Goal: Task Accomplishment & Management: Complete application form

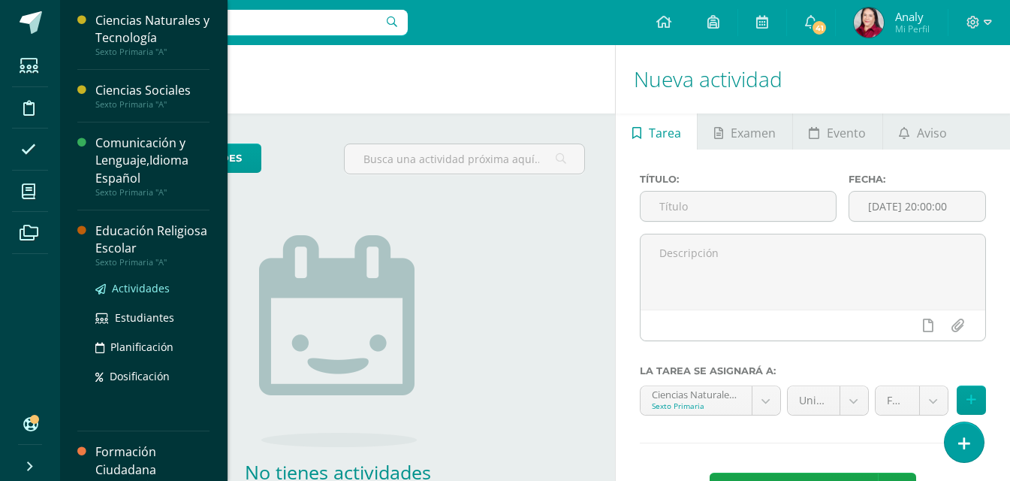
click at [131, 287] on span "Actividades" at bounding box center [141, 288] width 58 height 14
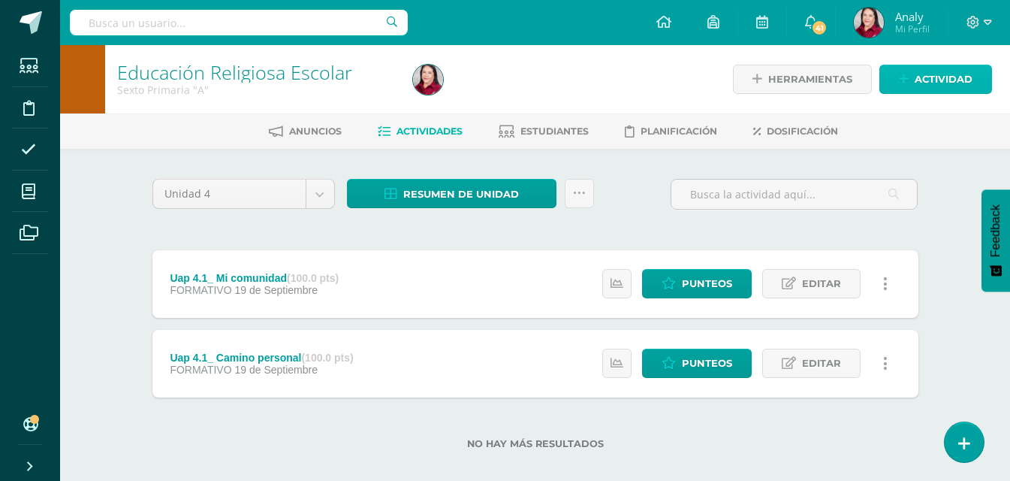
click at [904, 77] on icon at bounding box center [904, 79] width 10 height 13
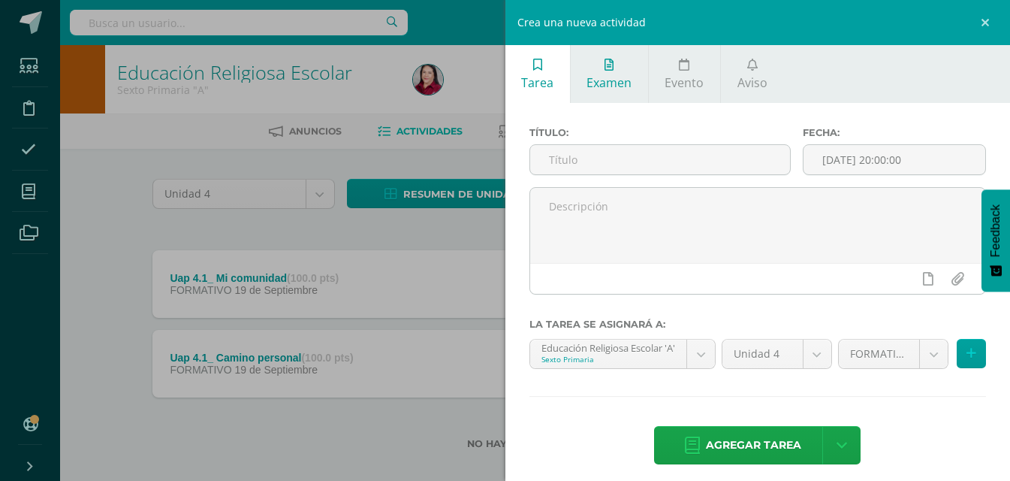
click at [635, 71] on link "Examen" at bounding box center [609, 74] width 77 height 58
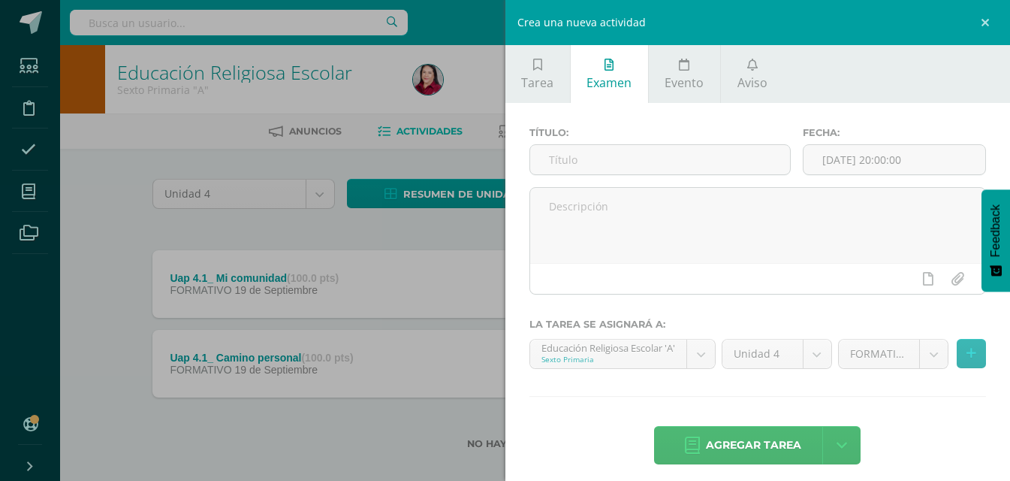
scroll to position [11, 0]
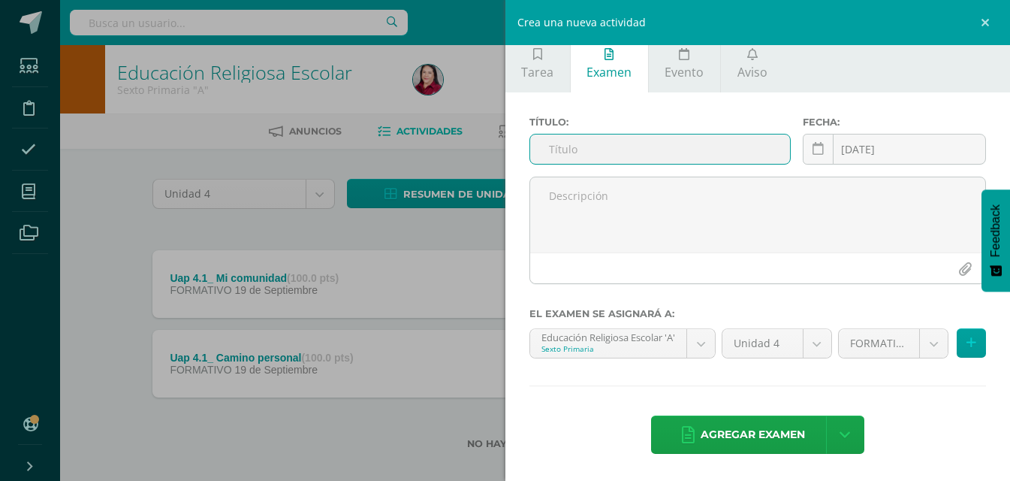
paste input "Uap 4.2_ Evaluación sumativa"
type input "Uap 4.2_ Evaluación sumativa"
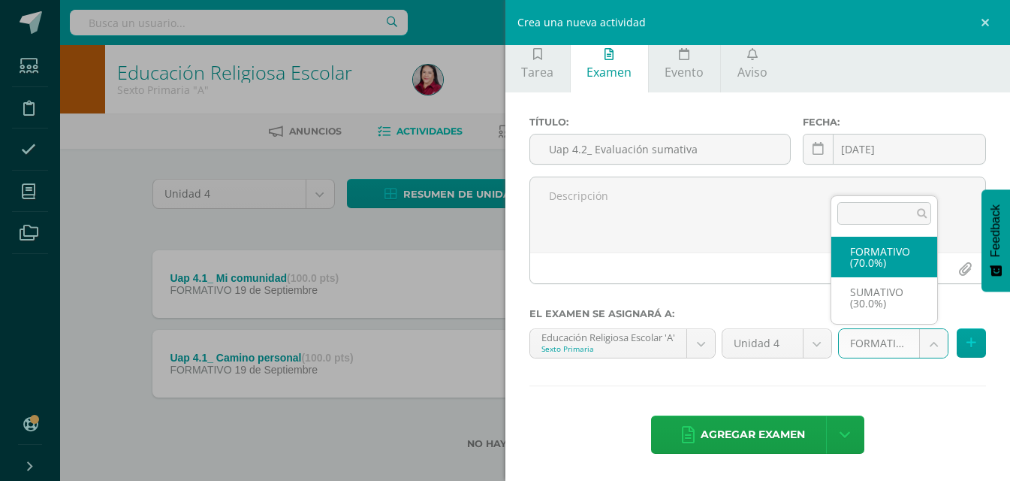
click at [930, 338] on body "Estudiantes Disciplina Asistencia Mis cursos Archivos Soporte Ayuda Reportar un…" at bounding box center [505, 248] width 1010 height 497
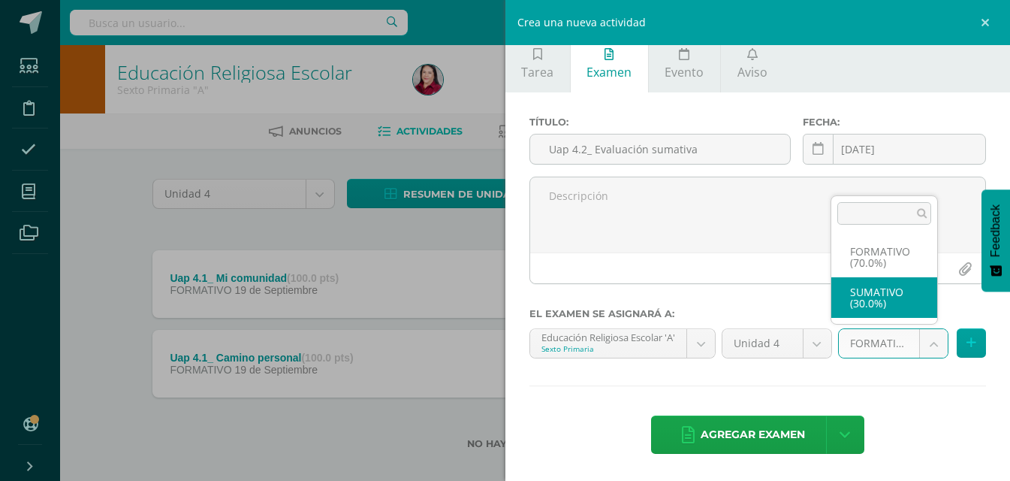
select select "208982"
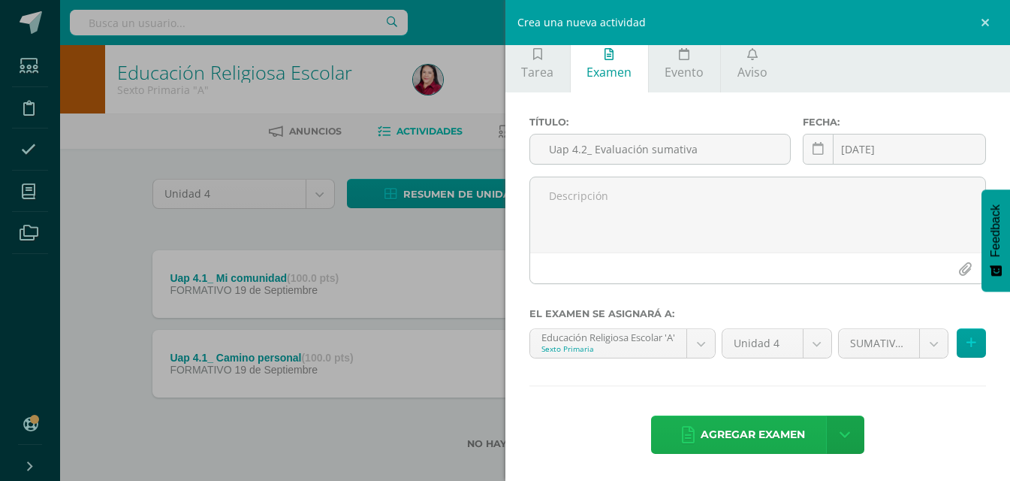
click at [775, 440] on span "Agregar examen" at bounding box center [753, 434] width 104 height 37
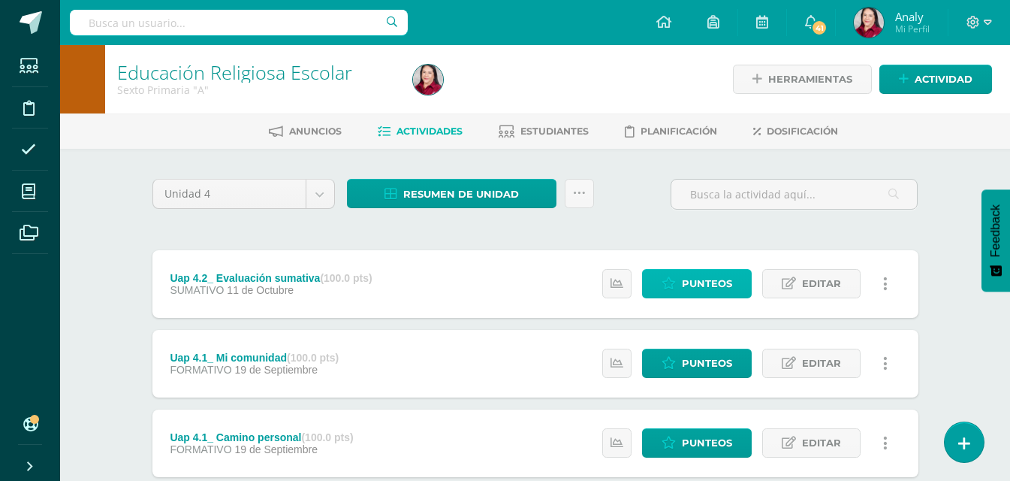
click at [710, 288] on span "Punteos" at bounding box center [707, 284] width 50 height 28
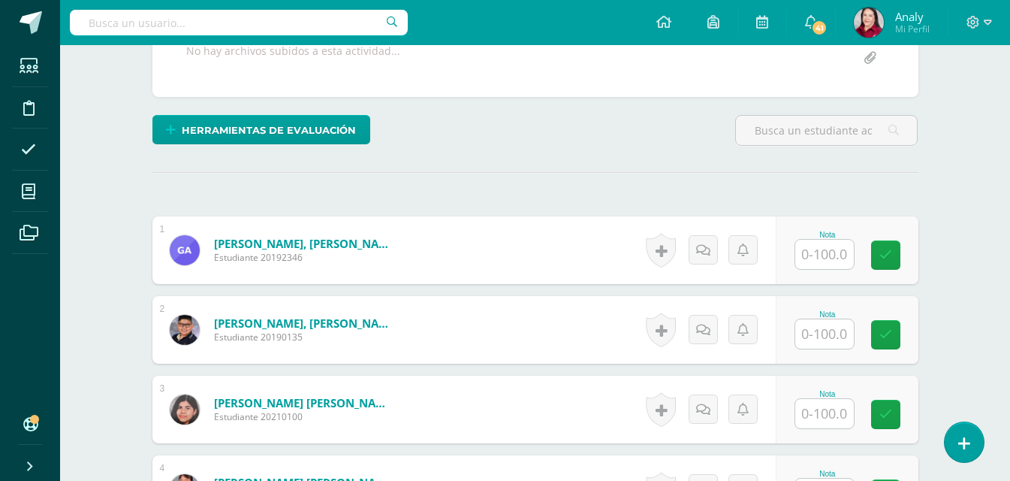
scroll to position [302, 0]
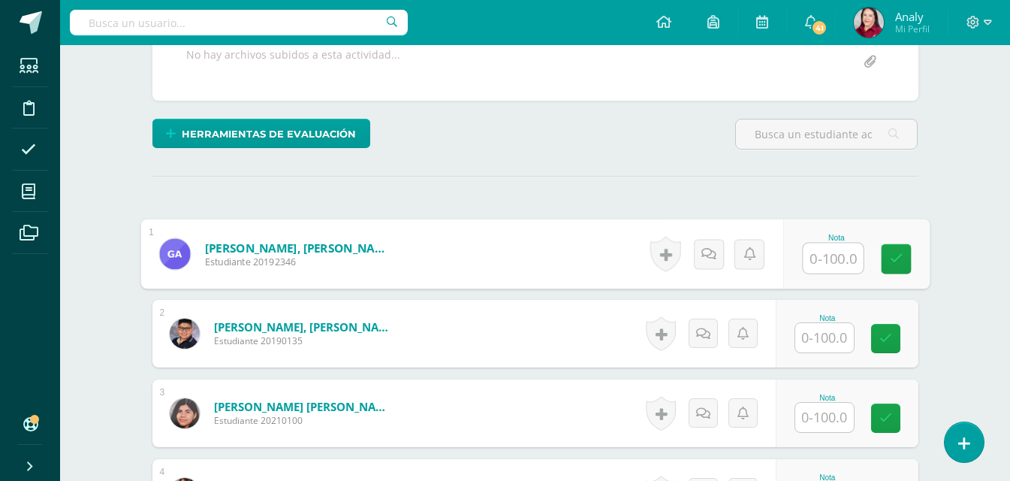
click at [816, 258] on input "text" at bounding box center [833, 258] width 60 height 30
type input "90"
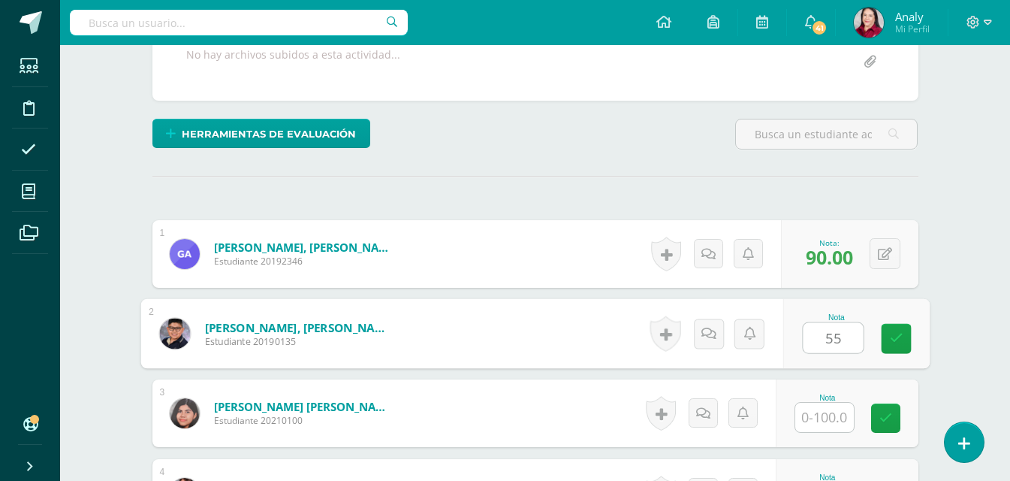
type input "55"
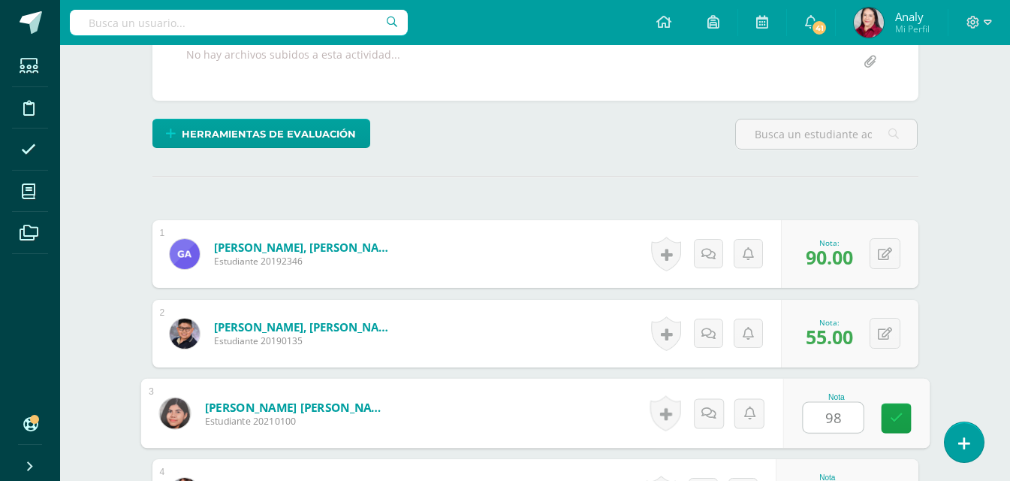
type input "98"
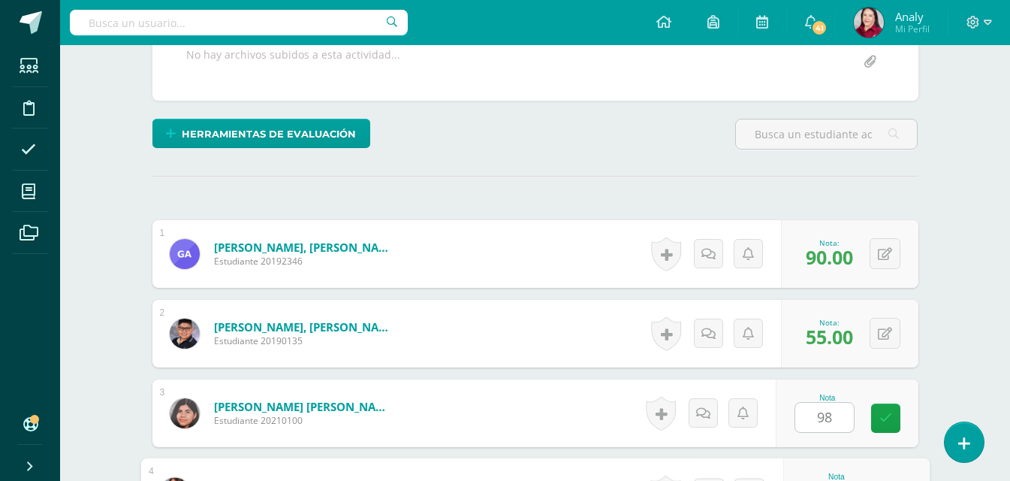
scroll to position [558, 0]
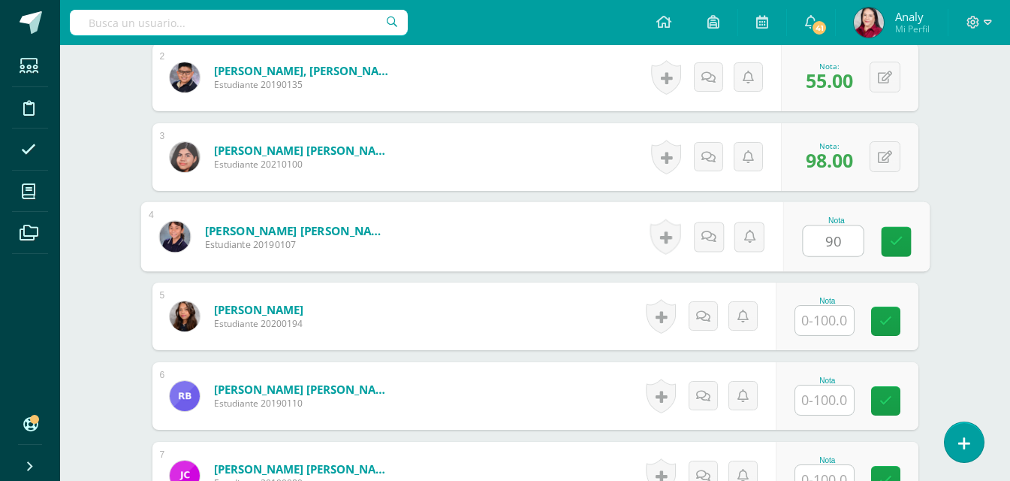
type input "90"
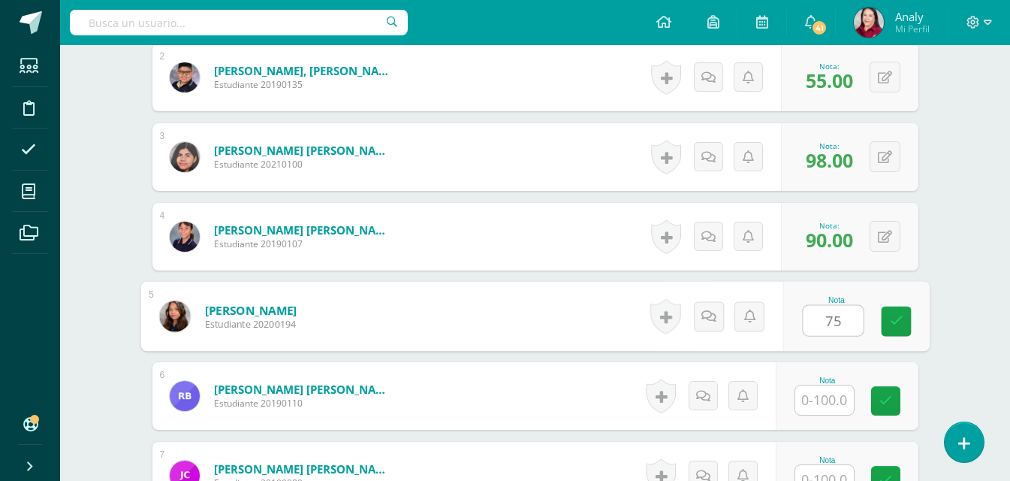
type input "75"
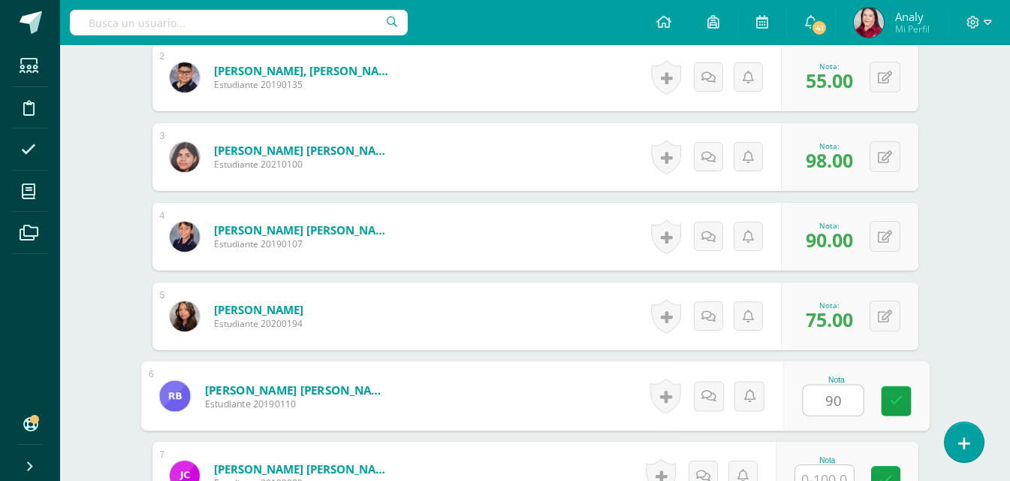
type input "90"
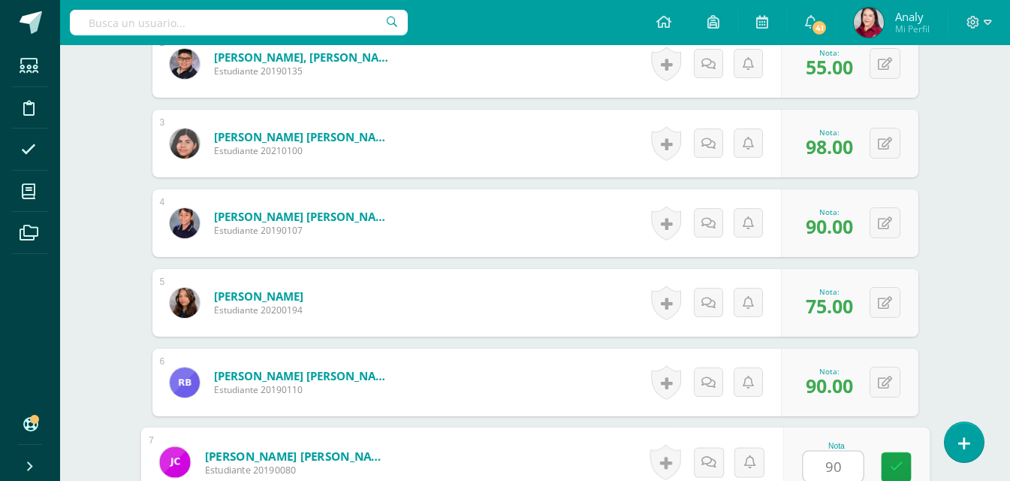
type input "90"
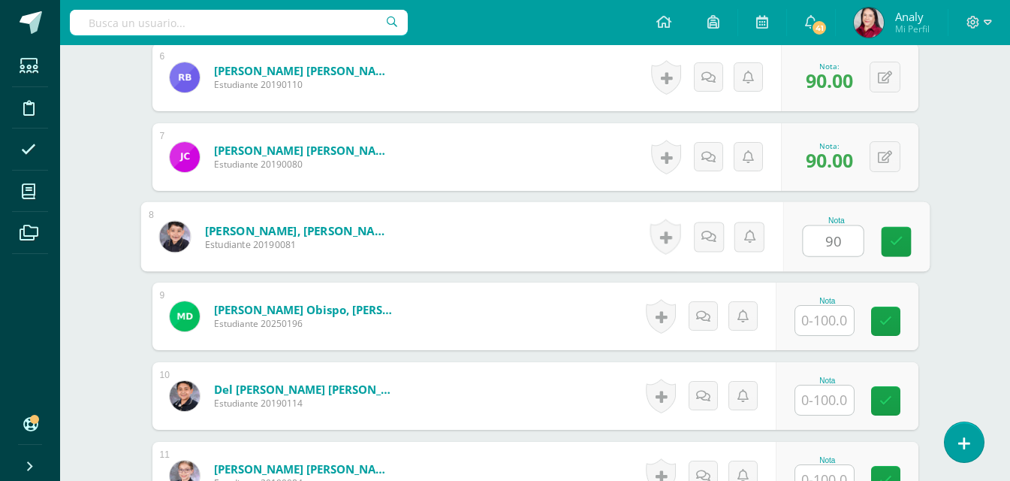
type input "90"
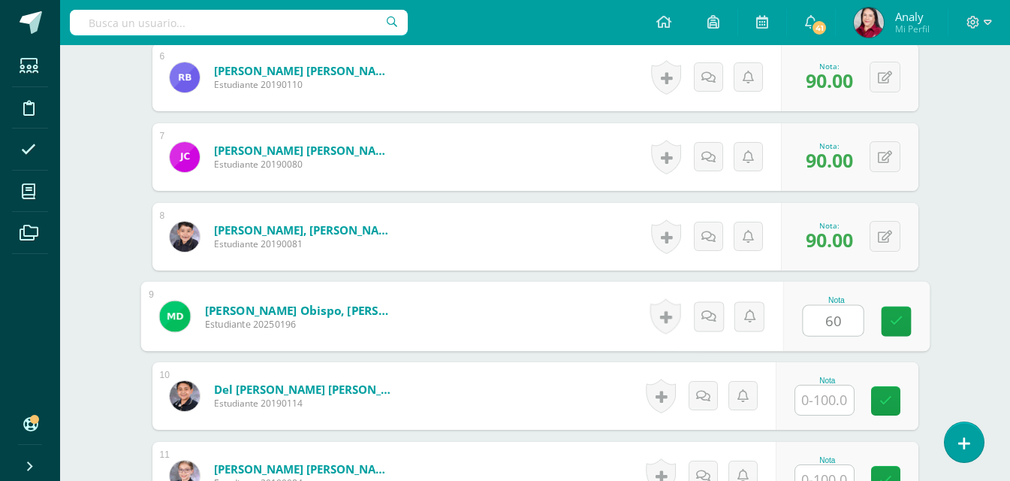
type input "60"
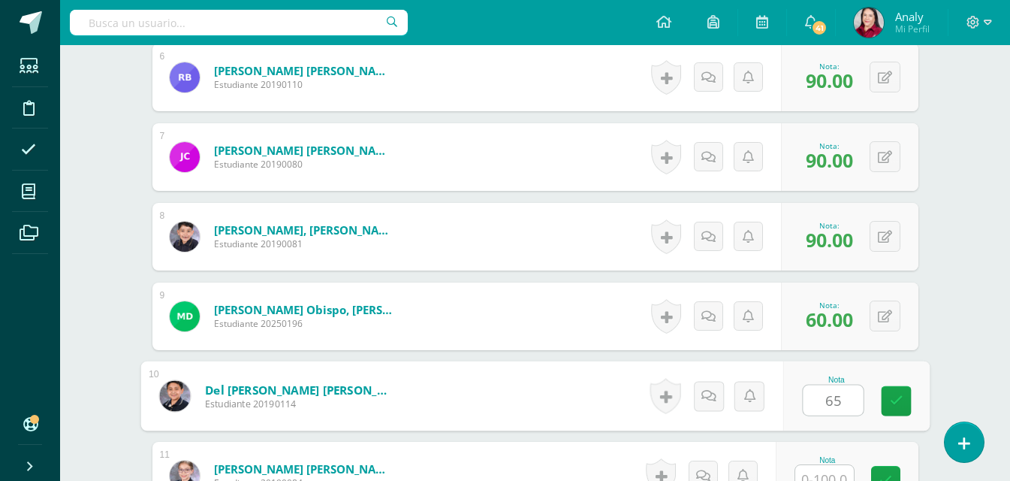
type input "65"
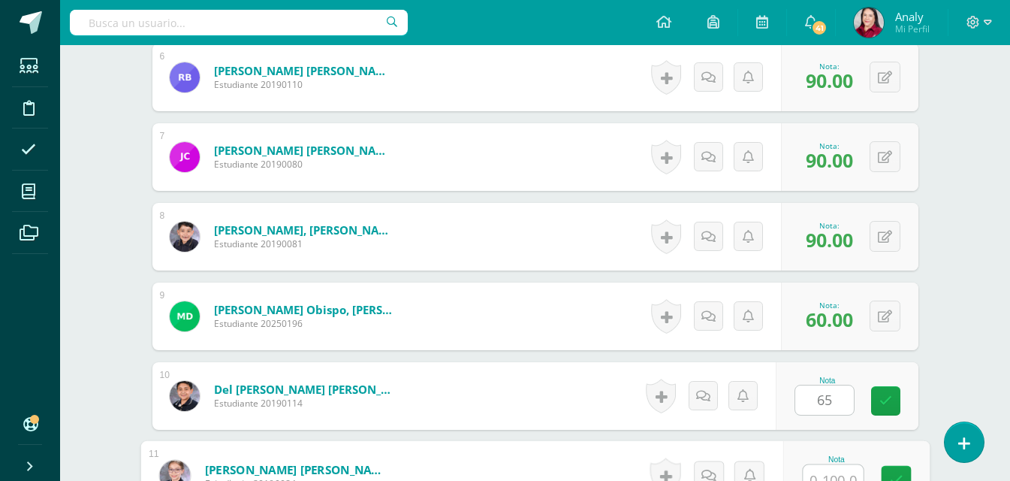
scroll to position [890, 0]
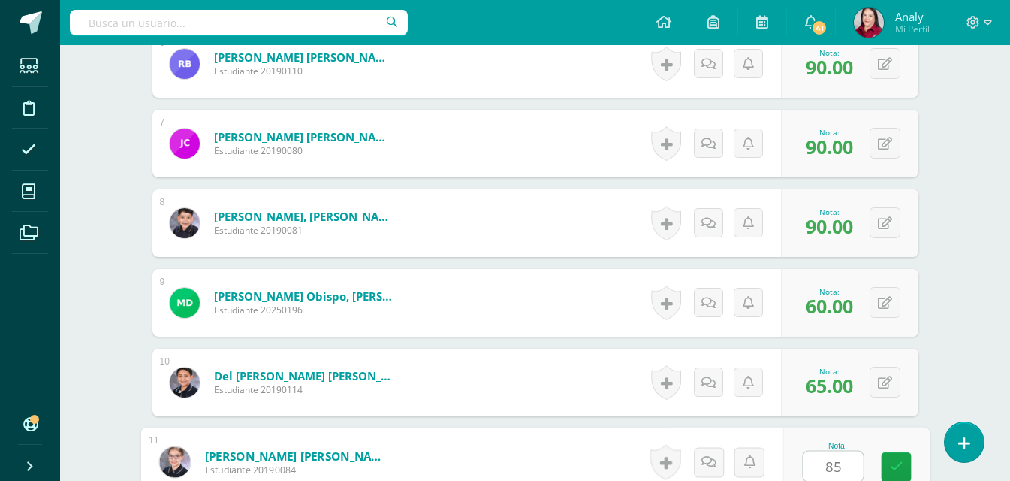
type input "85"
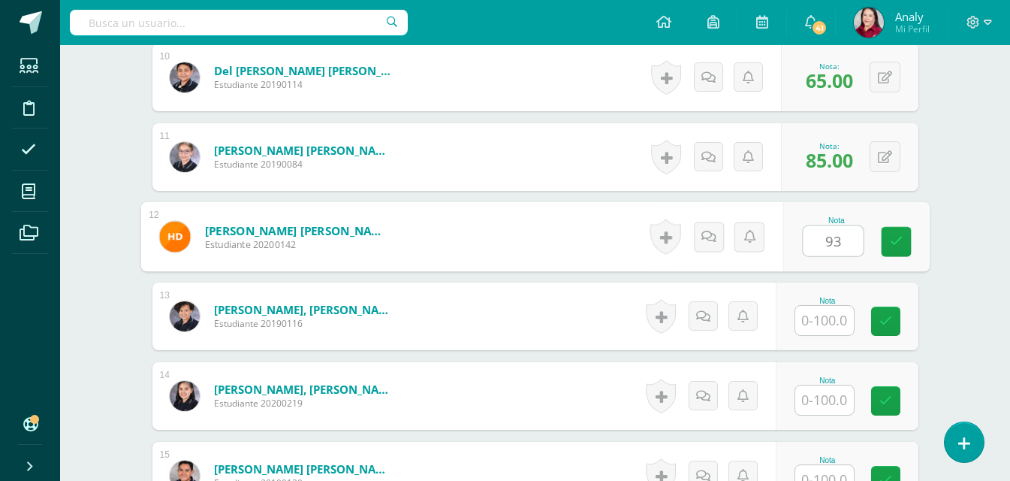
type input "93"
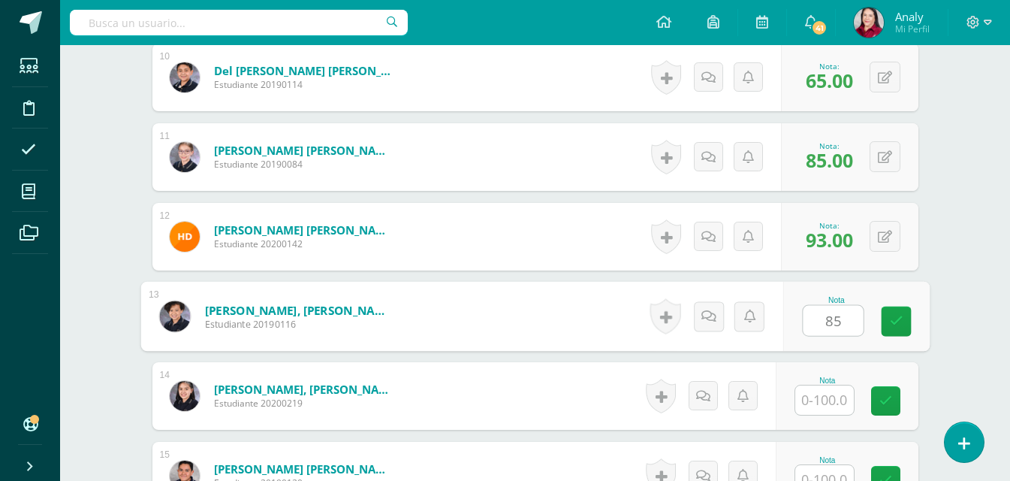
type input "85"
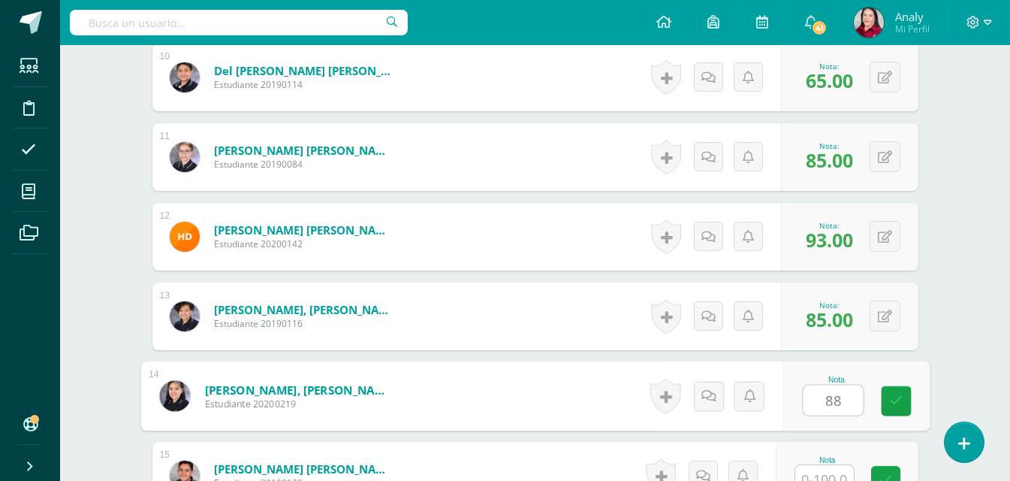
type input "88"
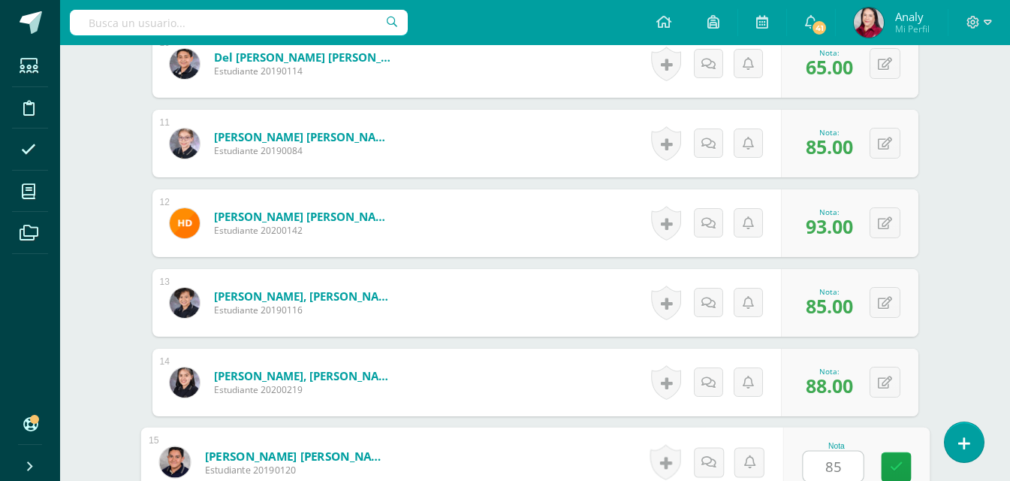
type input "85"
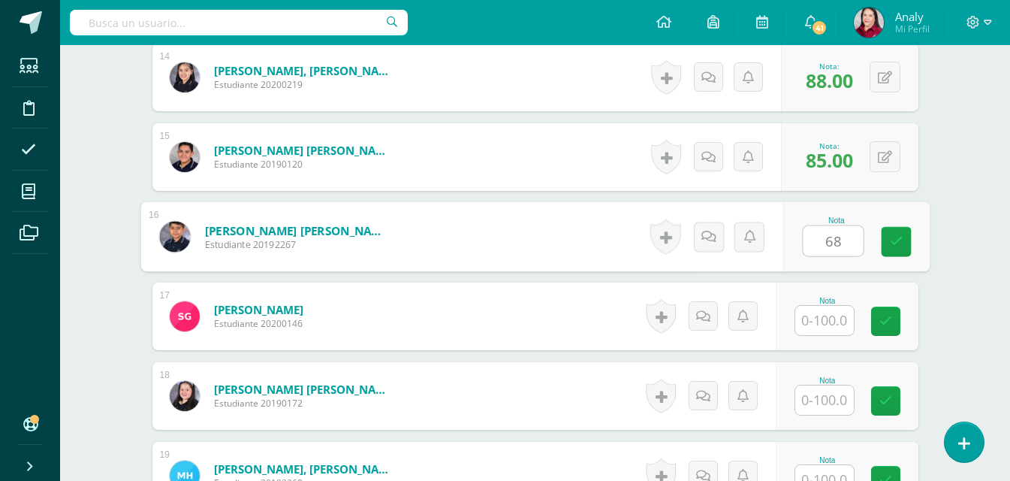
type input "68"
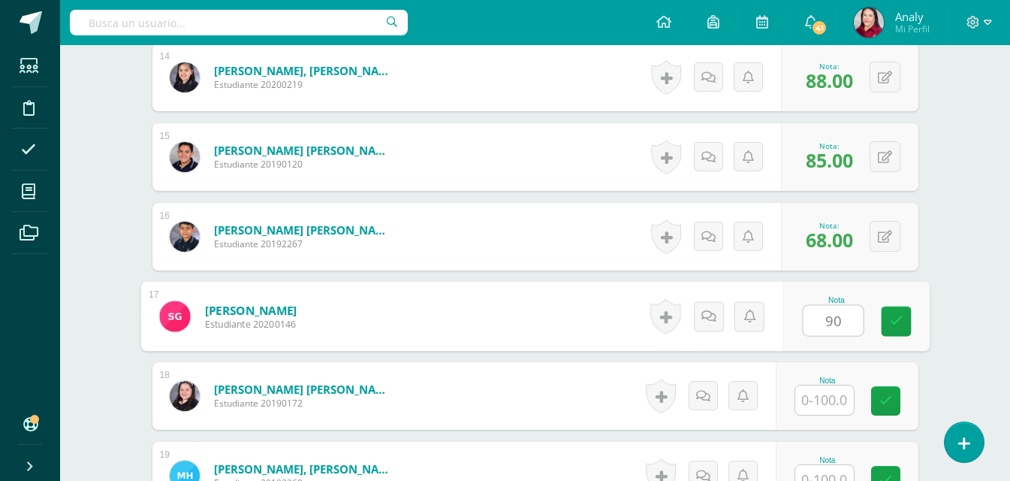
type input "90"
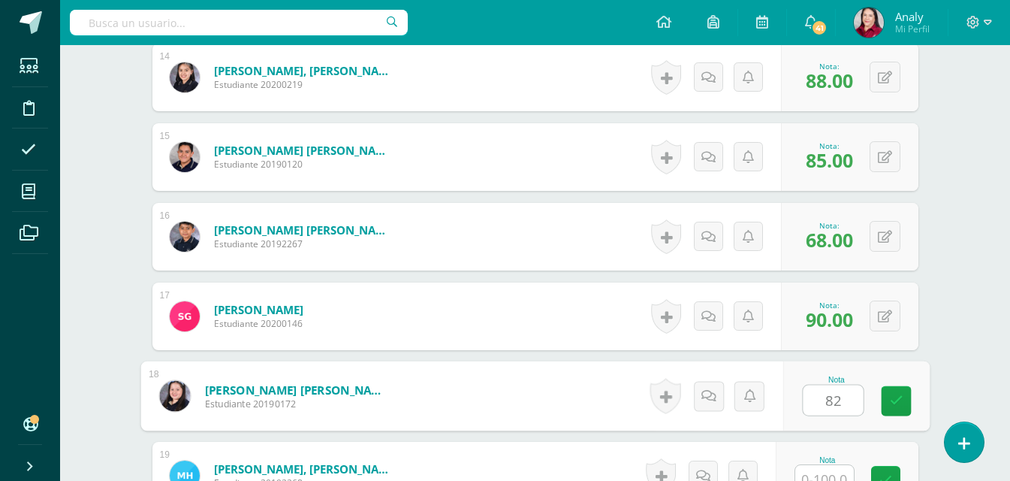
type input "82"
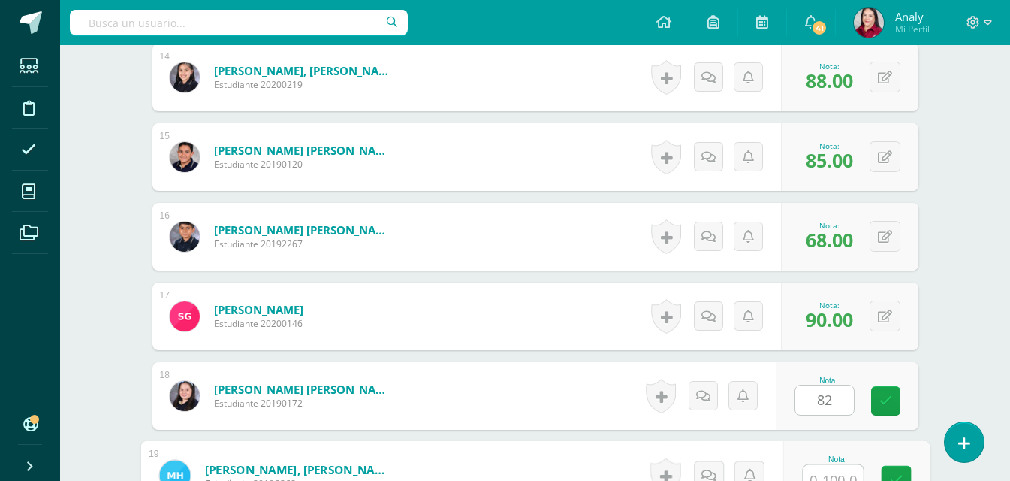
scroll to position [1527, 0]
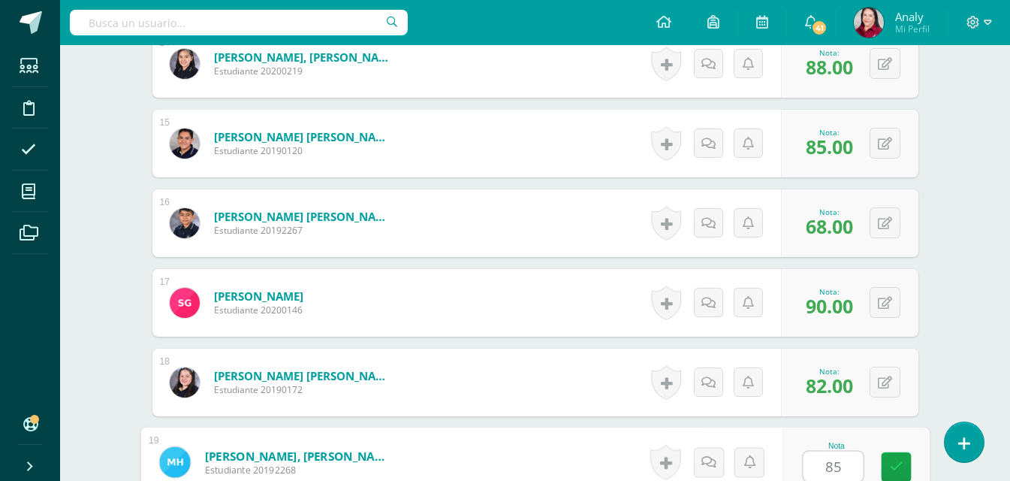
type input "85"
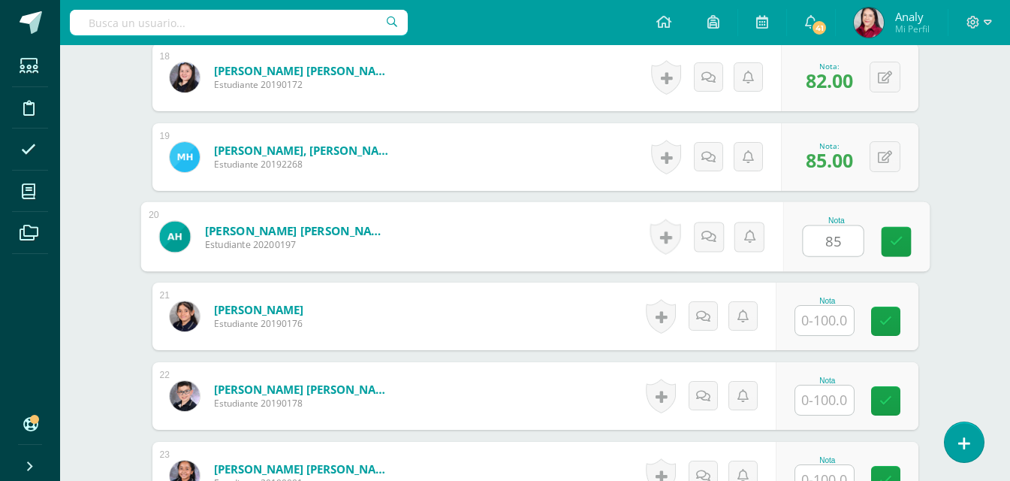
type input "85"
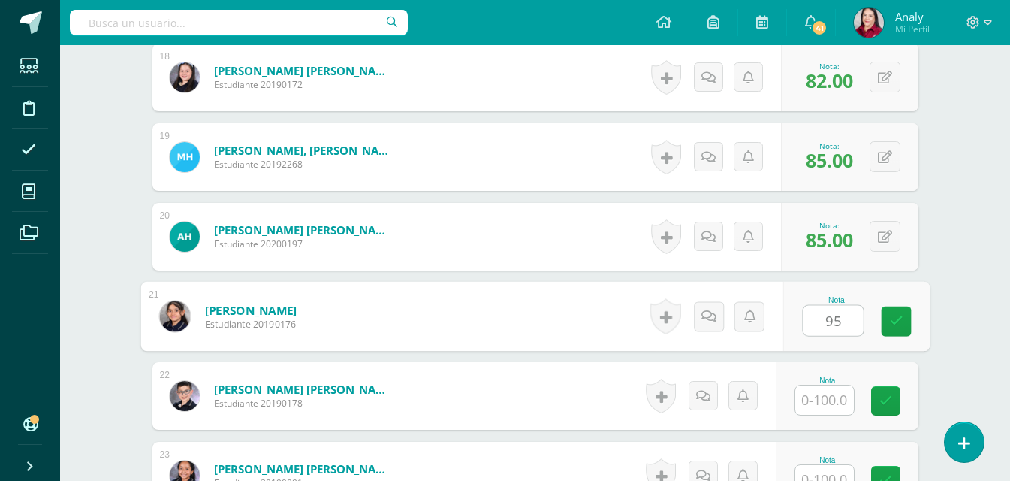
type input "95"
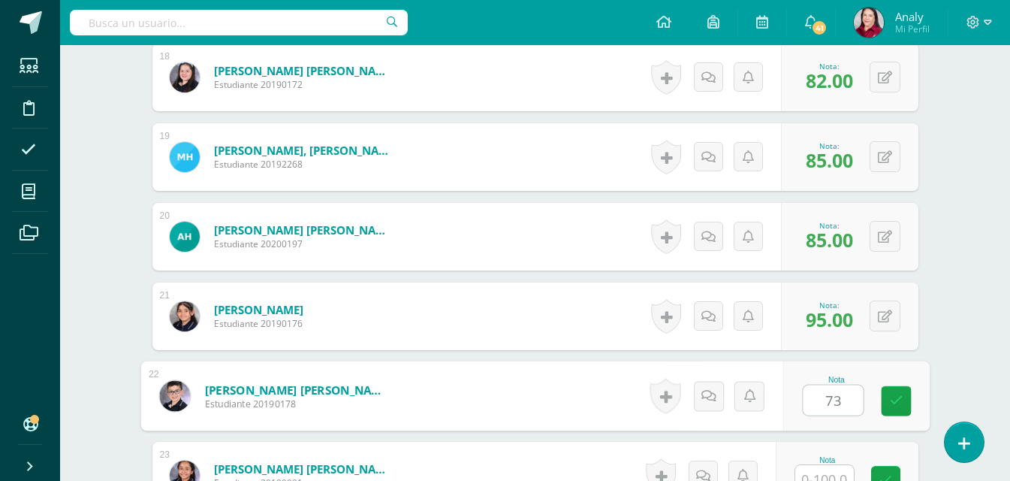
type input "73"
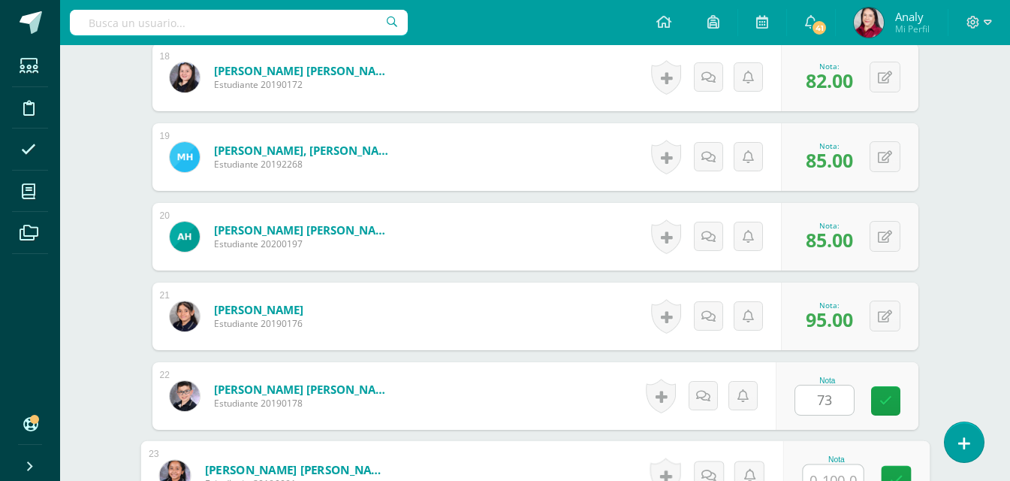
scroll to position [1846, 0]
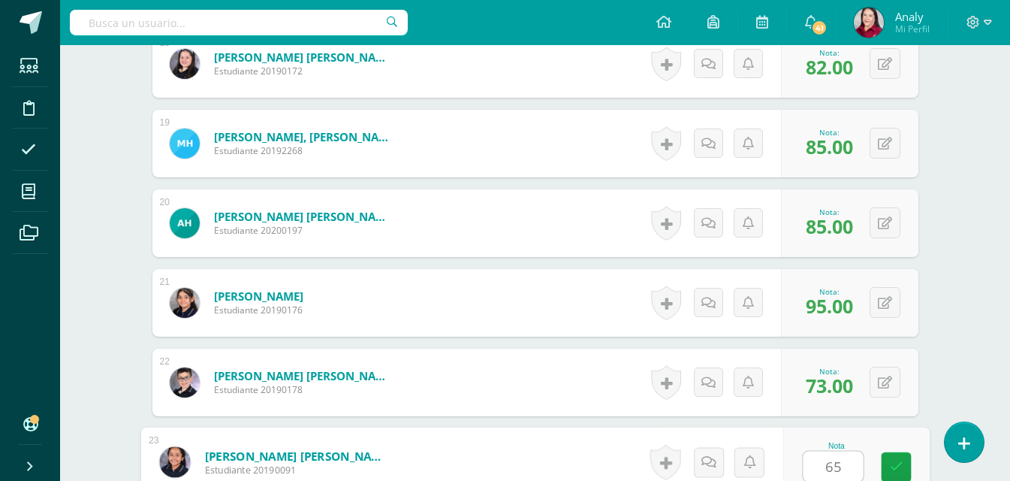
type input "65"
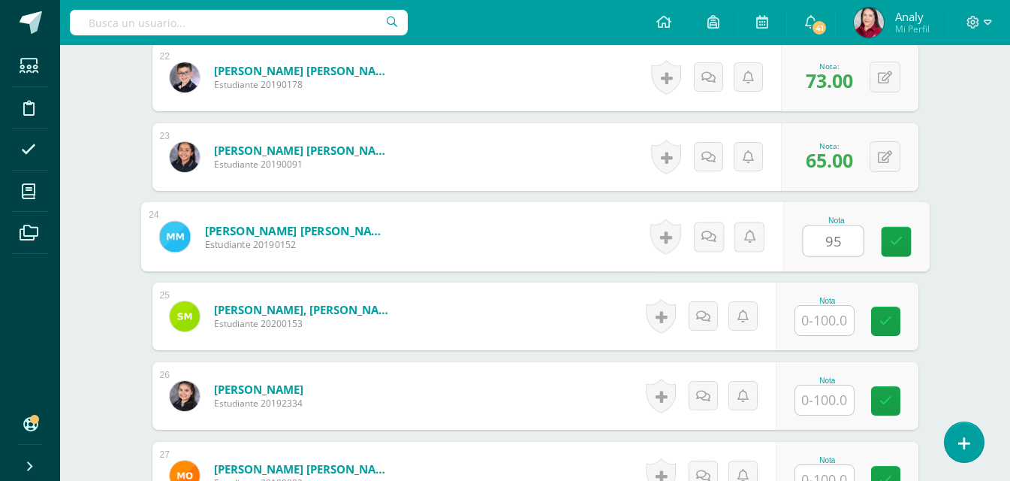
type input "95"
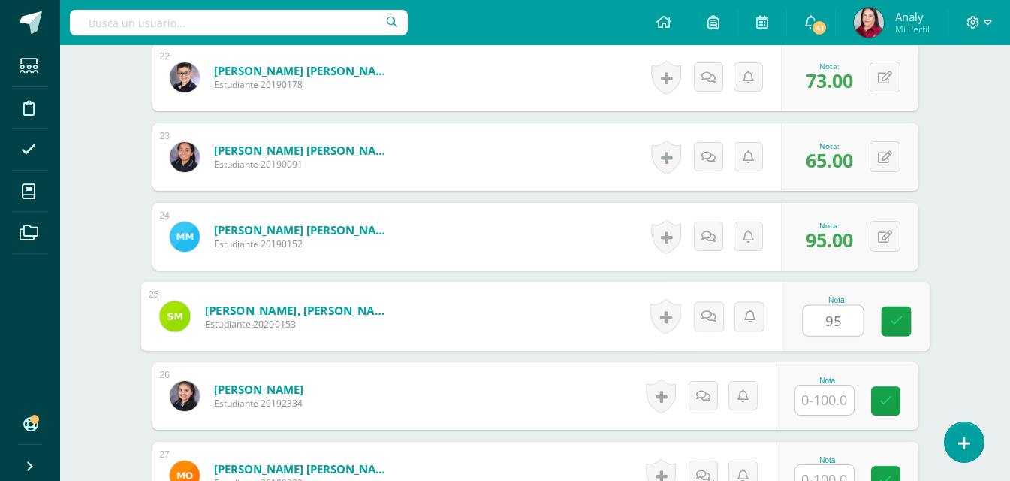
type input "95"
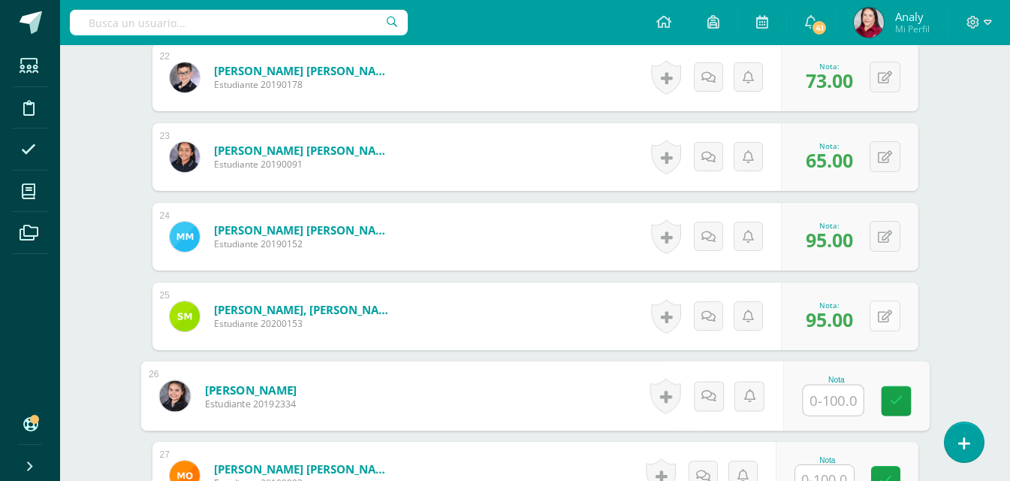
click at [884, 309] on button at bounding box center [885, 316] width 31 height 31
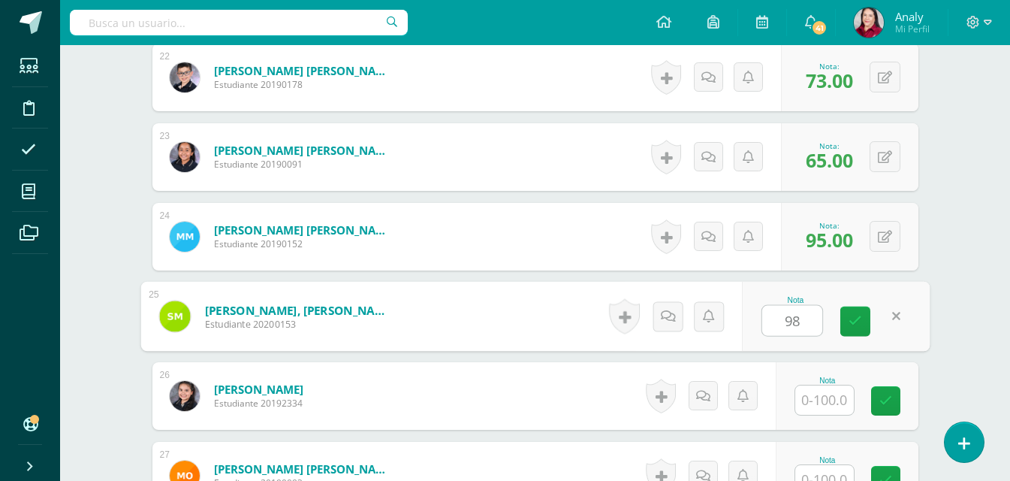
type input "98"
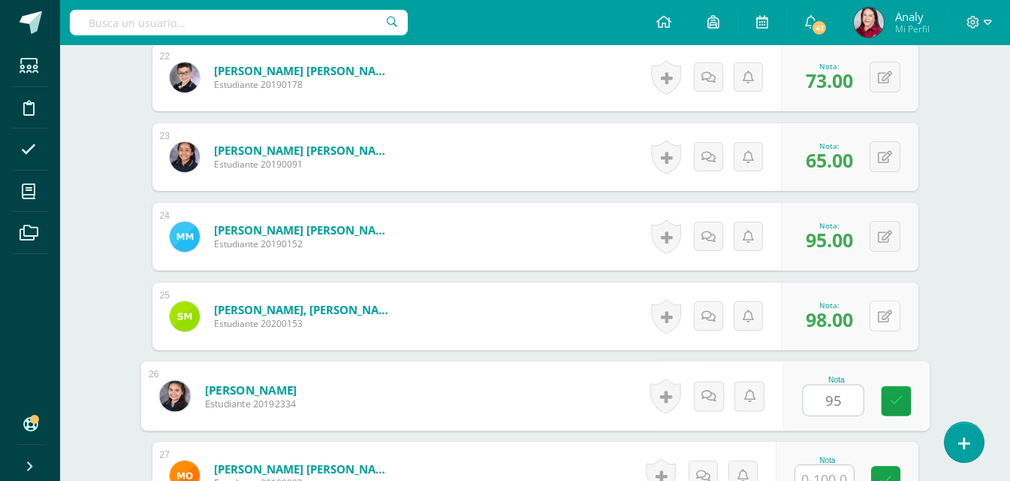
type input "95"
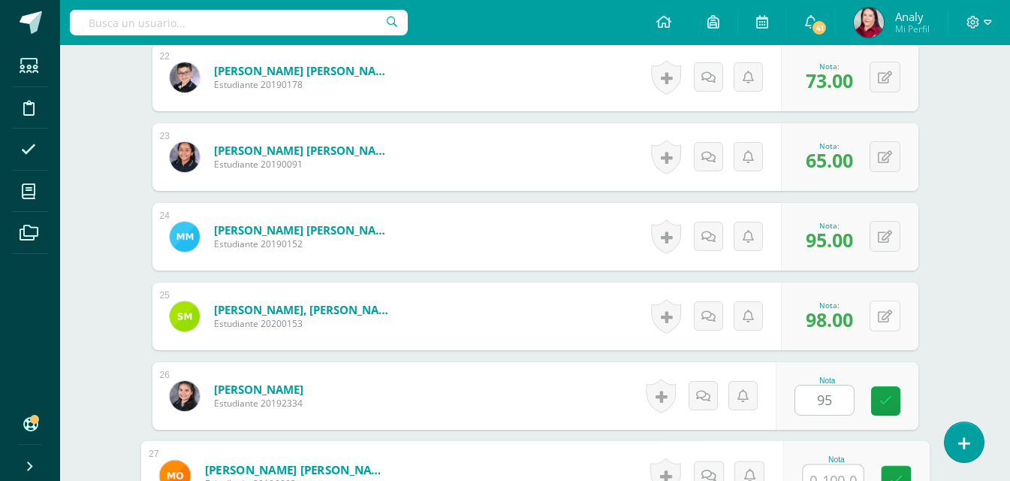
scroll to position [2164, 0]
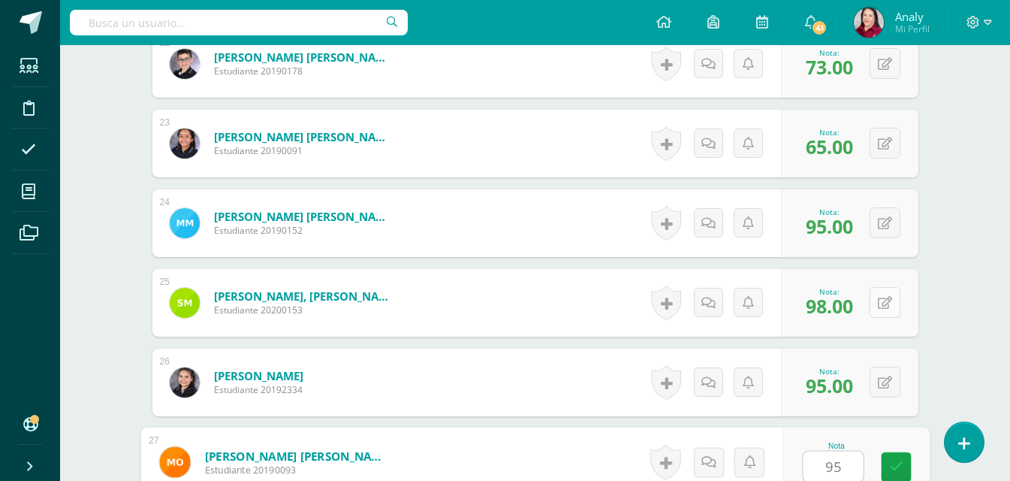
type input "95"
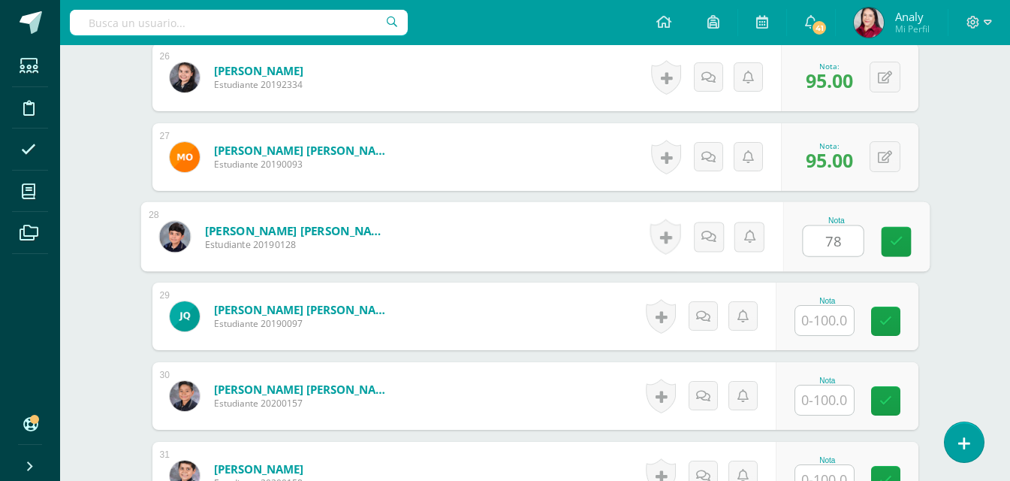
type input "78"
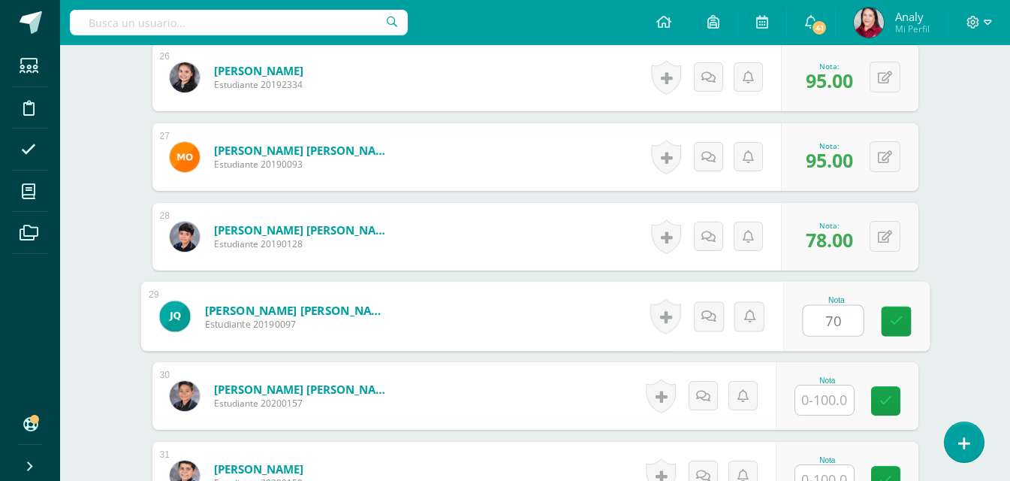
type input "70"
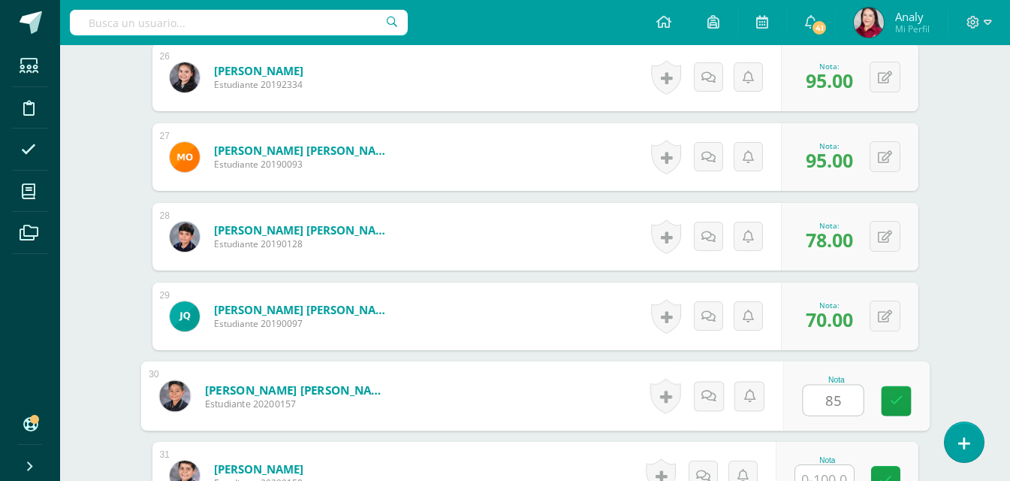
type input "85"
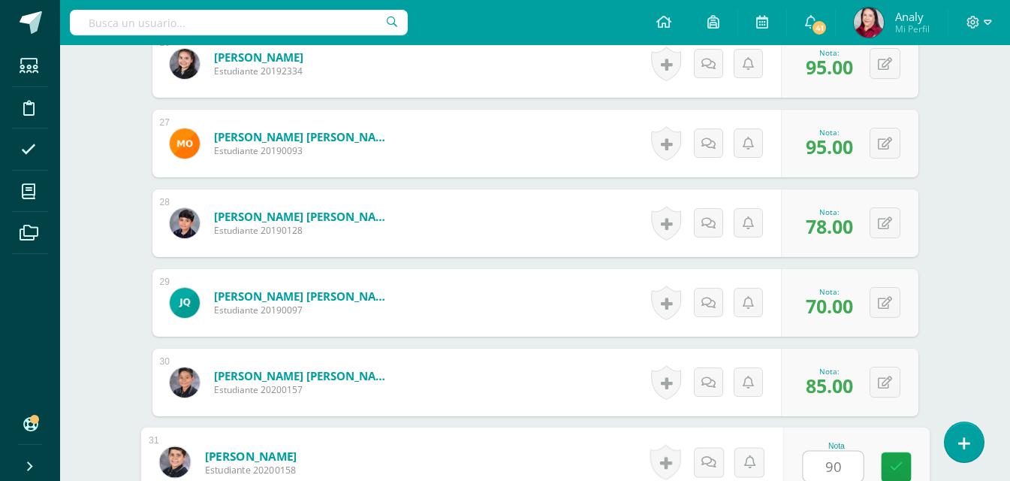
type input "90"
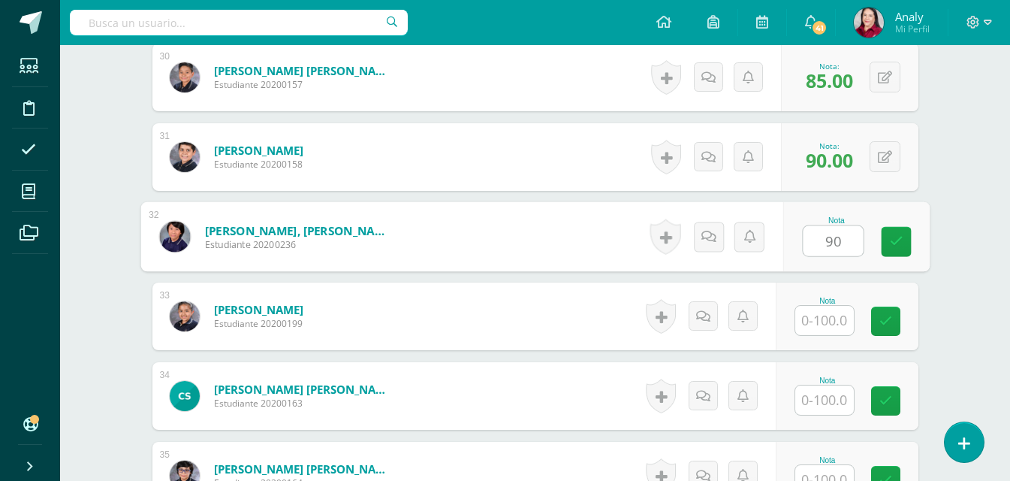
type input "90"
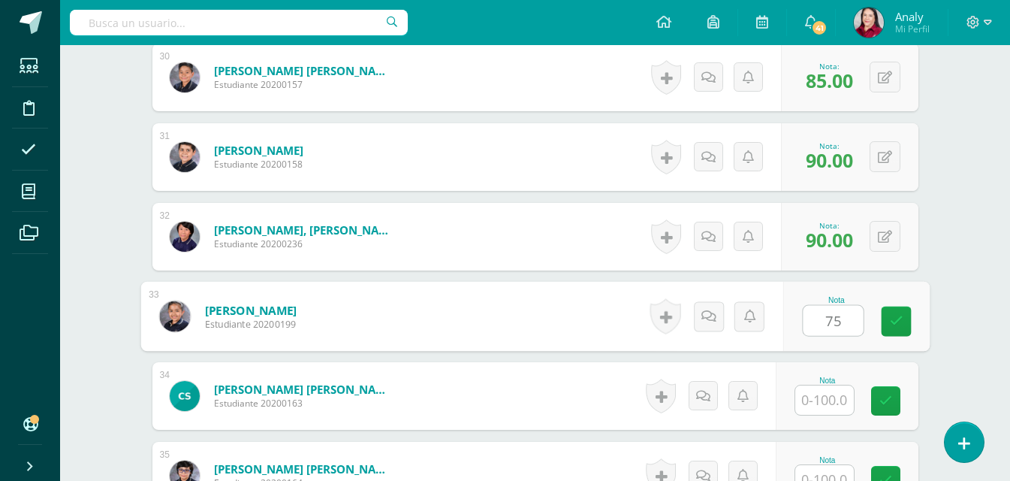
type input "75"
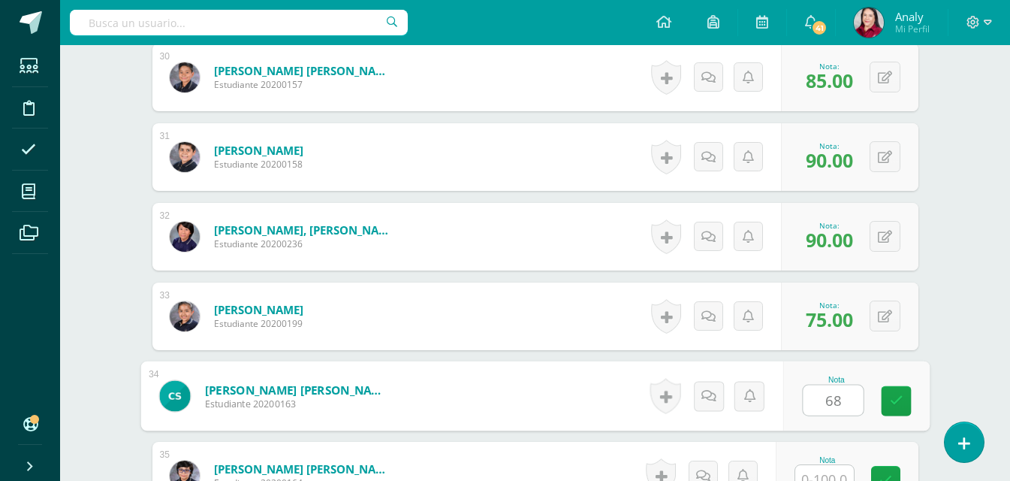
type input "68"
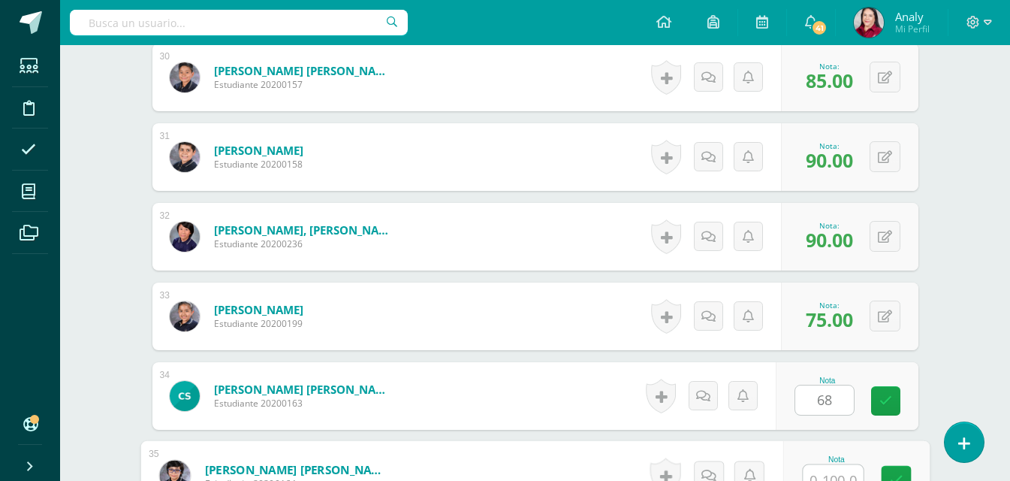
scroll to position [2802, 0]
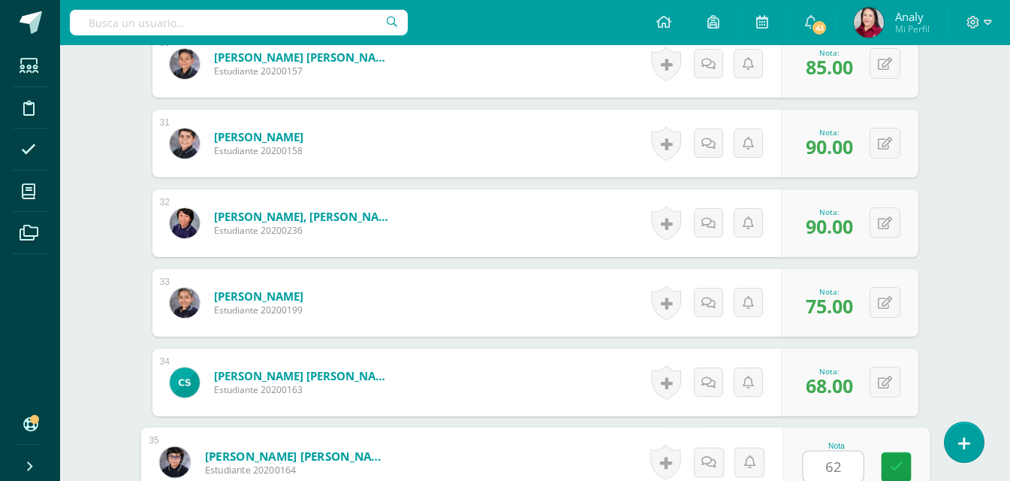
type input "62"
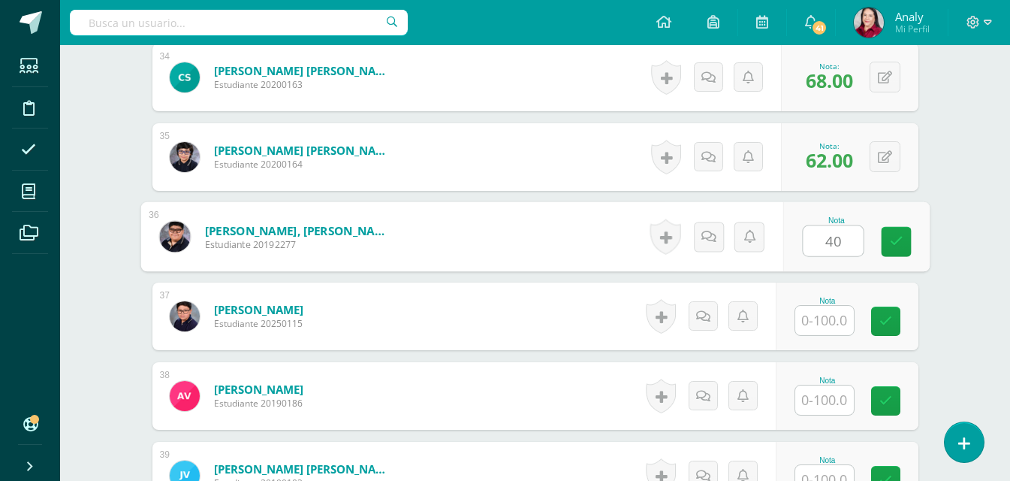
type input "40"
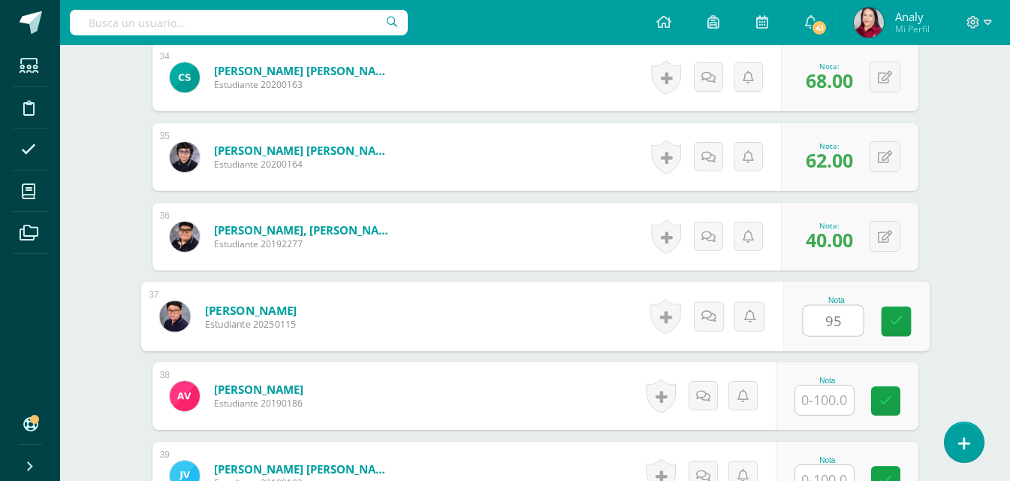
type input "95"
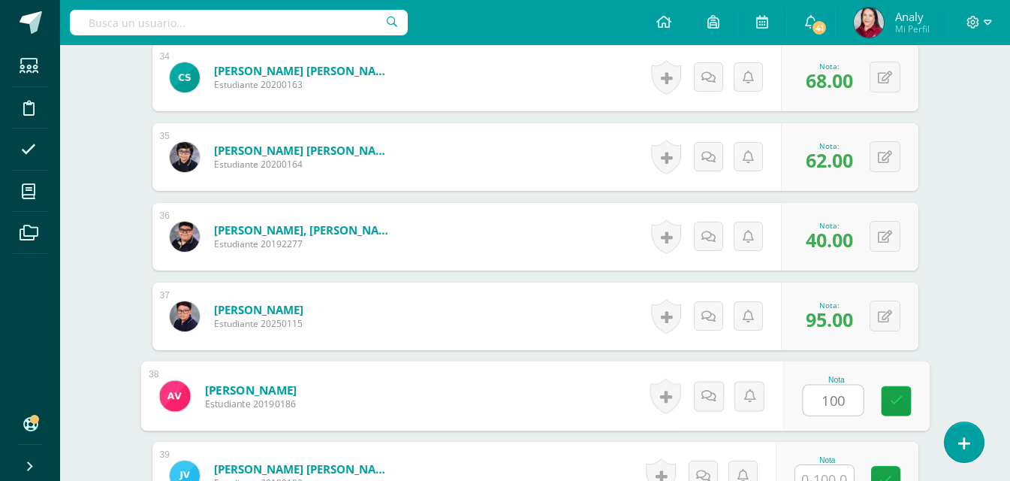
type input "100"
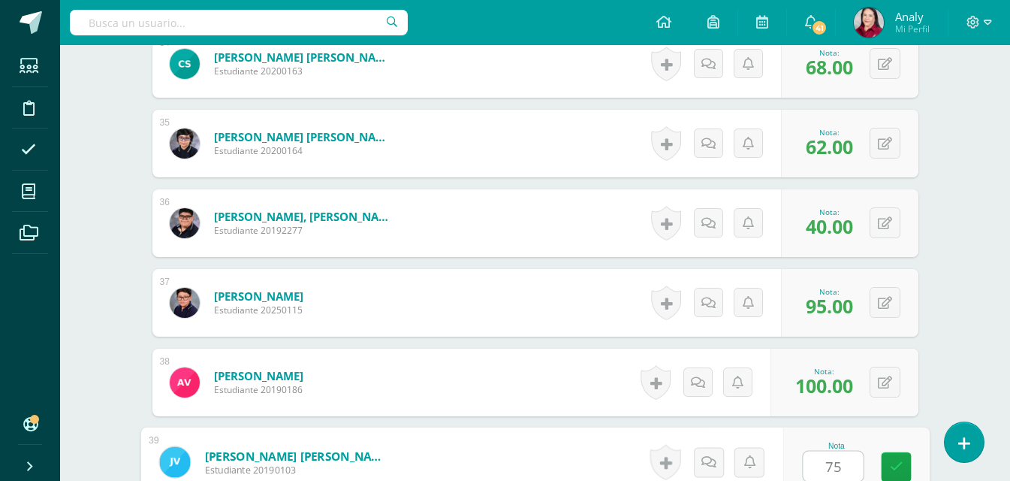
type input "75"
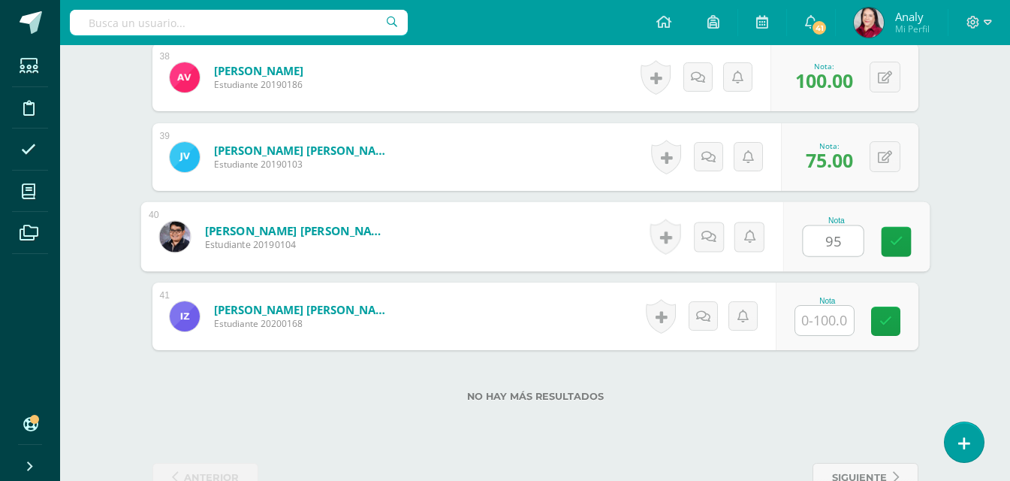
type input "95"
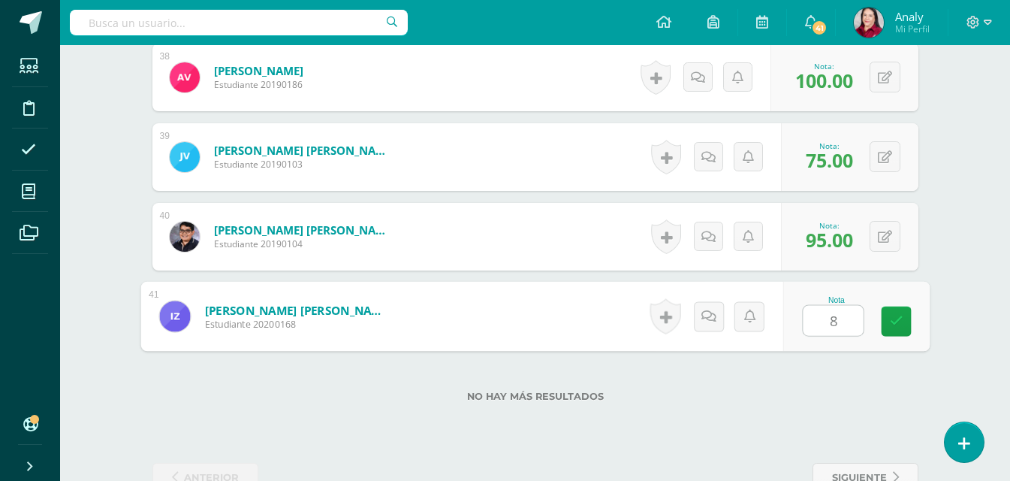
type input "88"
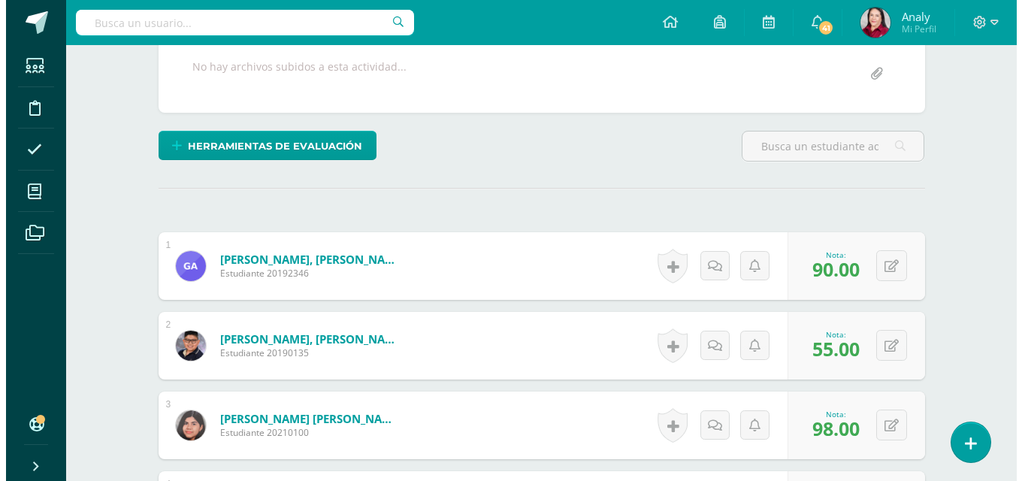
scroll to position [270, 0]
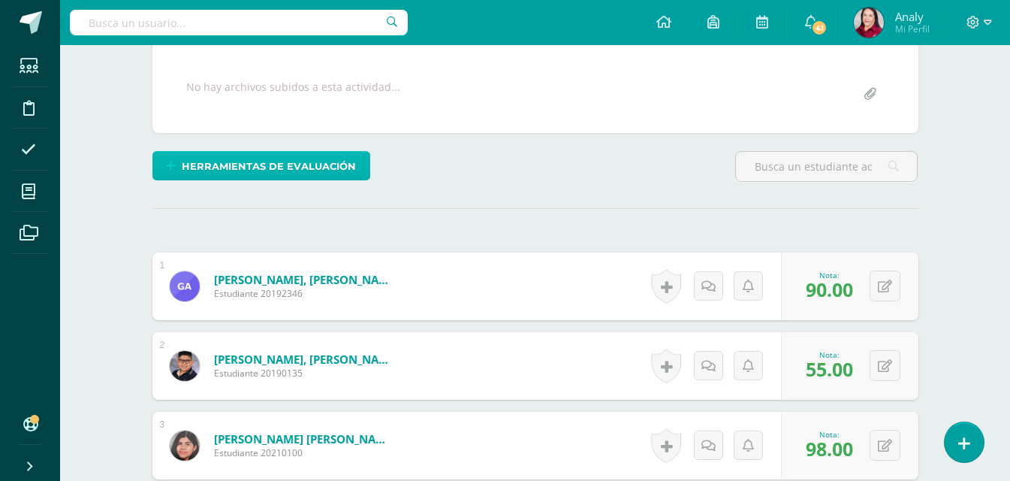
click at [270, 171] on span "Herramientas de evaluación" at bounding box center [269, 167] width 174 height 28
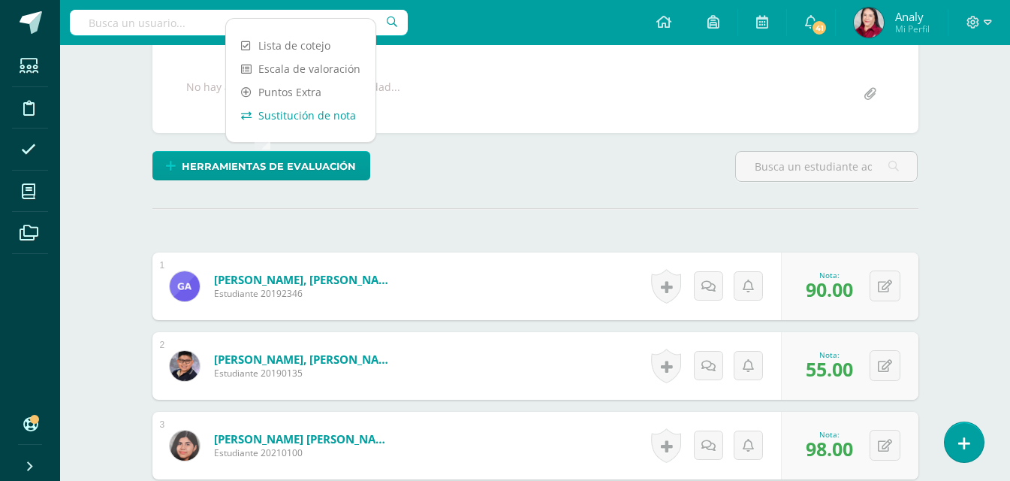
click at [277, 116] on link "Sustitución de nota" at bounding box center [301, 115] width 150 height 23
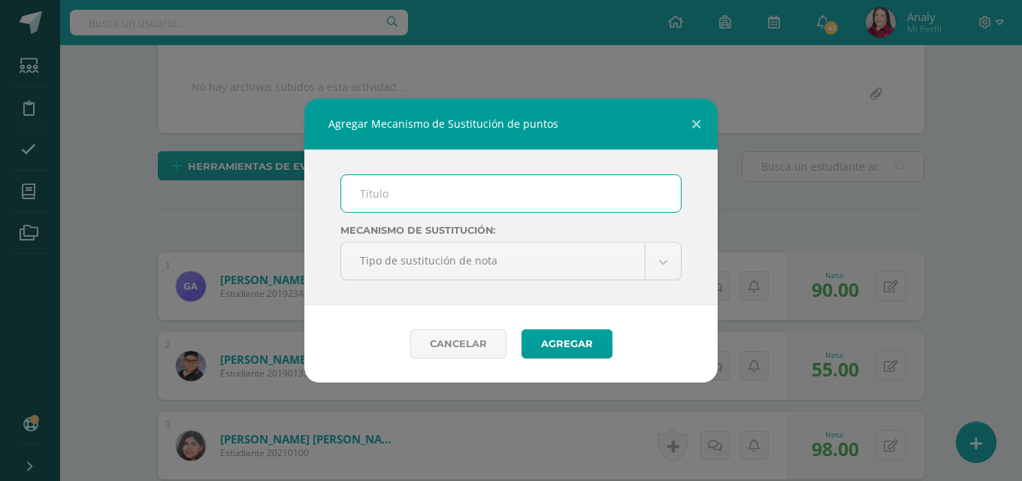
click at [458, 195] on input "text" at bounding box center [511, 193] width 340 height 37
type input "PMA"
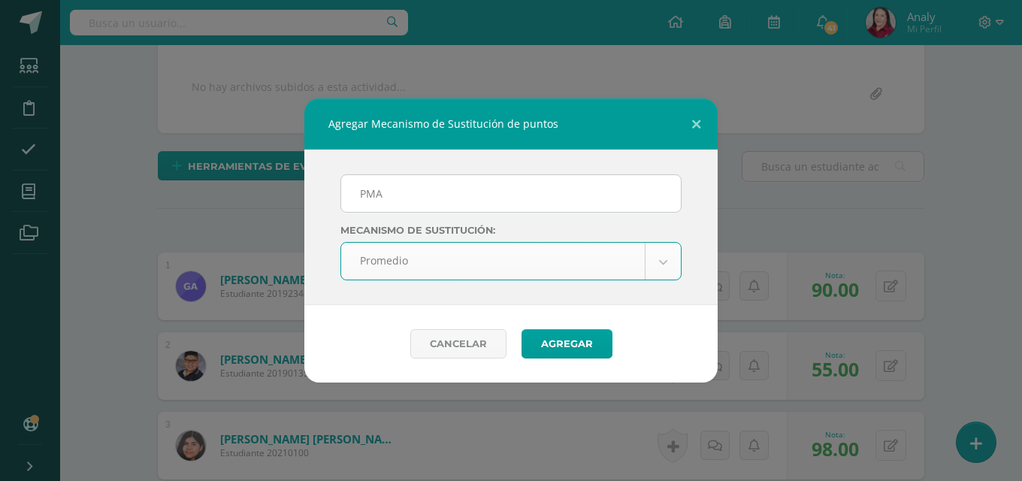
select select "average"
click at [568, 347] on button "Agregar" at bounding box center [566, 343] width 91 height 29
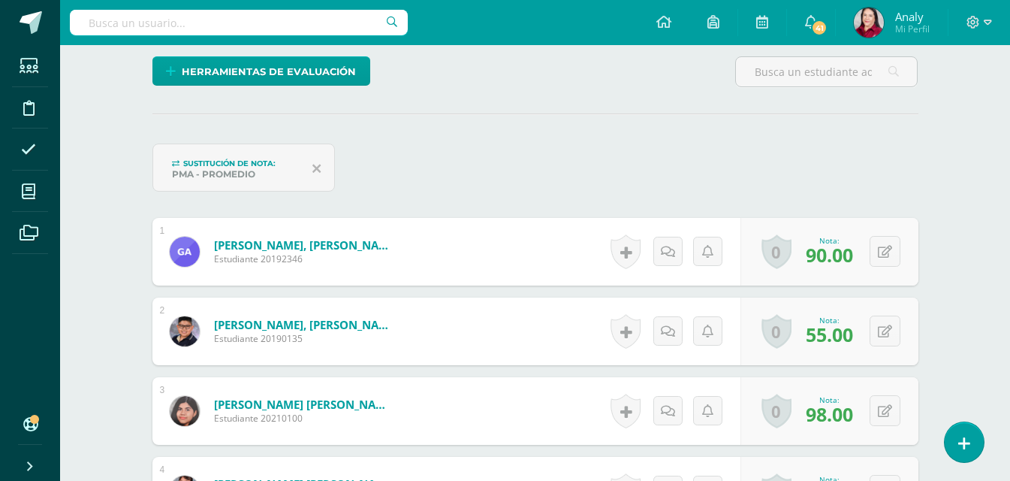
scroll to position [376, 0]
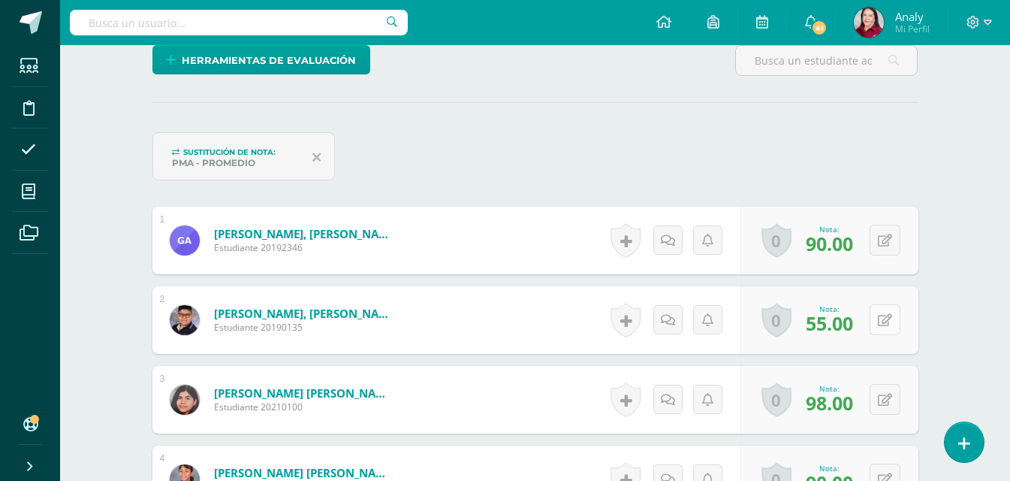
click at [878, 325] on button at bounding box center [885, 319] width 31 height 31
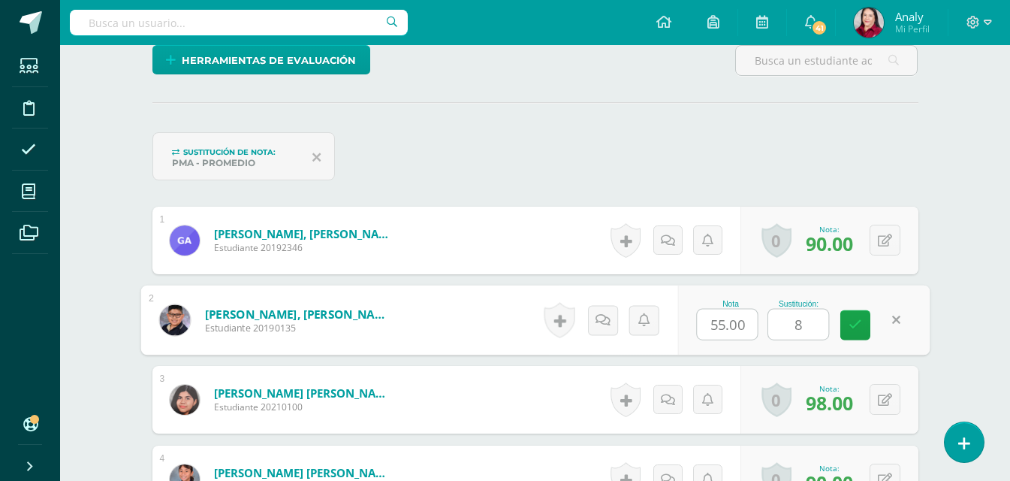
type input "81"
click at [850, 325] on icon at bounding box center [856, 325] width 14 height 13
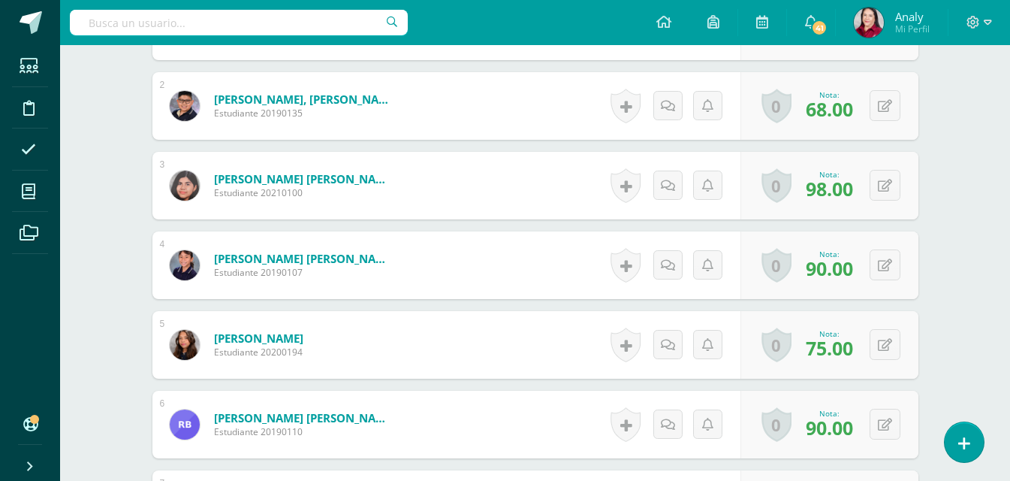
scroll to position [676, 0]
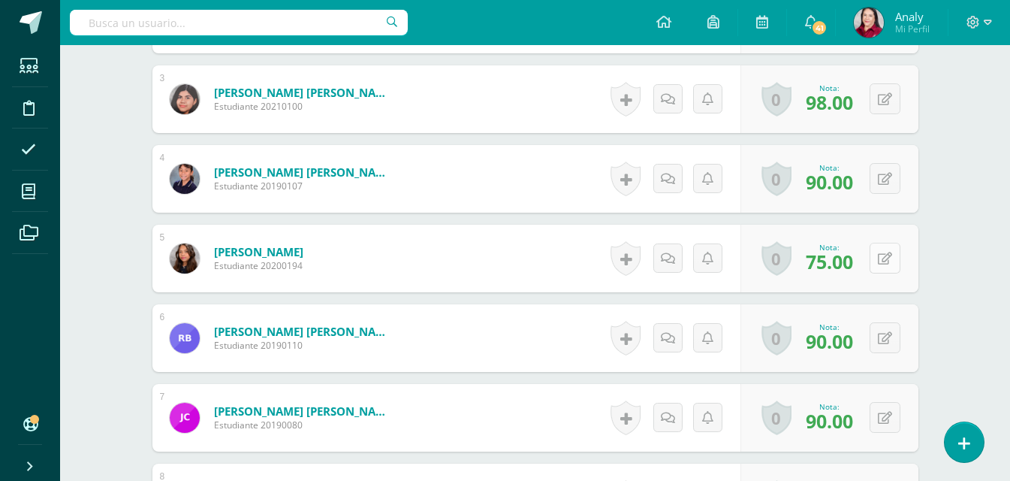
click at [881, 260] on button at bounding box center [885, 258] width 31 height 31
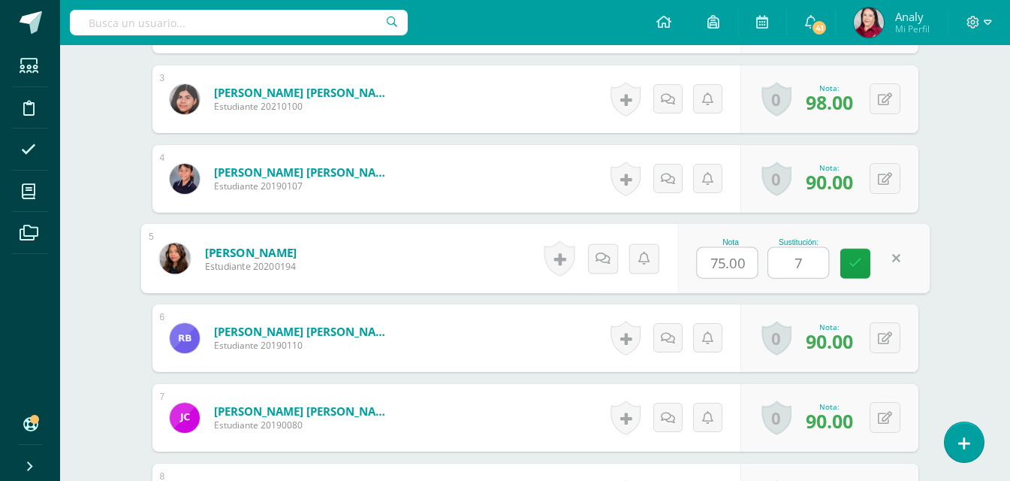
type input "79"
click at [859, 270] on icon at bounding box center [856, 263] width 14 height 13
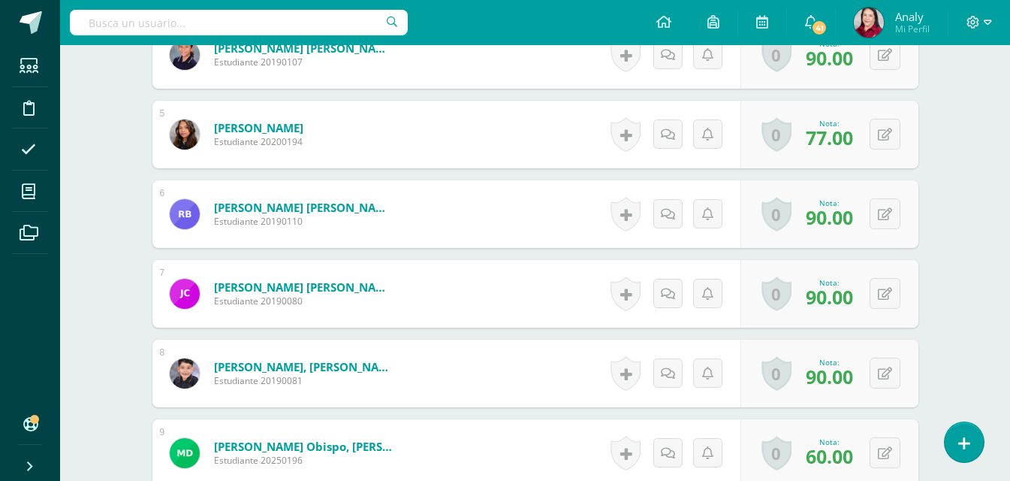
scroll to position [826, 0]
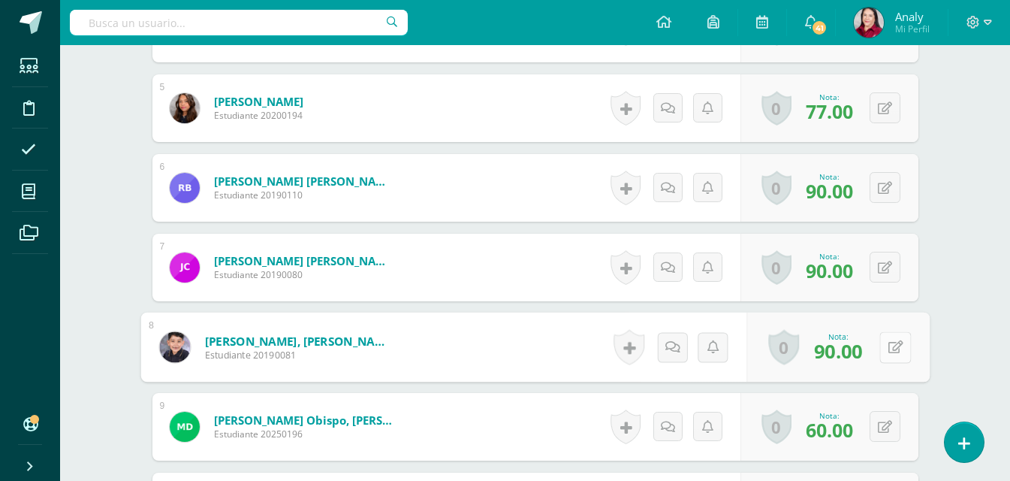
click at [888, 347] on icon at bounding box center [895, 346] width 15 height 13
type input "94"
click at [858, 353] on icon at bounding box center [856, 352] width 14 height 13
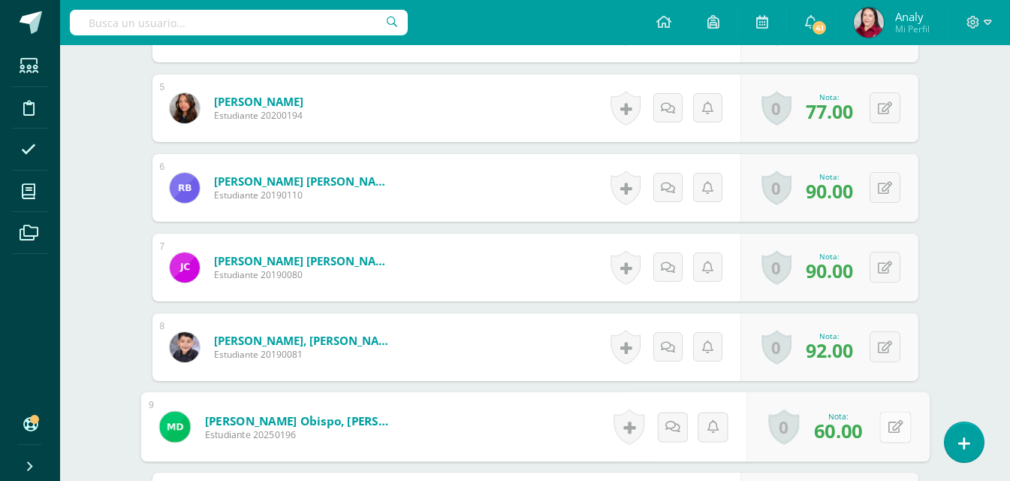
click at [885, 424] on button at bounding box center [896, 427] width 32 height 32
type input "77"
click at [848, 437] on link at bounding box center [856, 432] width 30 height 30
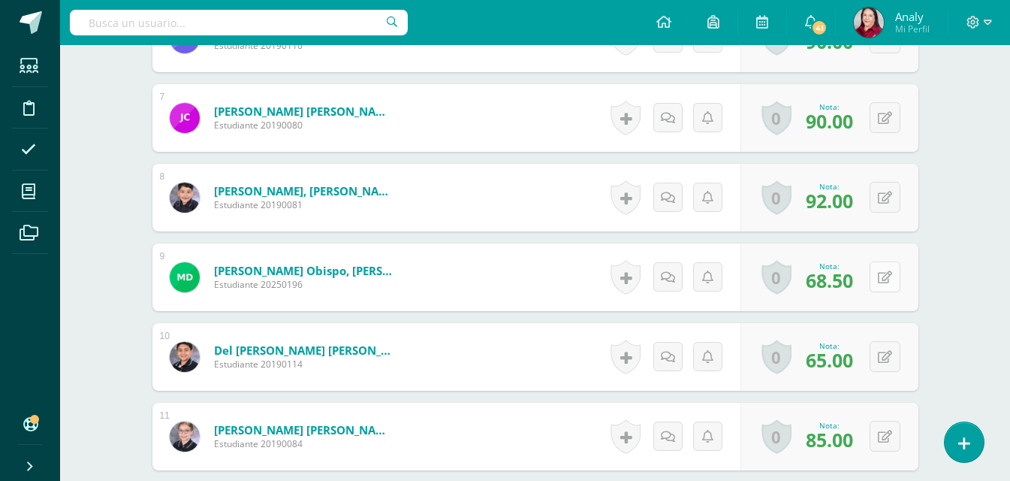
scroll to position [977, 0]
click at [877, 346] on div "0 [GEOGRAPHIC_DATA] Logros obtenidos Aún no hay logros agregados Nota: 65.00" at bounding box center [830, 356] width 178 height 68
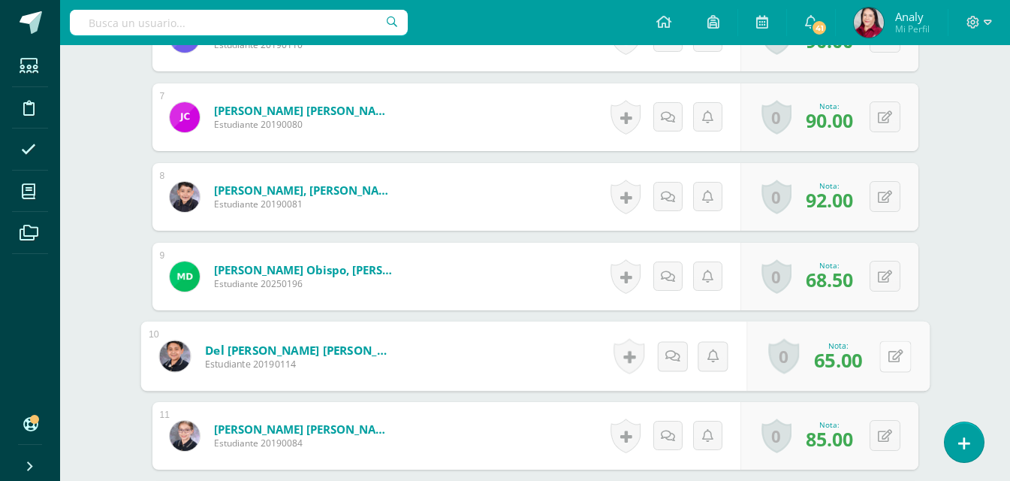
click at [896, 359] on icon at bounding box center [895, 355] width 15 height 13
type input "77"
click at [856, 361] on icon at bounding box center [856, 361] width 14 height 13
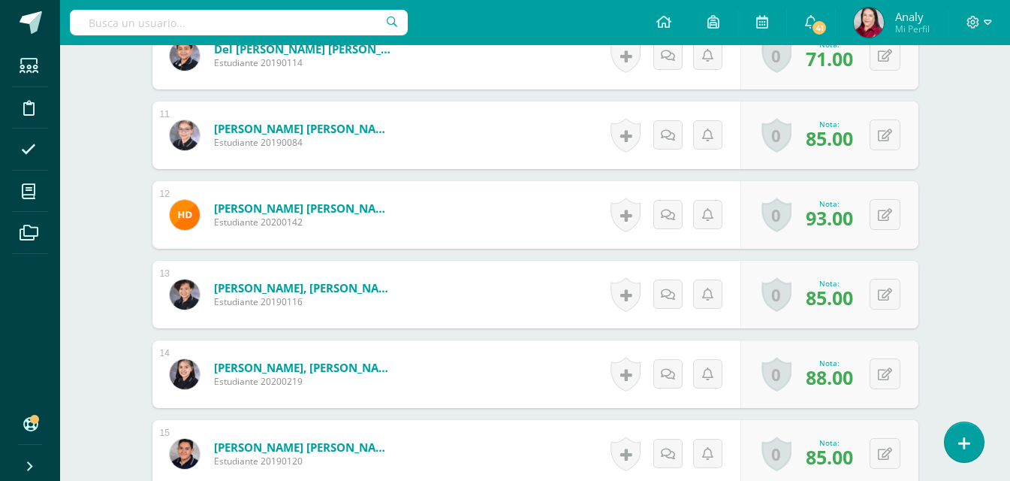
scroll to position [1352, 0]
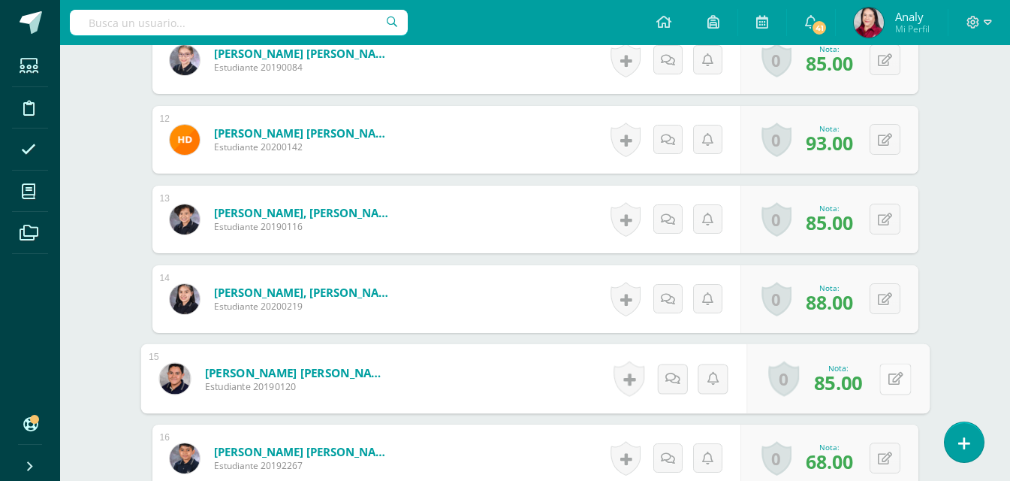
click at [884, 380] on button at bounding box center [896, 379] width 32 height 32
type input "94"
click at [854, 379] on icon at bounding box center [856, 383] width 14 height 13
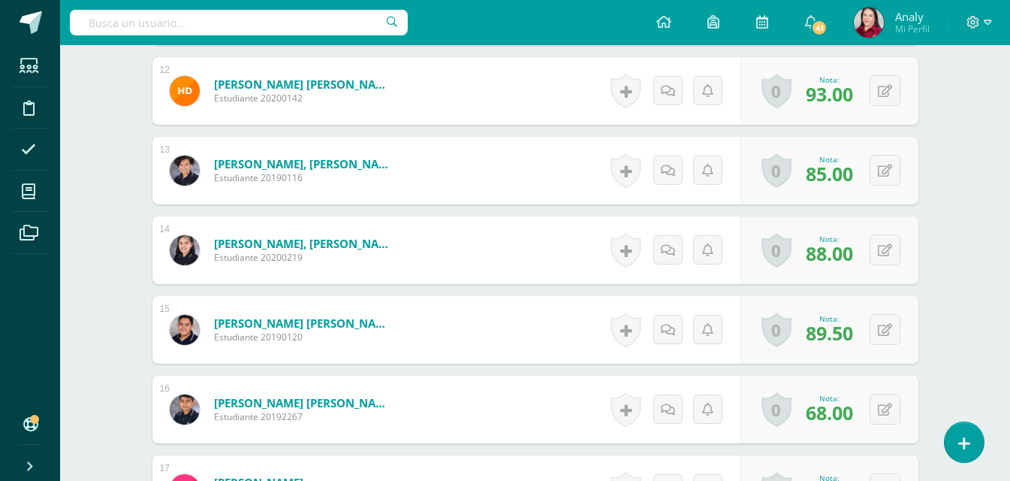
scroll to position [1427, 0]
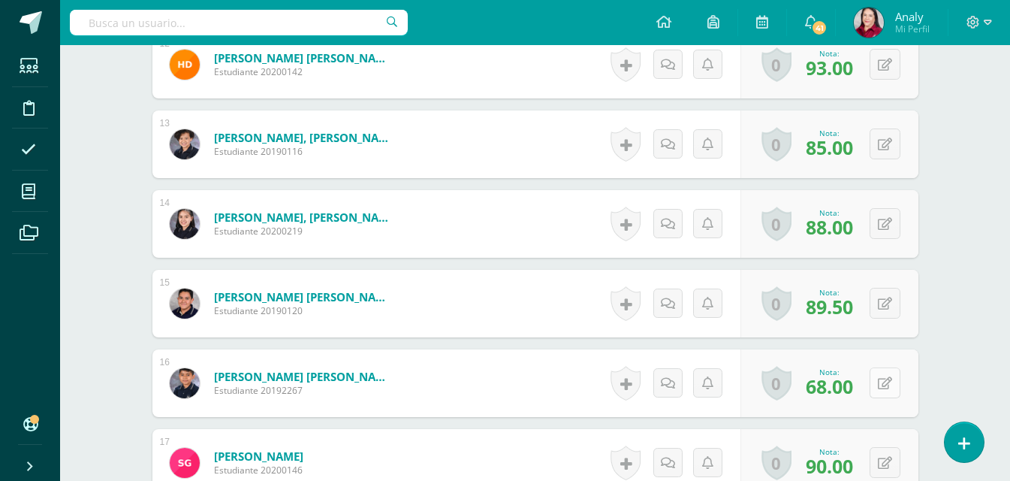
click at [884, 380] on button at bounding box center [885, 382] width 31 height 31
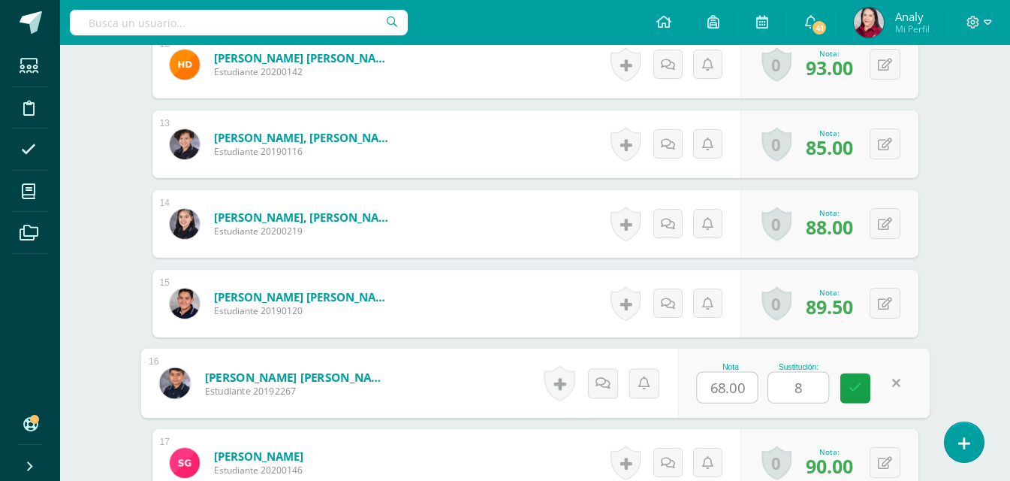
type input "86"
click at [862, 391] on link at bounding box center [856, 388] width 30 height 30
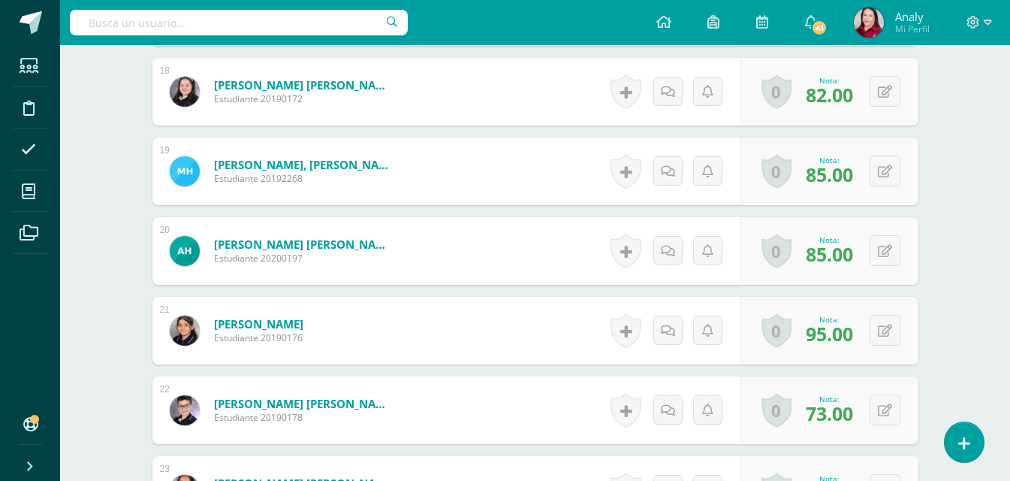
scroll to position [1953, 0]
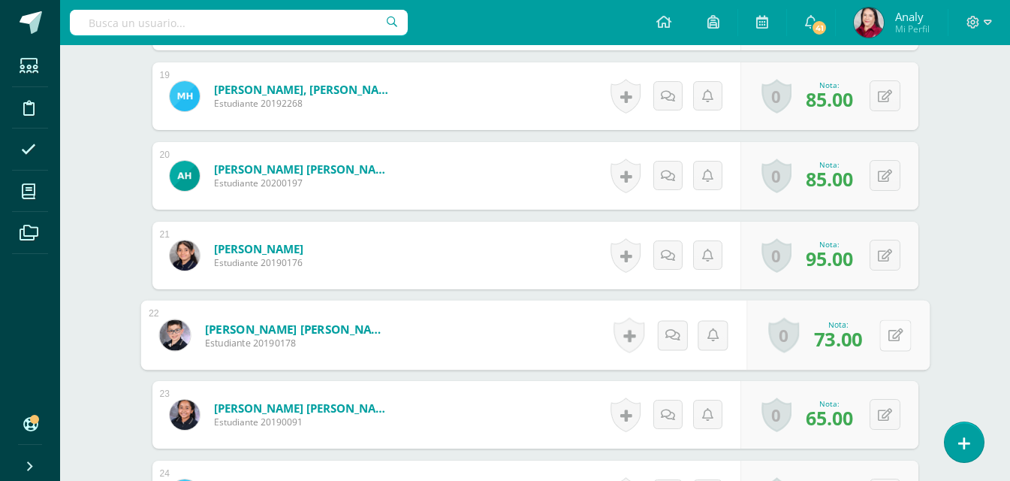
click at [886, 338] on button at bounding box center [896, 335] width 32 height 32
type input "85"
click at [854, 346] on icon at bounding box center [856, 340] width 14 height 13
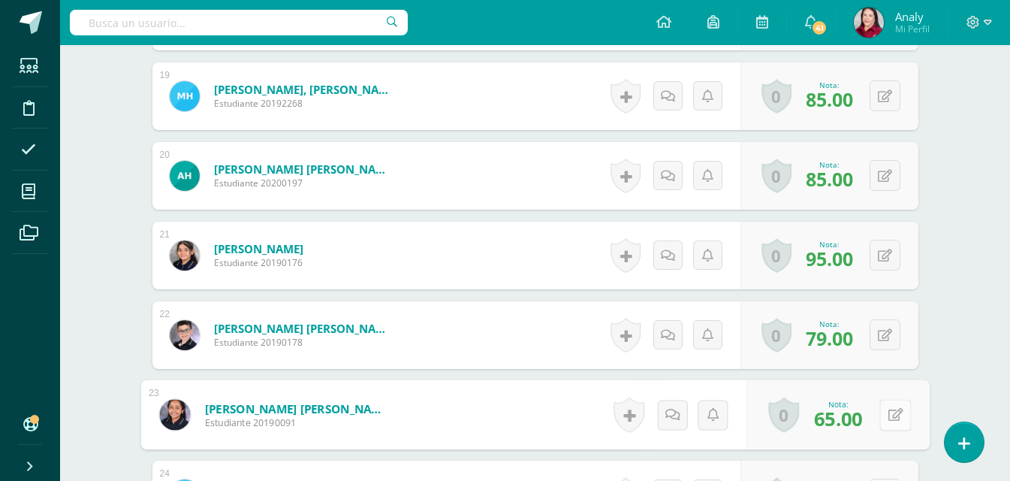
click at [881, 413] on button at bounding box center [896, 415] width 32 height 32
type input "82"
click at [857, 425] on icon at bounding box center [856, 419] width 14 height 13
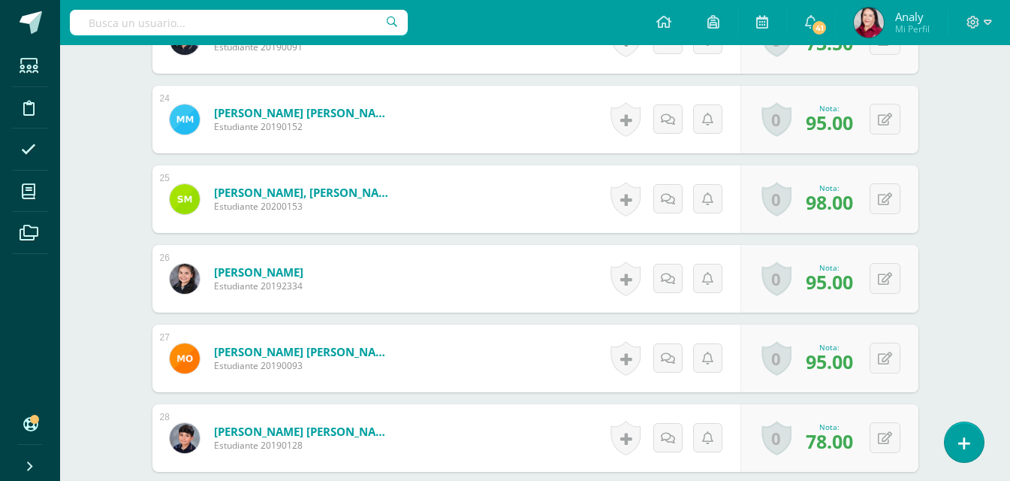
scroll to position [2329, 0]
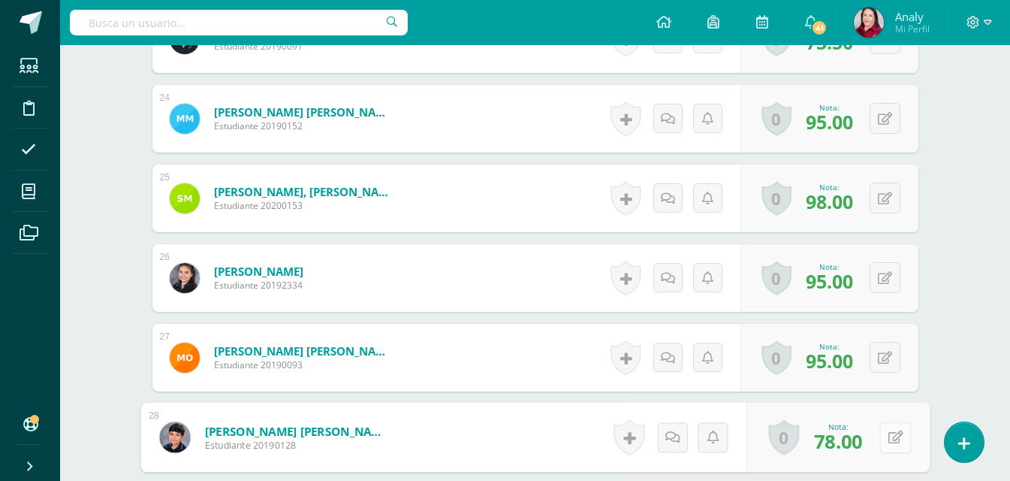
click at [888, 440] on icon at bounding box center [895, 436] width 15 height 13
type input "84"
click at [854, 443] on icon at bounding box center [856, 442] width 14 height 13
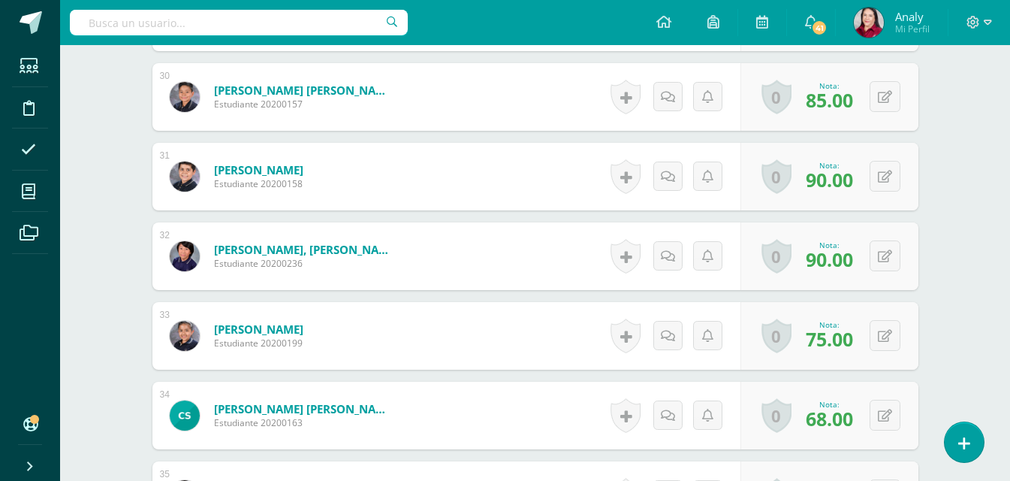
scroll to position [2855, 0]
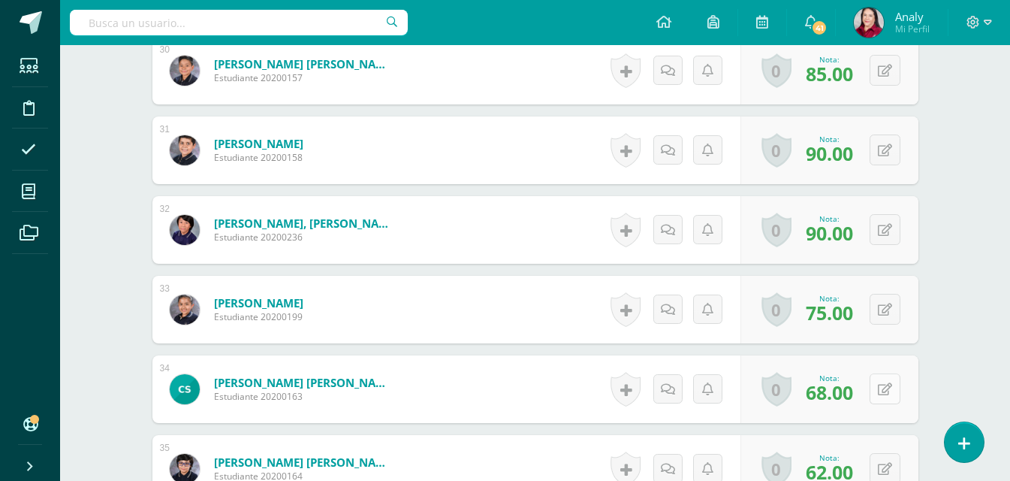
click at [885, 392] on button at bounding box center [885, 388] width 31 height 31
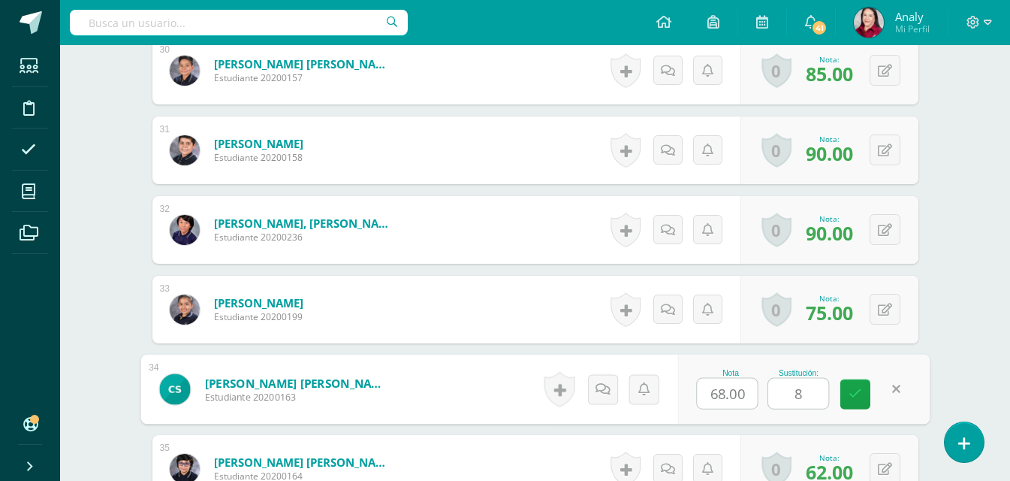
type input "85"
click at [865, 396] on link at bounding box center [856, 394] width 30 height 30
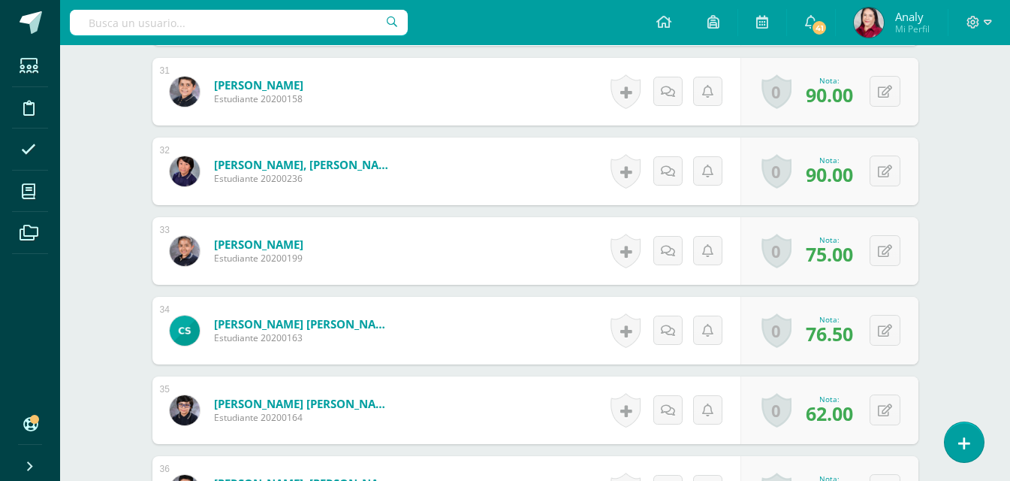
scroll to position [2930, 0]
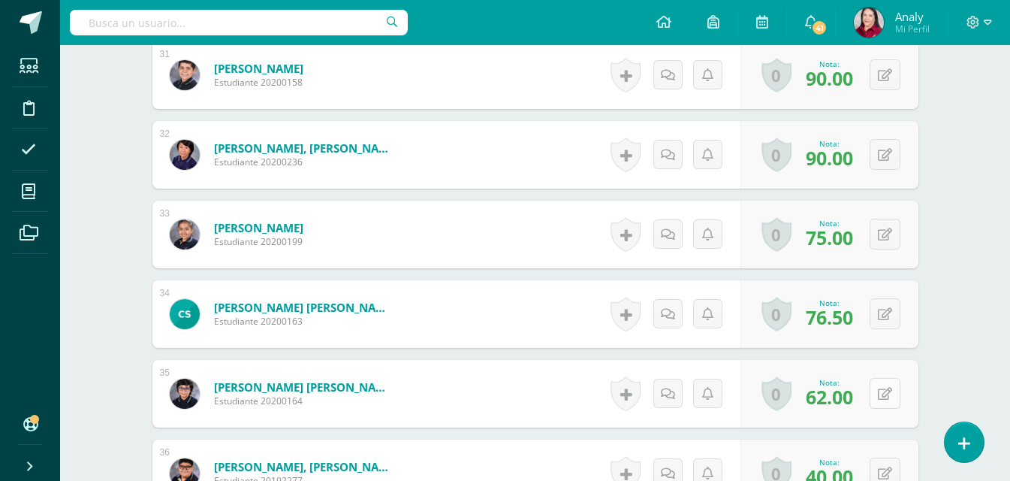
click at [887, 397] on icon at bounding box center [885, 394] width 14 height 13
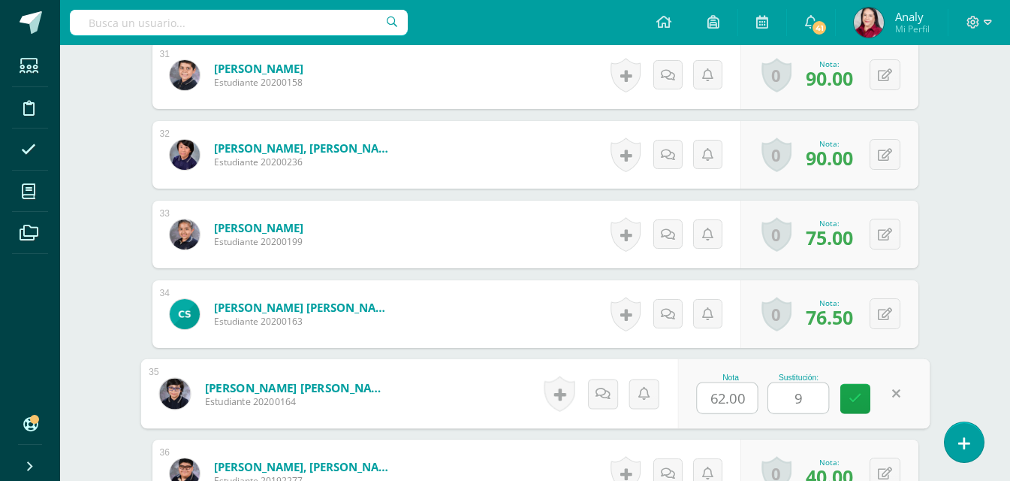
type input "92"
click at [850, 405] on icon at bounding box center [856, 398] width 14 height 13
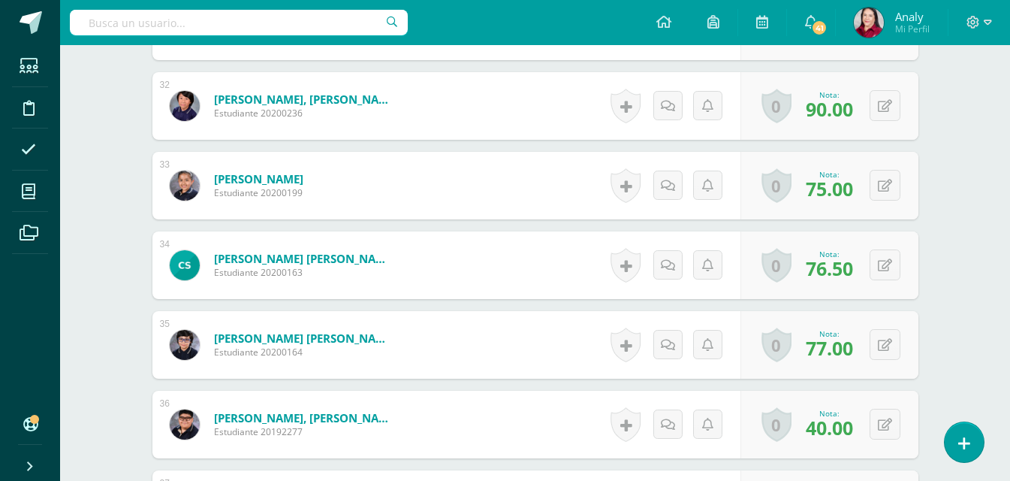
scroll to position [3005, 0]
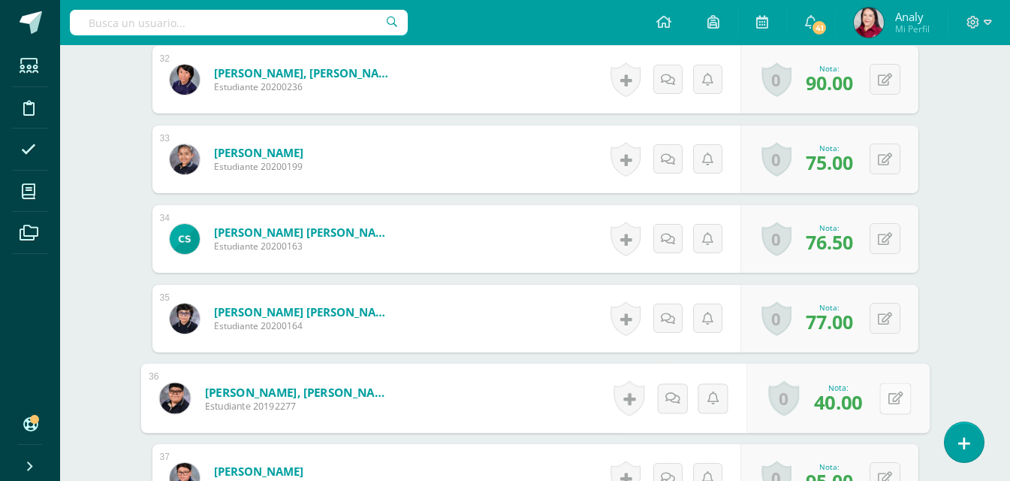
click at [884, 395] on button at bounding box center [896, 398] width 32 height 32
type input "92"
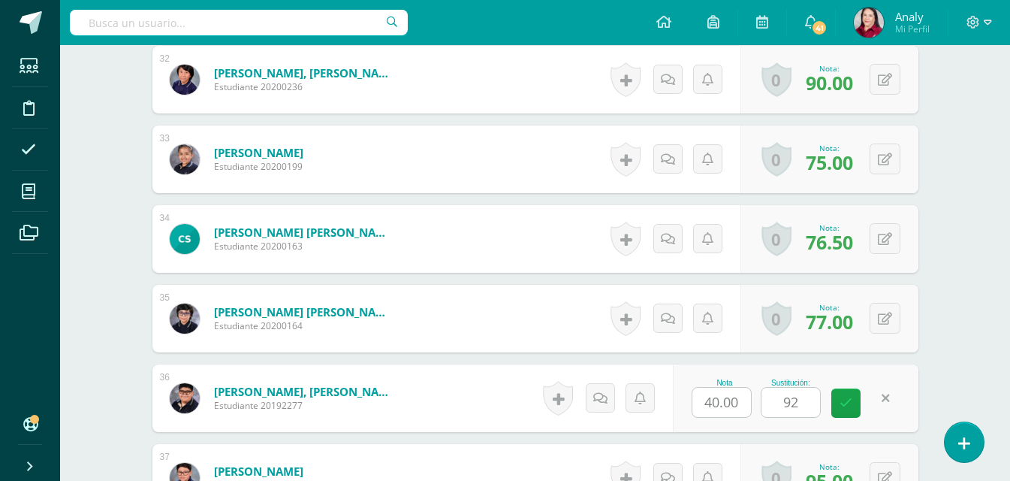
click at [853, 418] on div "Nota 40.00 Sustitución: 92" at bounding box center [795, 398] width 245 height 68
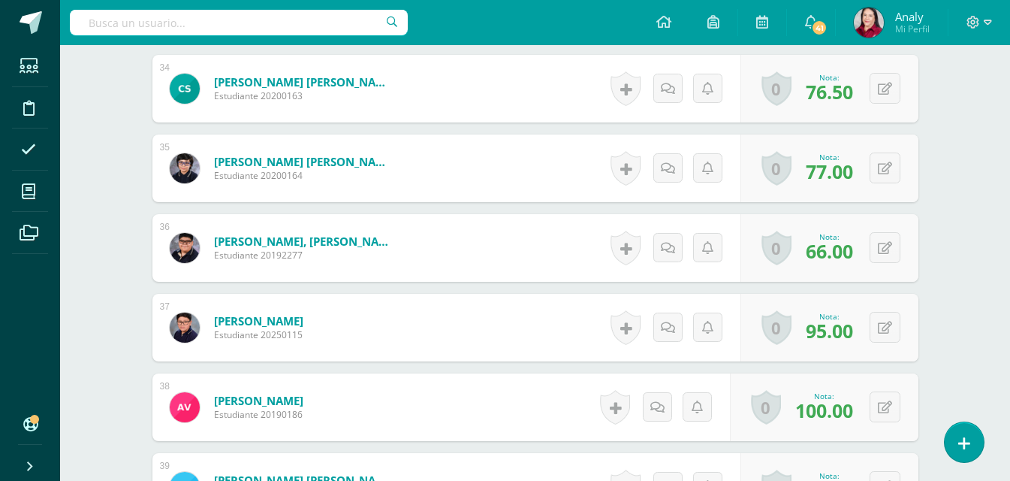
scroll to position [3231, 0]
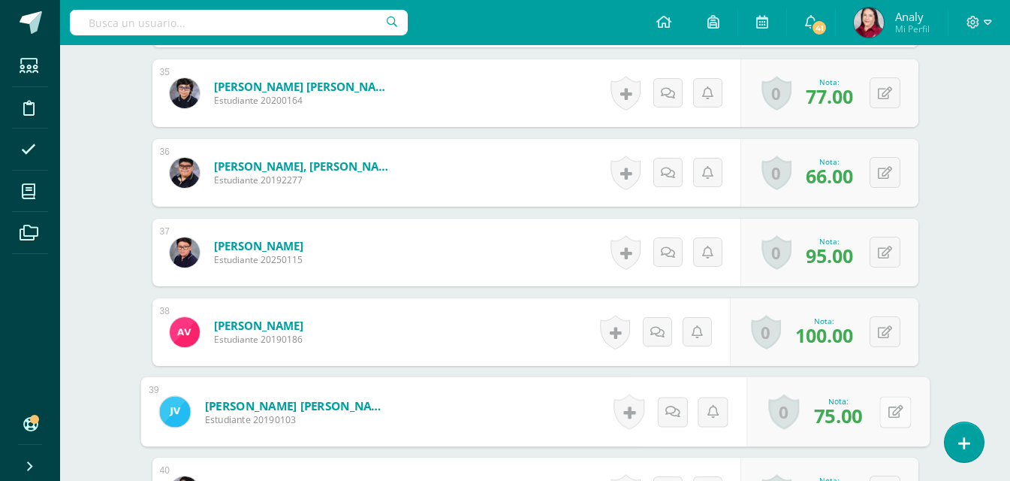
click at [883, 407] on button at bounding box center [896, 412] width 32 height 32
type input "94"
click at [865, 417] on link at bounding box center [856, 417] width 30 height 30
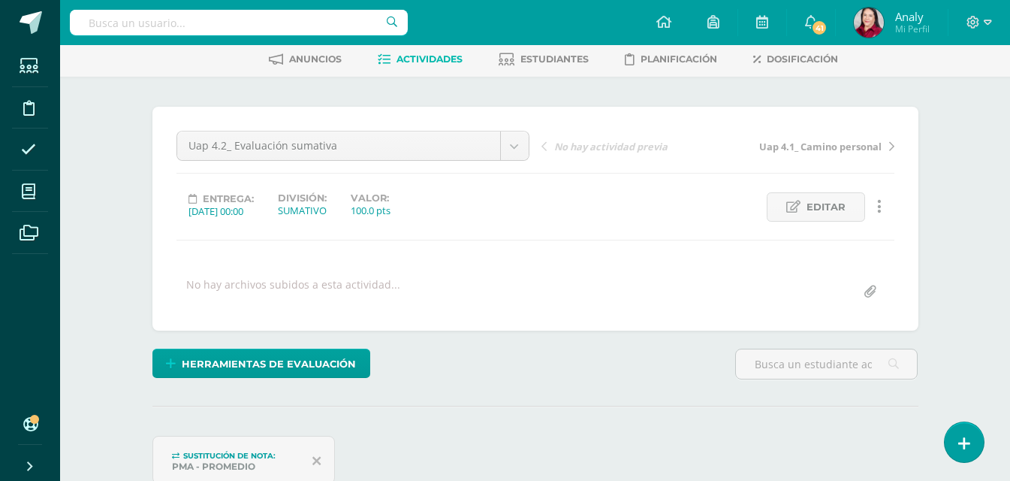
scroll to position [0, 0]
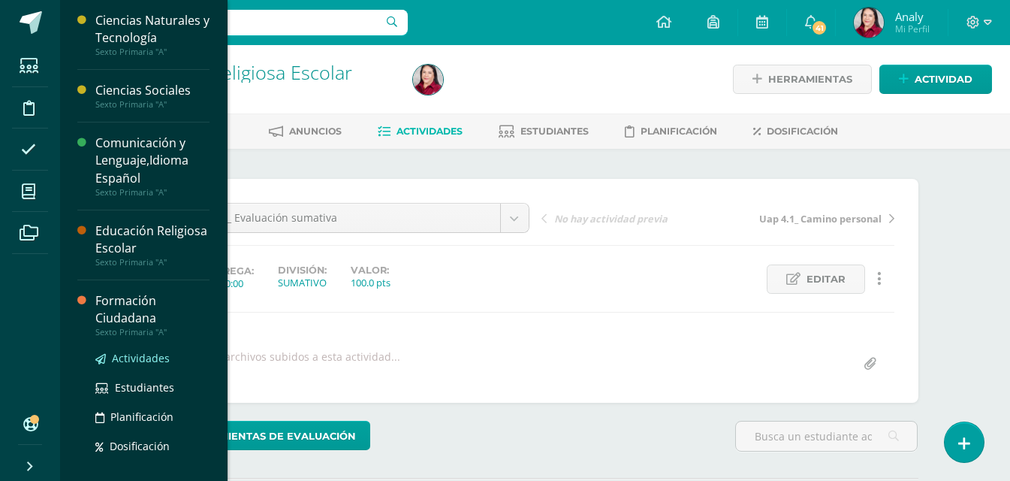
click at [147, 358] on span "Actividades" at bounding box center [141, 358] width 58 height 14
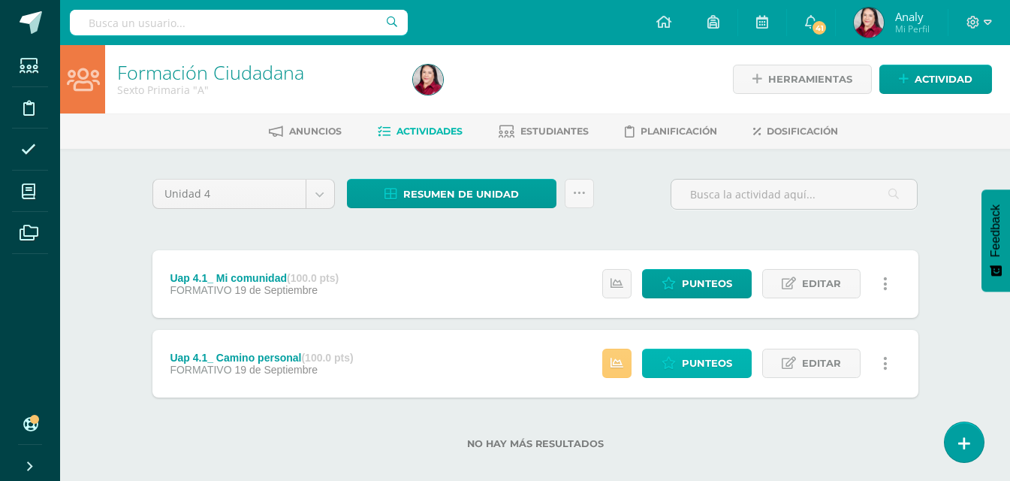
click at [690, 370] on span "Punteos" at bounding box center [707, 363] width 50 height 28
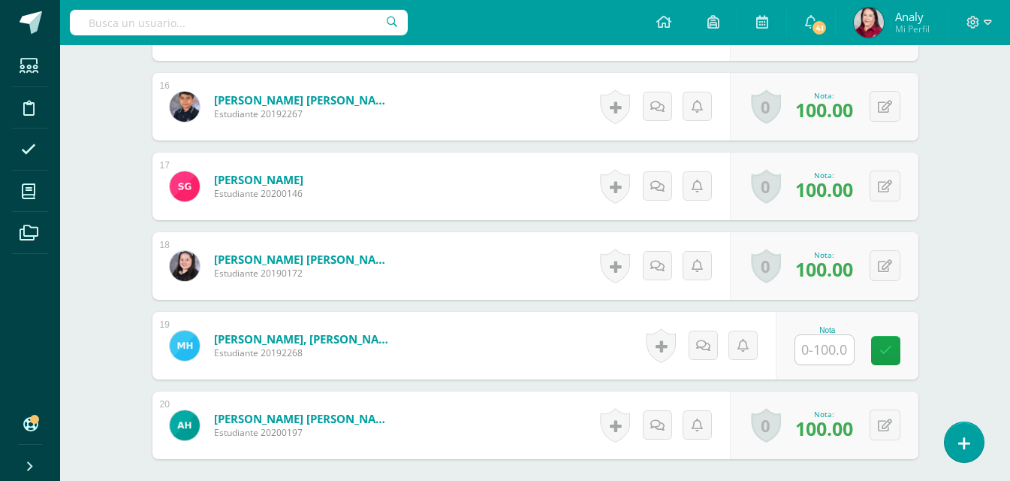
scroll to position [1669, 0]
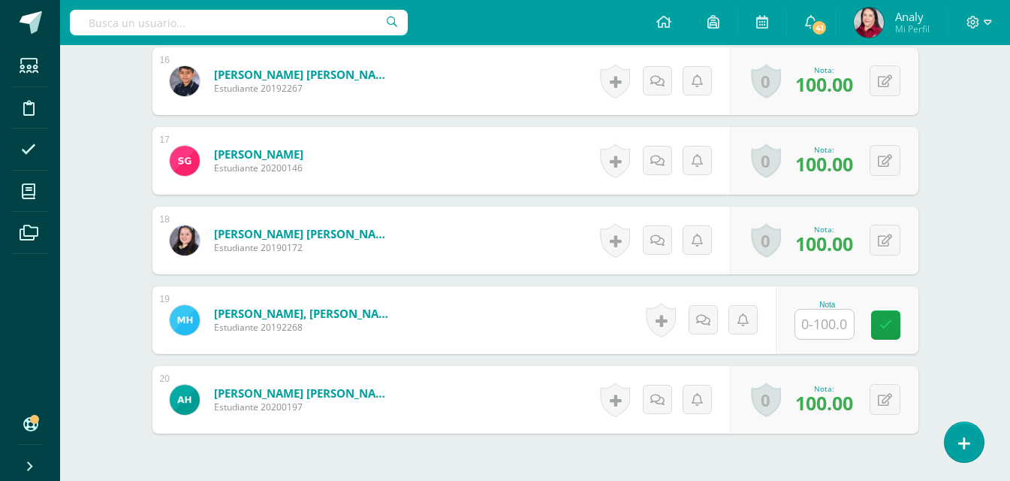
click at [817, 318] on input "text" at bounding box center [825, 324] width 59 height 29
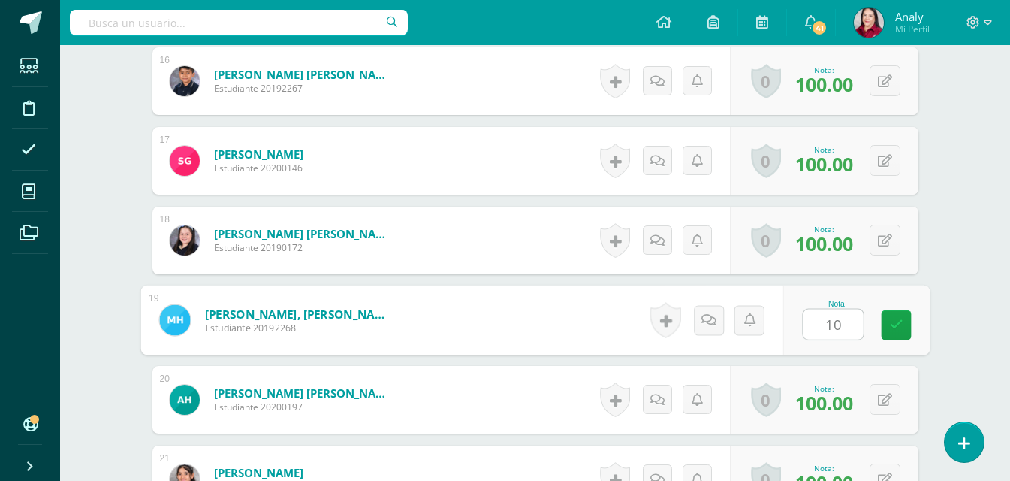
type input "100"
click at [902, 328] on icon at bounding box center [897, 325] width 14 height 13
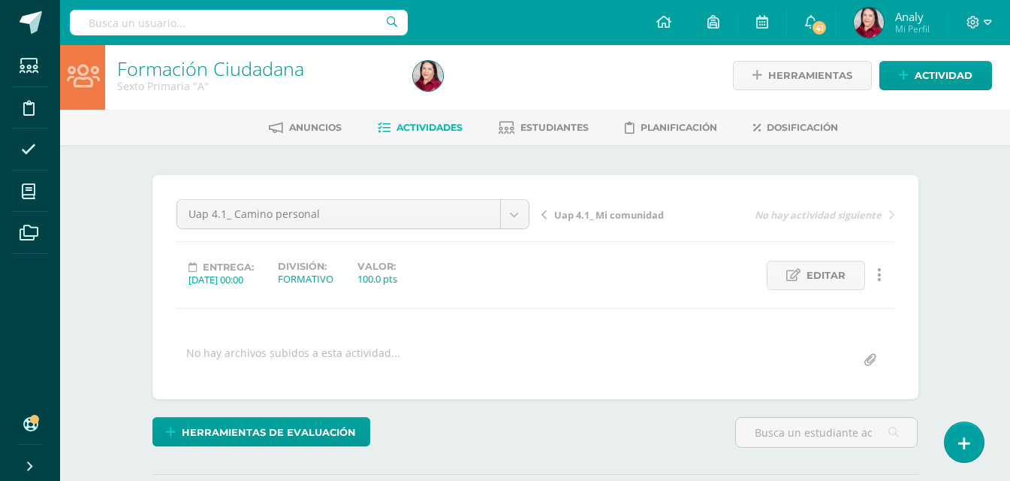
scroll to position [0, 0]
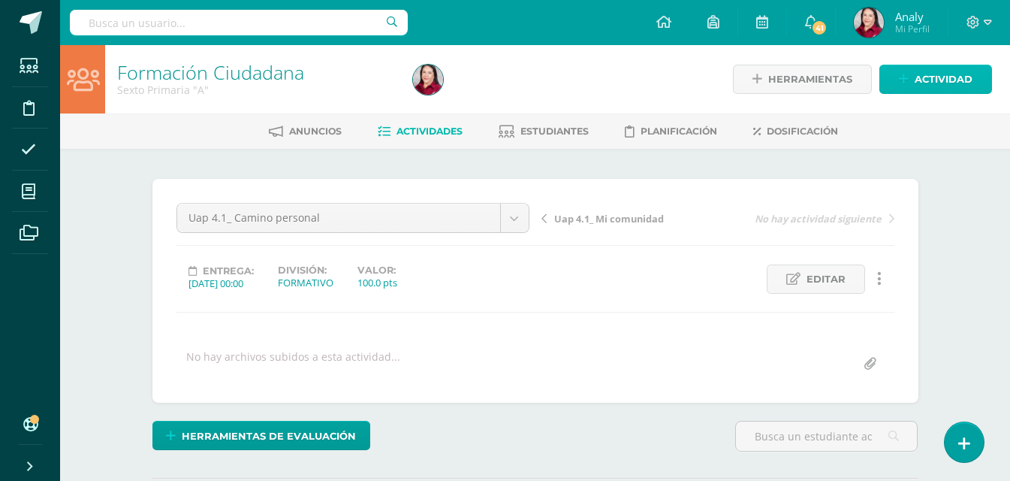
click at [904, 78] on icon at bounding box center [904, 79] width 10 height 13
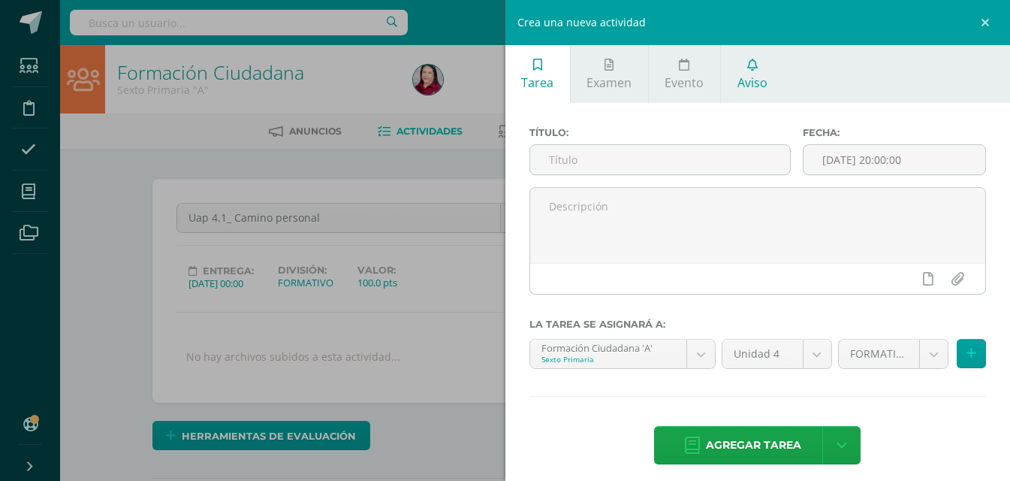
click at [758, 80] on span "Aviso" at bounding box center [753, 82] width 30 height 17
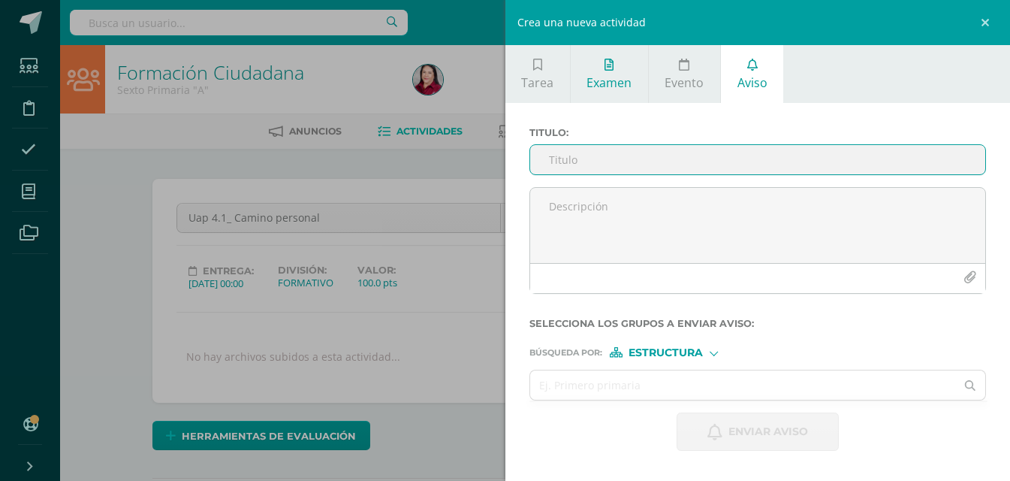
click at [614, 68] on link "Examen" at bounding box center [609, 74] width 77 height 58
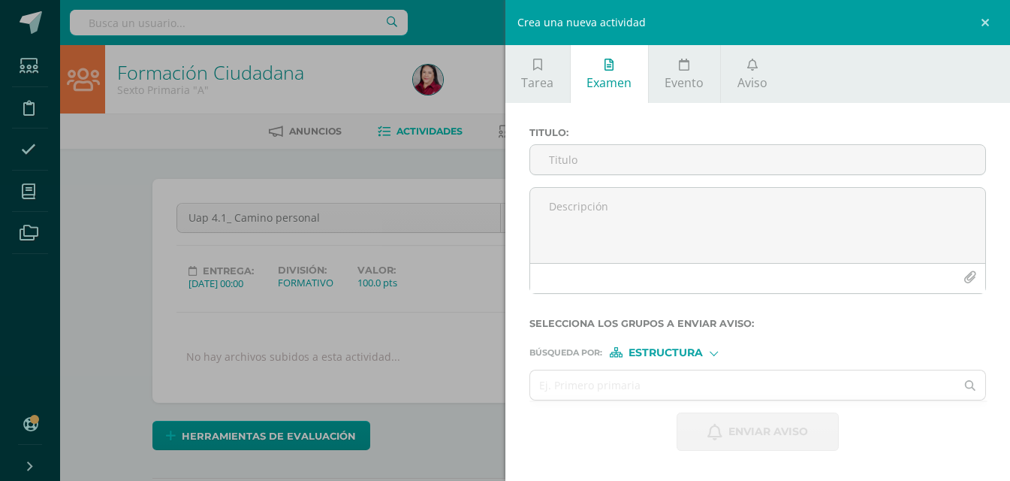
scroll to position [11, 0]
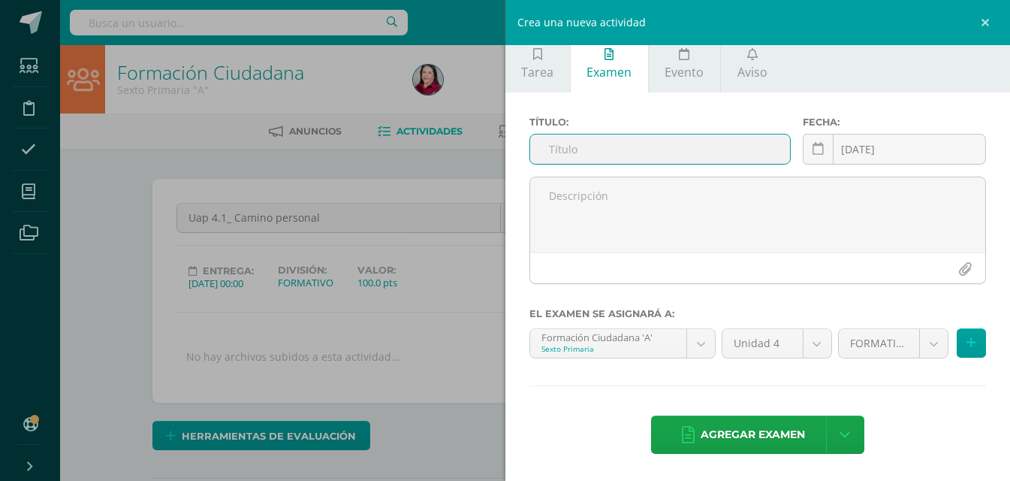
click at [572, 143] on input "text" at bounding box center [660, 148] width 260 height 29
paste input "Uap 4.2_ Evaluación sumativa"
type input "Uap 4.2_ Evaluación sumativa"
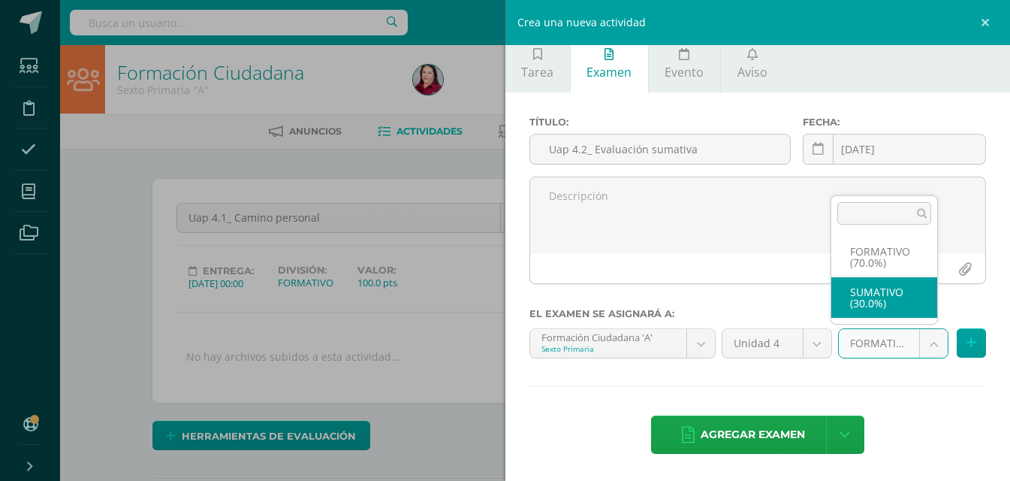
select select "208943"
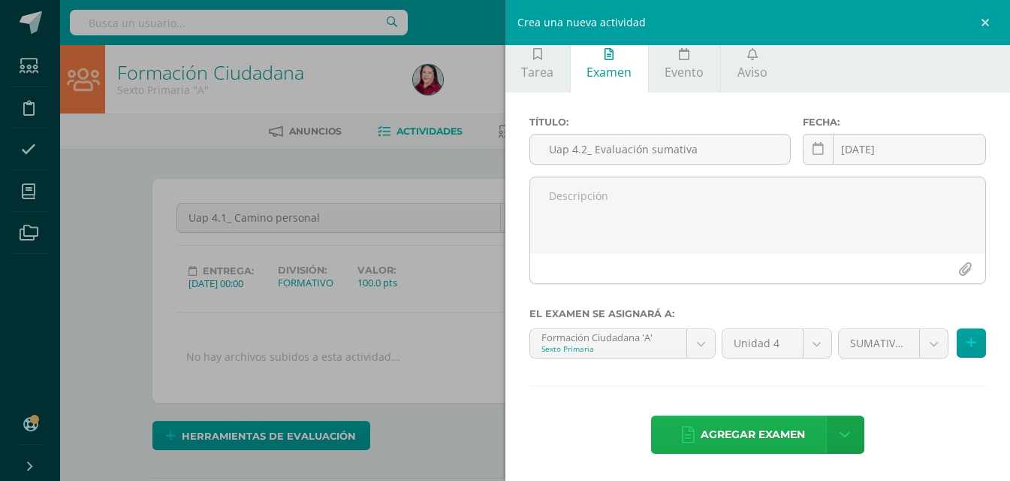
click at [779, 430] on span "Agregar examen" at bounding box center [753, 434] width 104 height 37
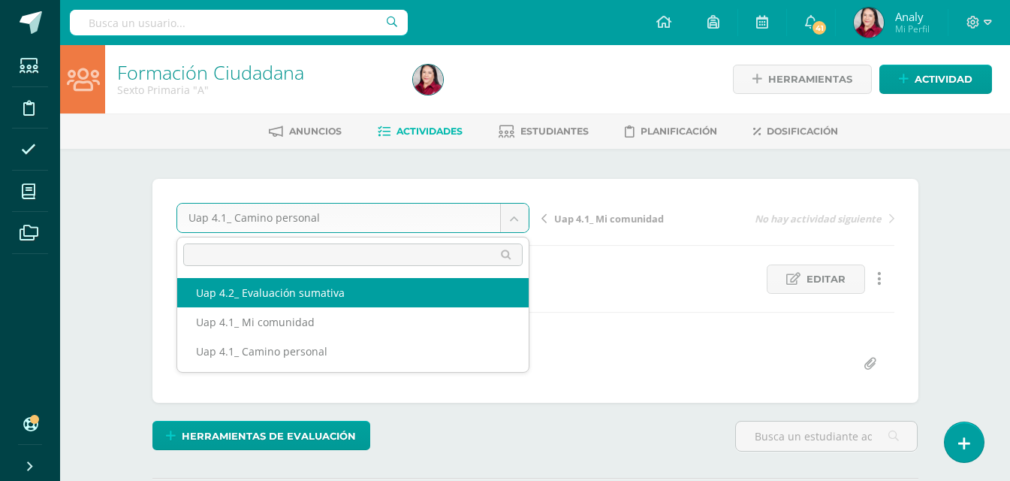
select select "/dashboard/teacher/grade-activity/227720/"
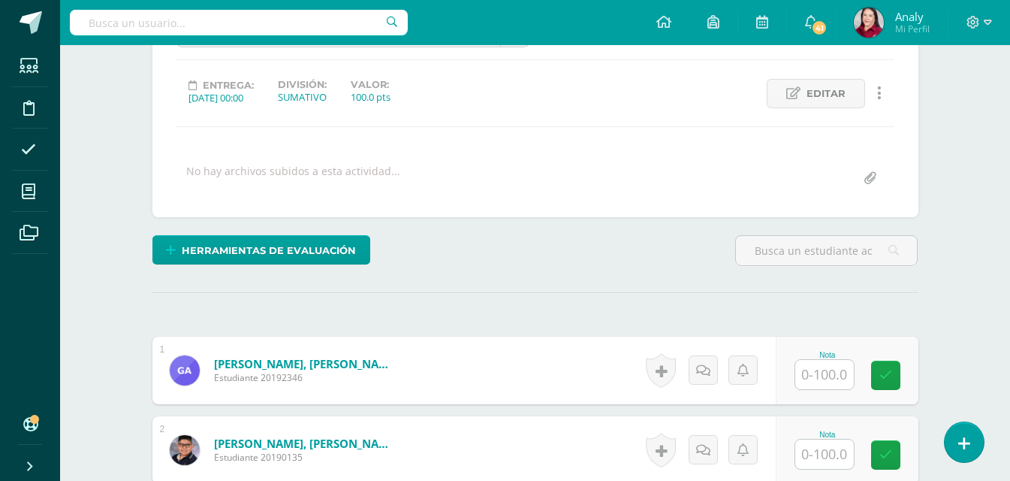
scroll to position [386, 0]
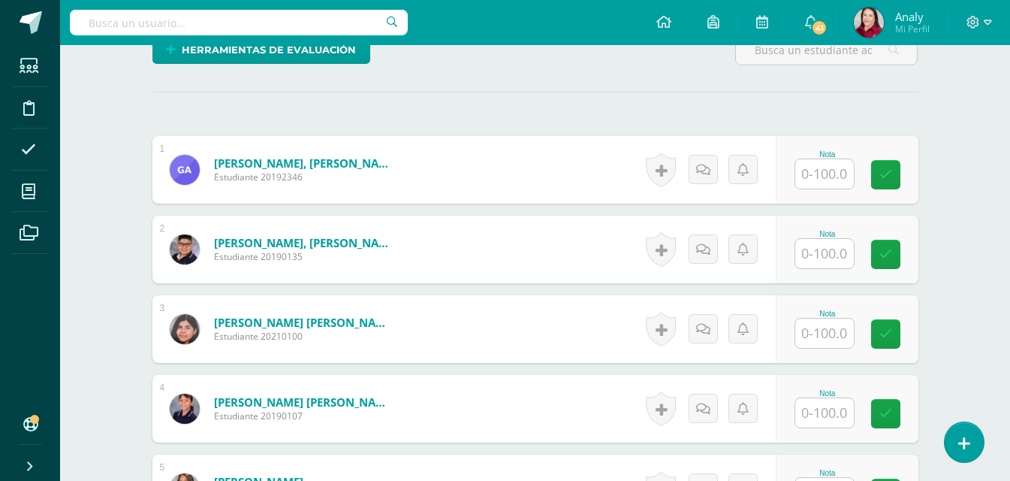
click at [827, 172] on input "text" at bounding box center [825, 173] width 59 height 29
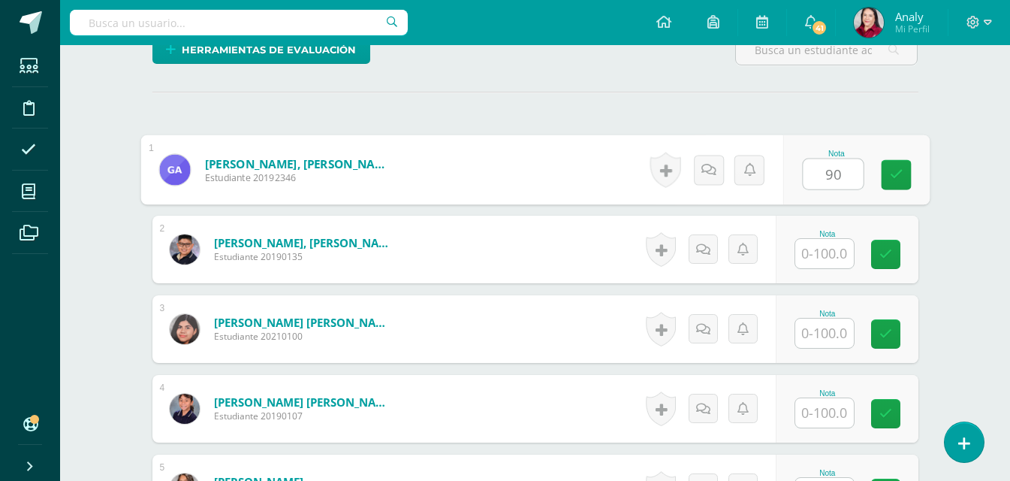
type input "90"
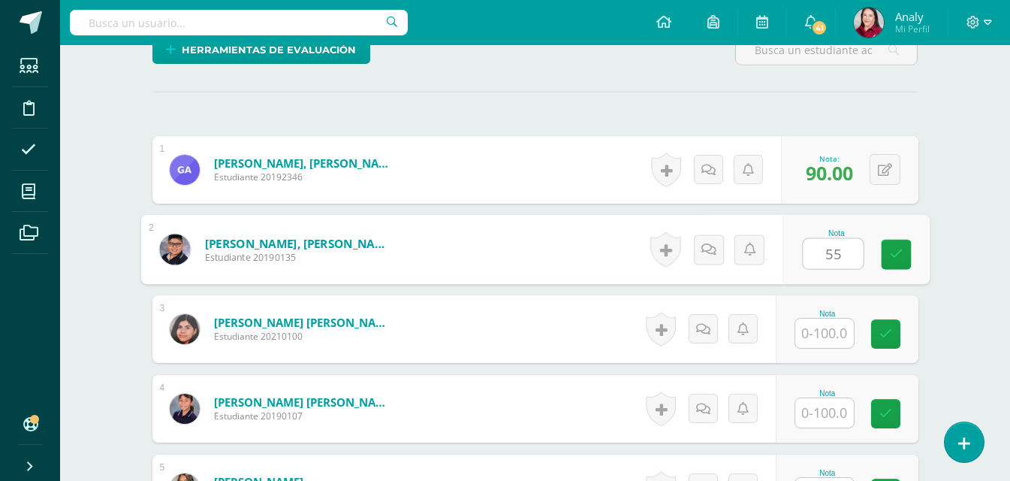
type input "55"
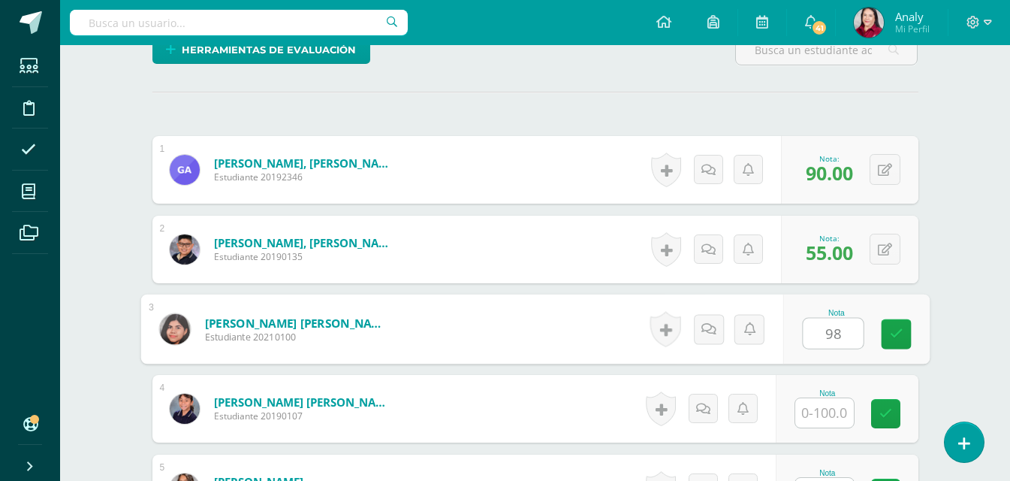
type input "98"
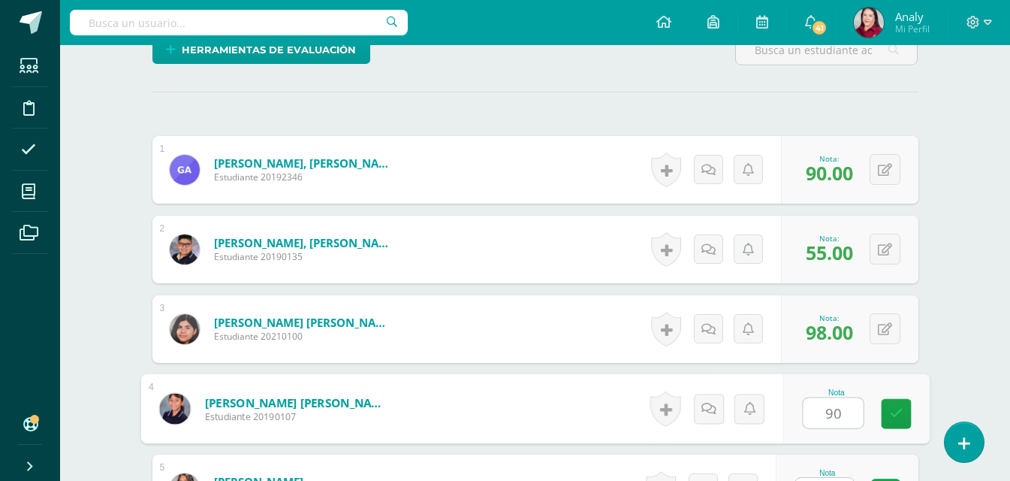
type input "90"
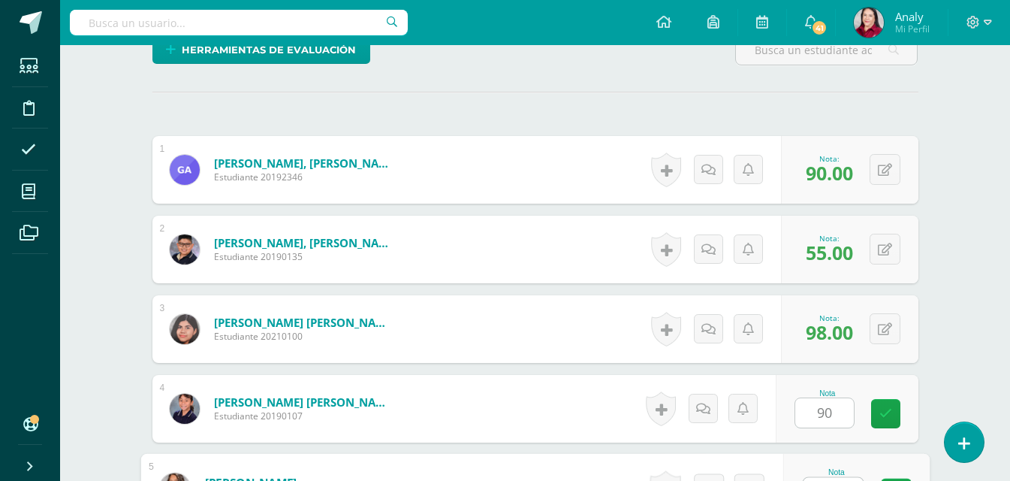
scroll to position [412, 0]
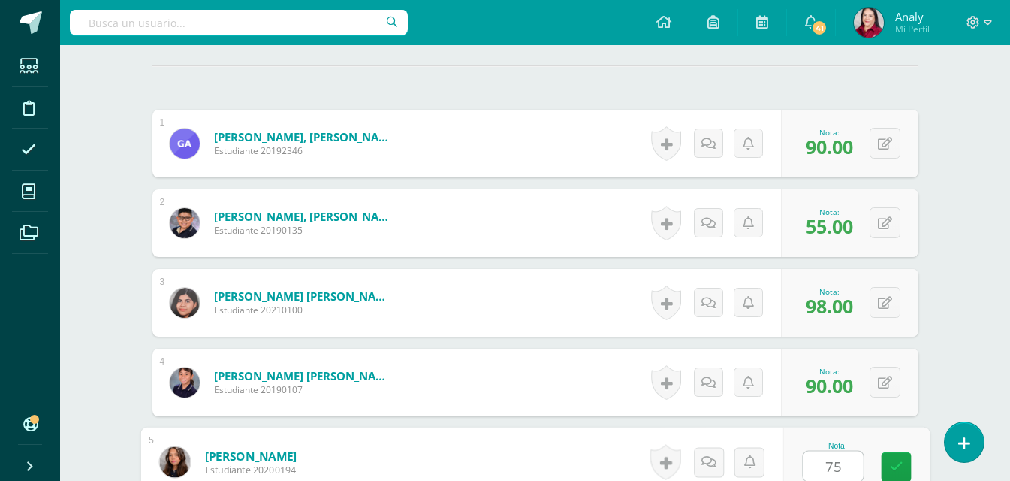
type input "75"
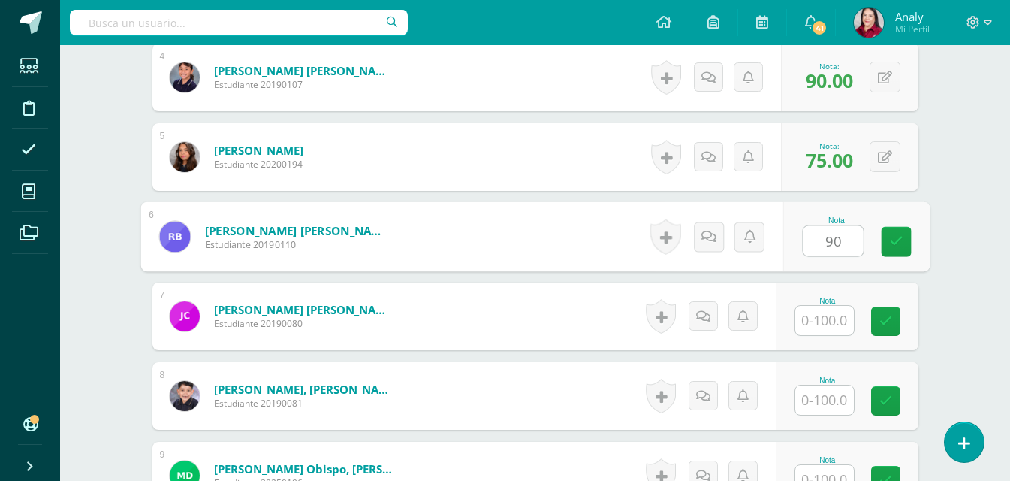
type input "90"
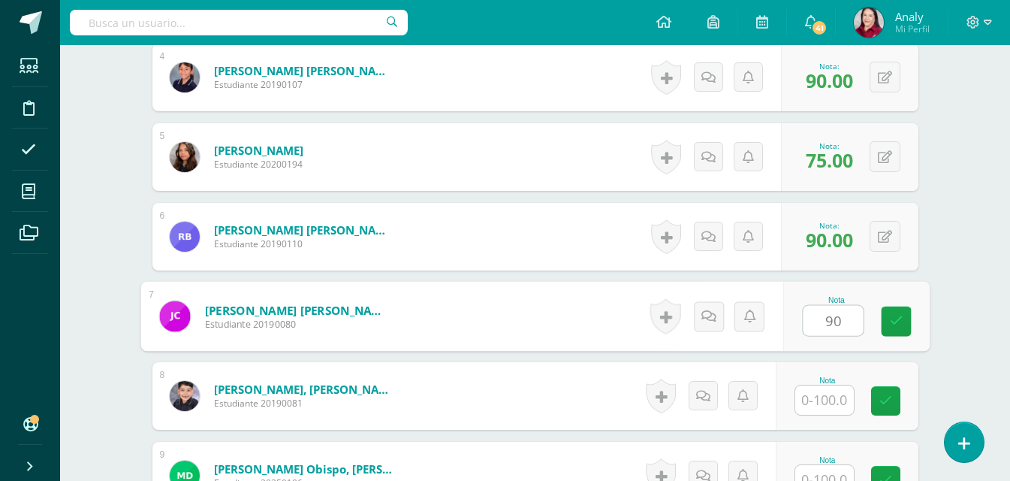
type input "90"
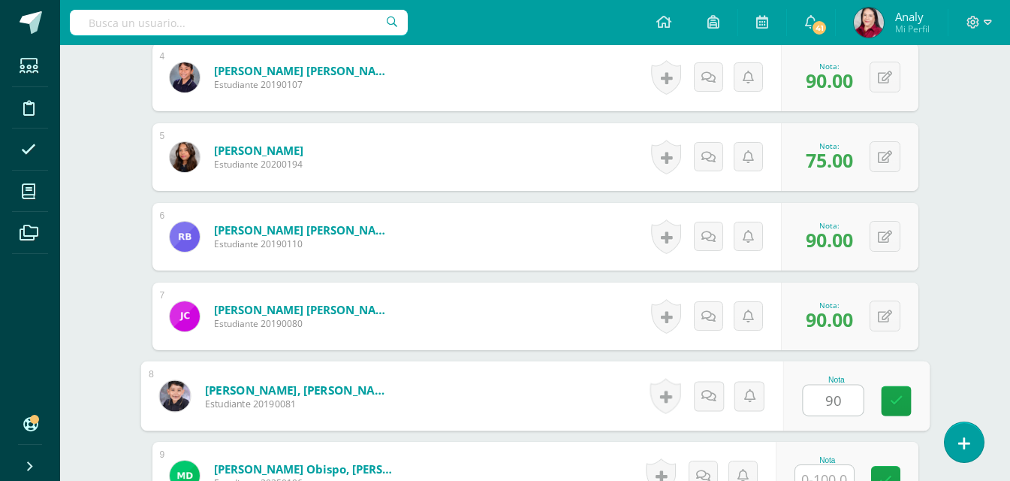
type input "90"
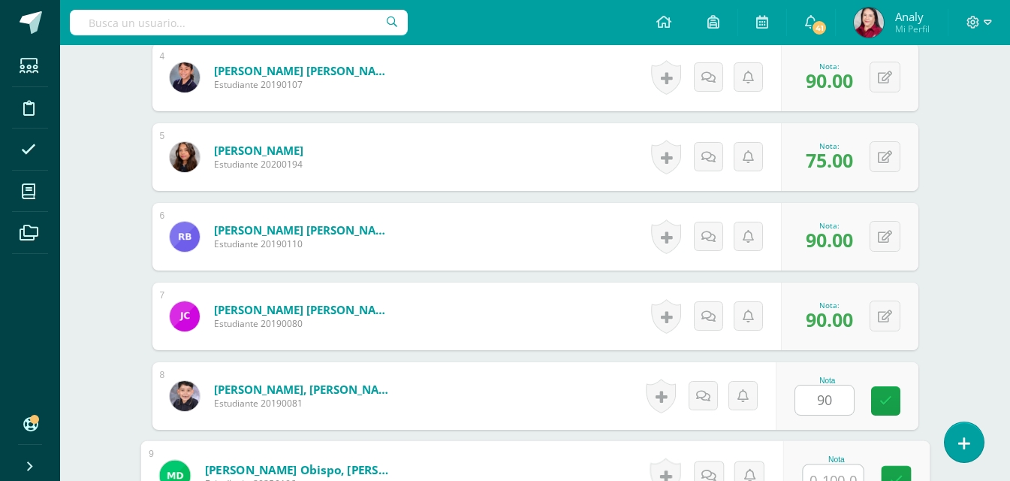
scroll to position [731, 0]
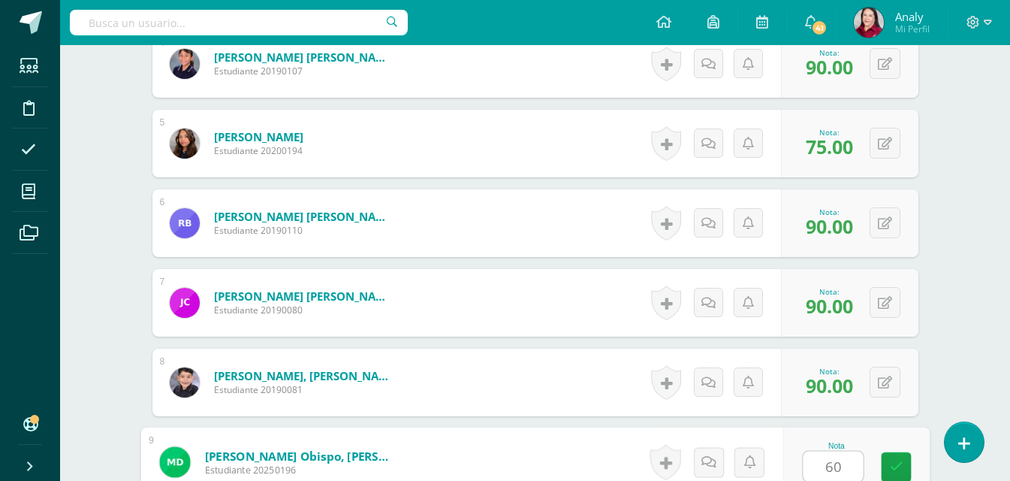
type input "60"
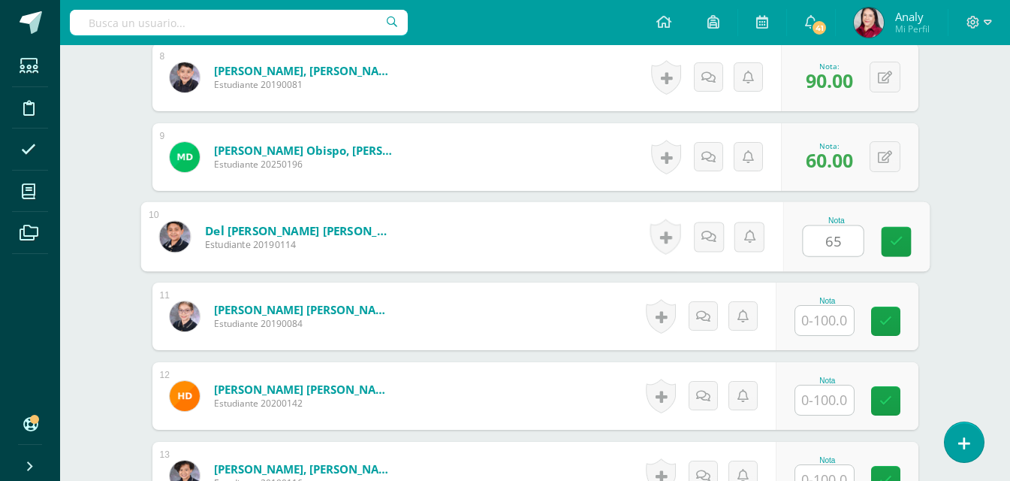
type input "65"
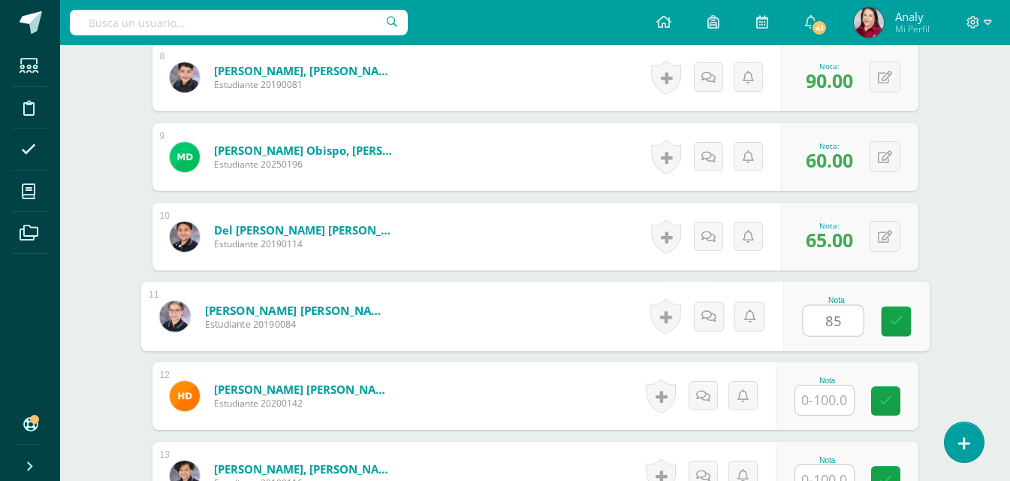
type input "85"
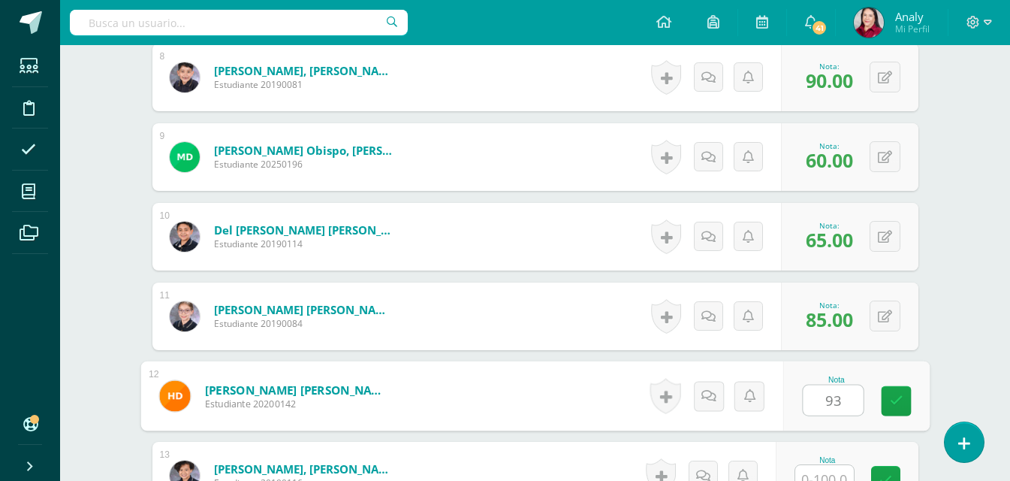
type input "93"
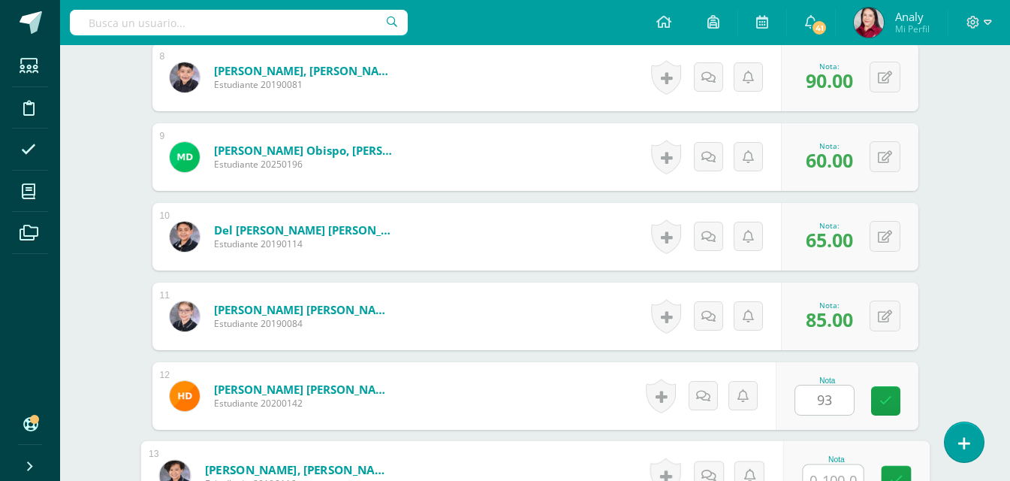
scroll to position [1050, 0]
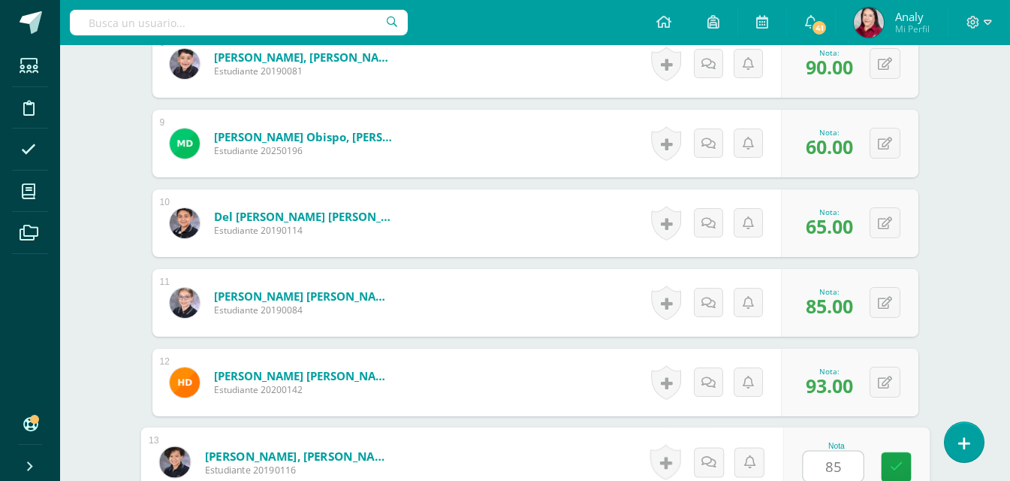
type input "85"
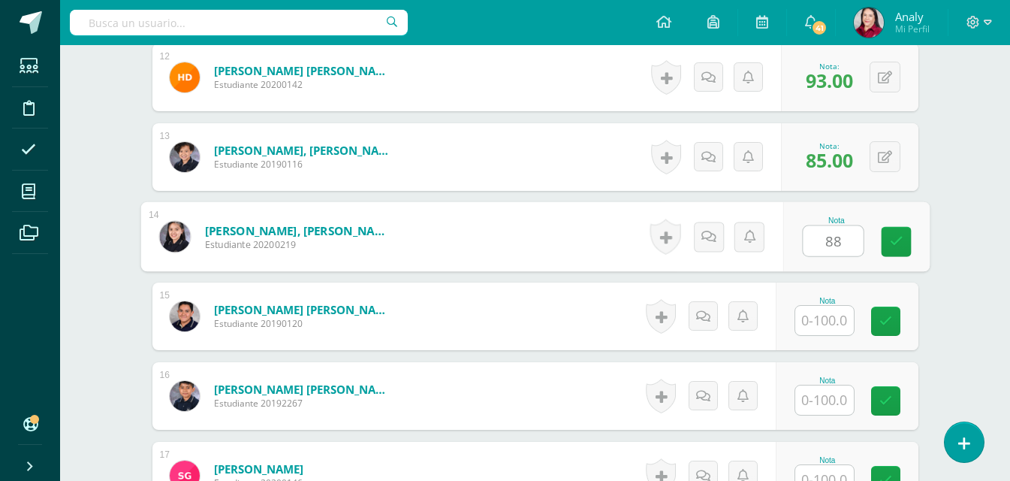
type input "88"
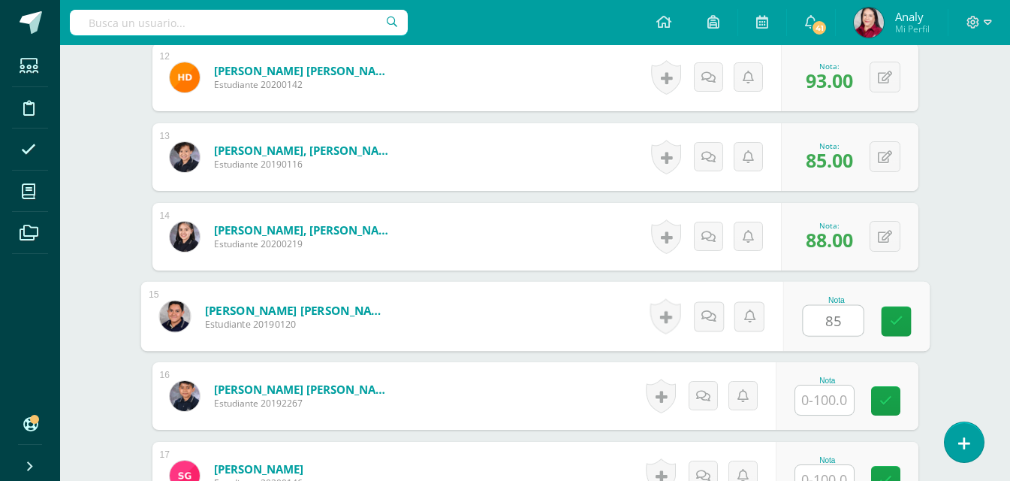
type input "85"
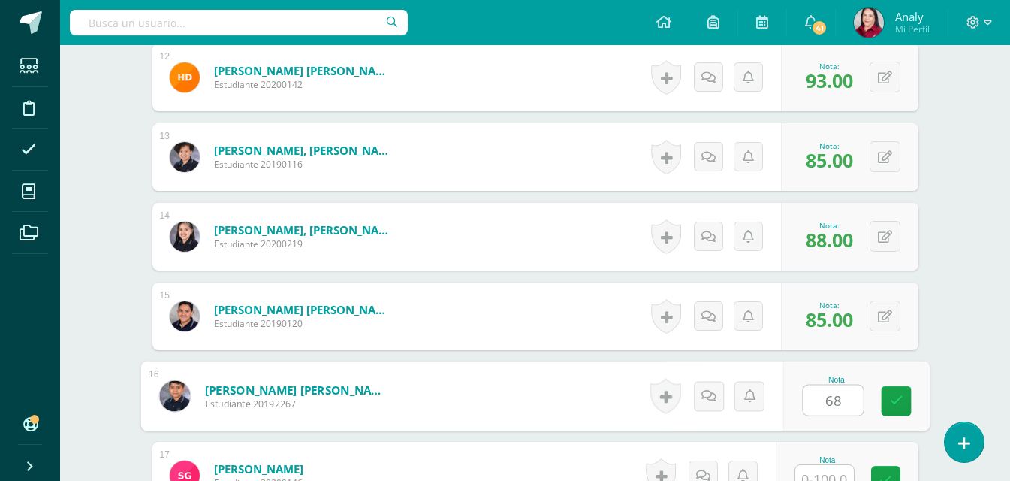
type input "68"
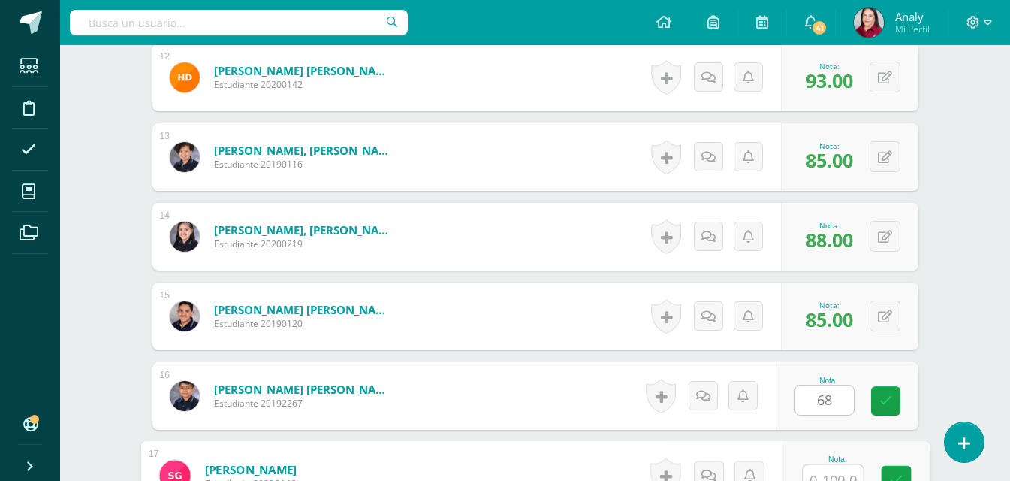
scroll to position [1368, 0]
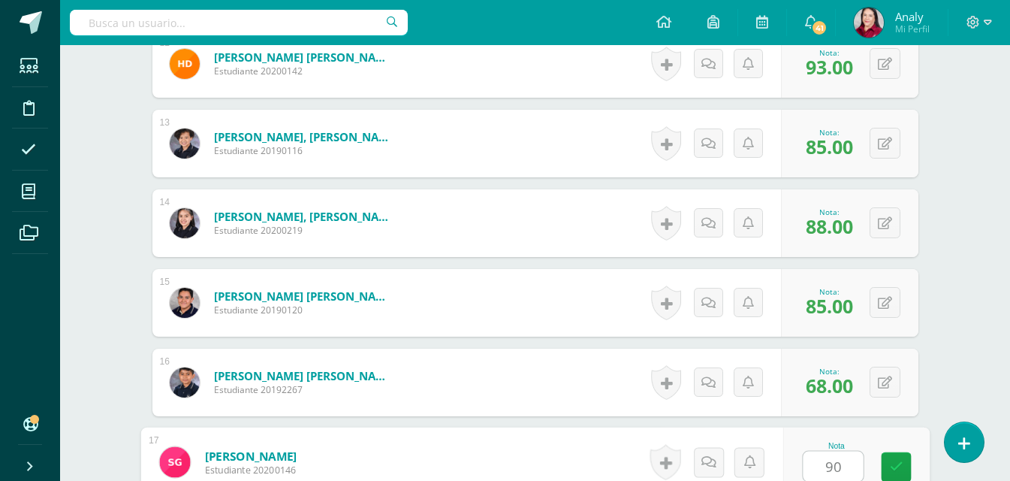
type input "90"
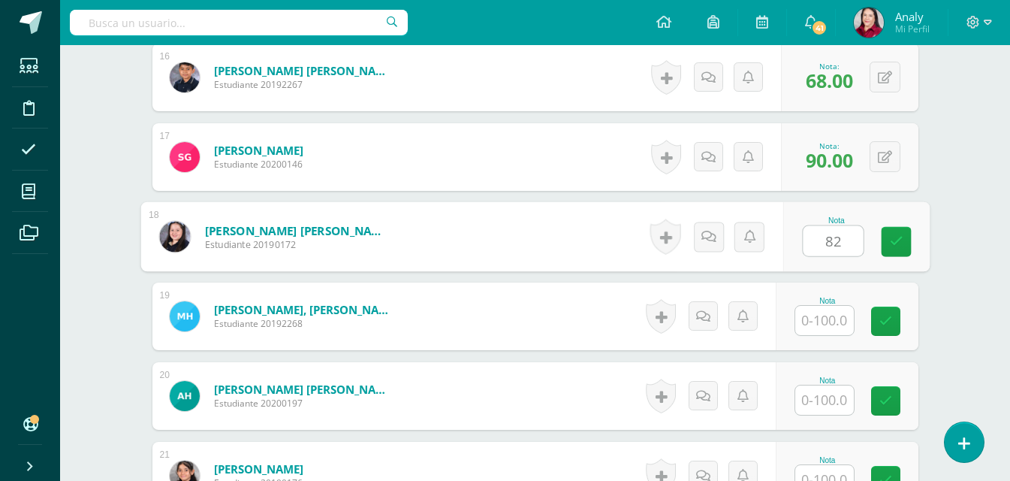
type input "82"
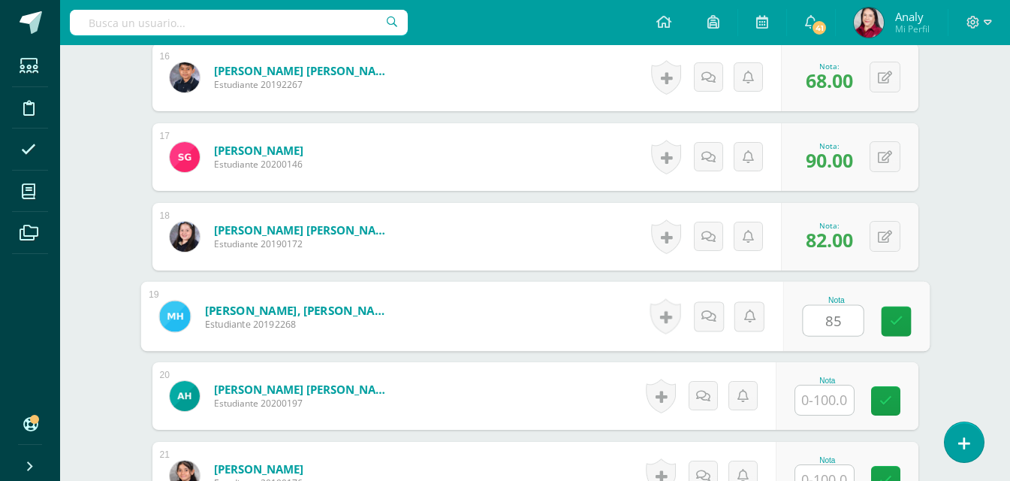
type input "85"
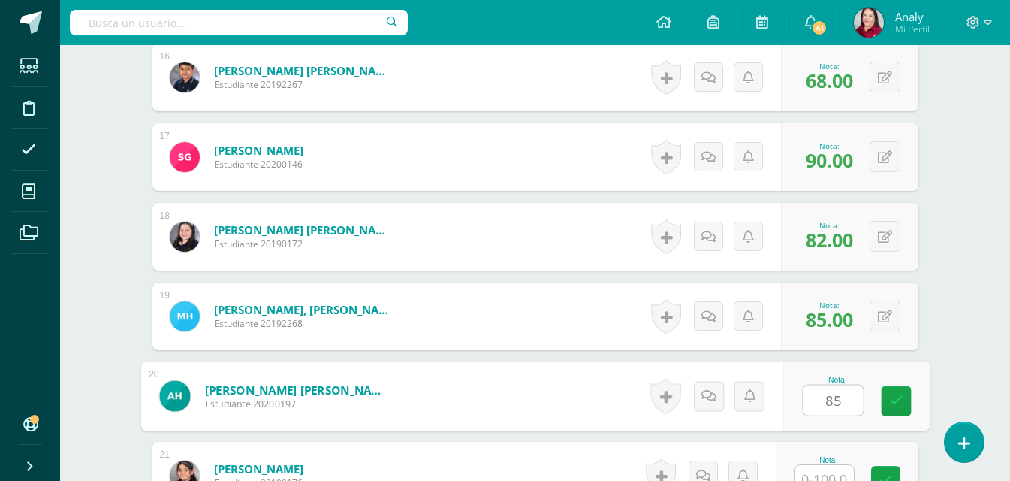
type input "85"
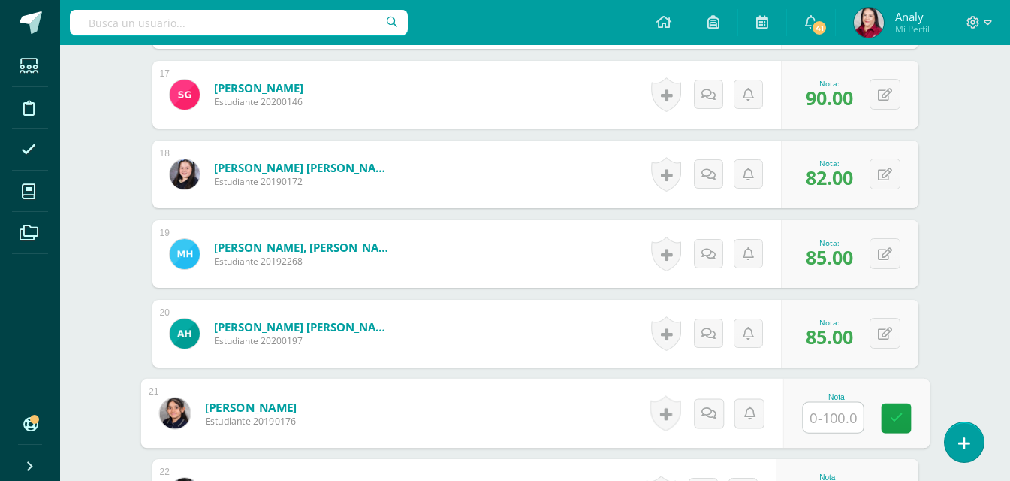
scroll to position [1762, 0]
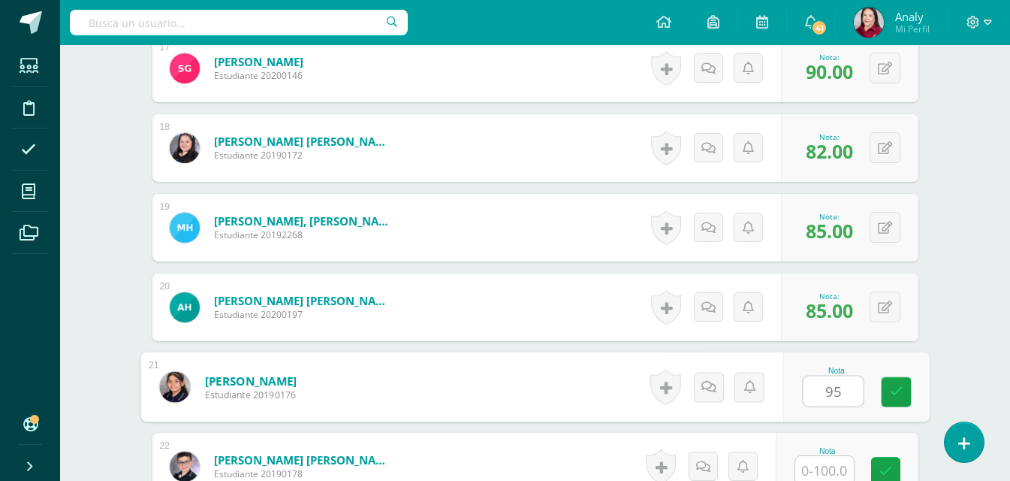
type input "95"
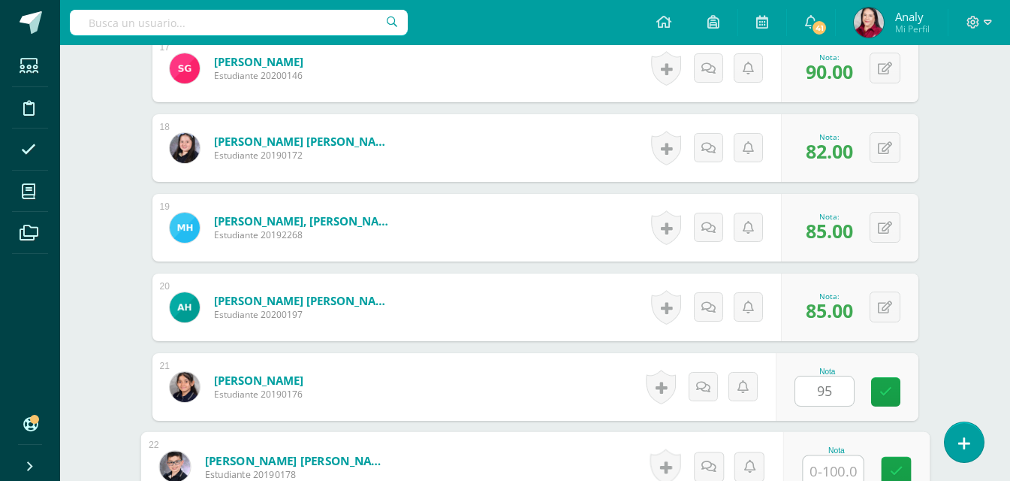
scroll to position [1766, 0]
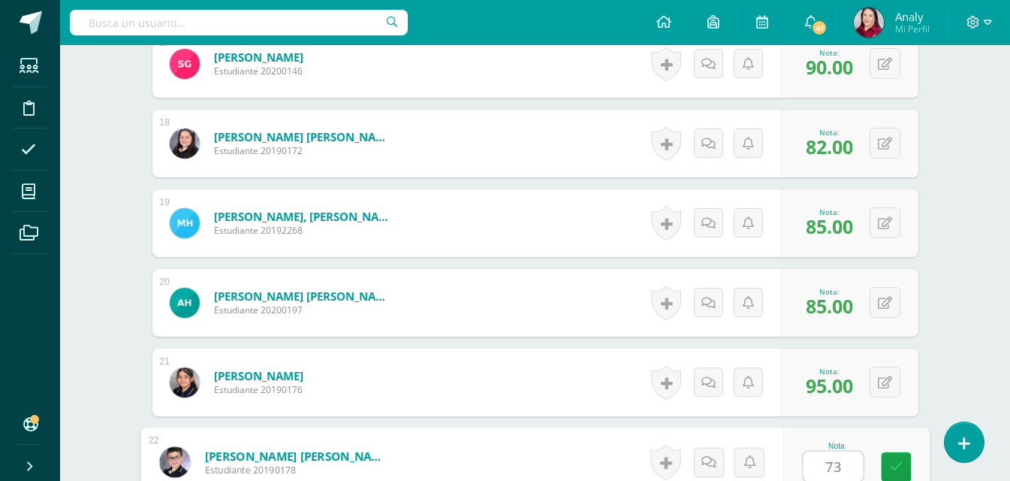
type input "73"
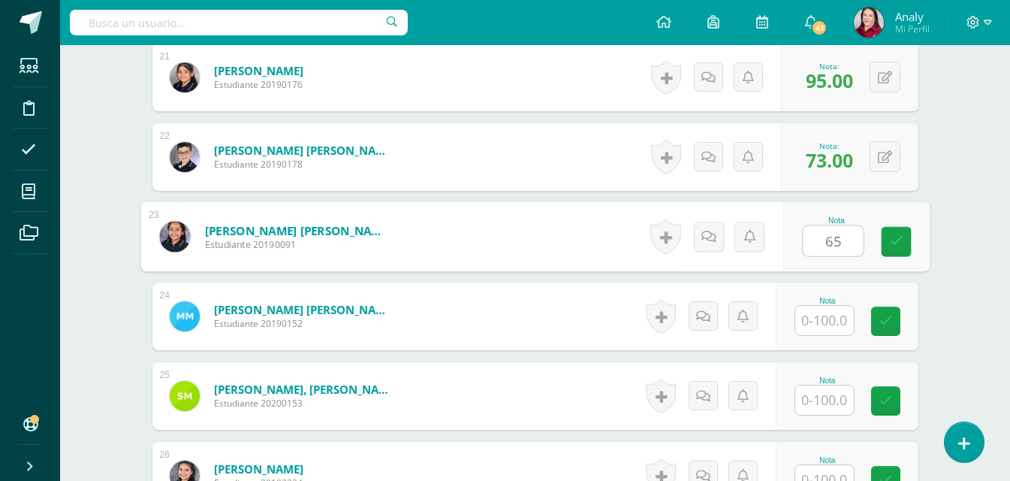
type input "65"
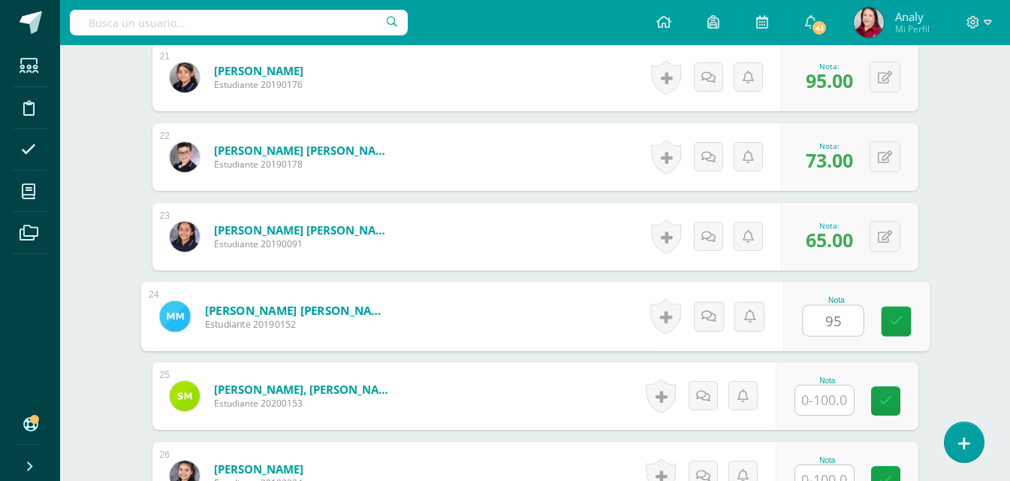
type input "95"
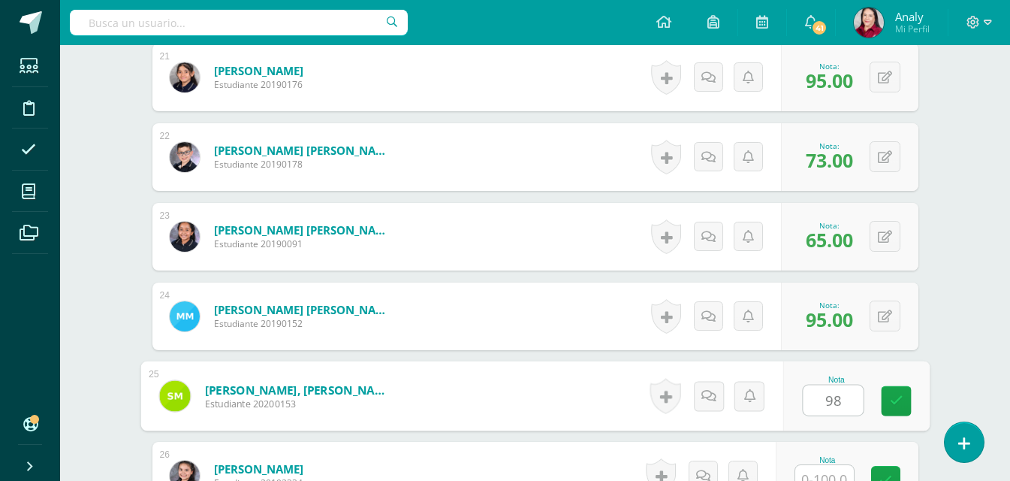
type input "98"
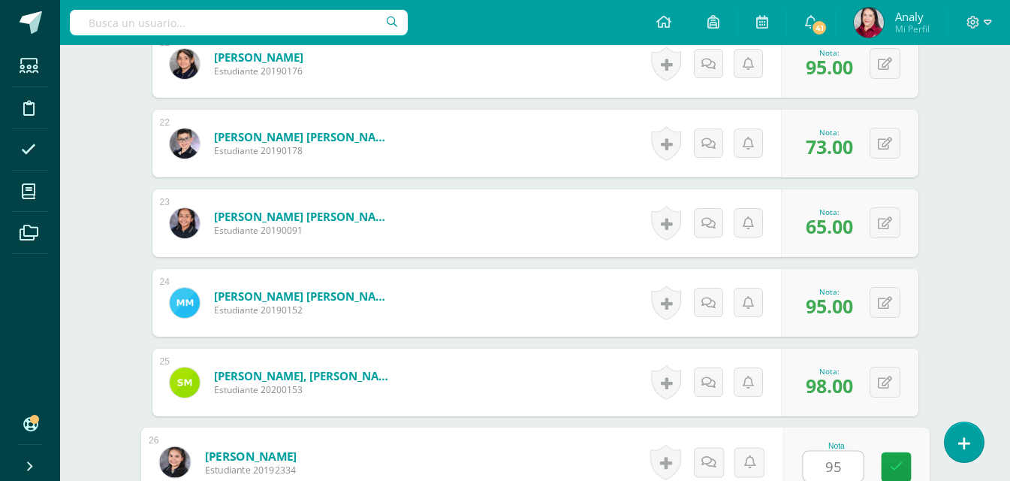
type input "95"
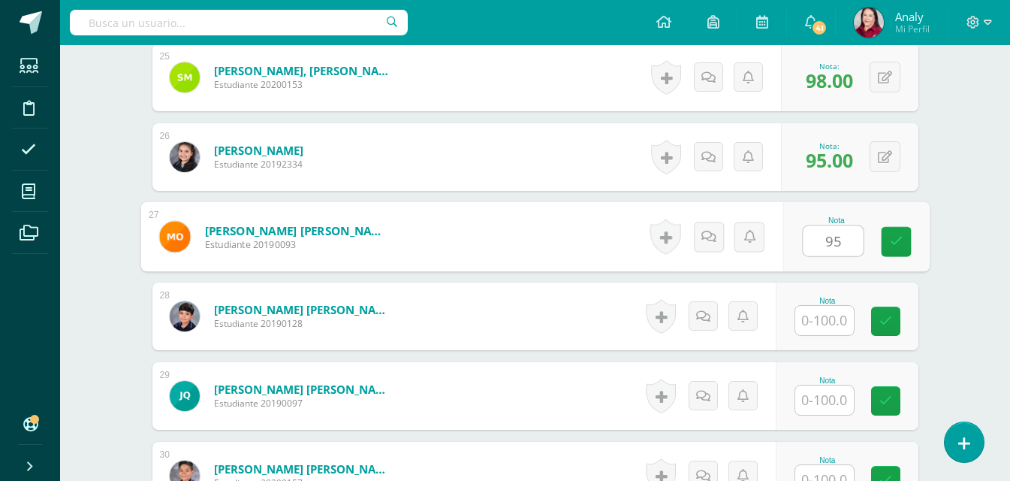
type input "95"
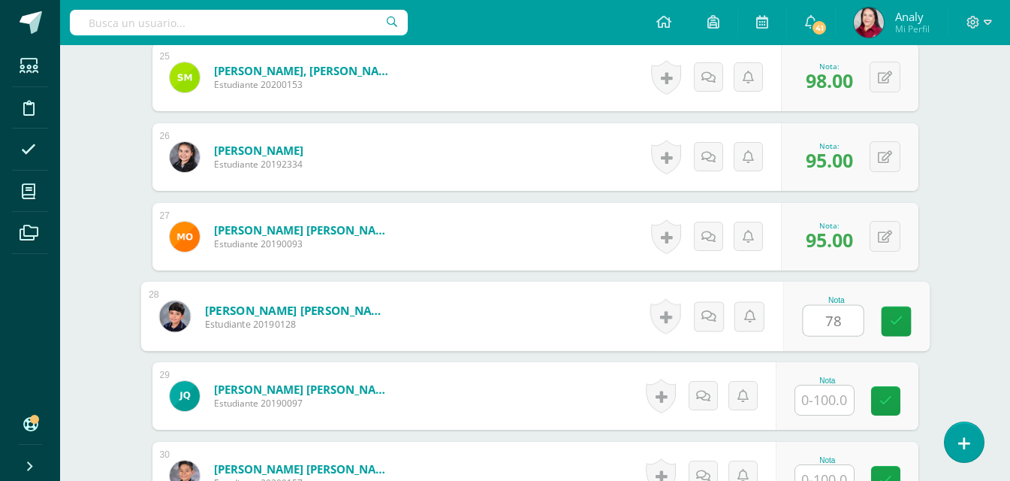
type input "78"
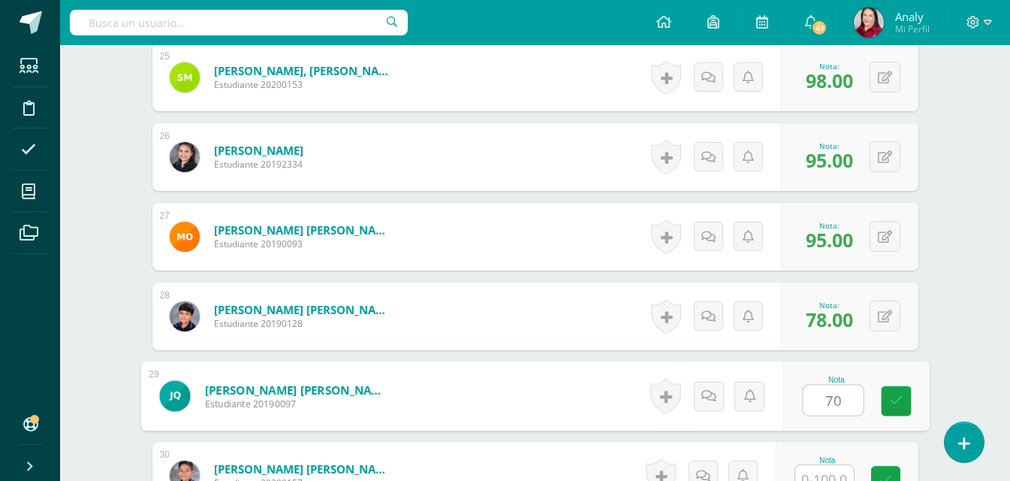
type input "70"
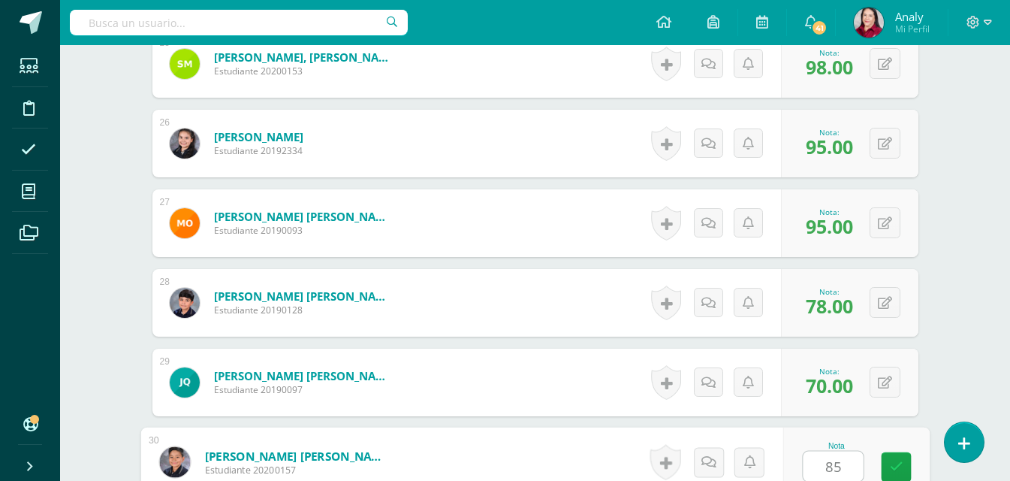
type input "85"
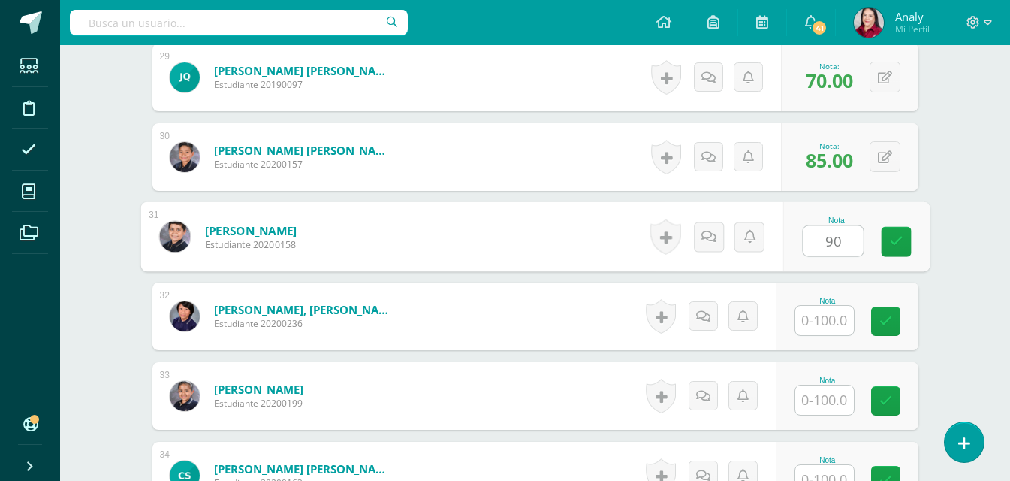
type input "90"
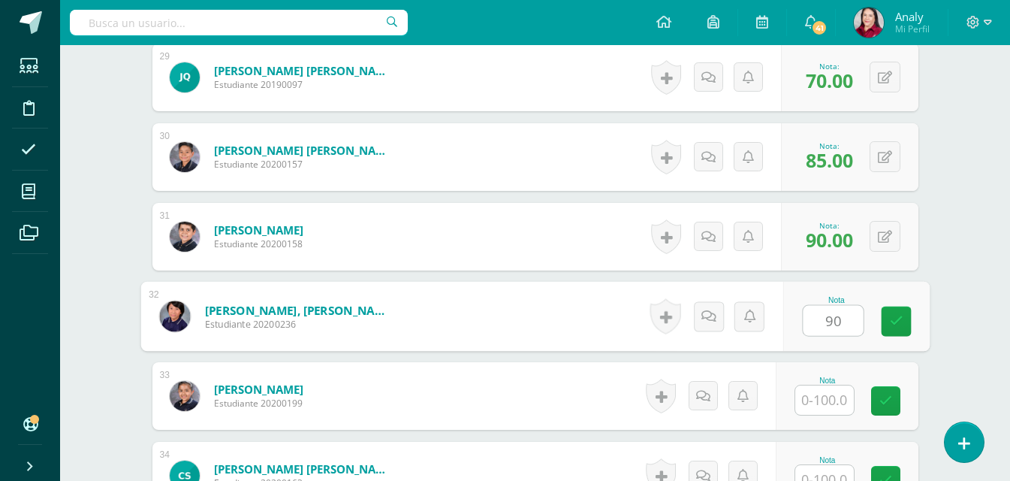
type input "90"
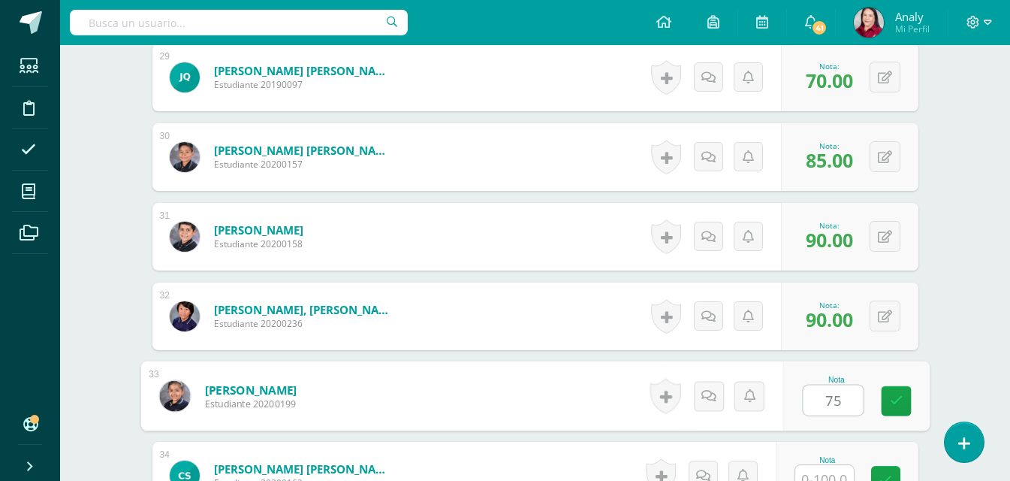
type input "75"
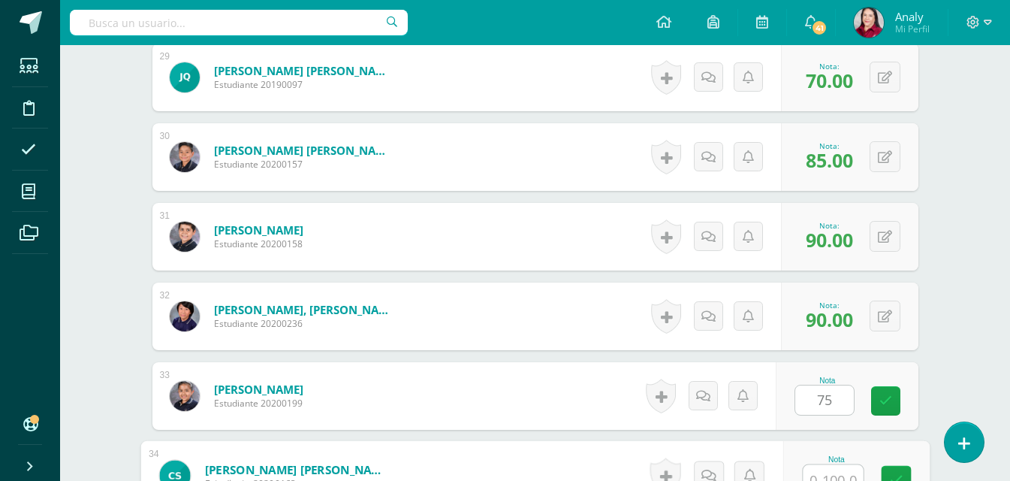
scroll to position [2722, 0]
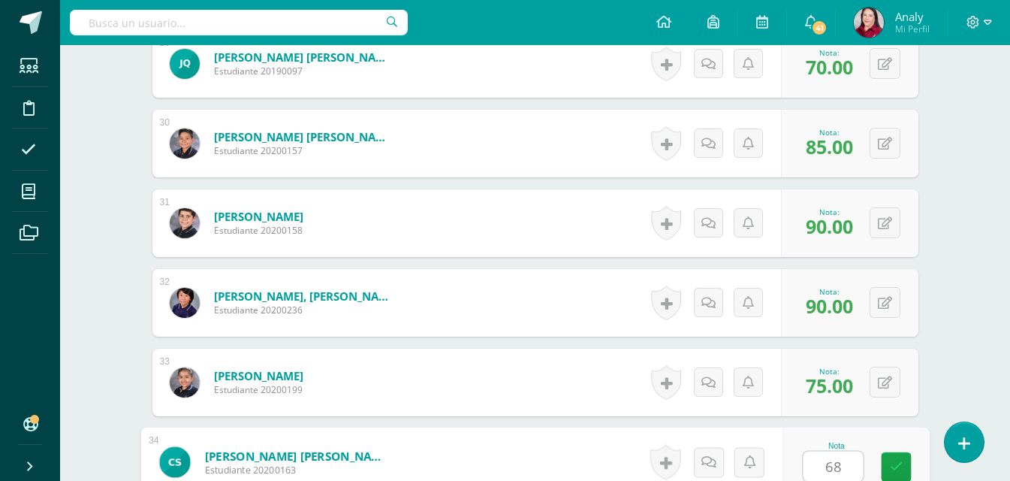
type input "68"
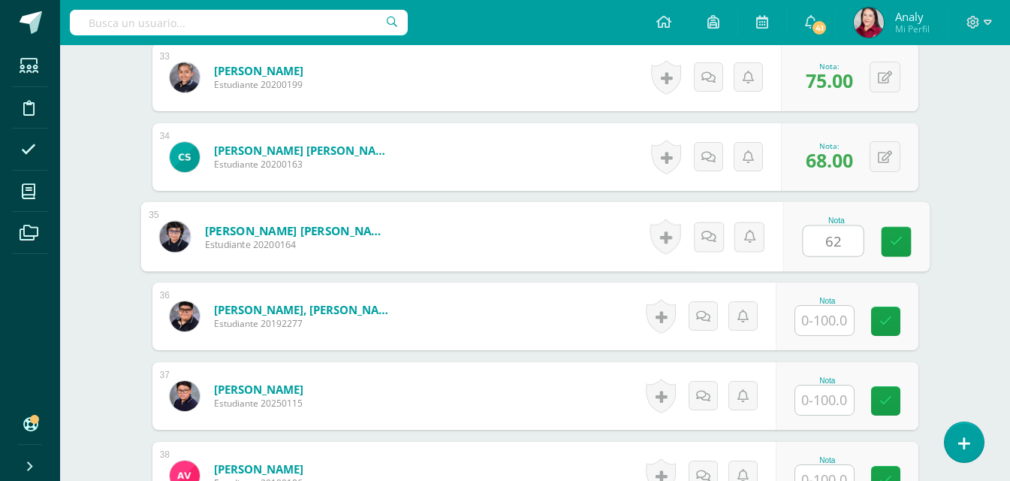
type input "62"
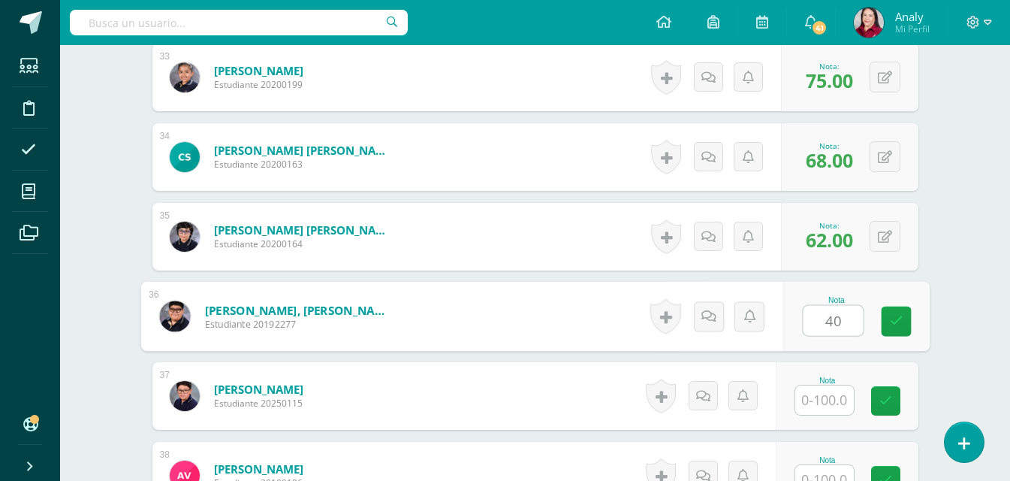
type input "40"
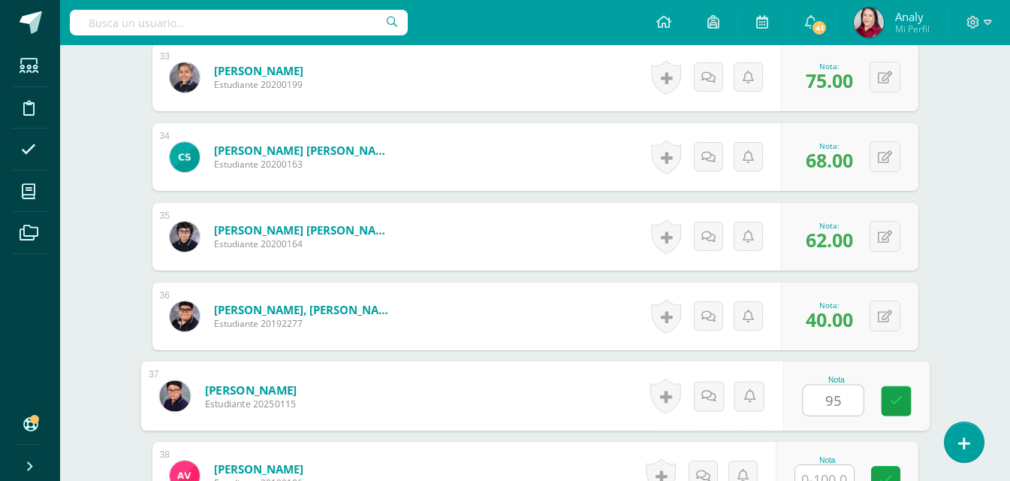
type input "95"
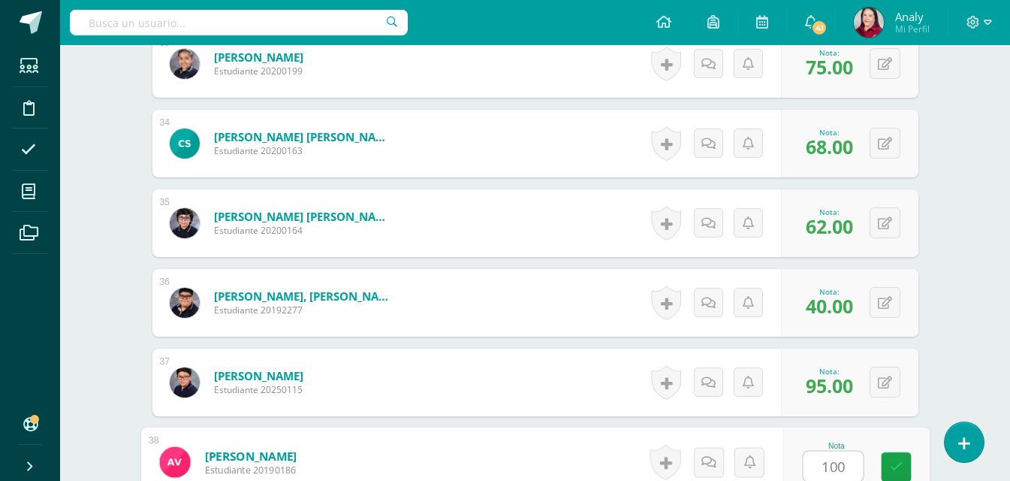
type input "100"
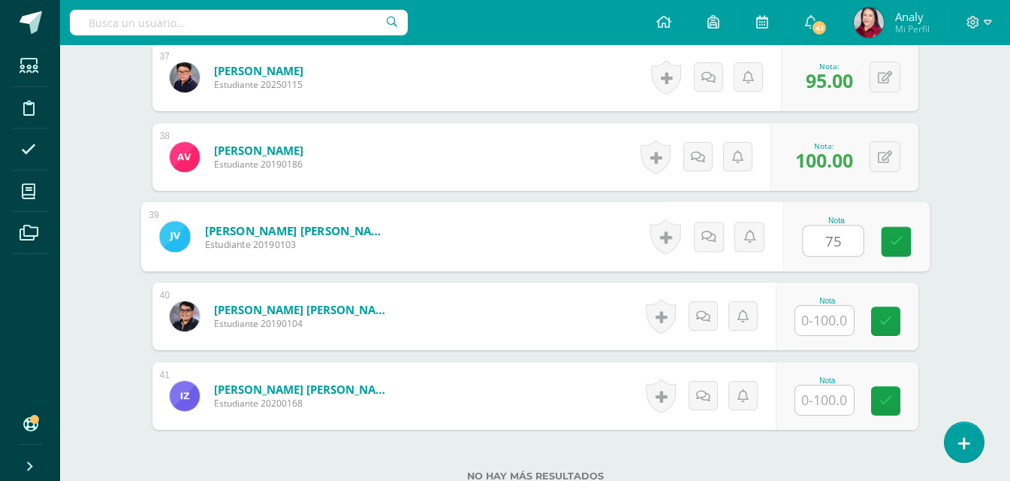
type input "75"
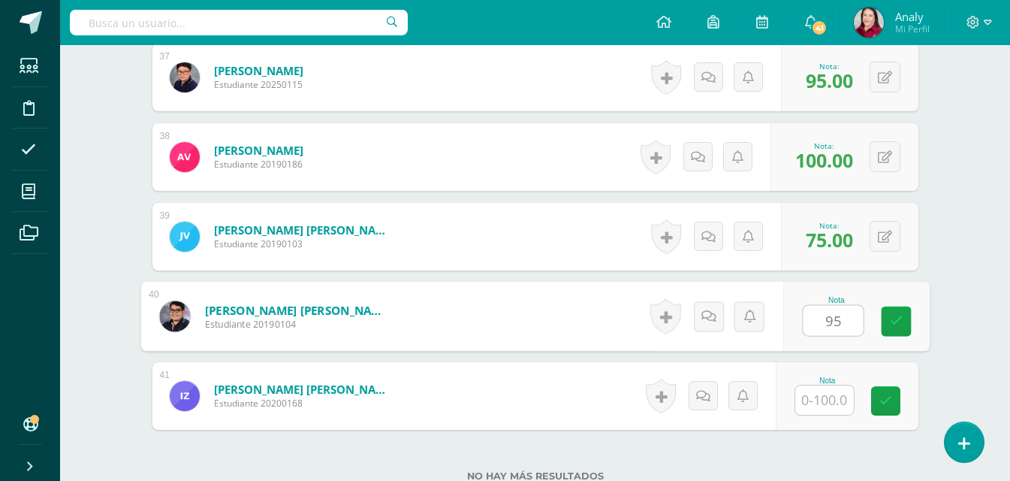
type input "95"
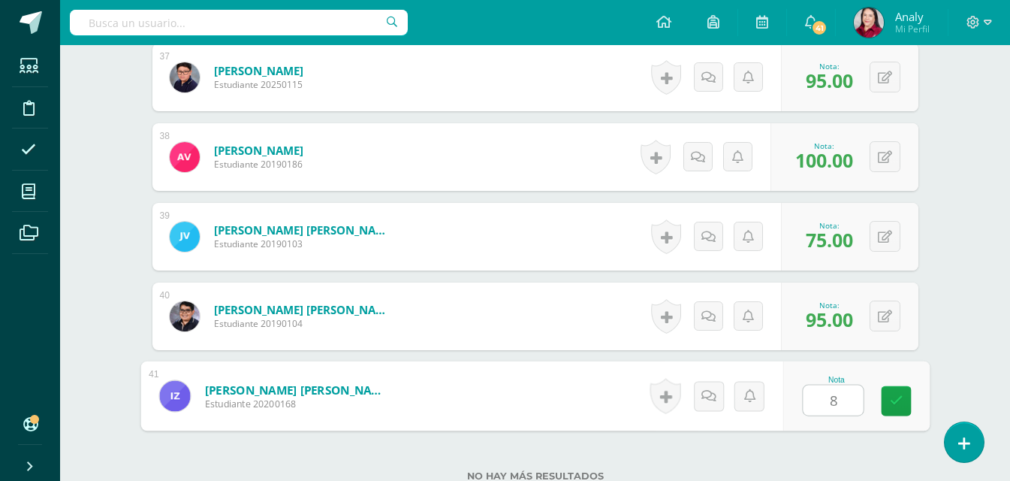
type input "88"
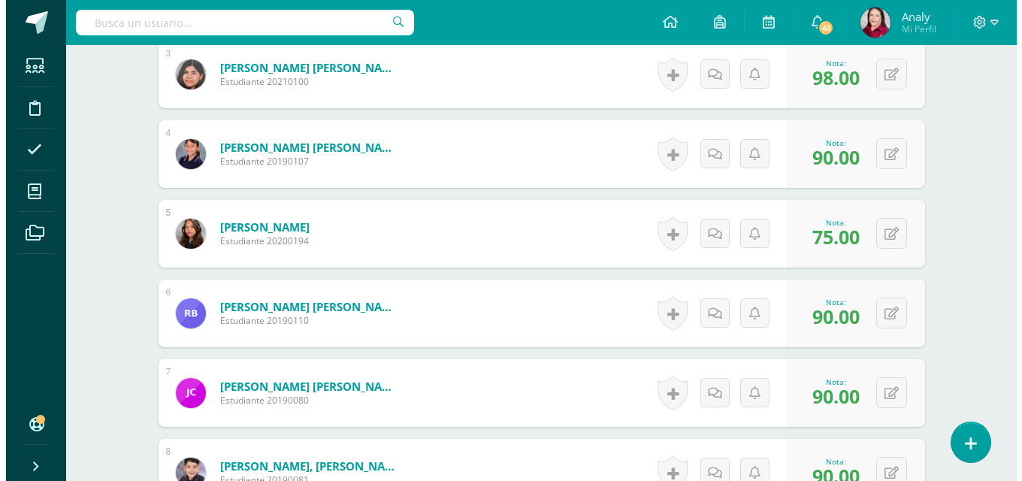
scroll to position [190, 0]
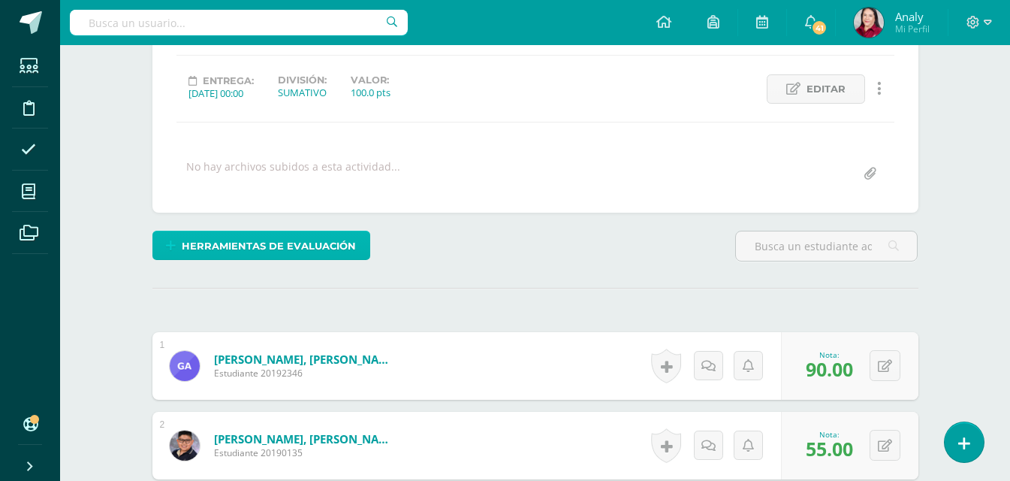
click at [224, 246] on span "Herramientas de evaluación" at bounding box center [269, 246] width 174 height 28
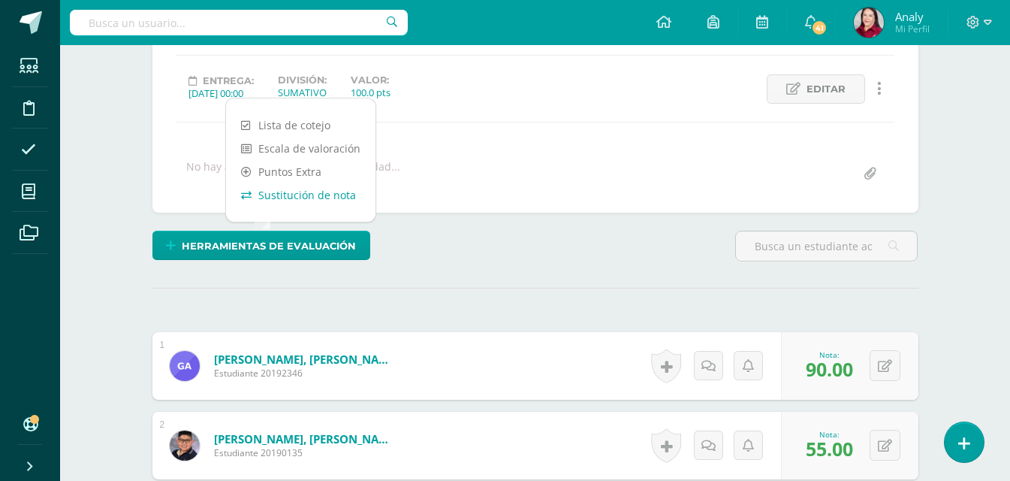
click at [272, 197] on link "Sustitución de nota" at bounding box center [301, 194] width 150 height 23
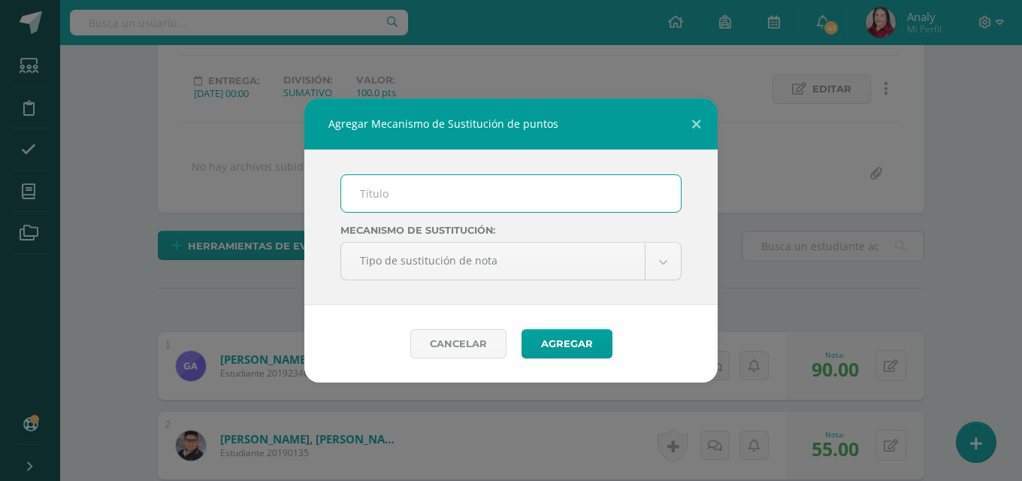
click at [382, 196] on input "text" at bounding box center [511, 193] width 340 height 37
type input "PMA"
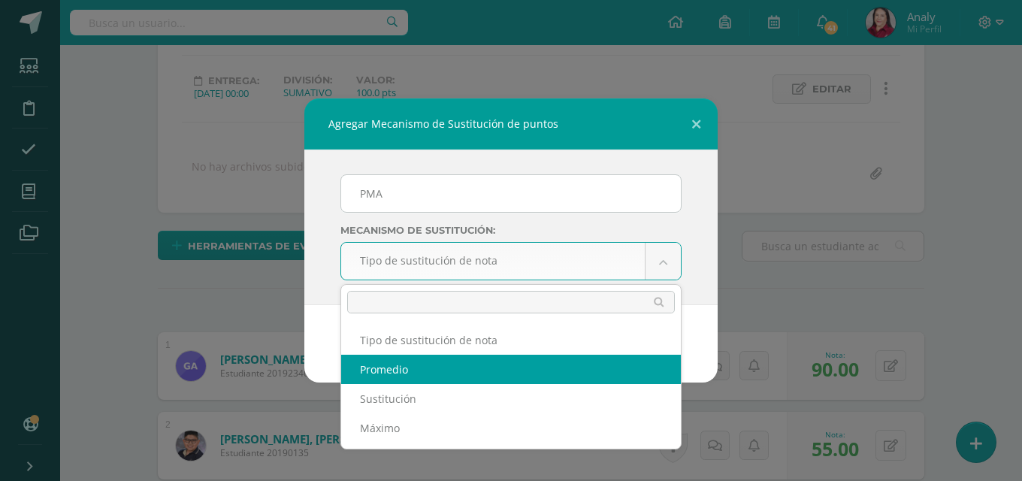
select select "average"
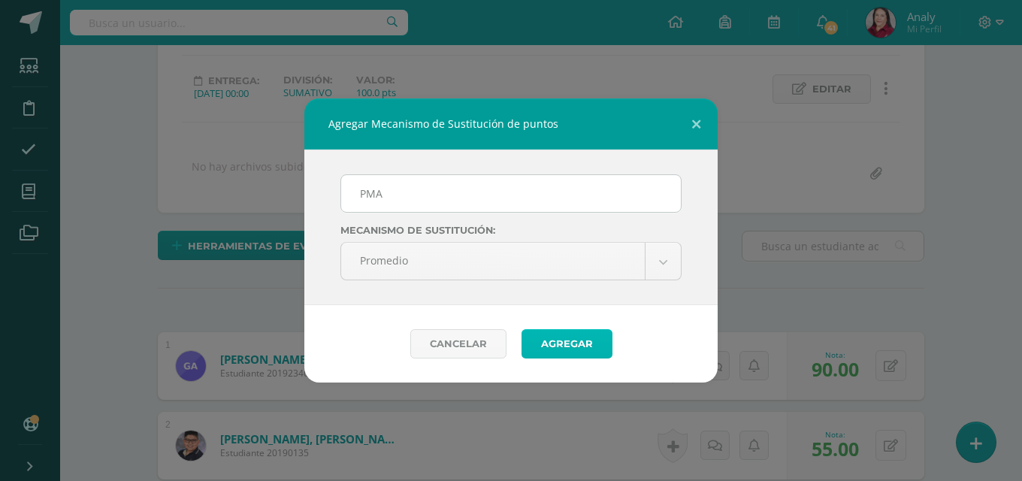
click at [563, 343] on button "Agregar" at bounding box center [566, 343] width 91 height 29
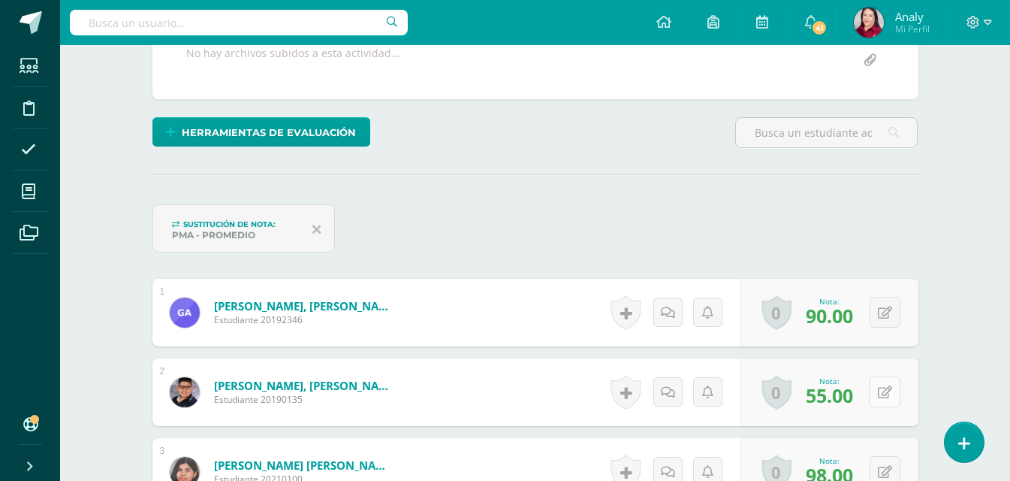
scroll to position [304, 0]
click at [881, 393] on button at bounding box center [885, 391] width 31 height 31
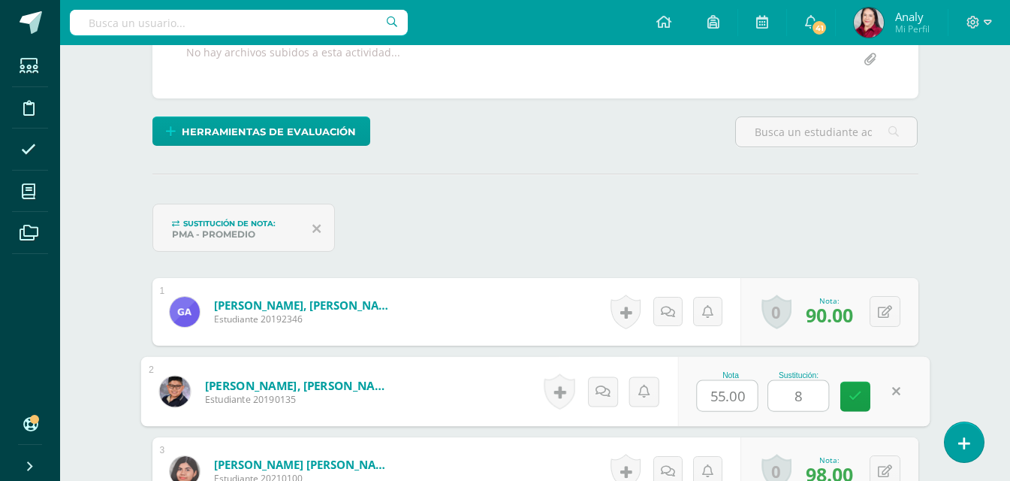
type input "81"
click at [864, 400] on link at bounding box center [856, 397] width 30 height 30
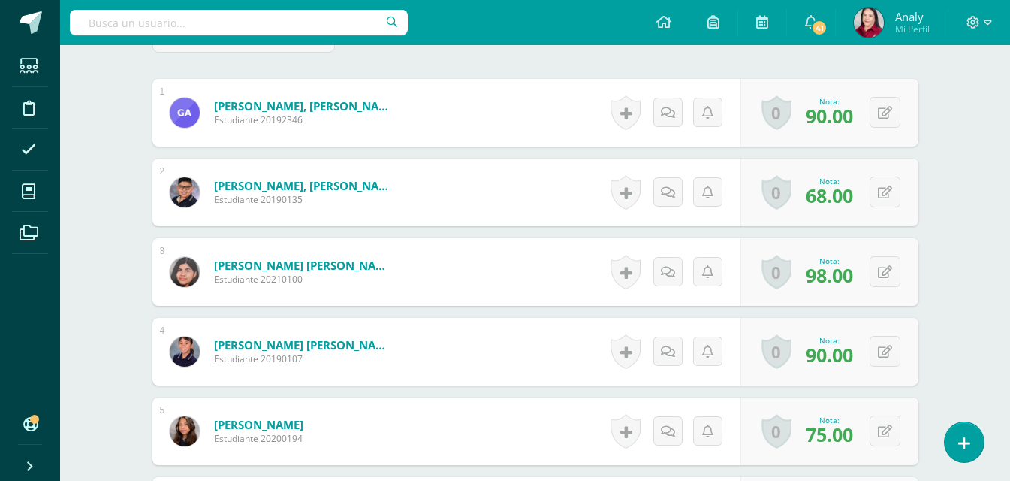
scroll to position [530, 0]
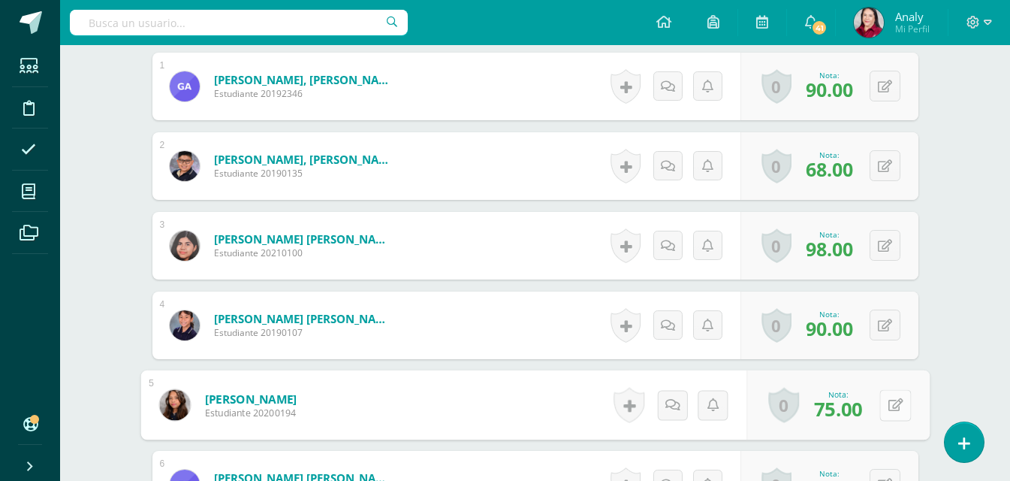
click at [881, 401] on button at bounding box center [896, 405] width 32 height 32
type input "79"
click at [863, 408] on link at bounding box center [856, 410] width 30 height 30
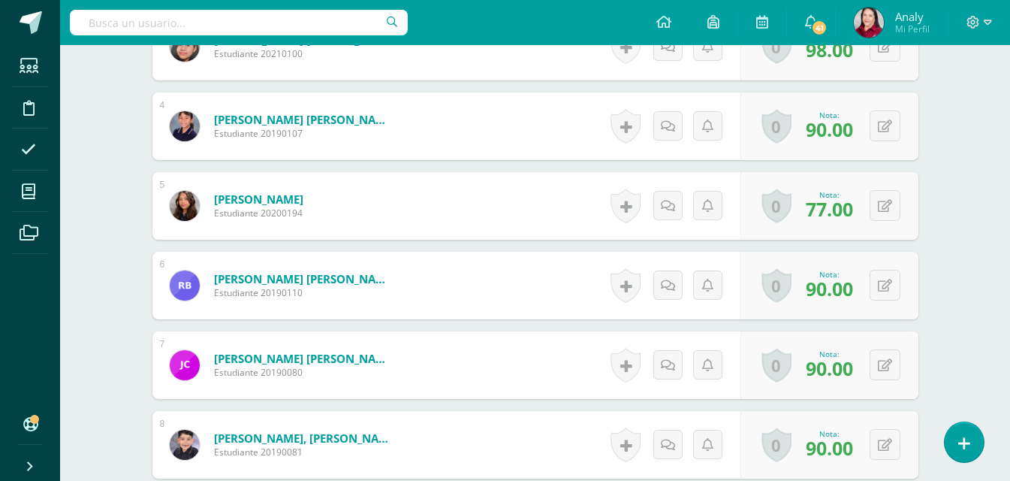
scroll to position [755, 0]
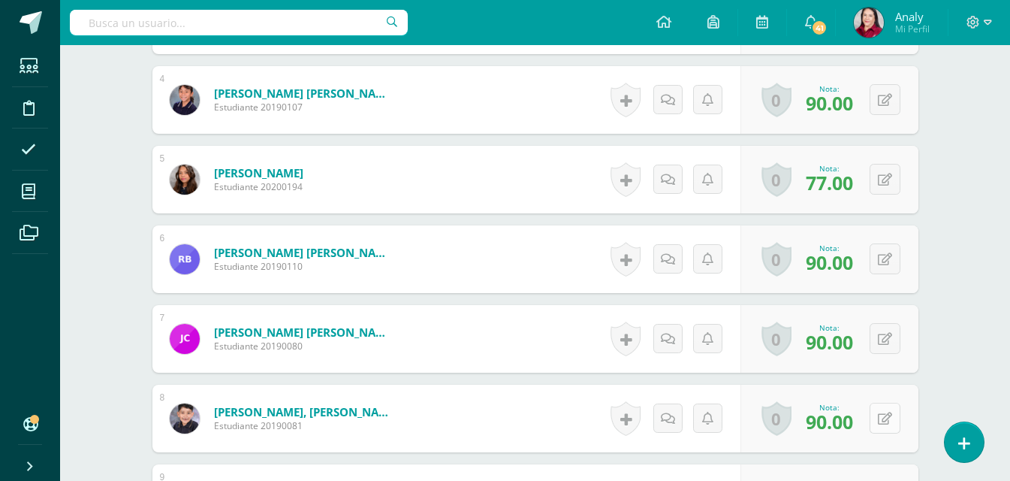
click at [887, 415] on icon at bounding box center [885, 418] width 14 height 13
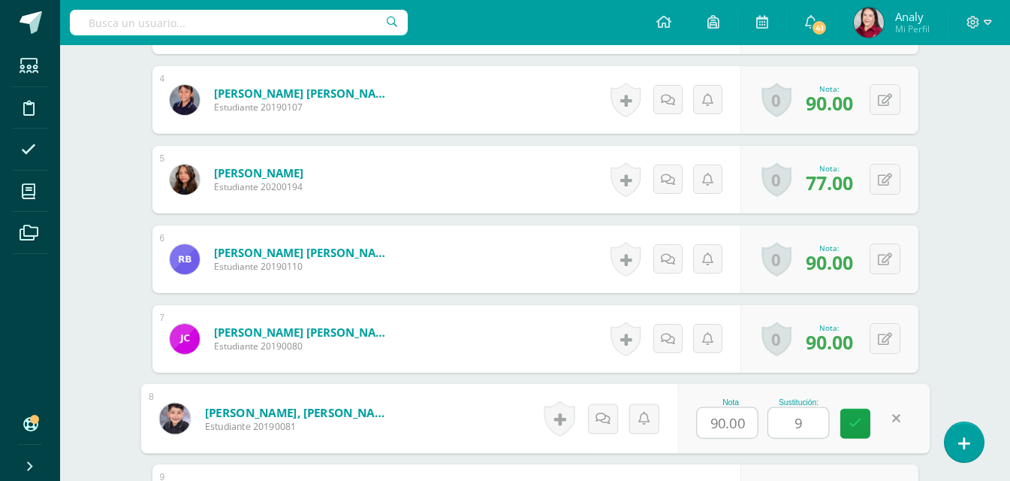
type input "94"
click at [852, 421] on icon at bounding box center [856, 423] width 14 height 13
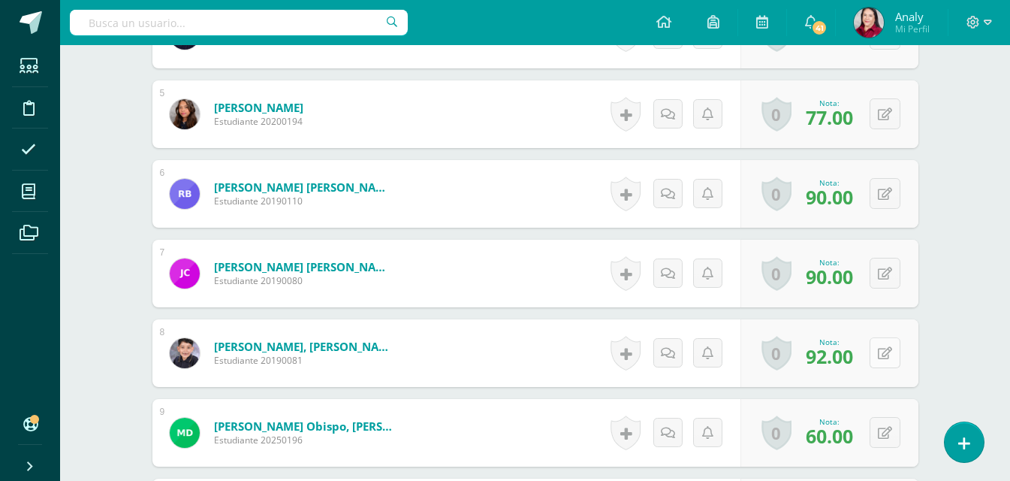
scroll to position [905, 0]
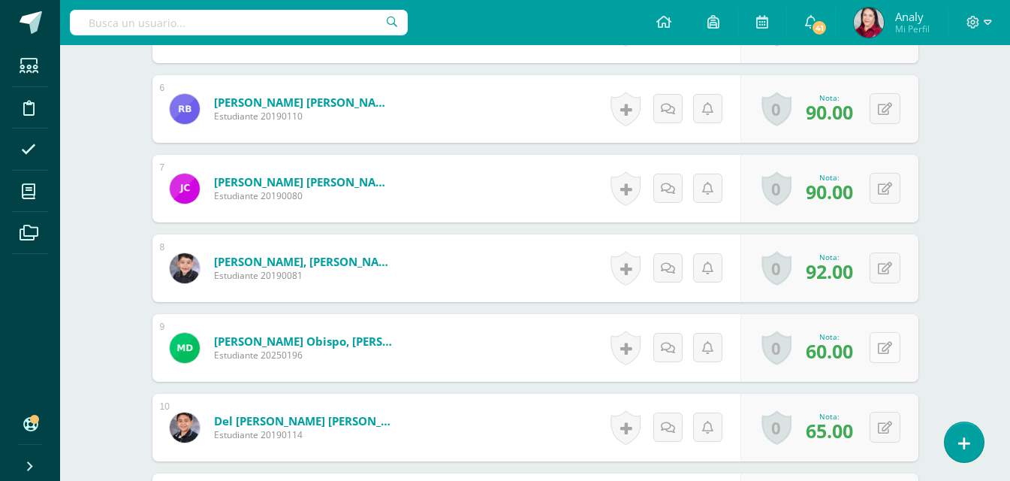
click at [882, 346] on button at bounding box center [885, 347] width 31 height 31
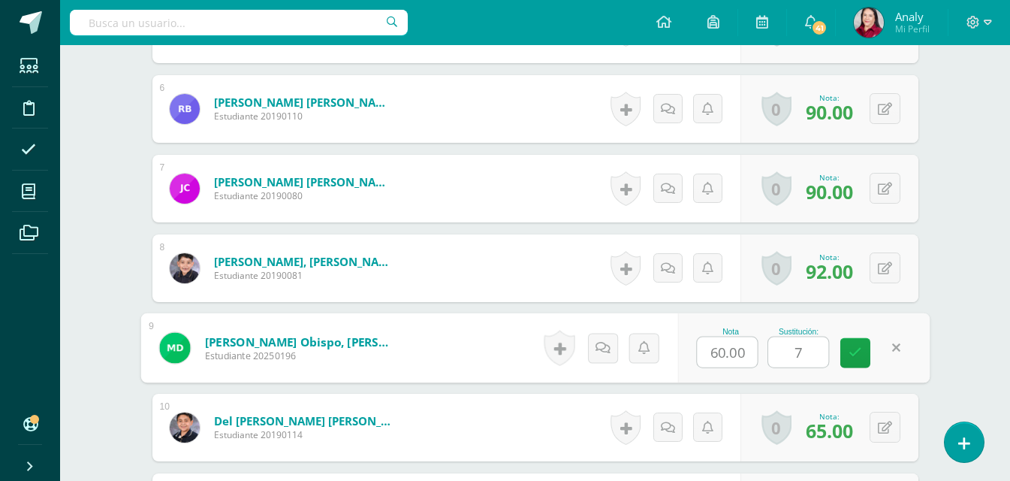
type input "77"
click at [868, 348] on link at bounding box center [856, 353] width 30 height 30
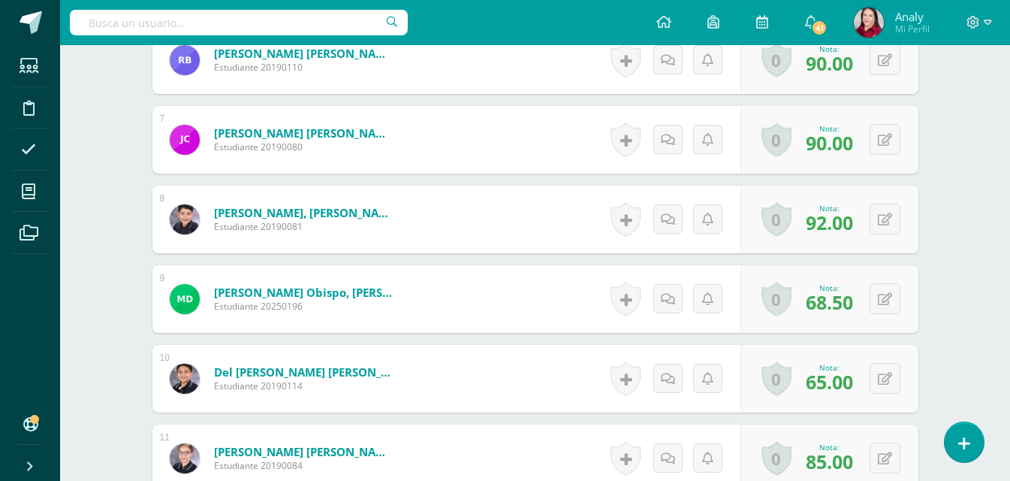
scroll to position [980, 0]
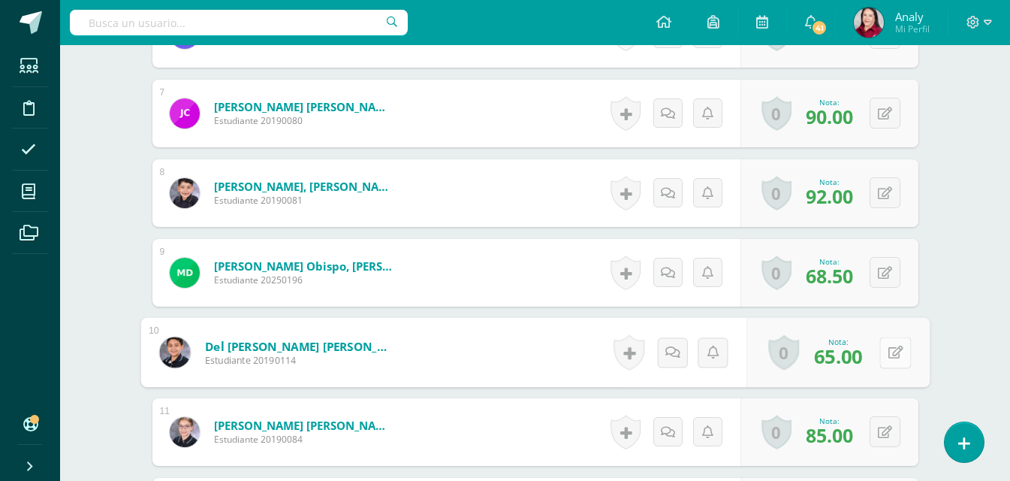
click at [878, 350] on div "0 [GEOGRAPHIC_DATA] Logros obtenidos Aún no hay logros agregados Nota: 65.00" at bounding box center [838, 353] width 183 height 70
click at [893, 350] on icon at bounding box center [895, 352] width 15 height 13
type input "77"
click at [851, 358] on icon at bounding box center [856, 357] width 14 height 13
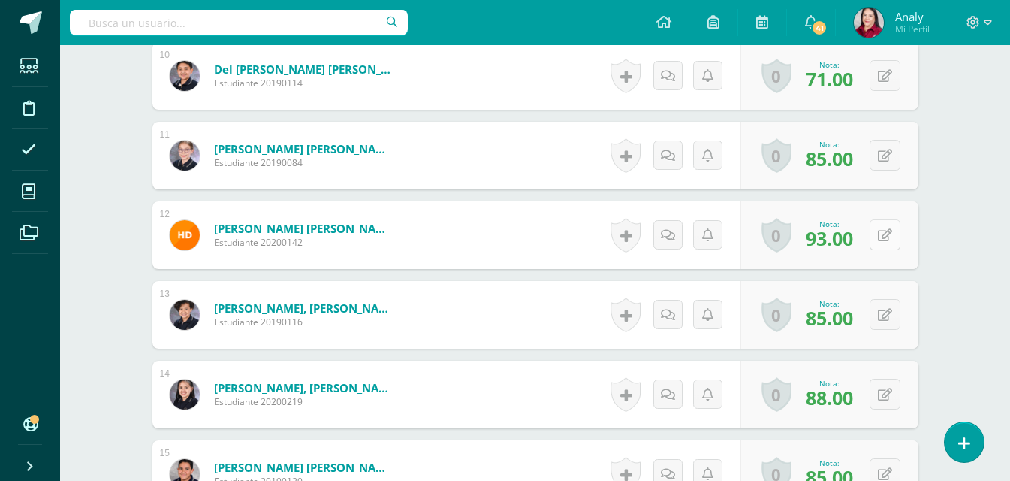
scroll to position [1281, 0]
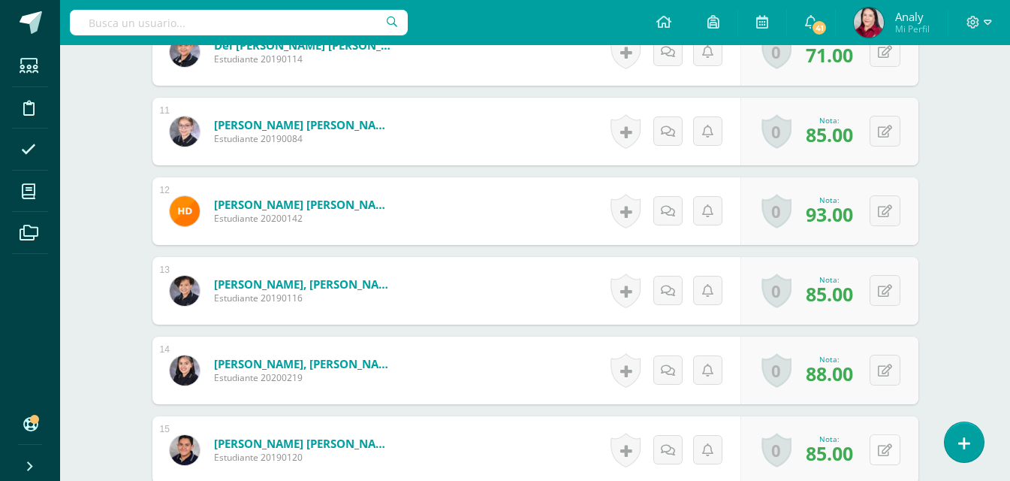
click at [884, 449] on button at bounding box center [885, 449] width 31 height 31
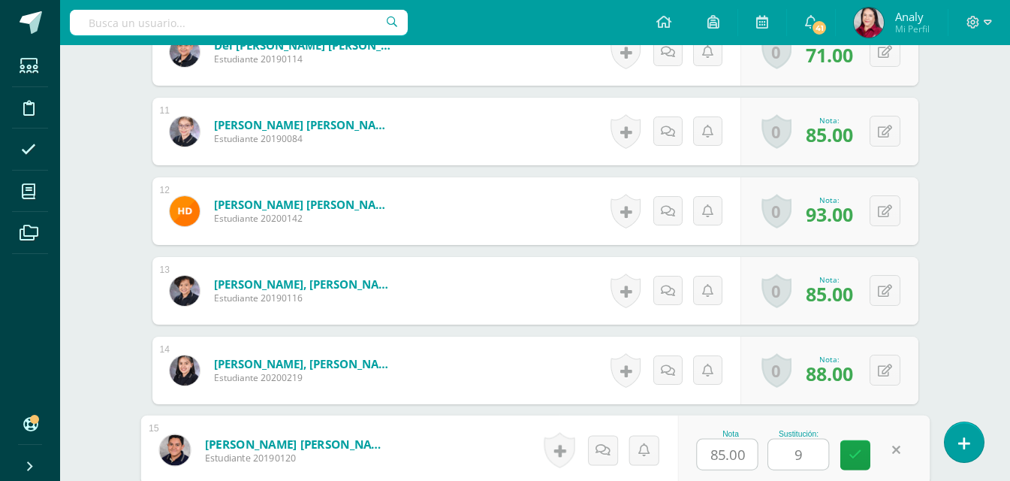
type input "94"
click at [846, 451] on link at bounding box center [856, 455] width 30 height 30
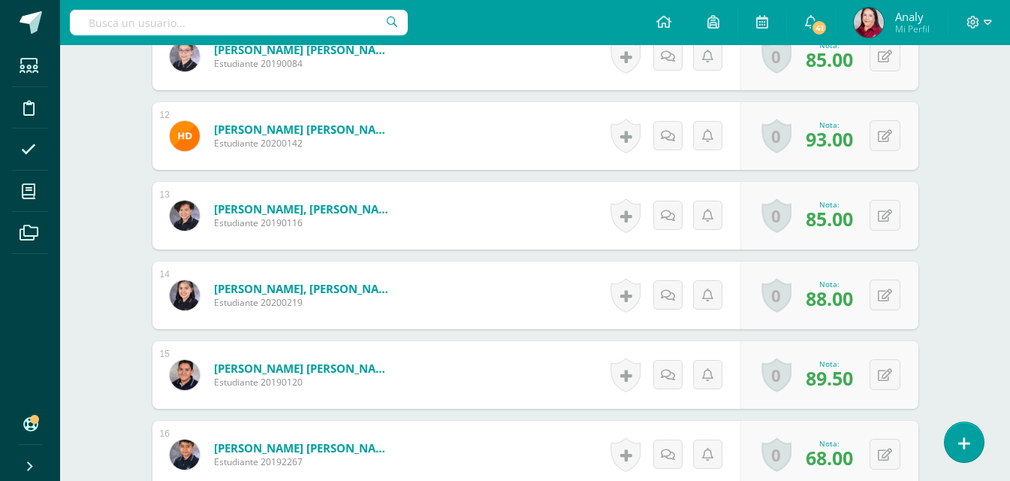
scroll to position [1431, 0]
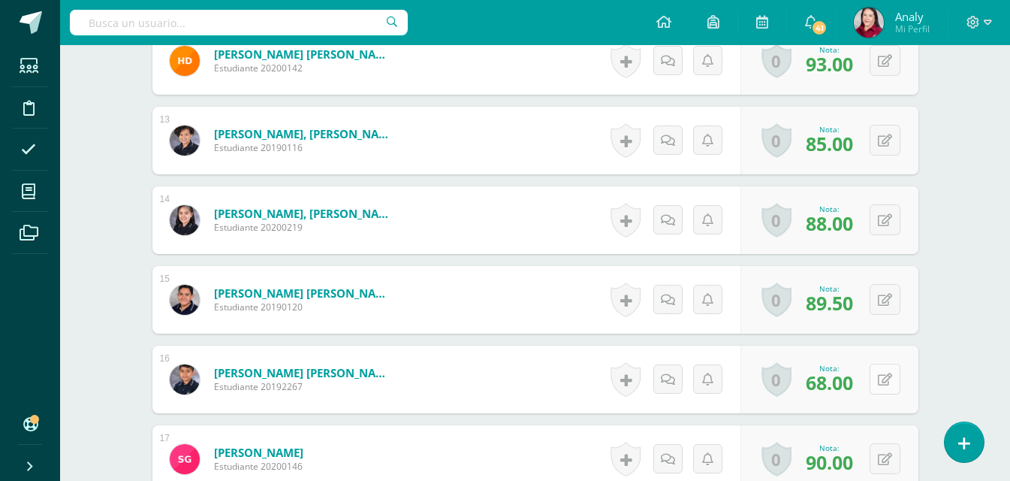
click at [884, 382] on button at bounding box center [885, 379] width 31 height 31
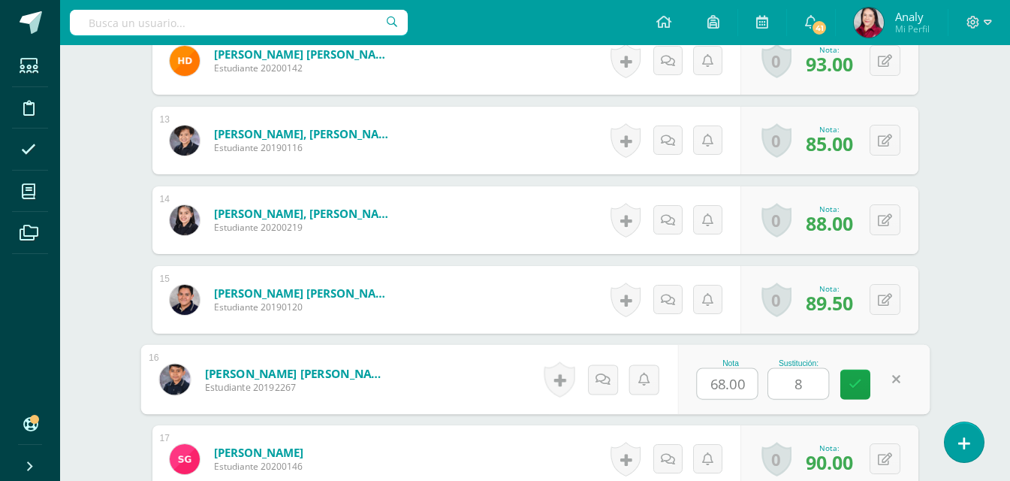
type input "86"
click at [858, 381] on icon at bounding box center [856, 384] width 14 height 13
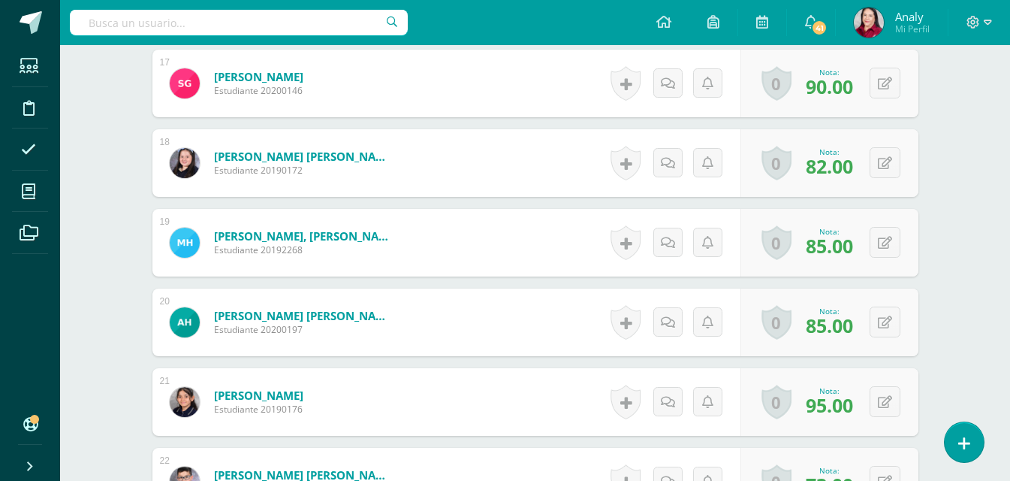
scroll to position [1882, 0]
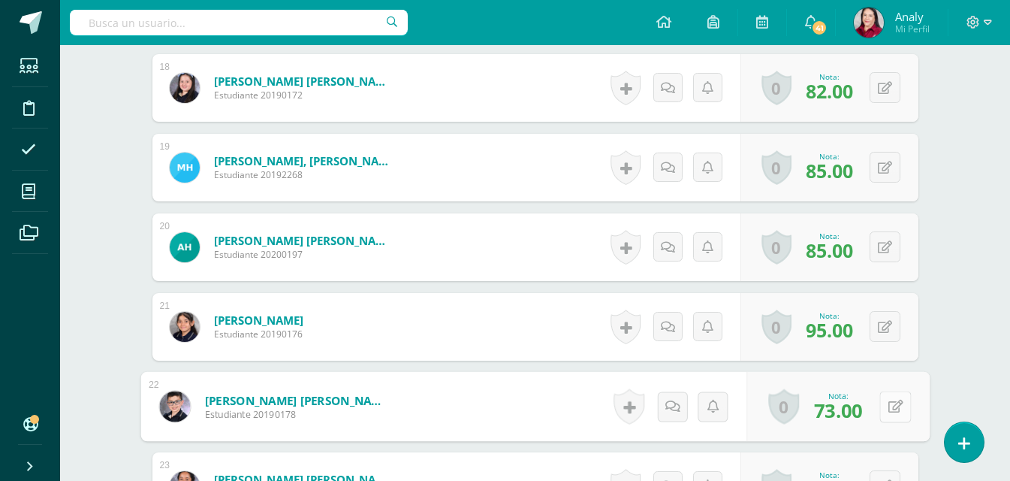
click at [884, 409] on button at bounding box center [896, 407] width 32 height 32
type input "85"
click at [852, 411] on icon at bounding box center [856, 411] width 14 height 13
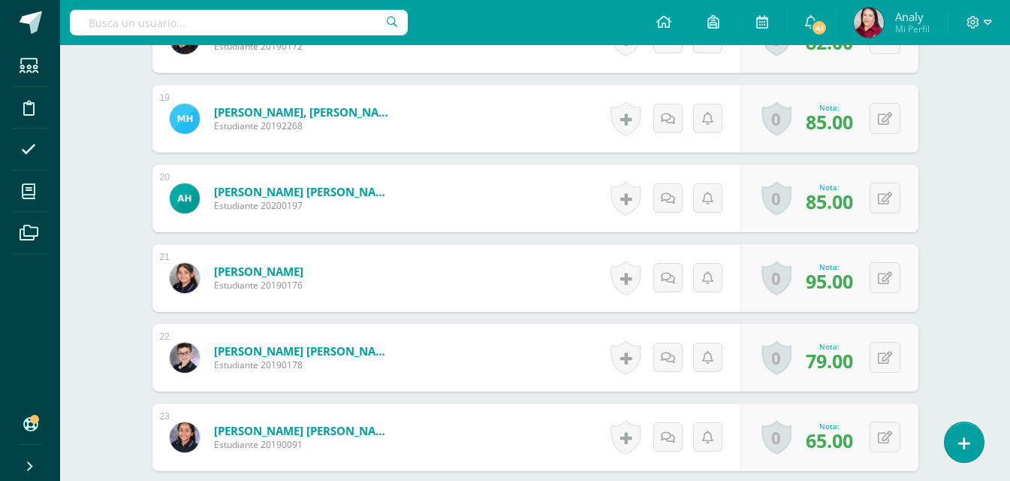
scroll to position [1957, 0]
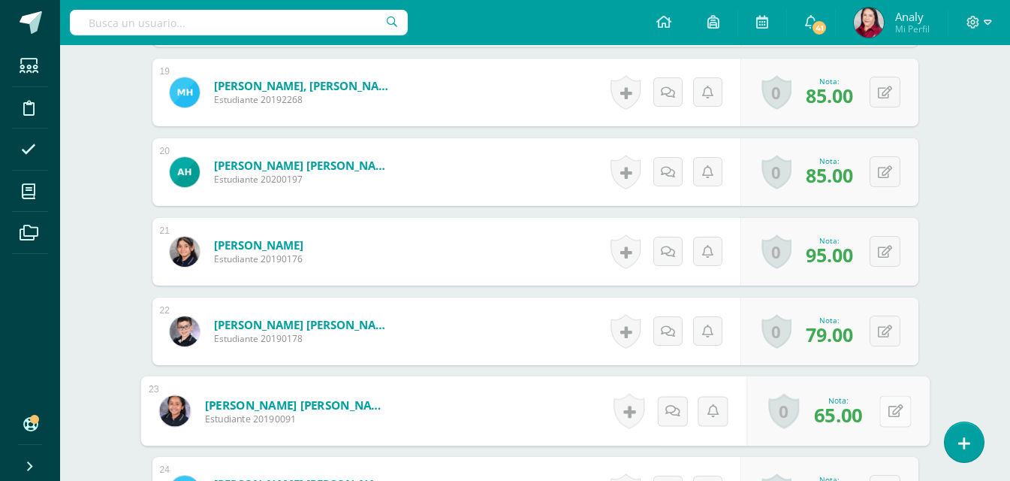
click at [888, 414] on icon at bounding box center [895, 410] width 15 height 13
type input "82"
click at [868, 416] on link at bounding box center [856, 416] width 30 height 30
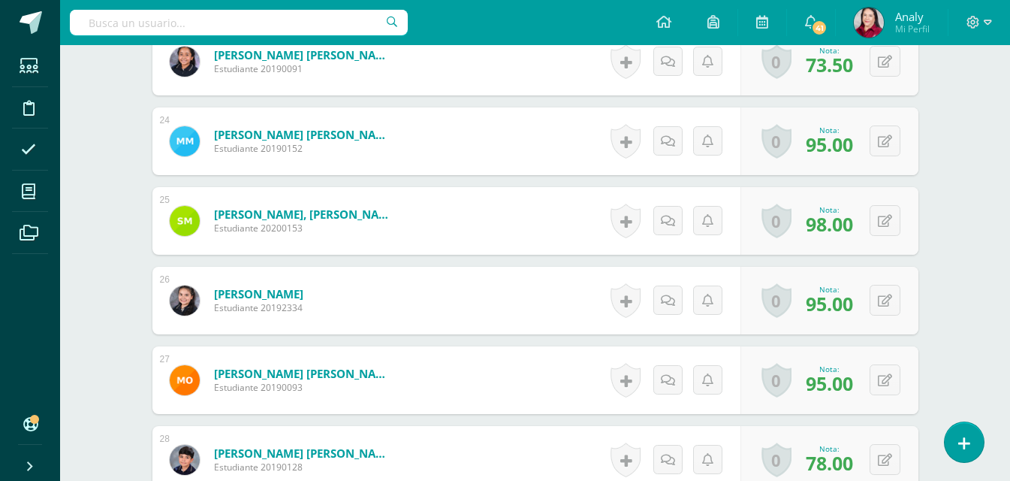
scroll to position [2333, 0]
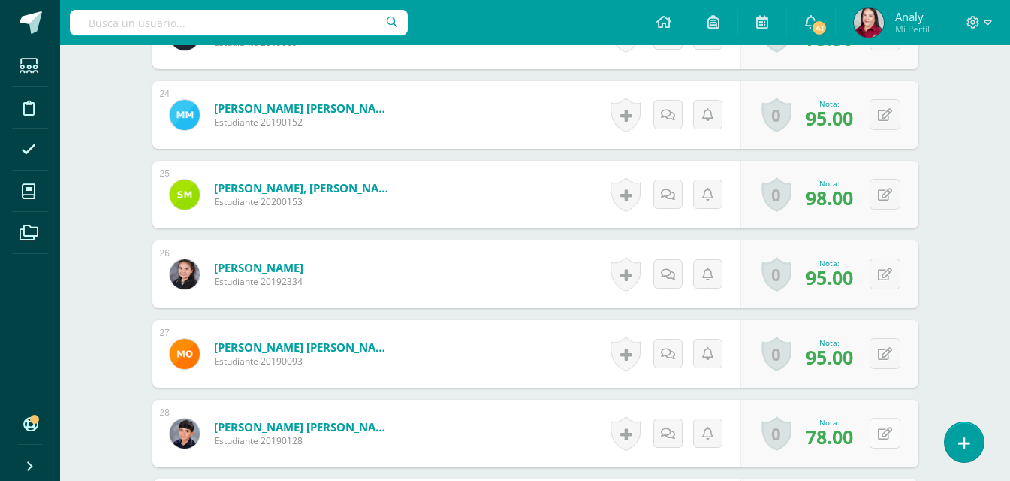
click at [881, 437] on button at bounding box center [885, 433] width 31 height 31
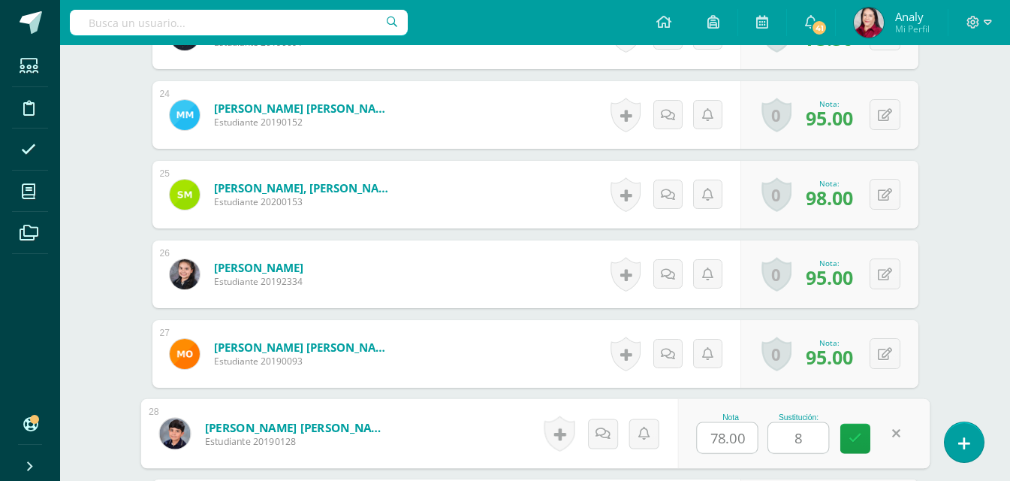
type input "84"
click at [852, 439] on icon at bounding box center [856, 438] width 14 height 13
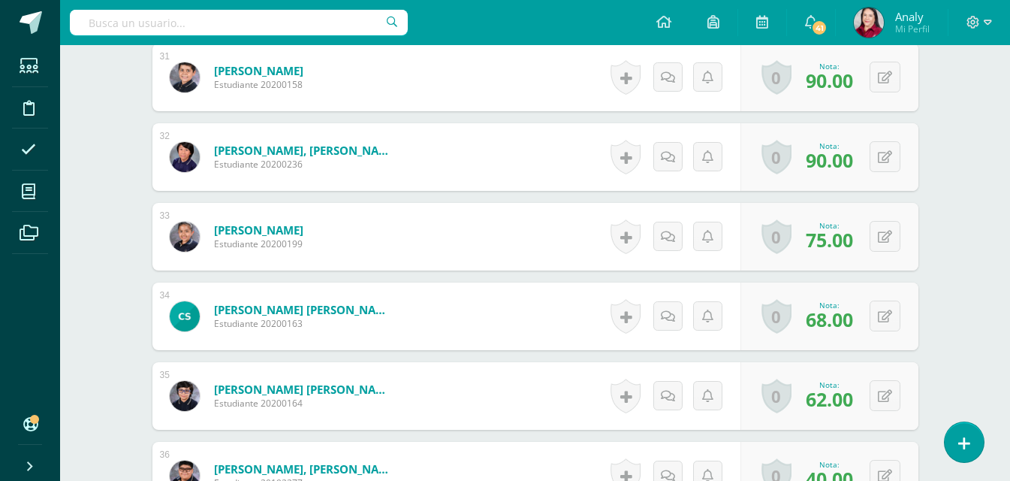
scroll to position [2934, 0]
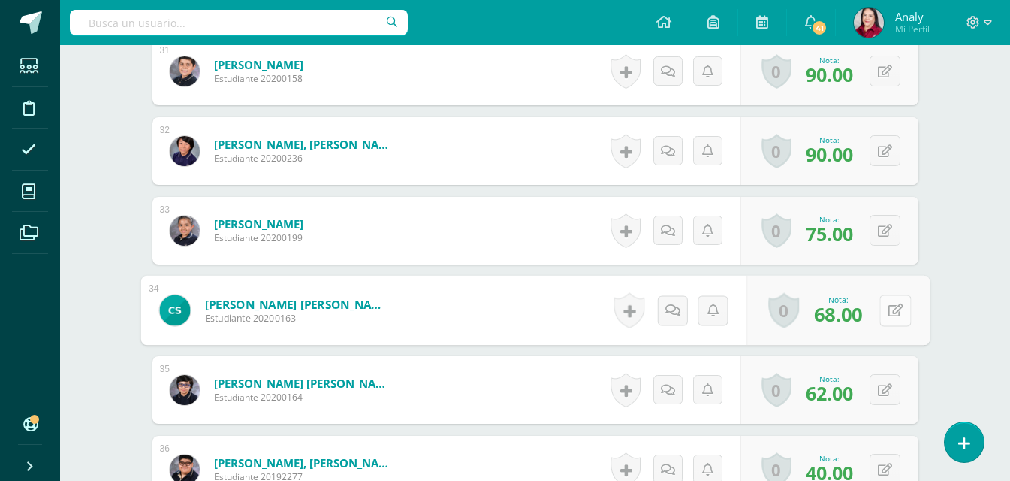
click at [884, 306] on button at bounding box center [896, 311] width 32 height 32
type input "85"
click at [859, 313] on icon at bounding box center [856, 315] width 14 height 13
click at [891, 388] on icon at bounding box center [885, 390] width 14 height 13
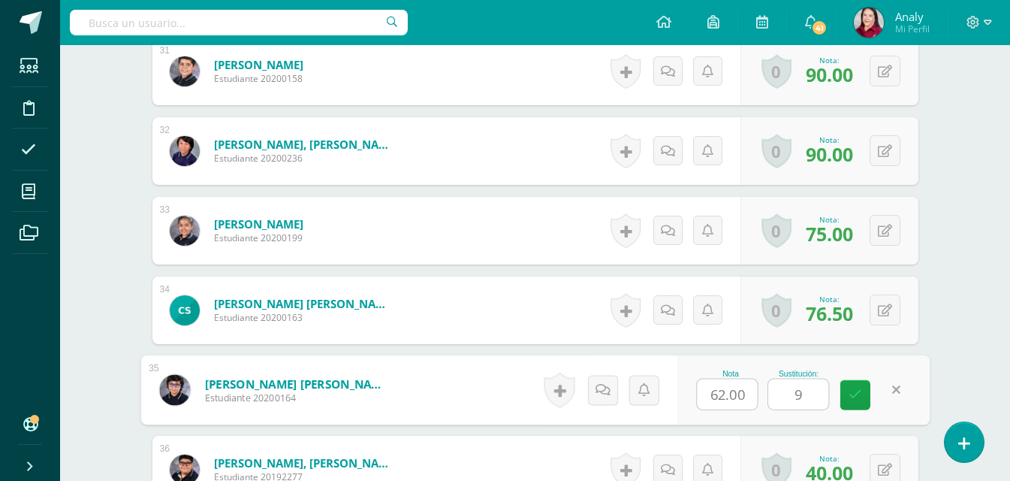
type input "92"
click at [862, 402] on link at bounding box center [856, 395] width 30 height 30
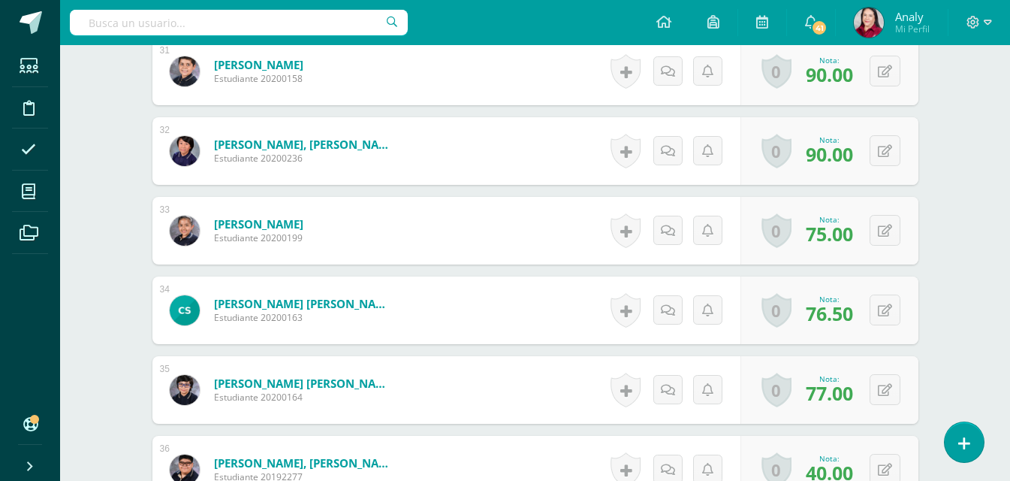
scroll to position [3009, 0]
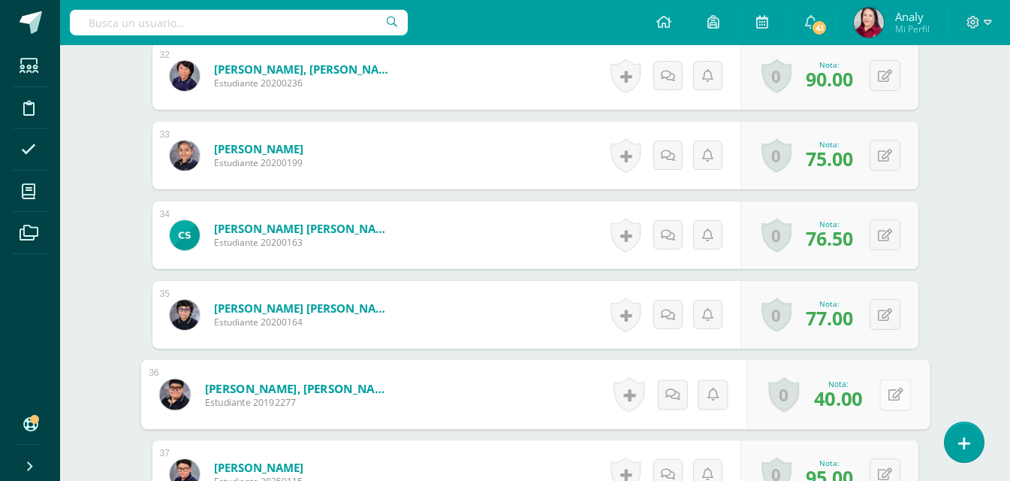
click at [884, 396] on button at bounding box center [896, 395] width 32 height 32
type input "92"
click at [859, 397] on icon at bounding box center [856, 399] width 14 height 13
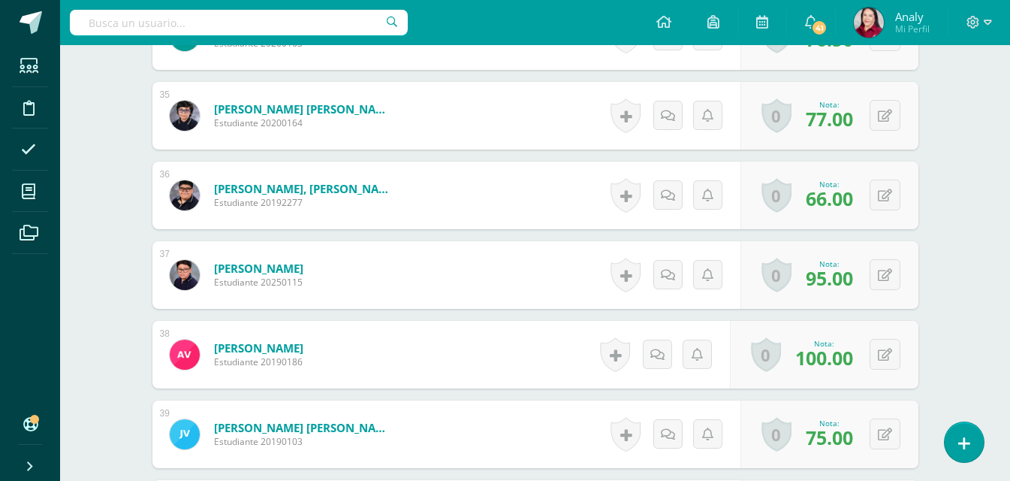
scroll to position [3234, 0]
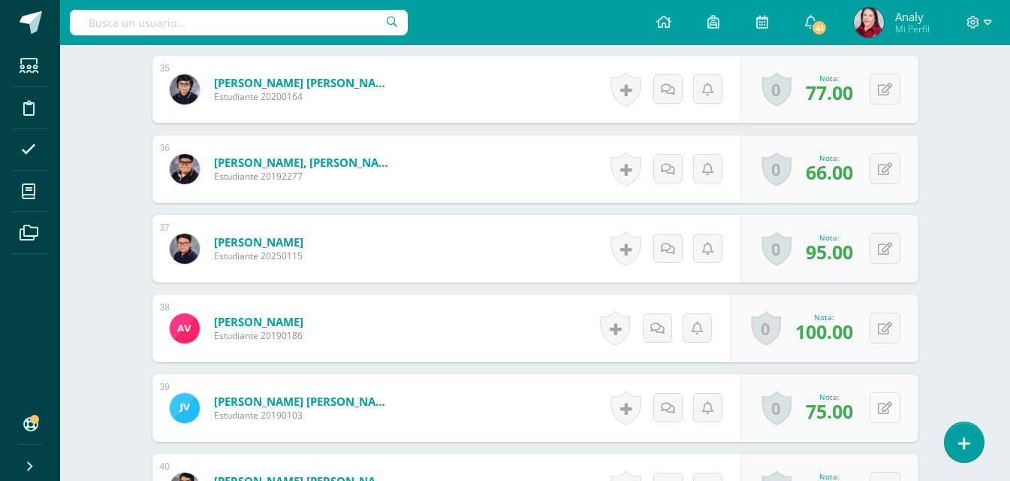
click at [890, 408] on icon at bounding box center [885, 408] width 14 height 13
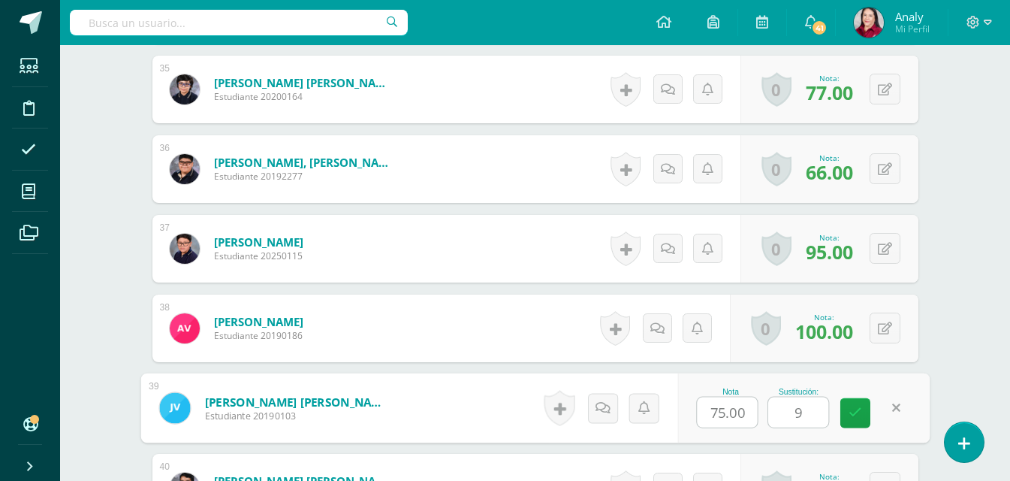
type input "94"
click at [847, 409] on link at bounding box center [856, 413] width 30 height 30
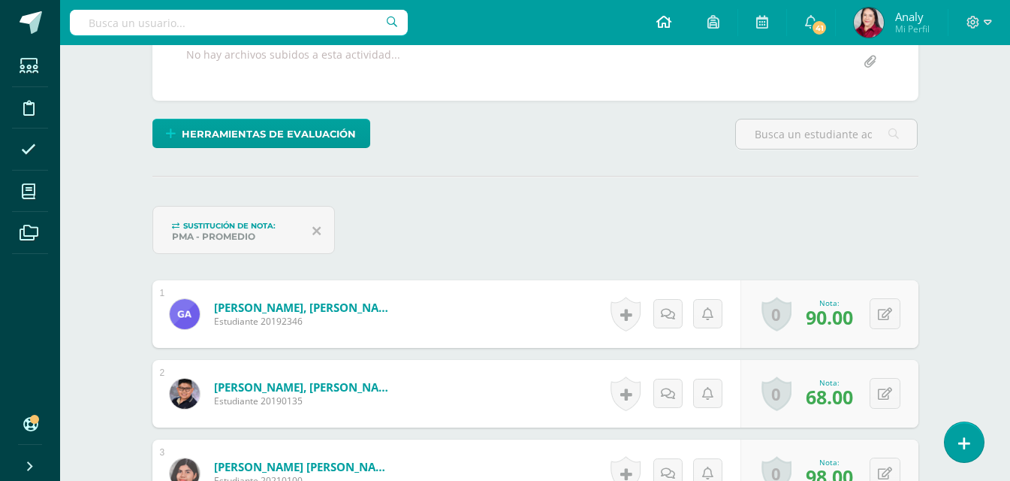
scroll to position [229, 0]
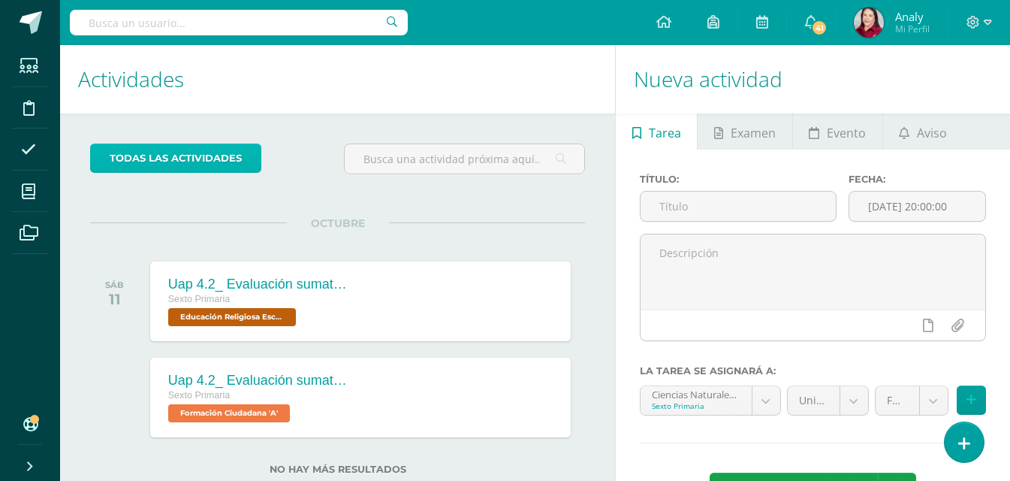
click at [193, 163] on link "todas las Actividades" at bounding box center [175, 157] width 171 height 29
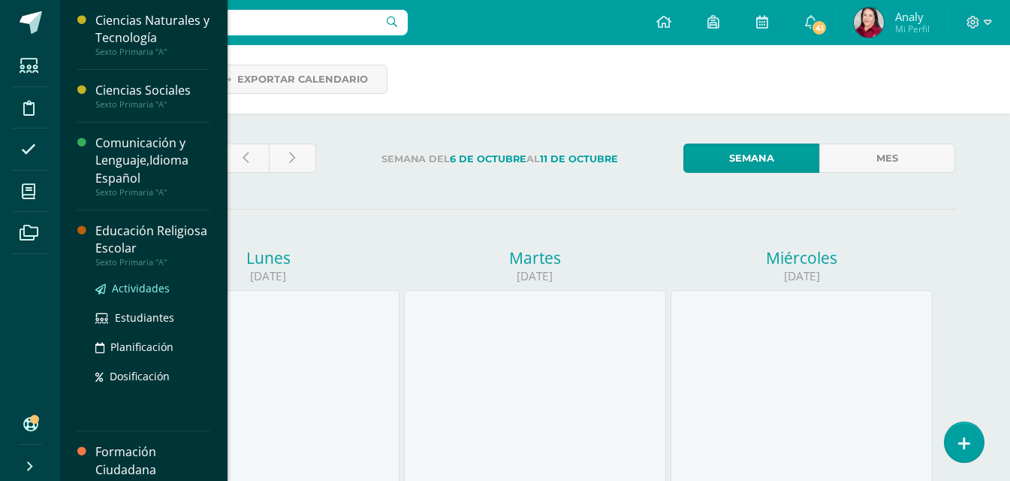
click at [127, 289] on span "Actividades" at bounding box center [141, 288] width 58 height 14
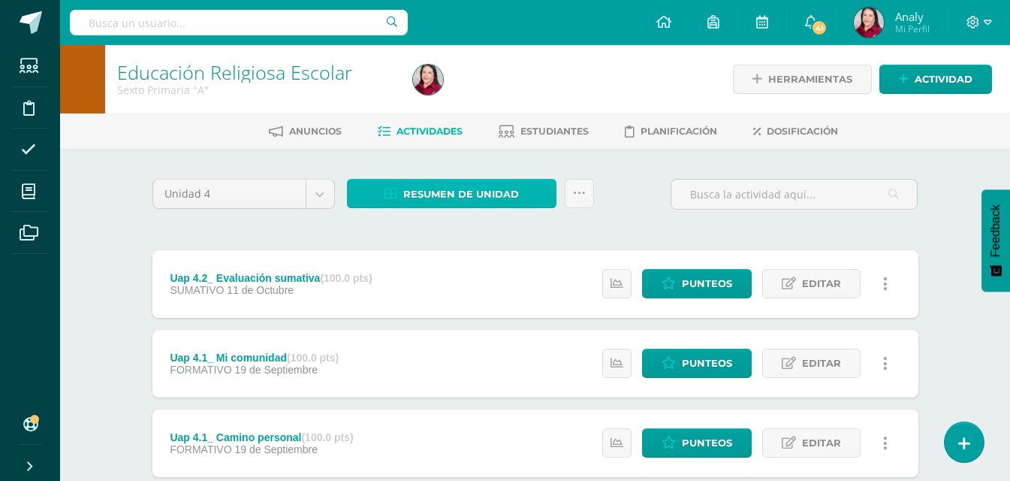
click at [472, 192] on span "Resumen de unidad" at bounding box center [461, 194] width 116 height 28
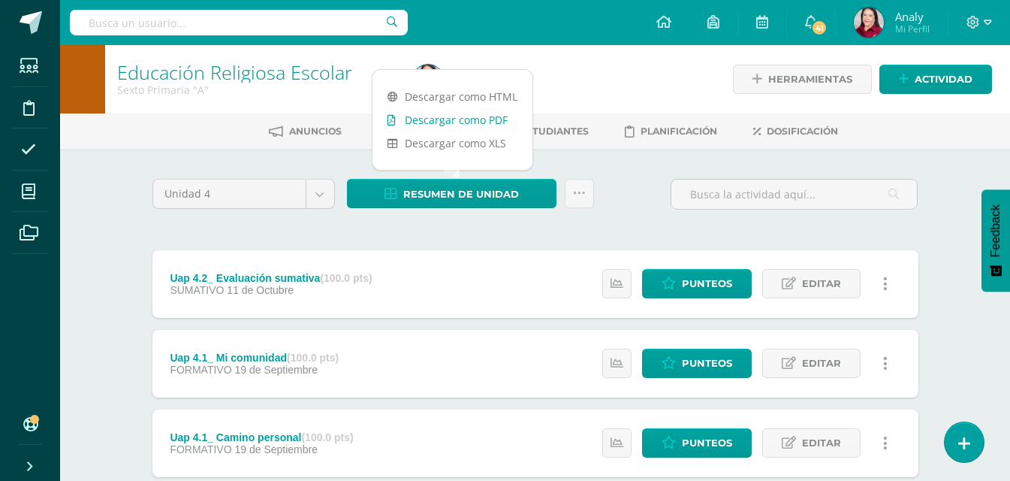
click at [459, 119] on link "Descargar como PDF" at bounding box center [453, 119] width 160 height 23
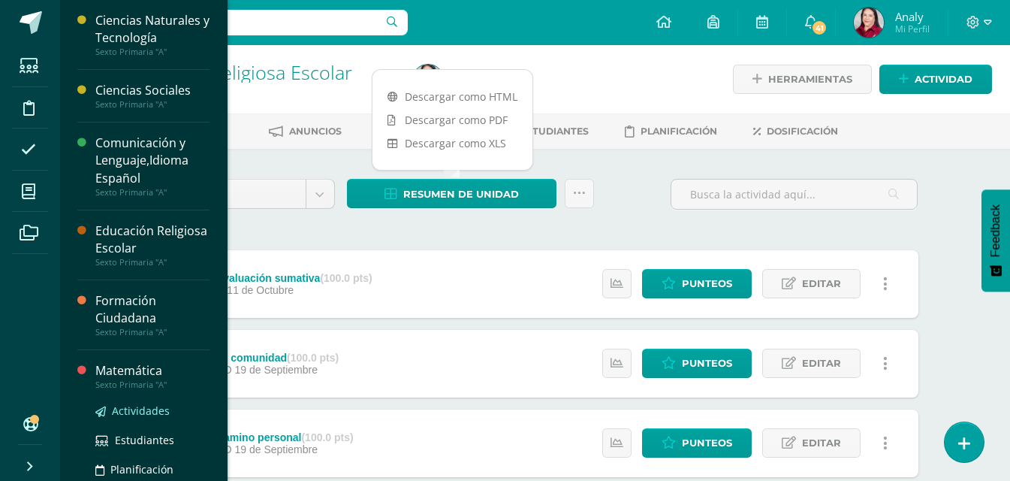
click at [141, 416] on span "Actividades" at bounding box center [141, 410] width 58 height 14
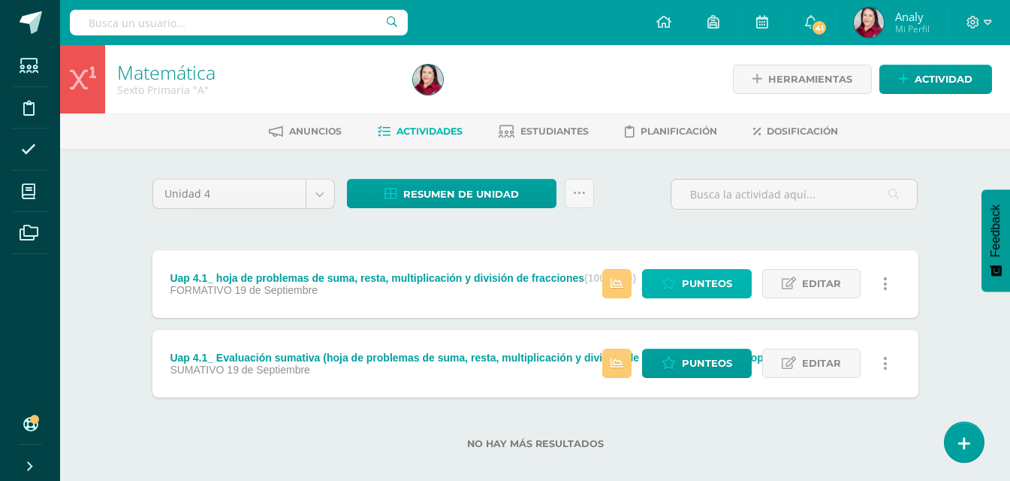
click at [708, 281] on span "Punteos" at bounding box center [707, 284] width 50 height 28
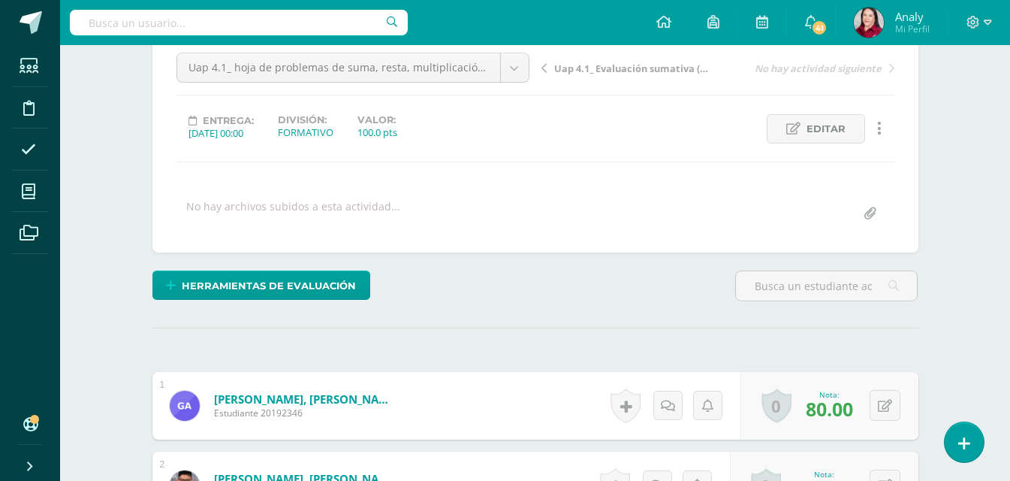
scroll to position [75, 0]
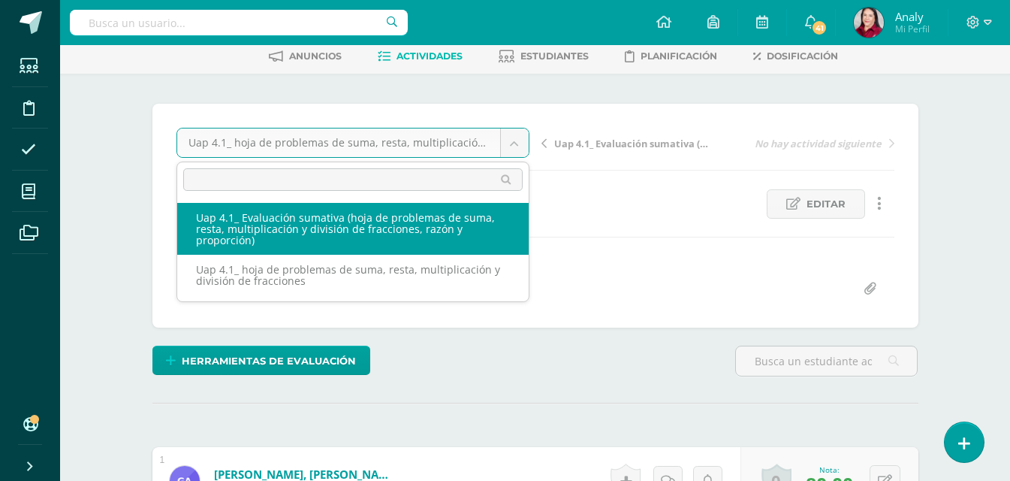
select select "/dashboard/teacher/grade-activity/226445/"
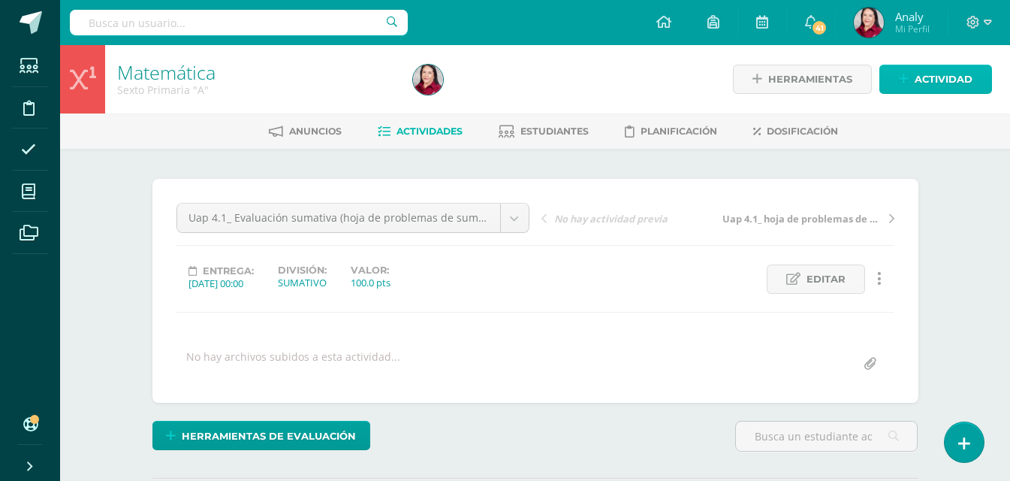
click at [907, 80] on icon at bounding box center [904, 79] width 10 height 13
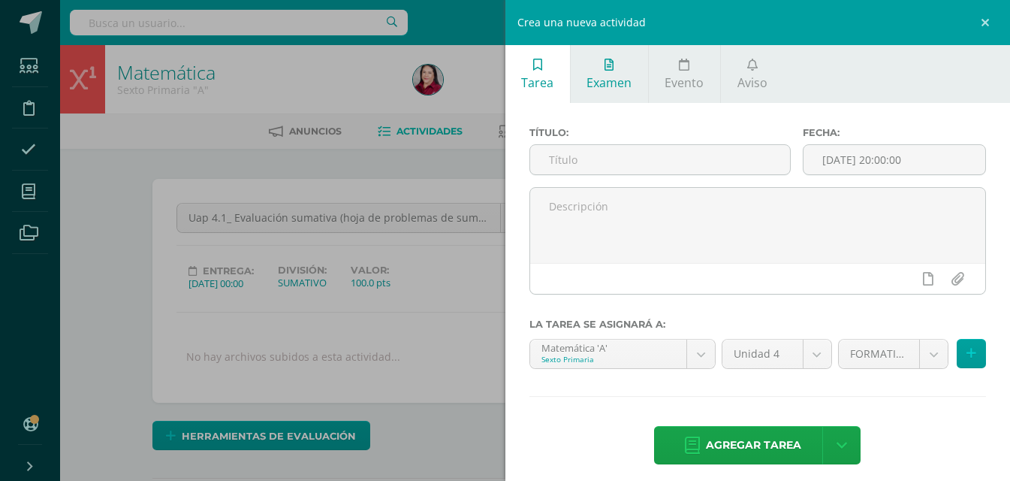
click at [613, 77] on span "Examen" at bounding box center [609, 82] width 45 height 17
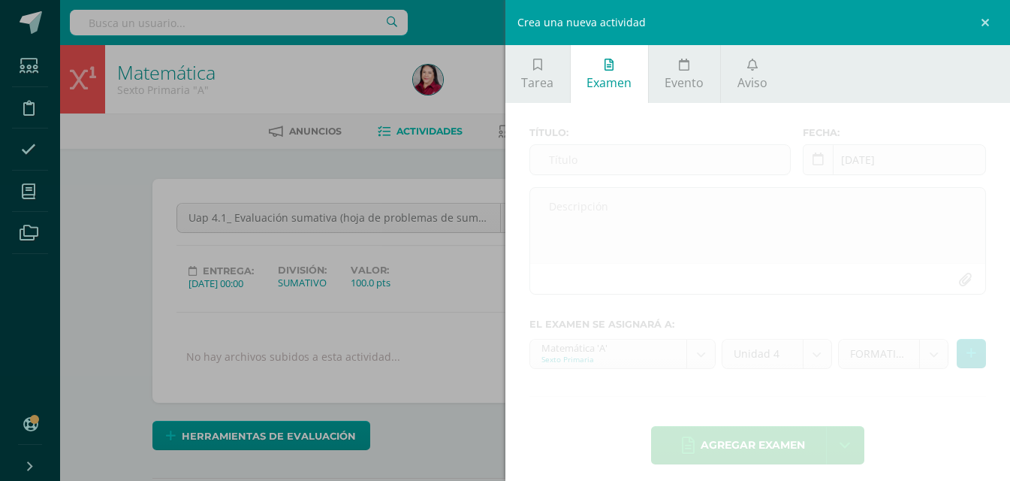
scroll to position [11, 0]
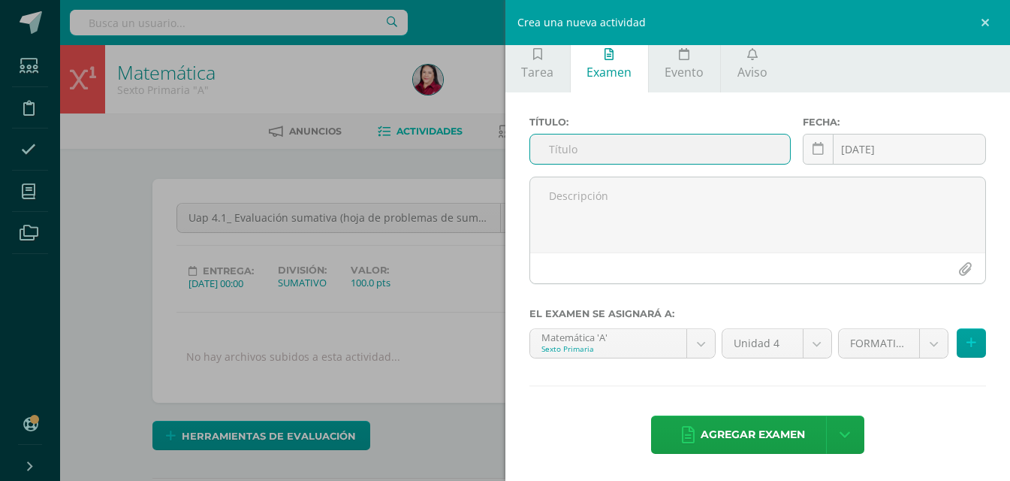
paste input "Uap 4.2_ Hoja de elementos, perímetro y área de la circunferencia"
type input "Uap 4.2_ Hoja de elementos, perímetro y área de la circunferencia"
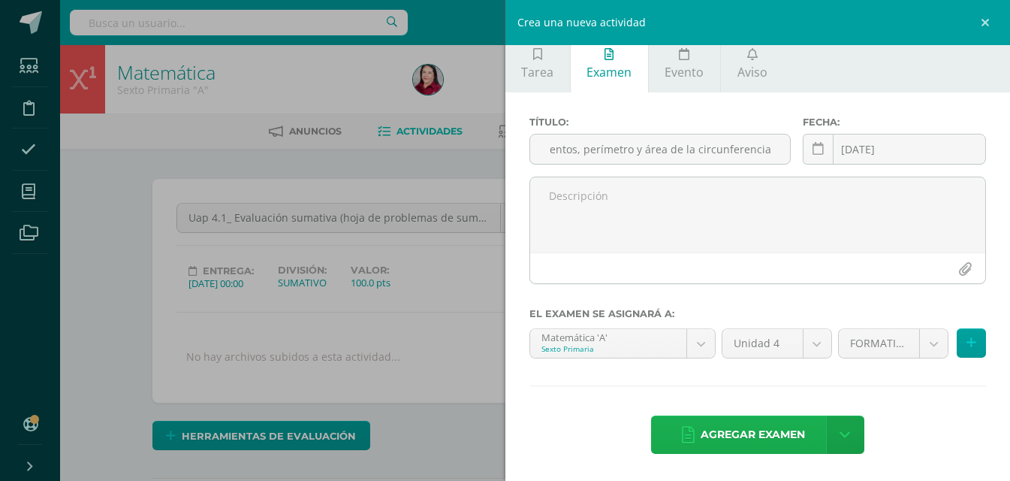
scroll to position [0, 0]
click at [770, 437] on span "Agregar examen" at bounding box center [753, 434] width 104 height 37
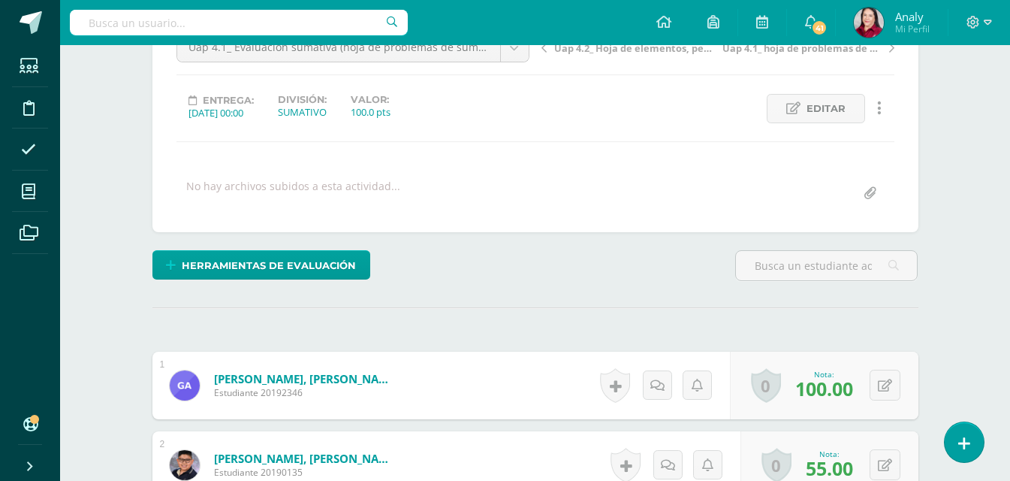
scroll to position [16, 0]
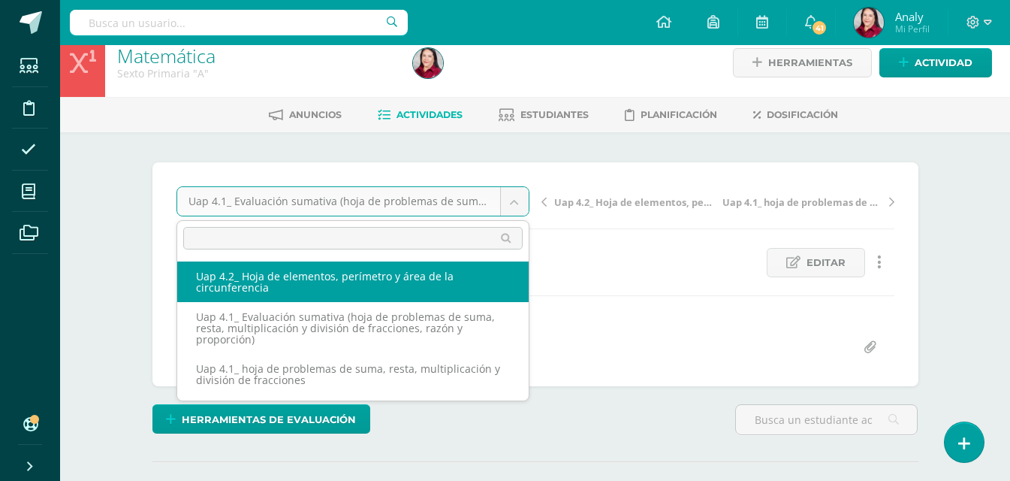
select select "/dashboard/teacher/grade-activity/227721/"
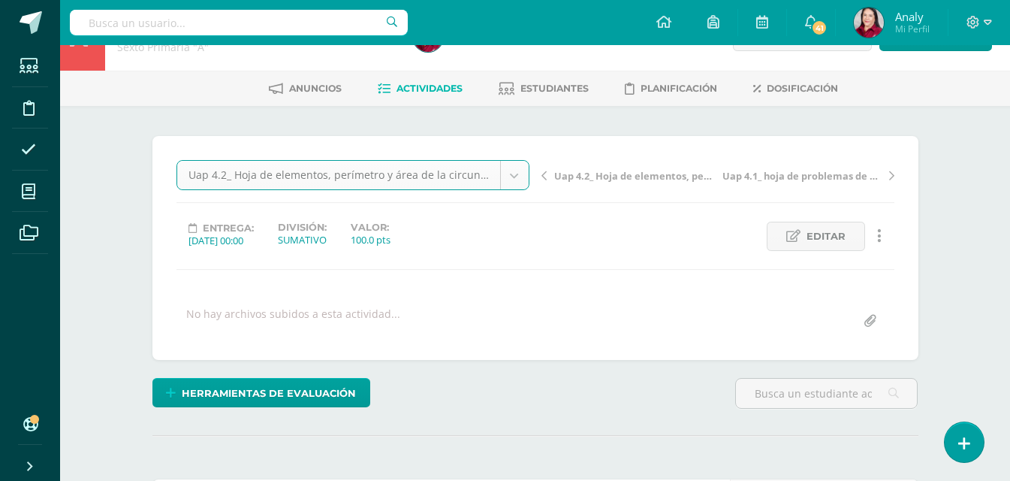
scroll to position [0, 0]
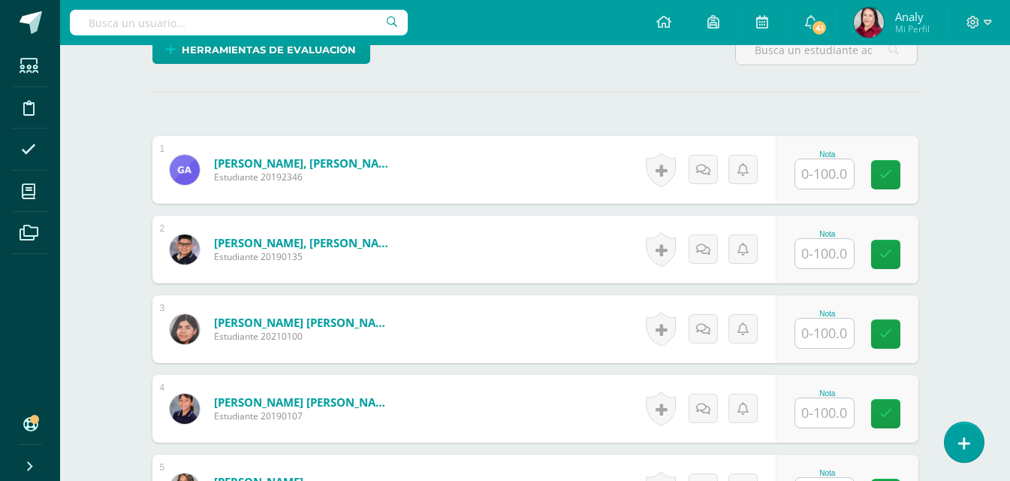
scroll to position [311, 0]
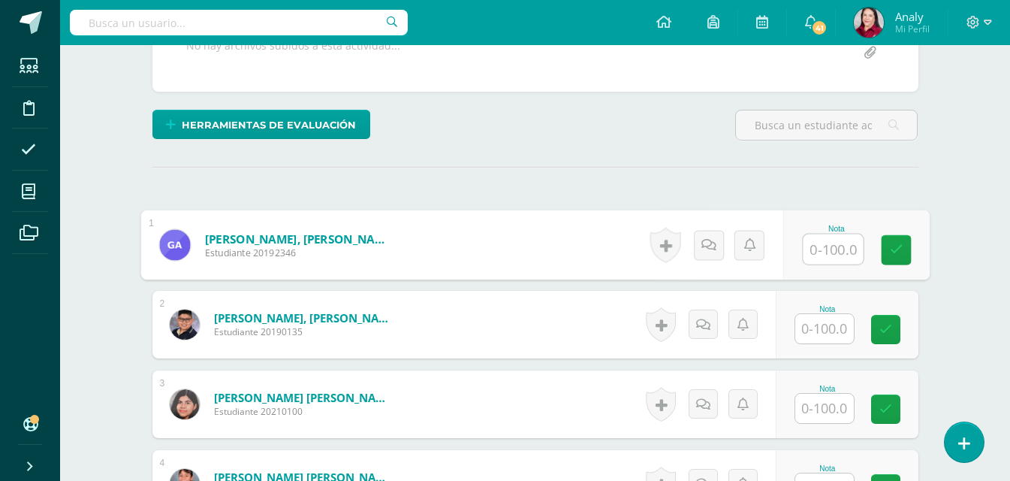
click at [822, 242] on input "text" at bounding box center [833, 249] width 60 height 30
type input "100"
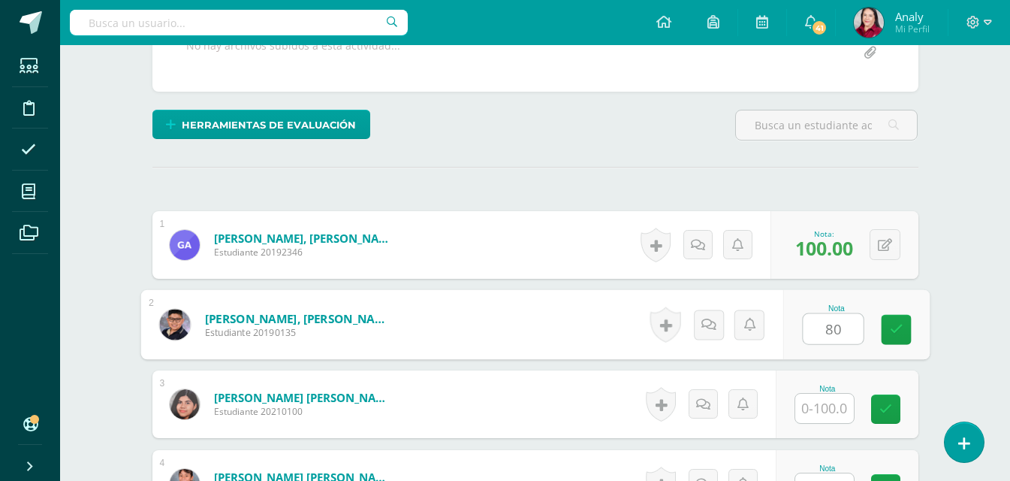
type input "80"
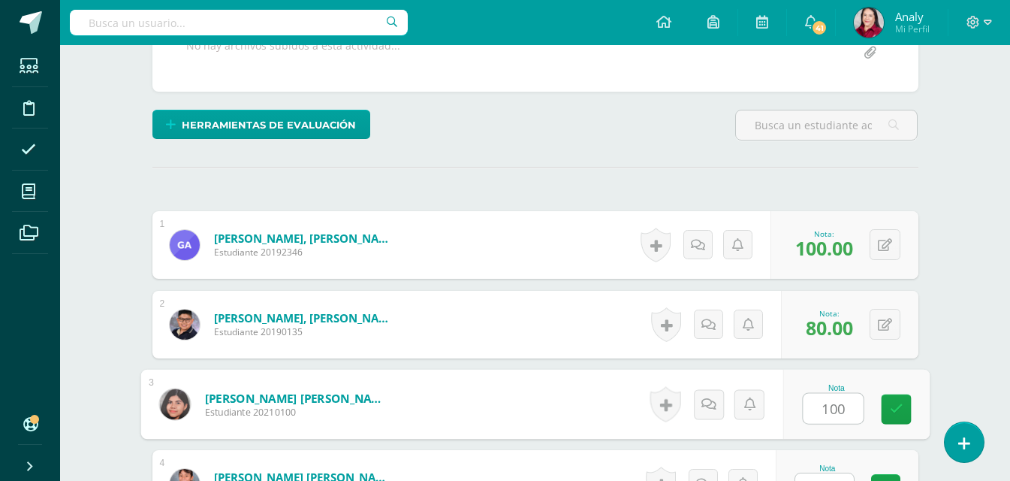
type input "100"
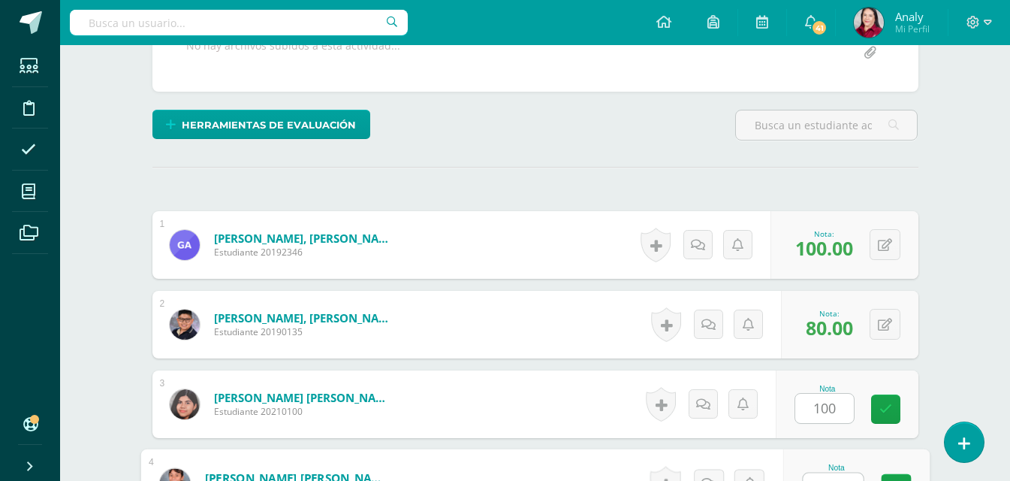
scroll to position [333, 0]
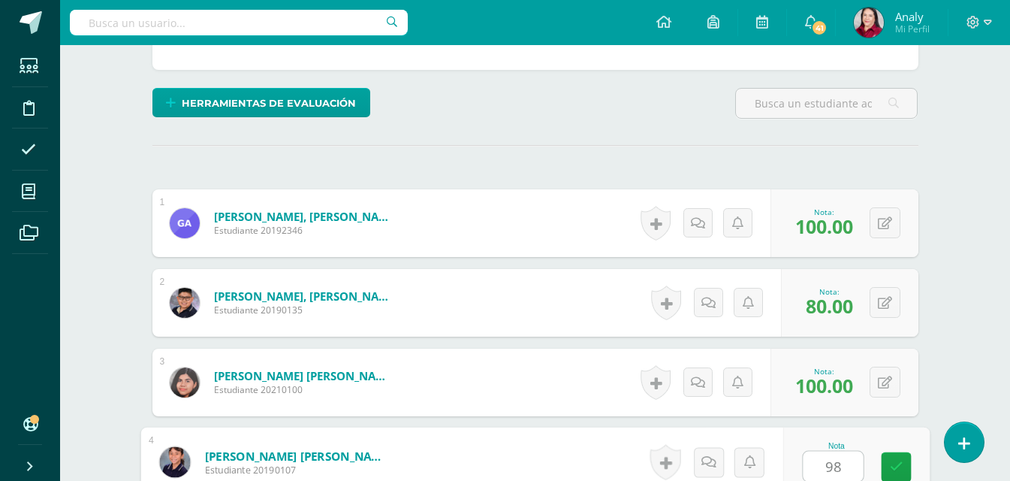
type input "98"
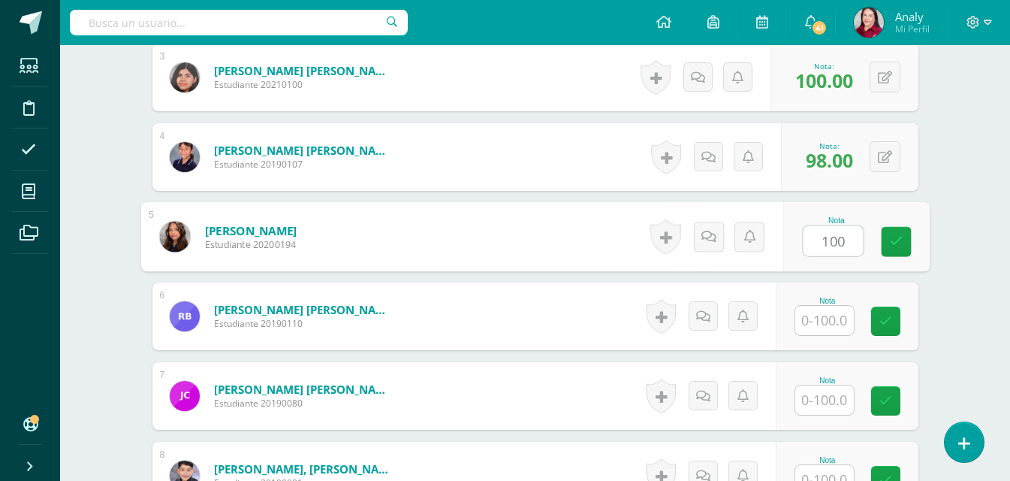
type input "100"
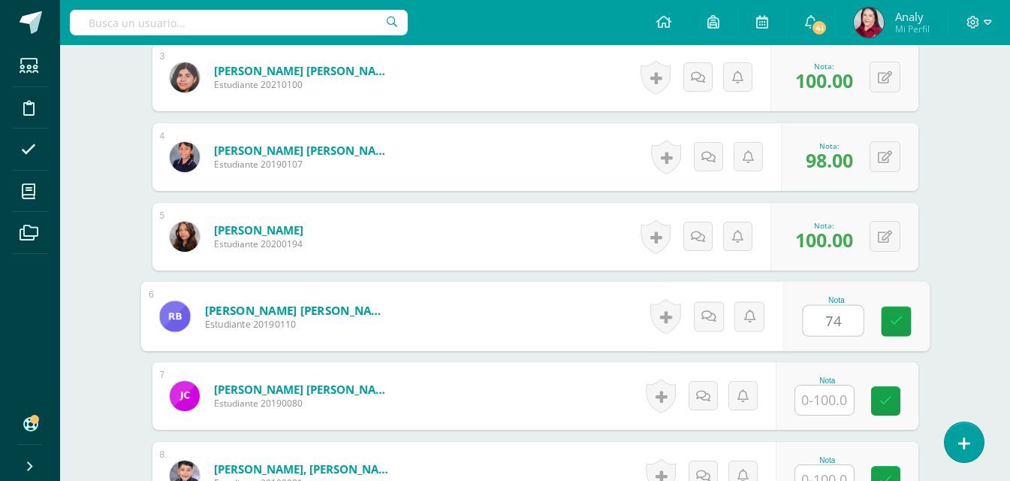
type input "74"
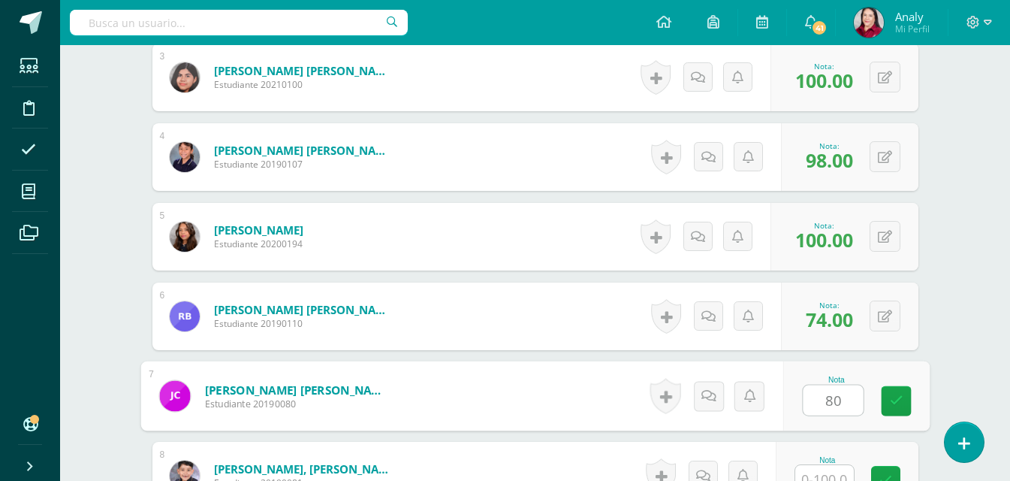
type input "80"
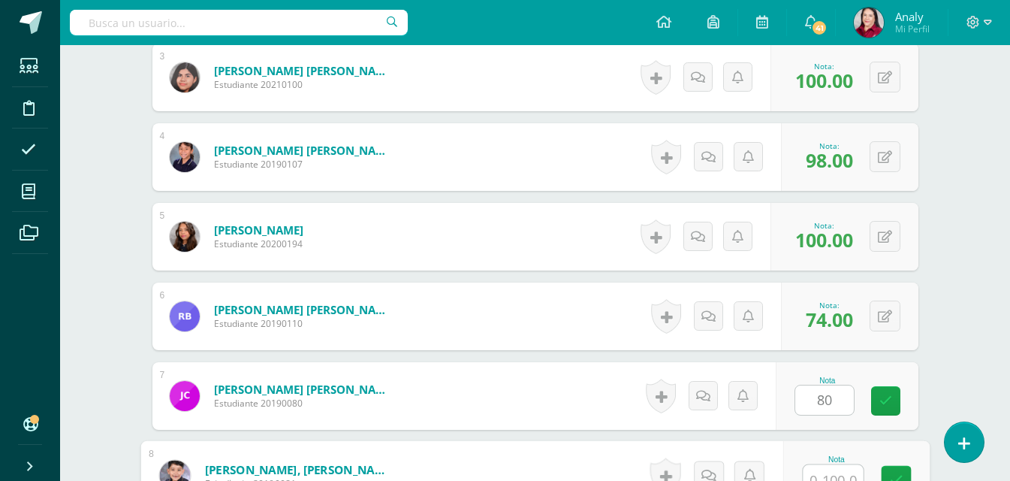
scroll to position [651, 0]
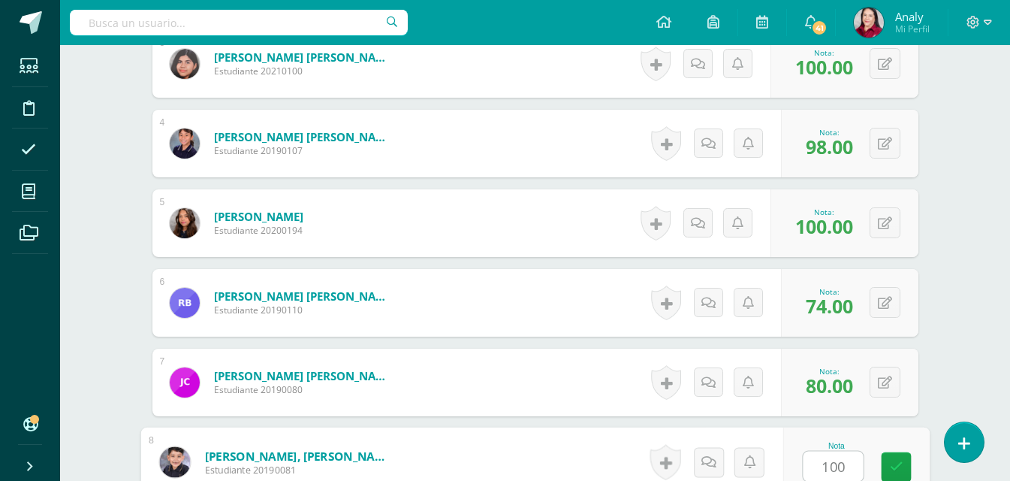
type input "100"
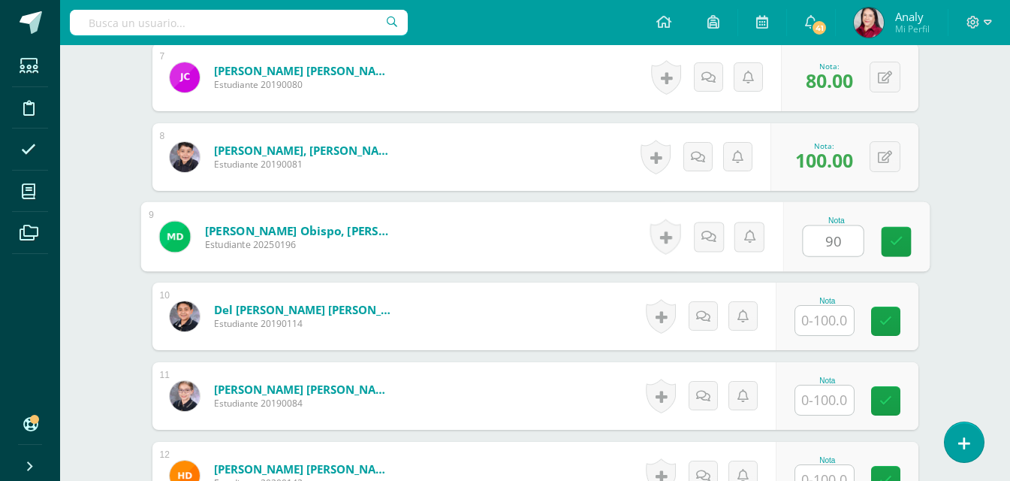
type input "90"
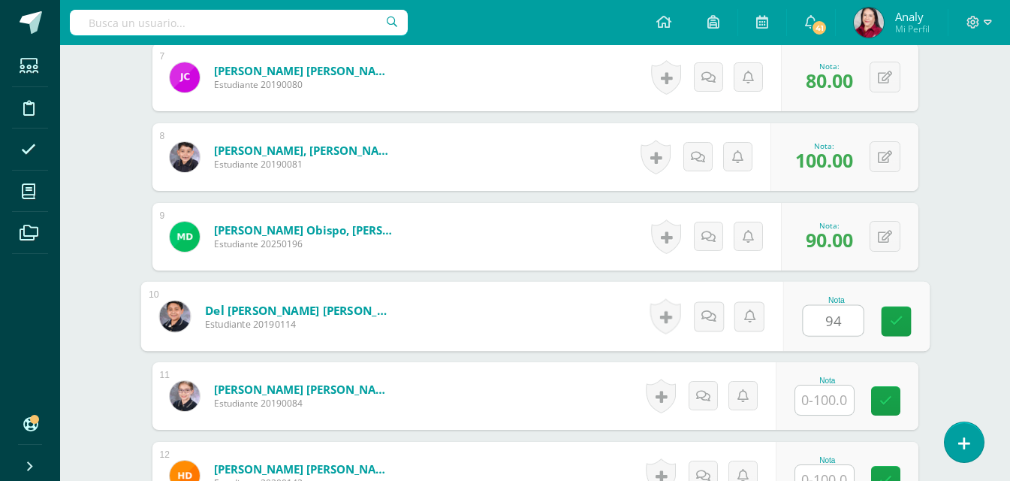
type input "94"
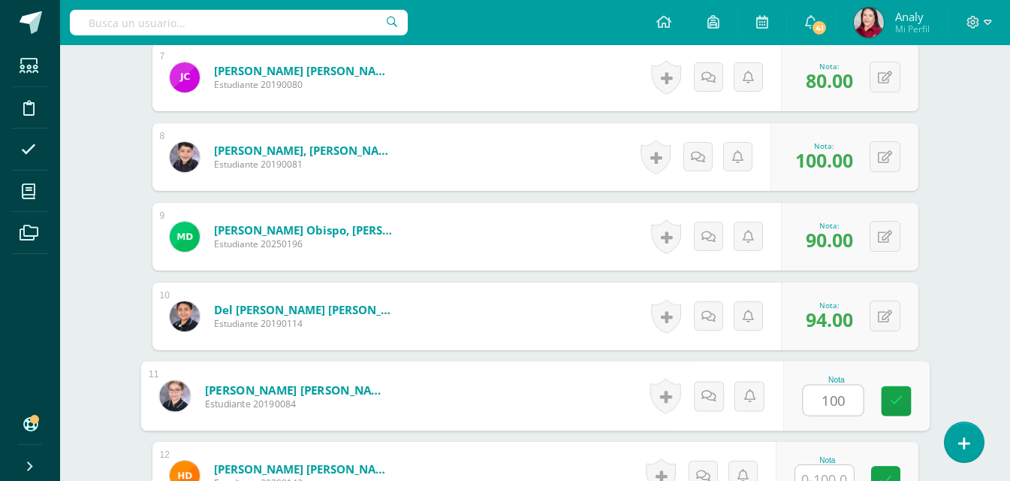
type input "100"
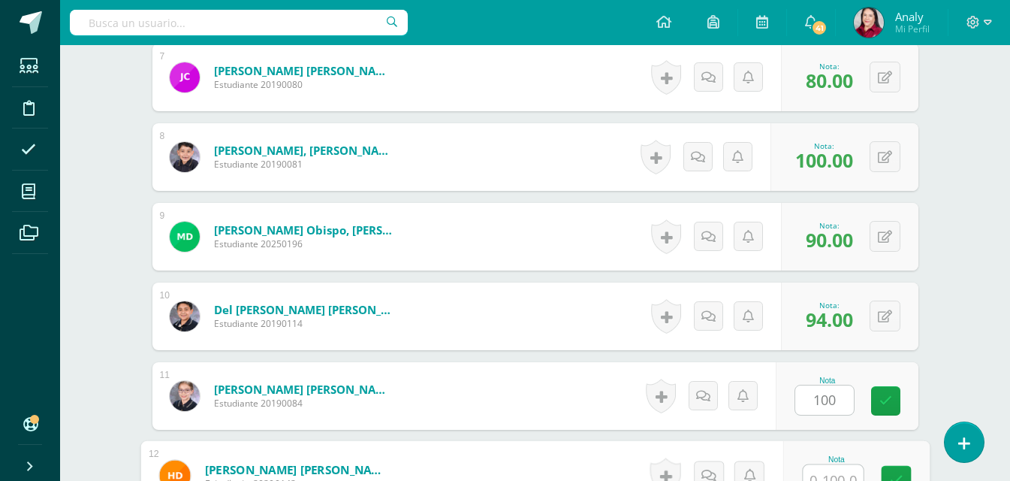
scroll to position [970, 0]
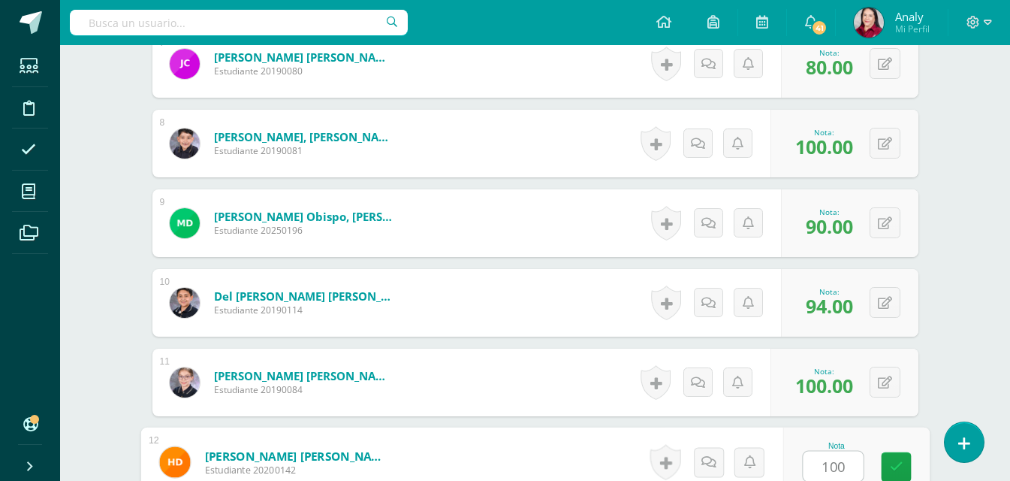
type input "100"
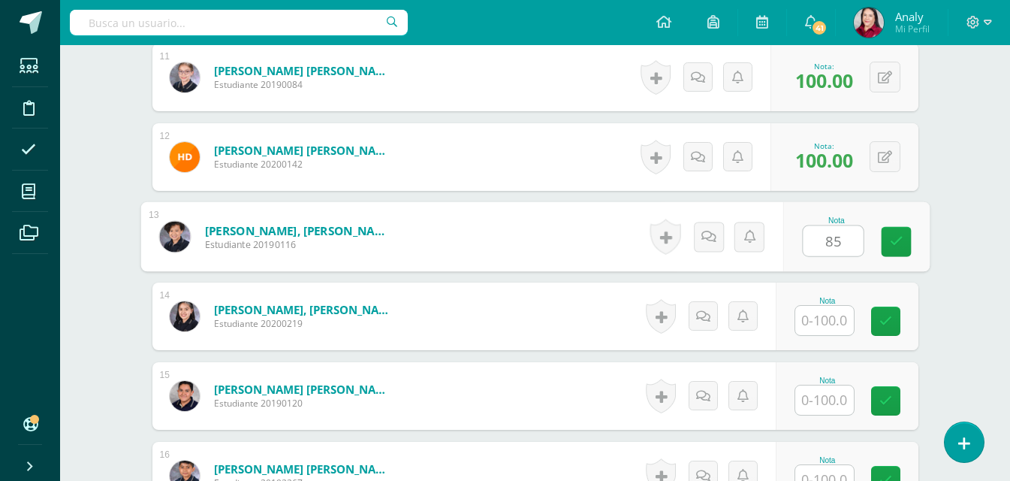
type input "85"
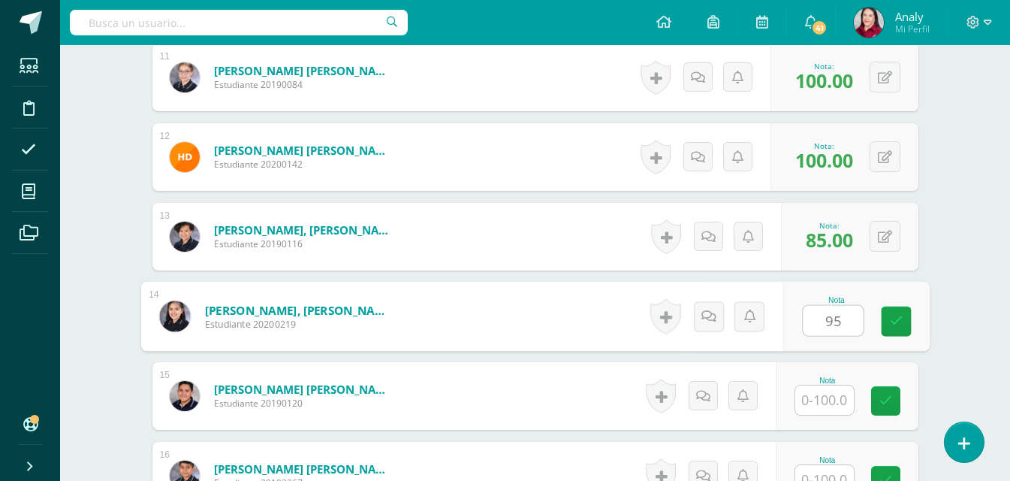
type input "95"
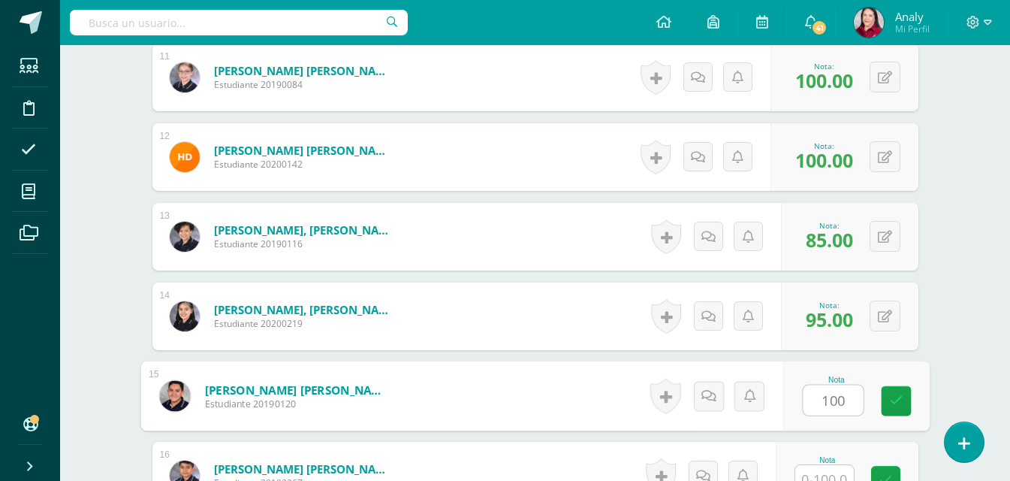
type input "100"
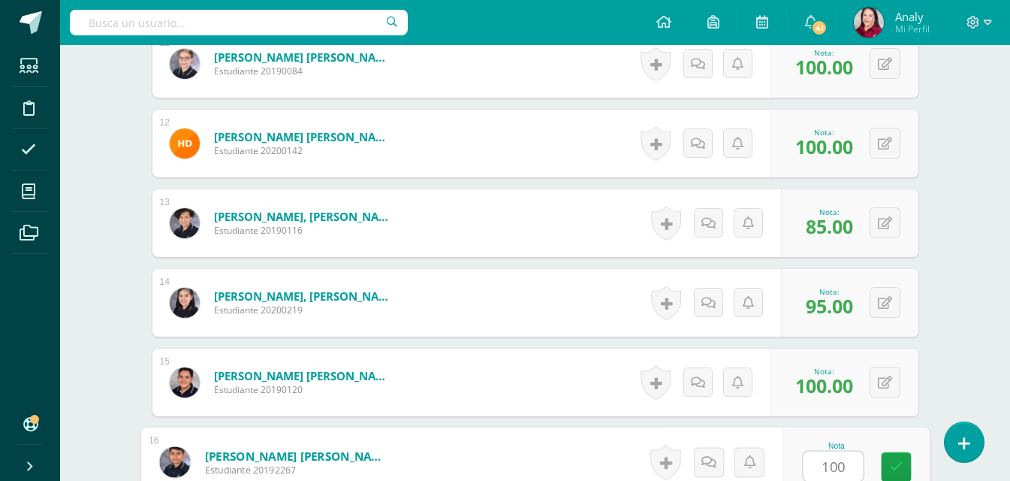
type input "100"
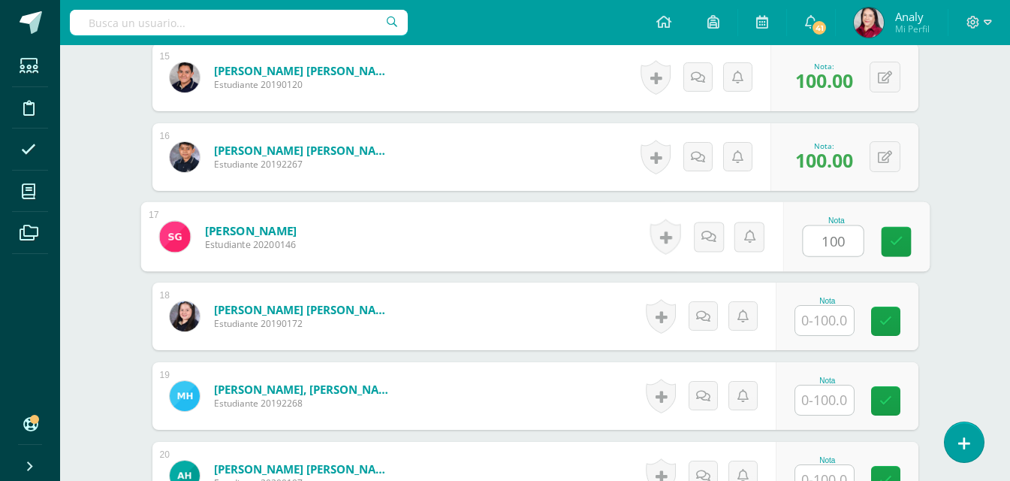
type input "100"
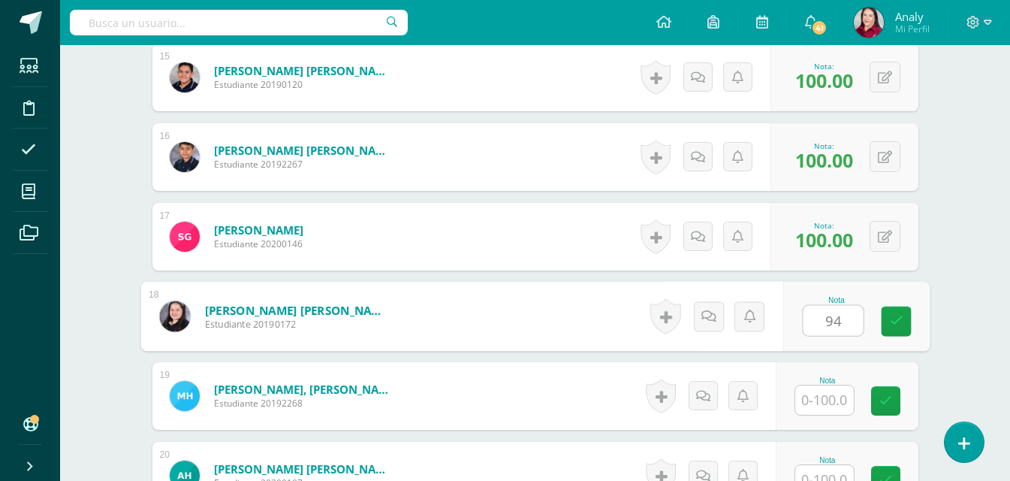
type input "94"
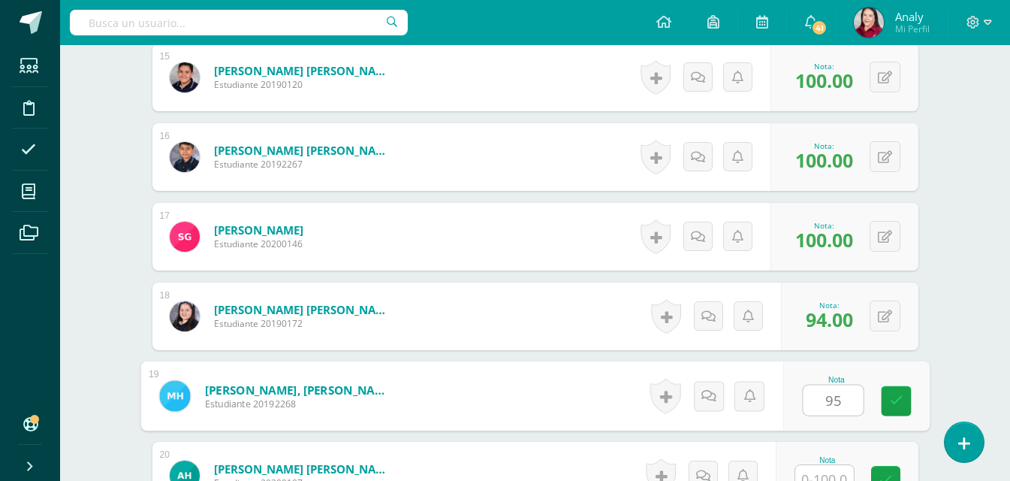
type input "95"
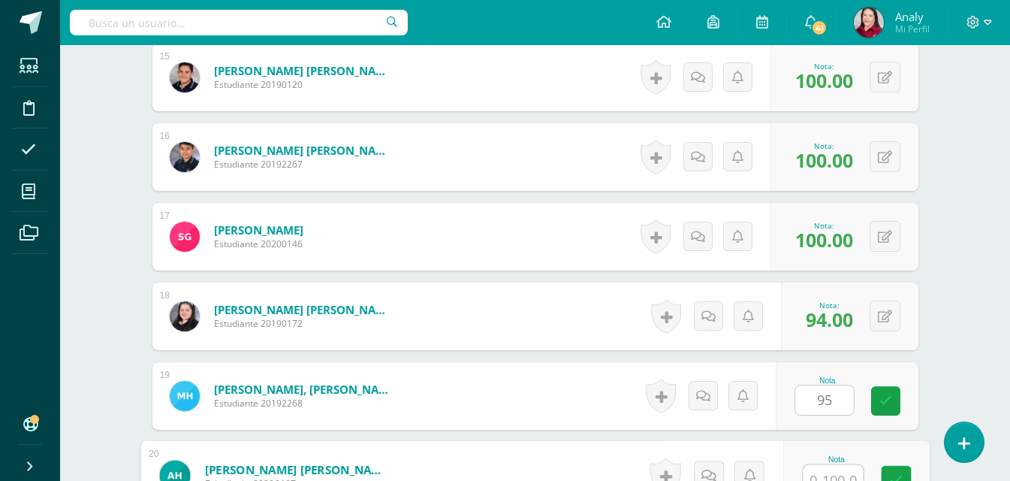
scroll to position [1607, 0]
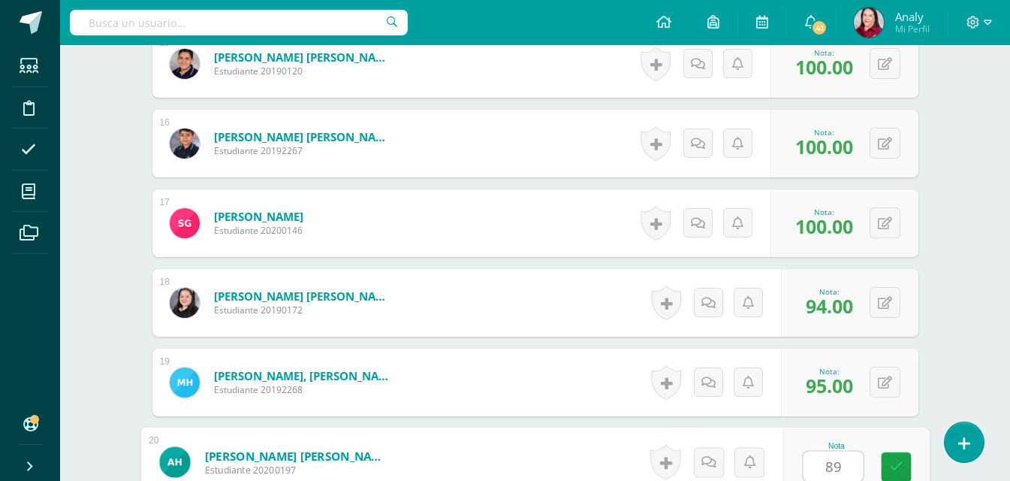
type input "89"
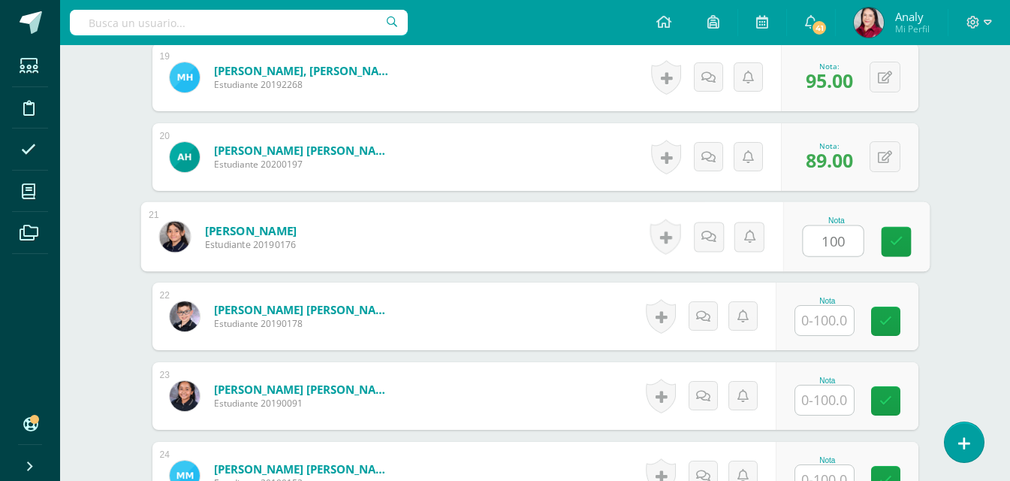
type input "100"
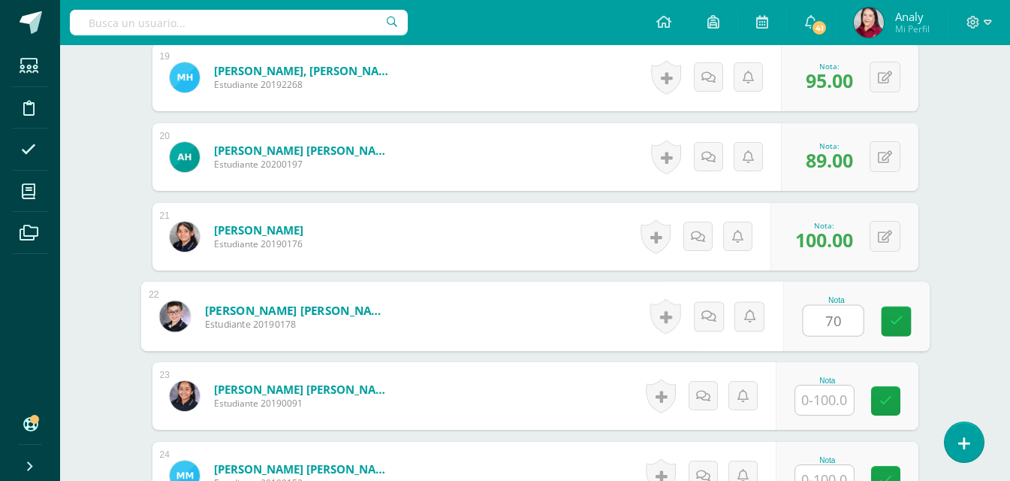
type input "70"
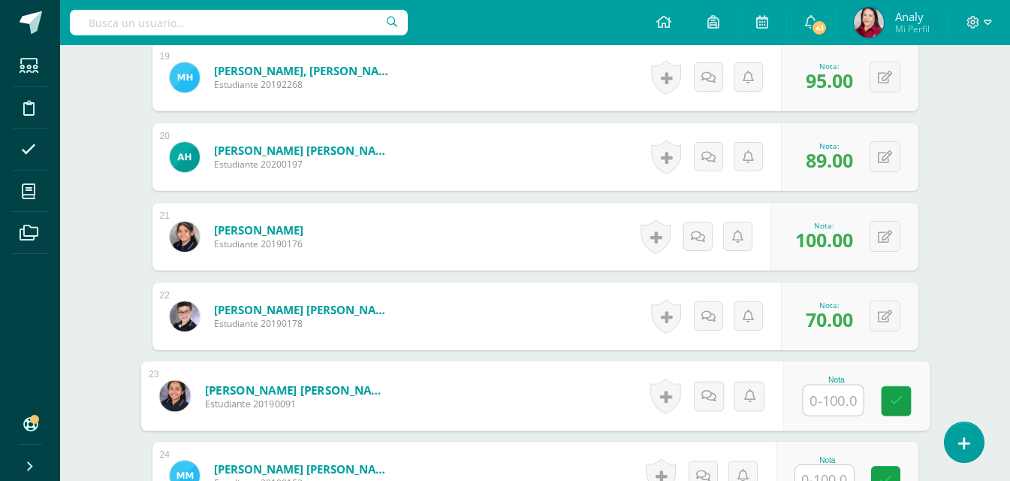
type input "4"
type input "100"
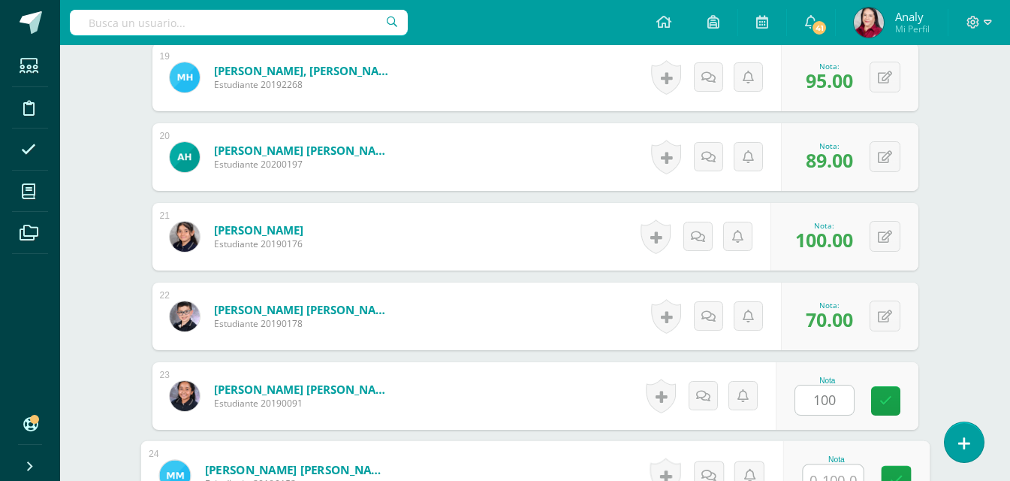
scroll to position [1926, 0]
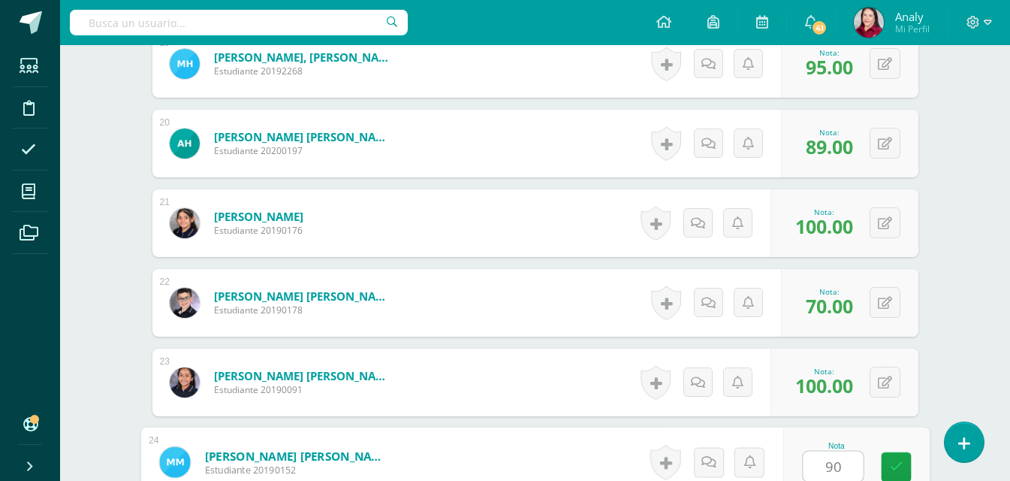
type input "90"
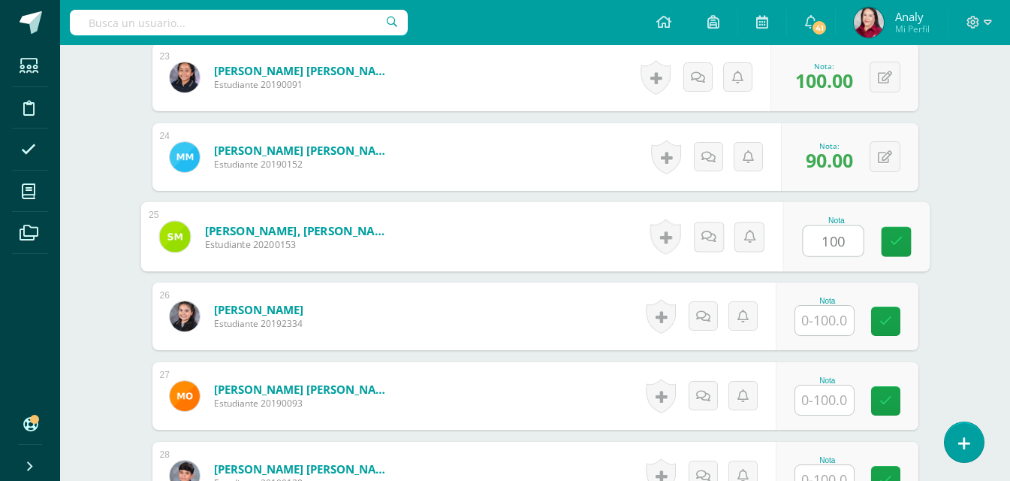
type input "100"
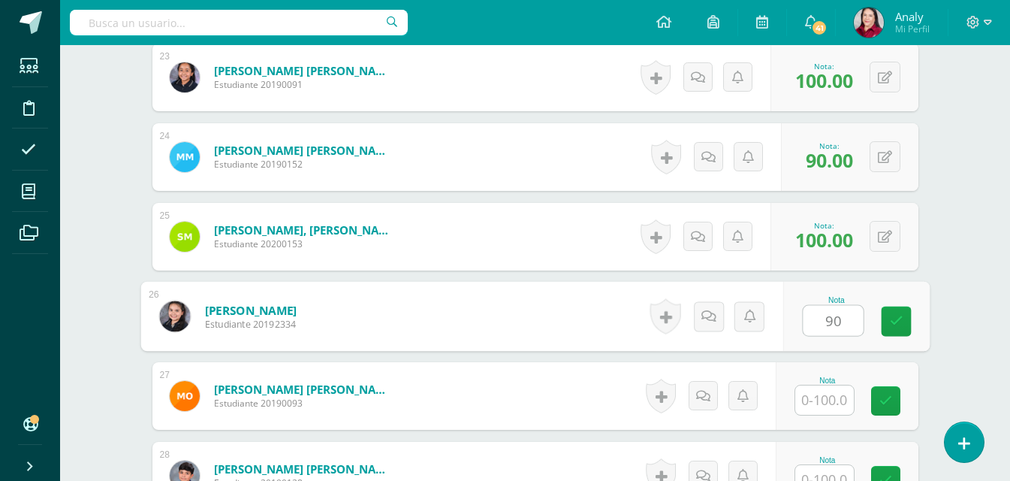
type input "90"
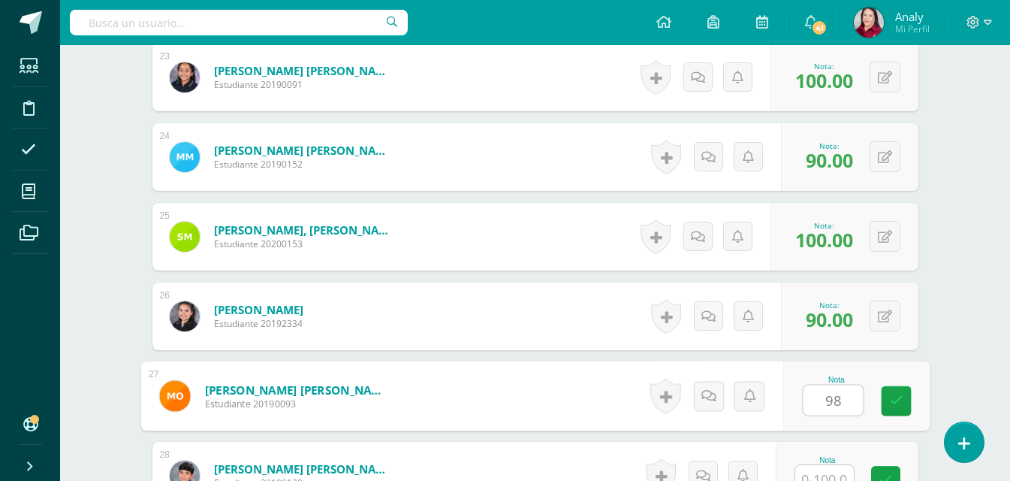
type input "98"
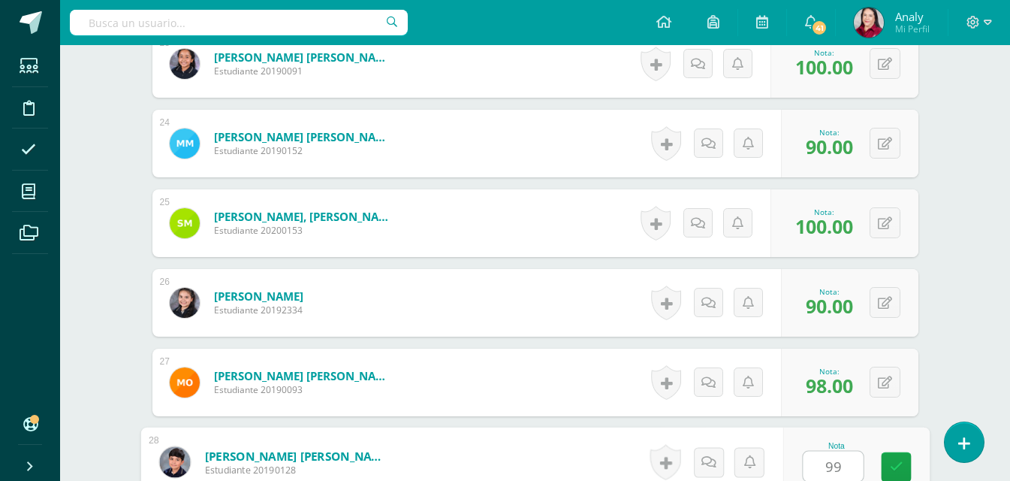
type input "99"
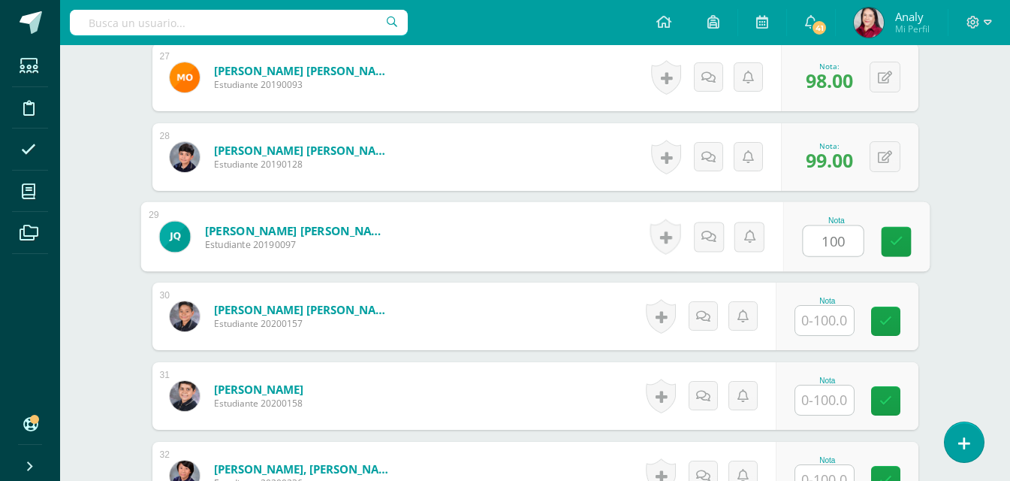
type input "100"
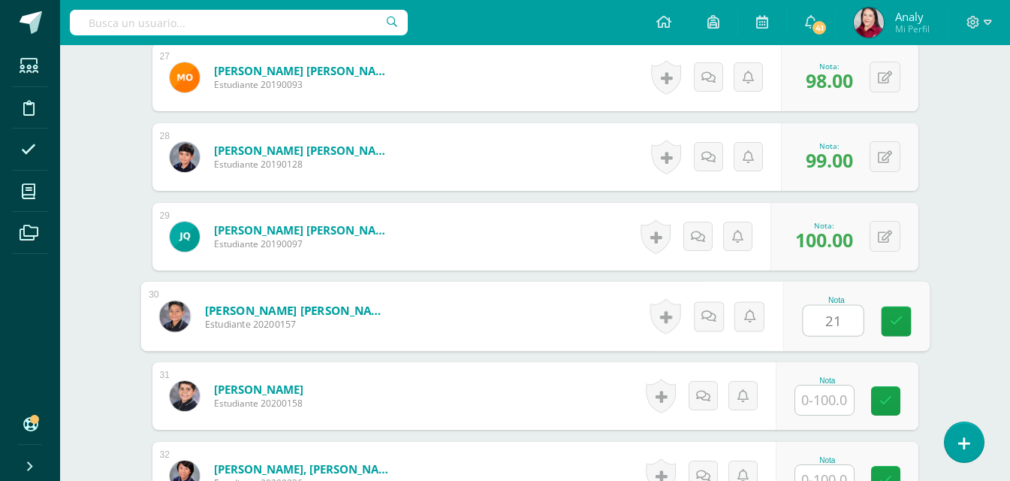
type input "2"
type input "100"
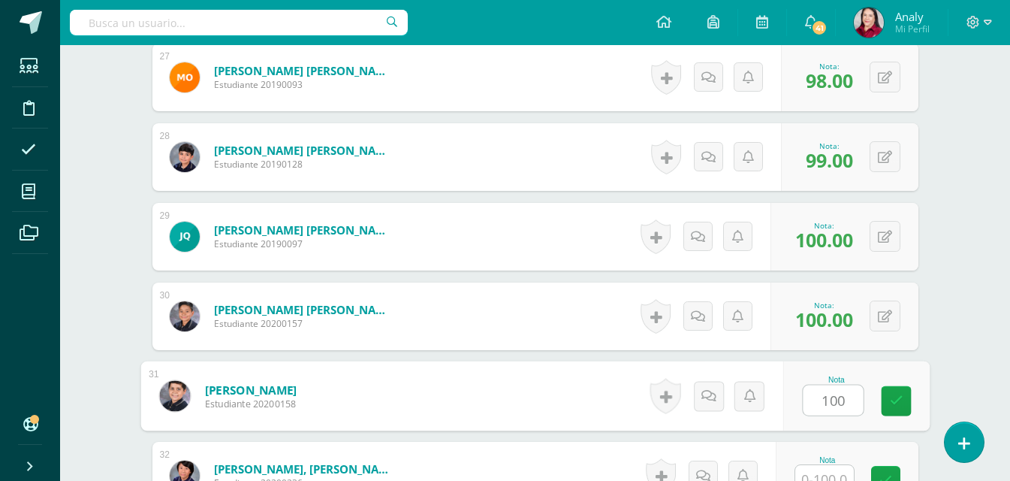
type input "100"
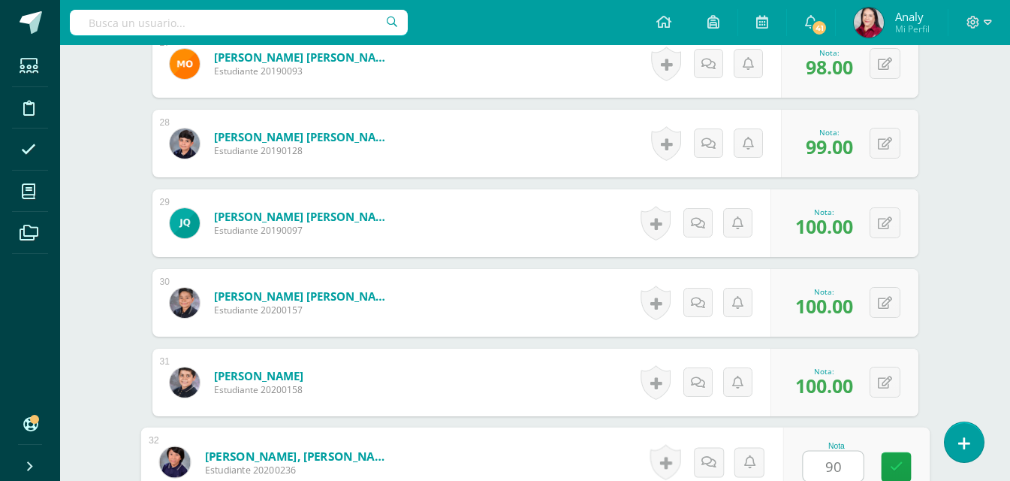
type input "90"
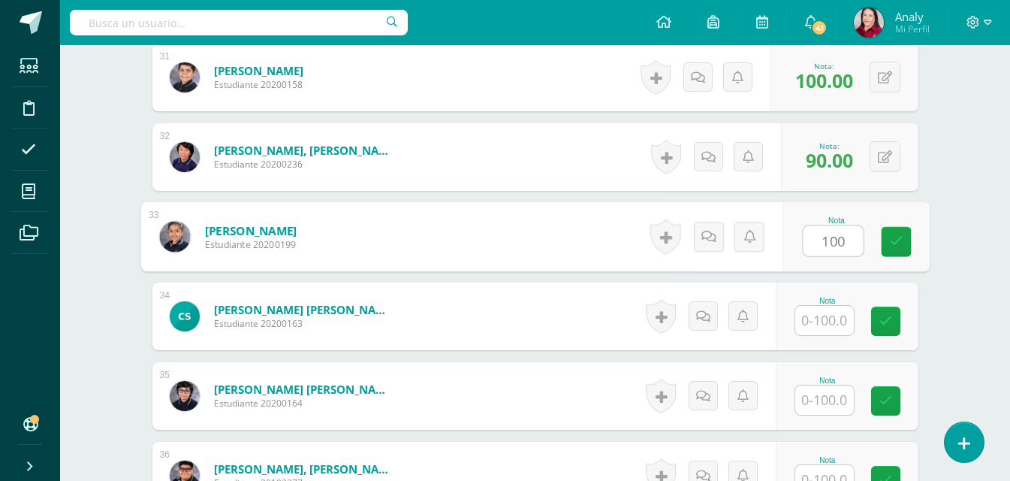
type input "100"
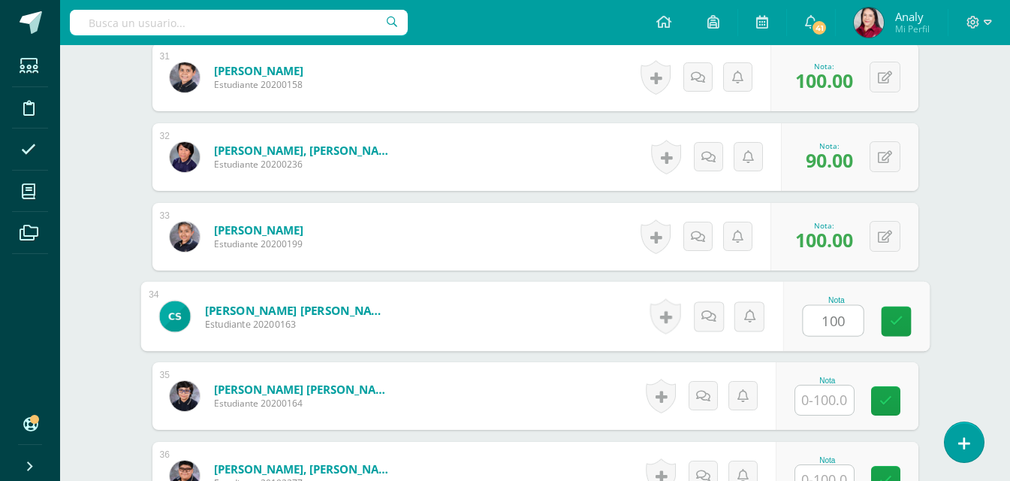
type input "100"
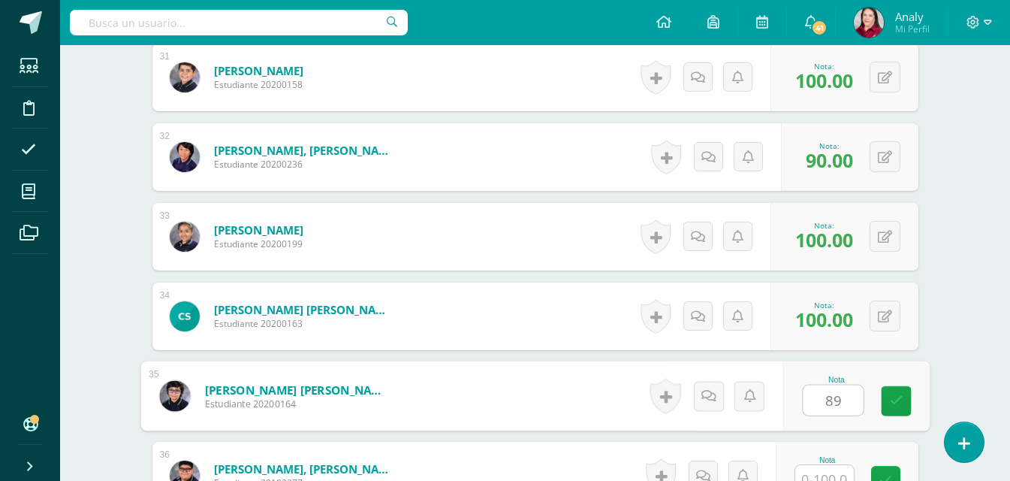
type input "89"
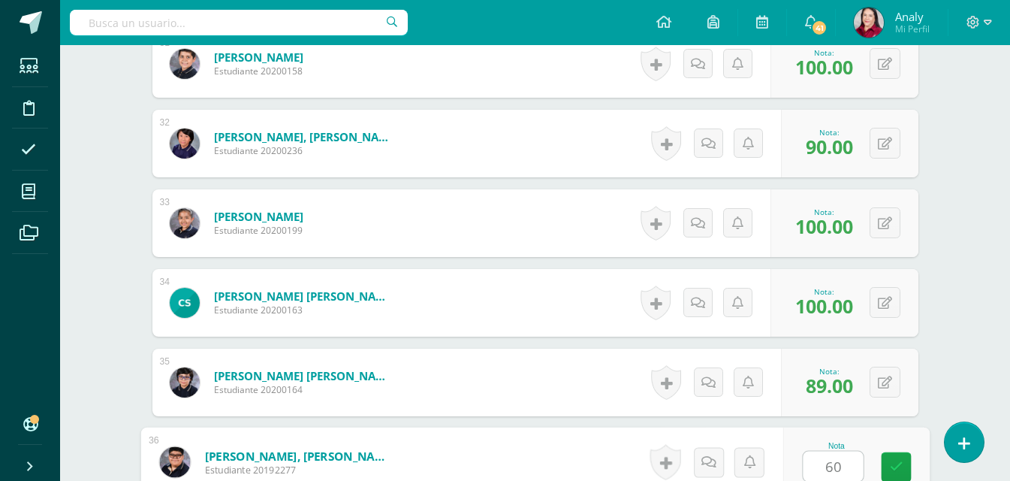
type input "60"
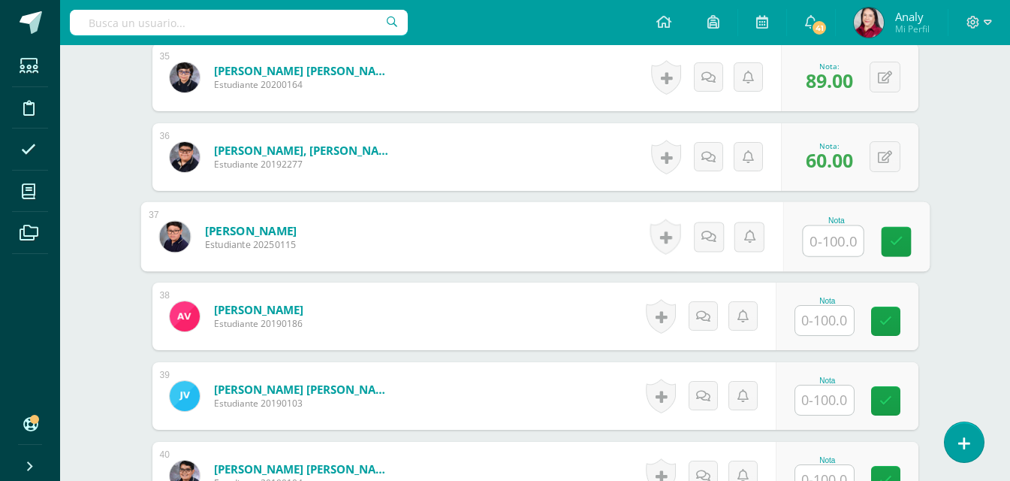
type input "8"
type input "79"
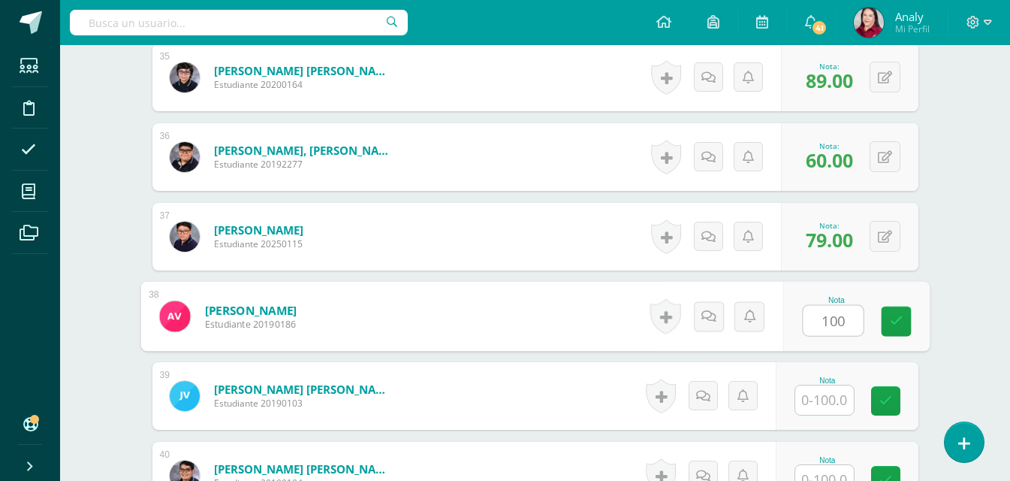
type input "100"
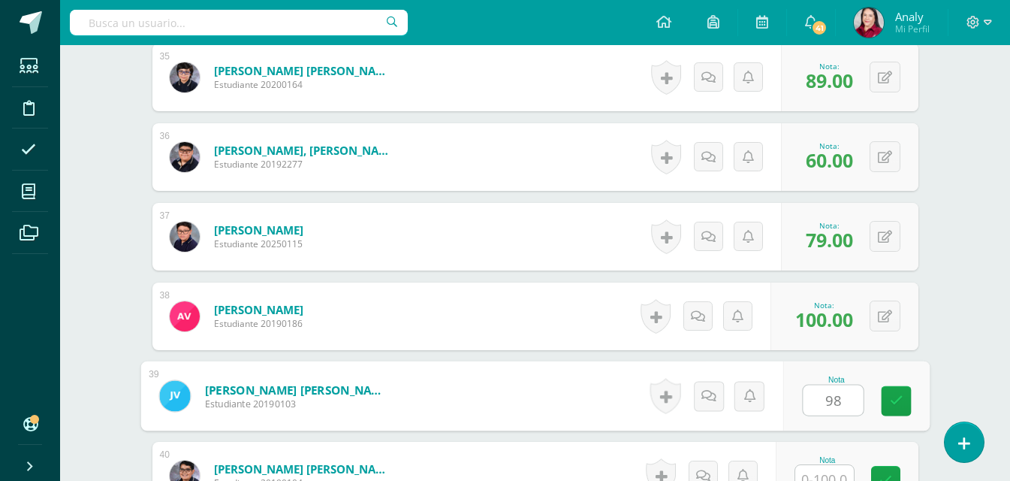
type input "98"
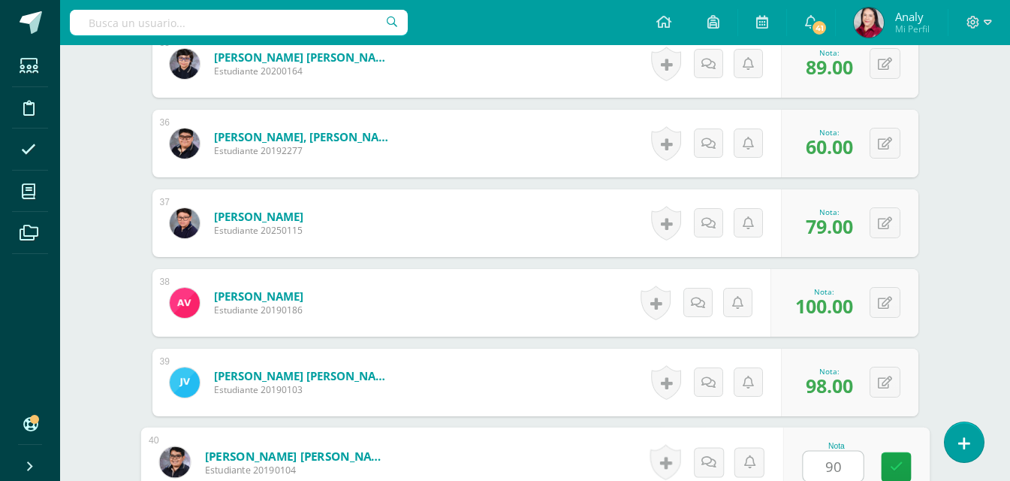
type input "90"
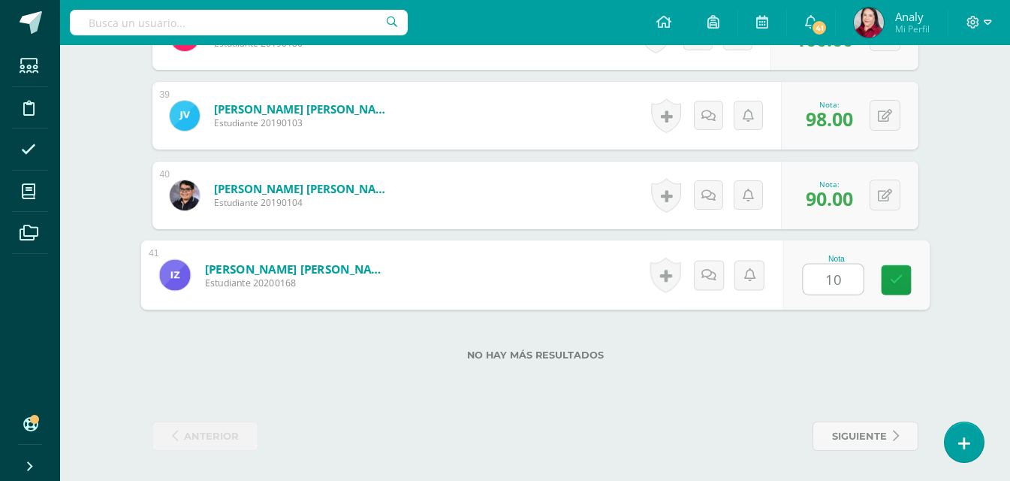
type input "100"
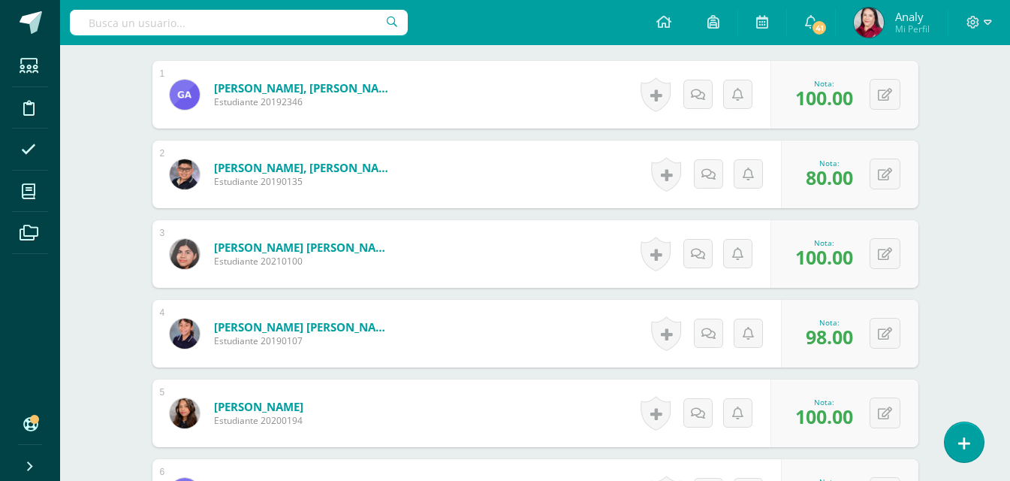
scroll to position [0, 0]
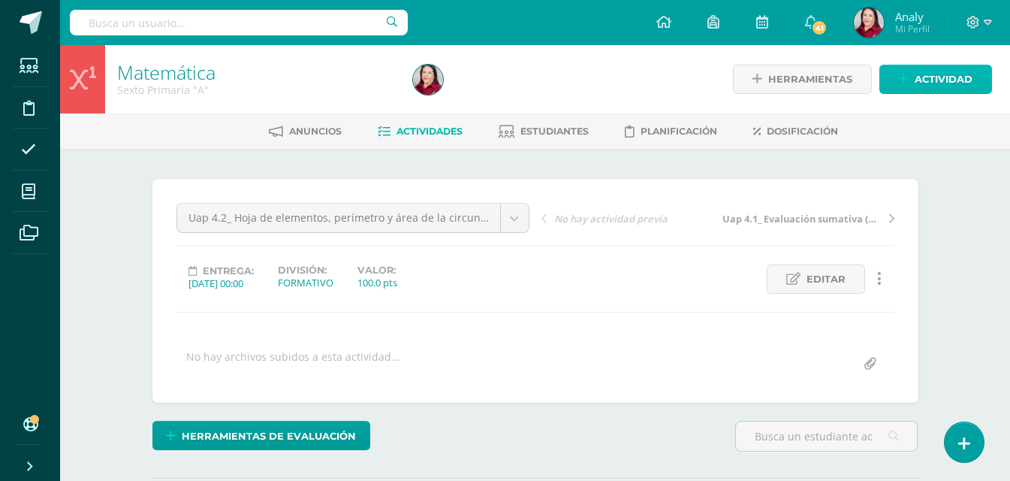
click at [903, 80] on icon at bounding box center [904, 79] width 10 height 13
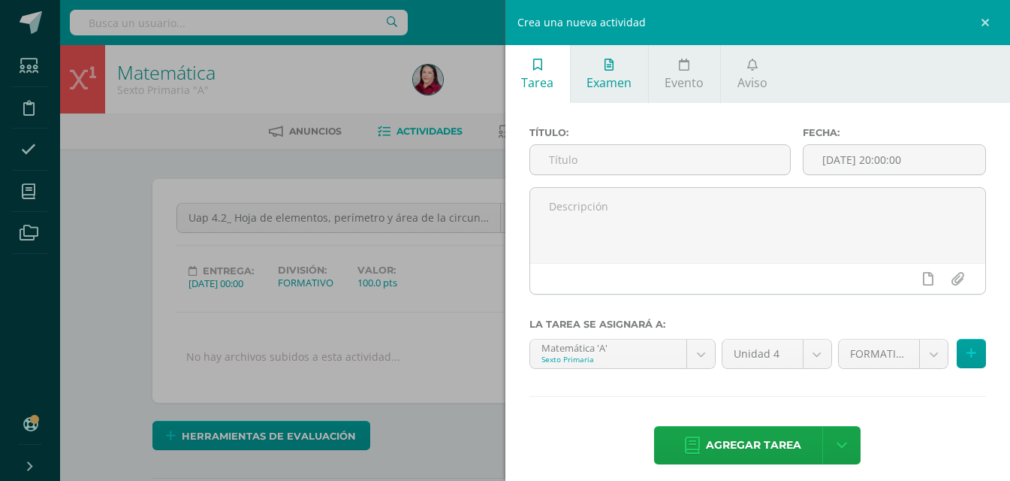
click at [619, 80] on span "Examen" at bounding box center [609, 82] width 45 height 17
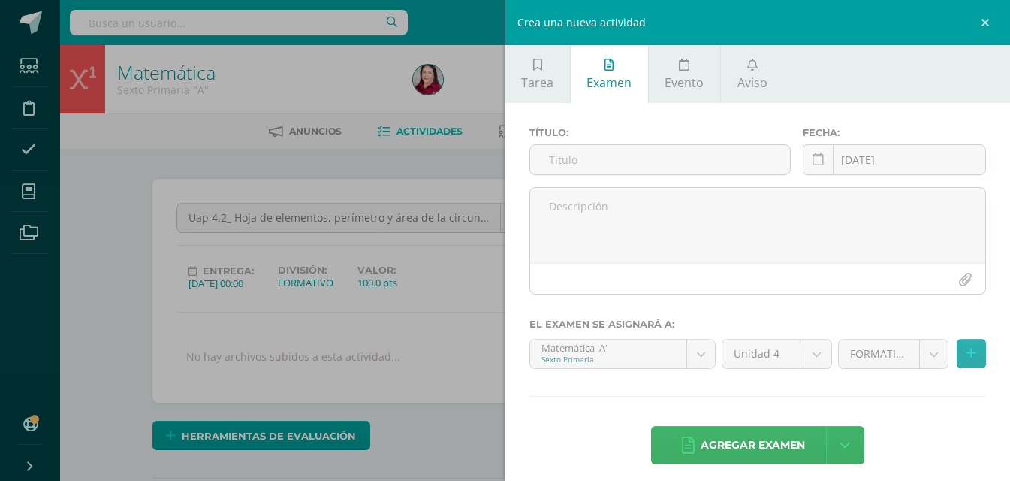
scroll to position [11, 0]
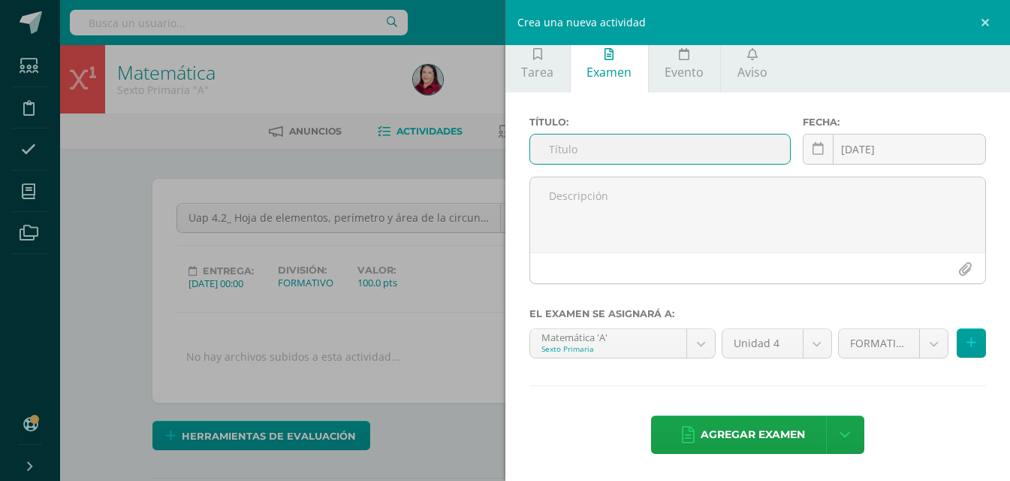
paste input "Uap 4.2_ Evaluación sumativa"
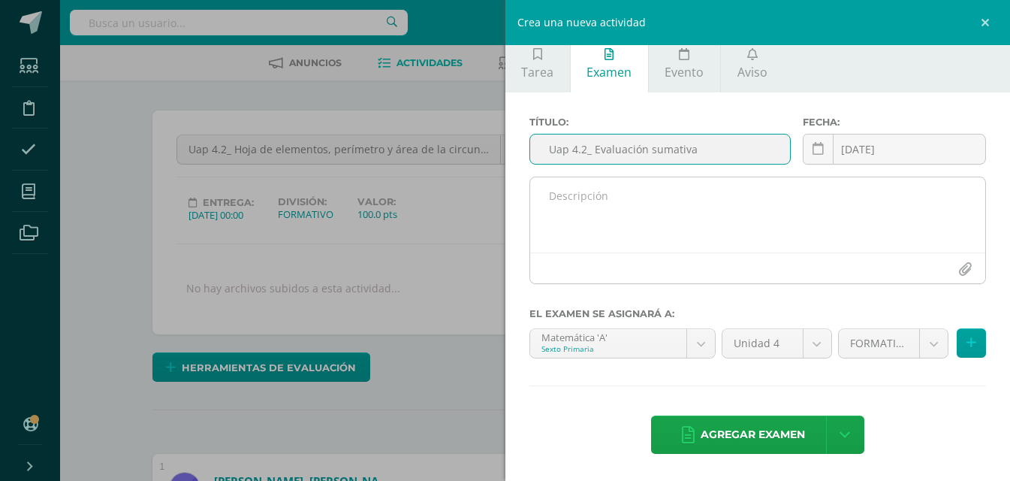
scroll to position [150, 0]
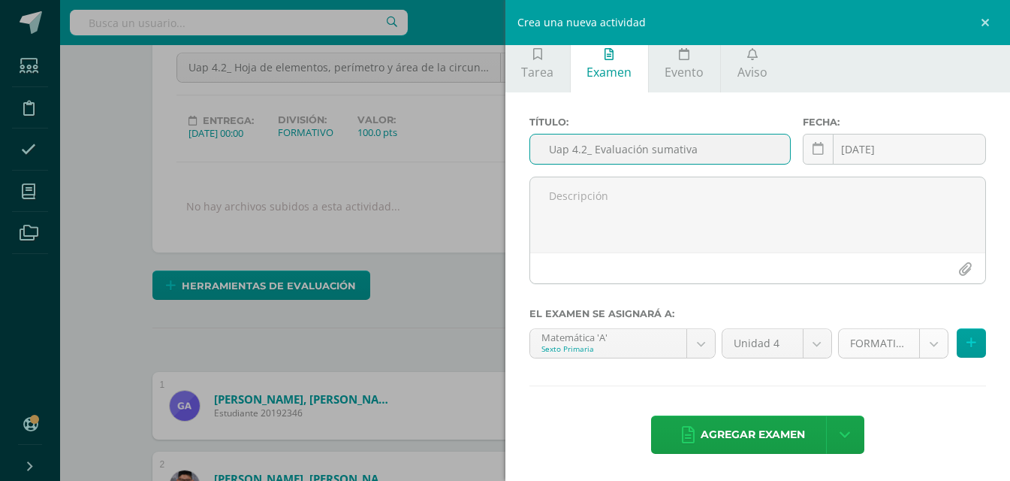
type input "Uap 4.2_ Evaluación sumativa"
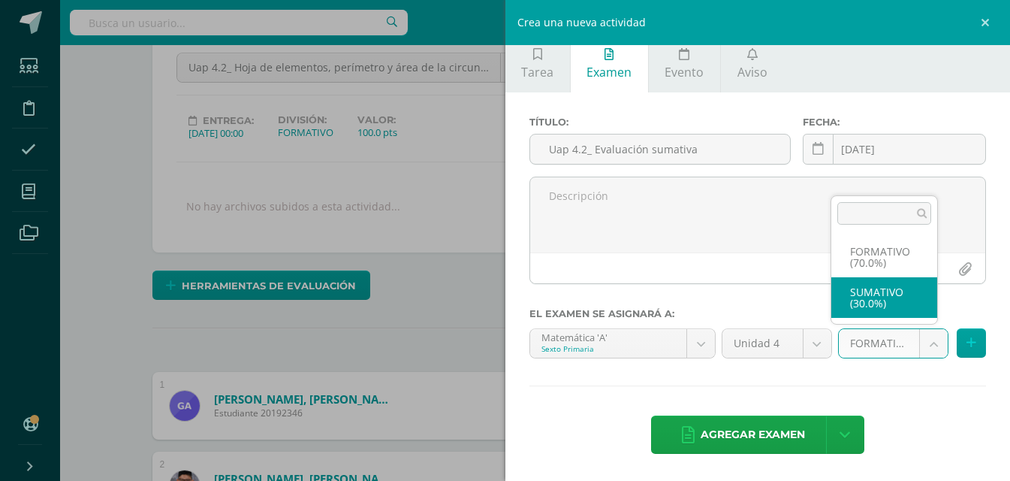
select select "208930"
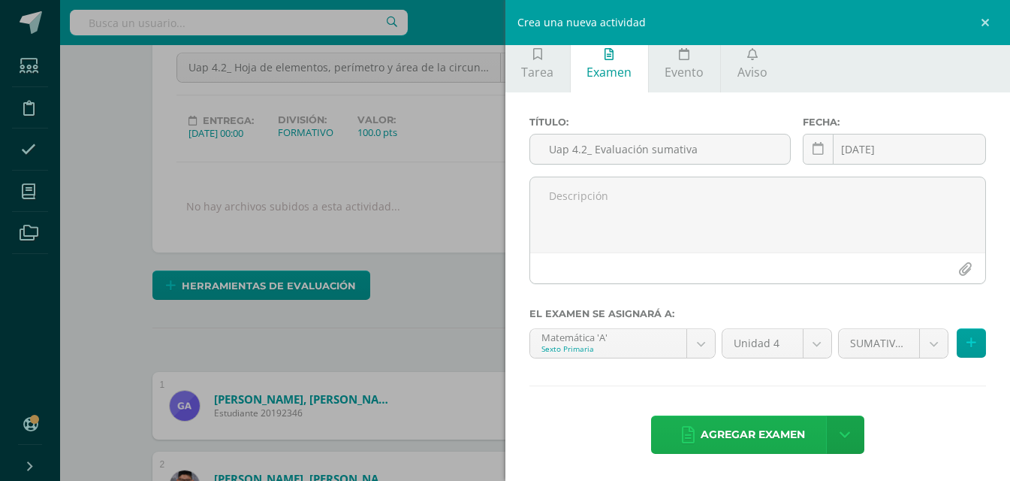
click at [772, 435] on span "Agregar examen" at bounding box center [753, 434] width 104 height 37
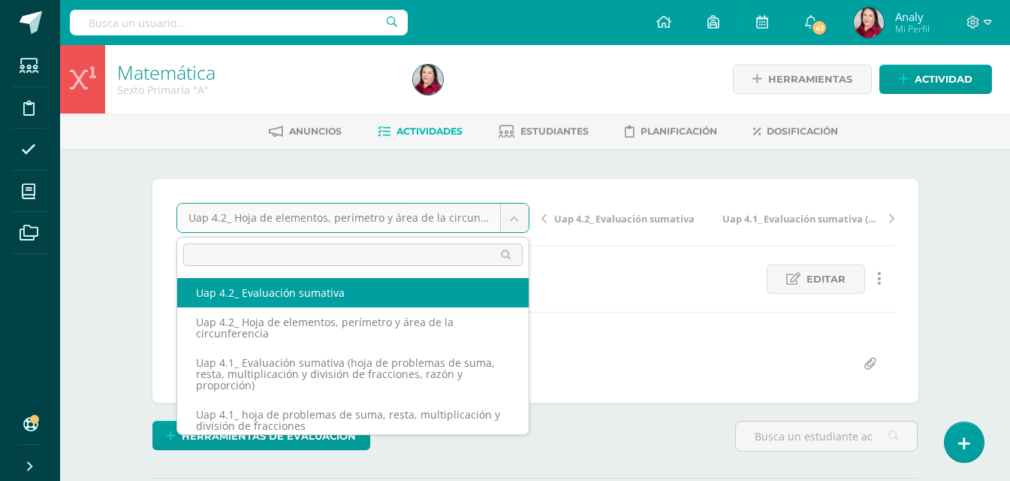
select select "/dashboard/teacher/grade-activity/227726/"
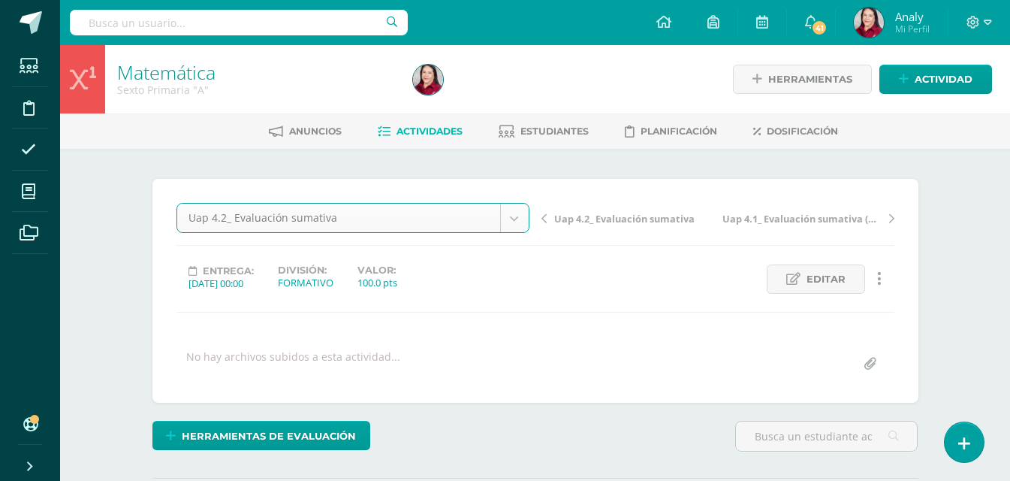
scroll to position [1, 0]
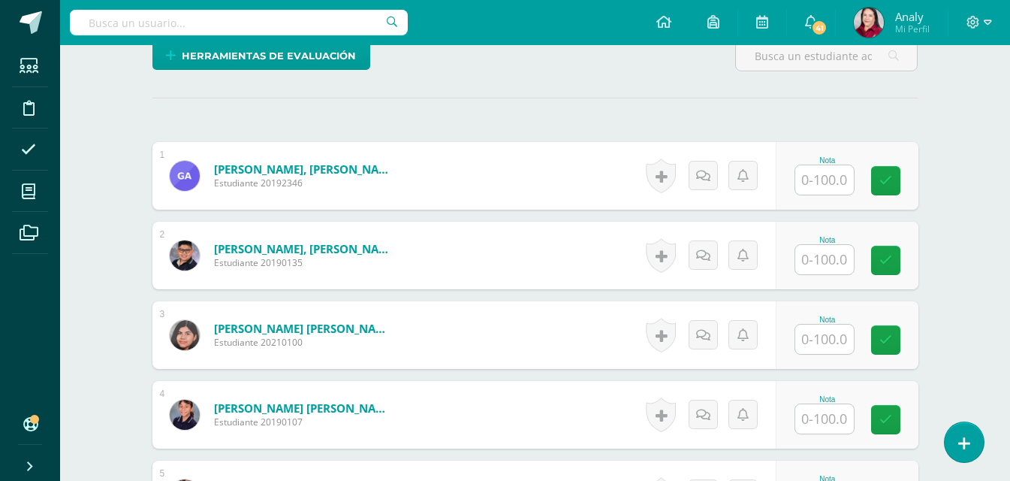
scroll to position [377, 0]
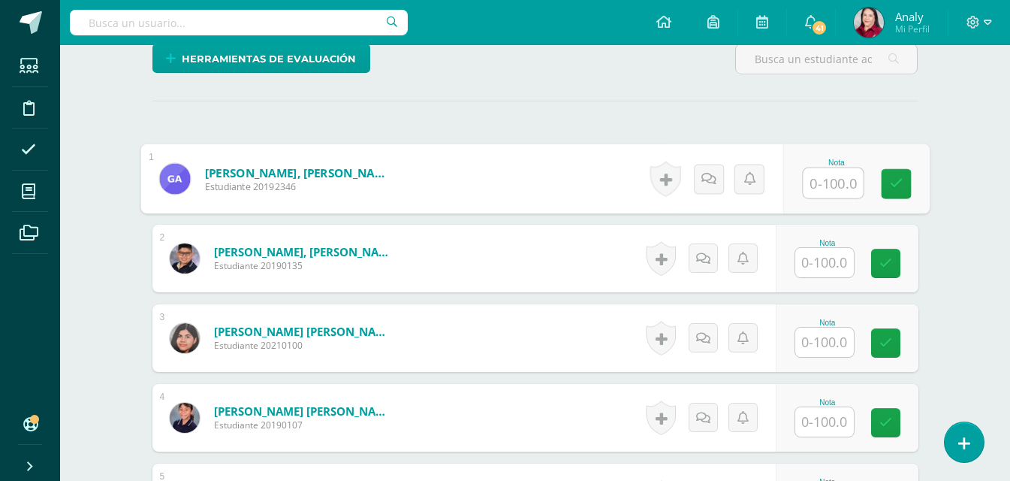
click at [813, 180] on input "text" at bounding box center [833, 183] width 60 height 30
type input "100"
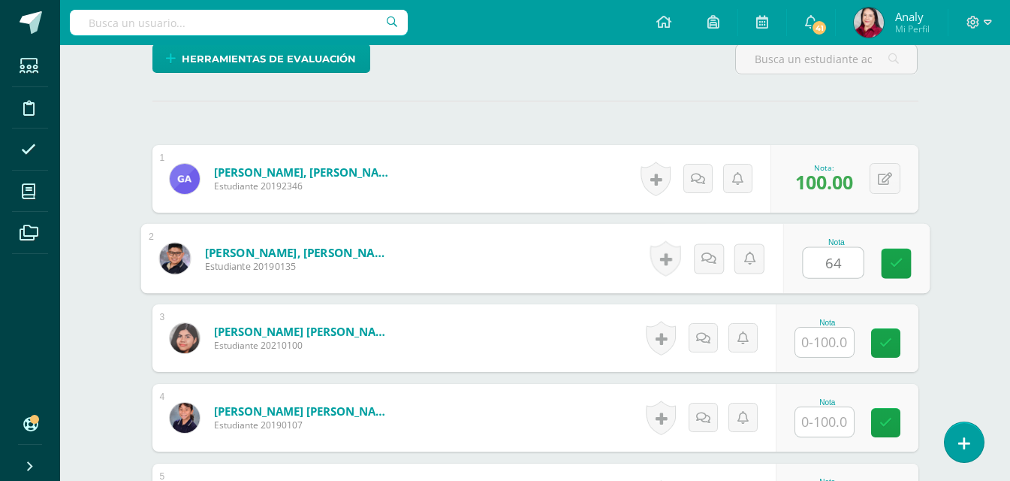
type input "64"
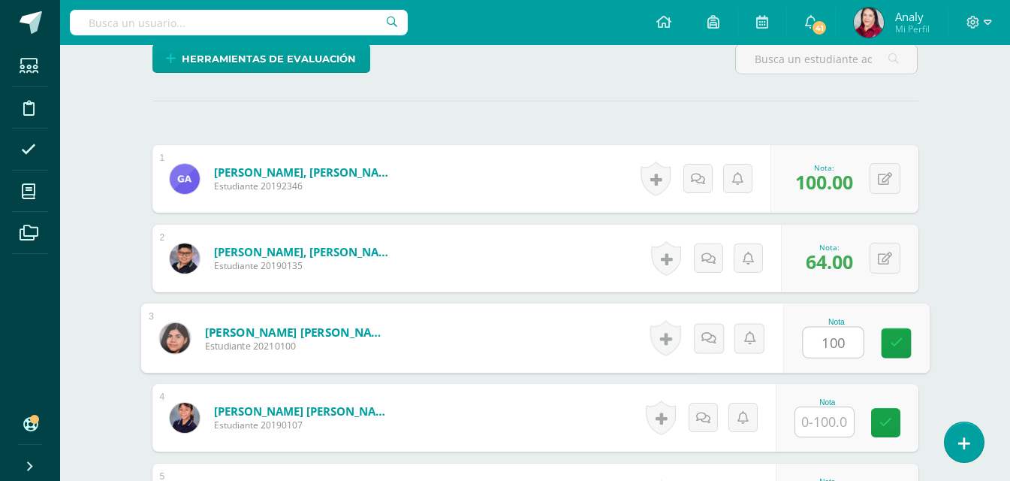
type input "100"
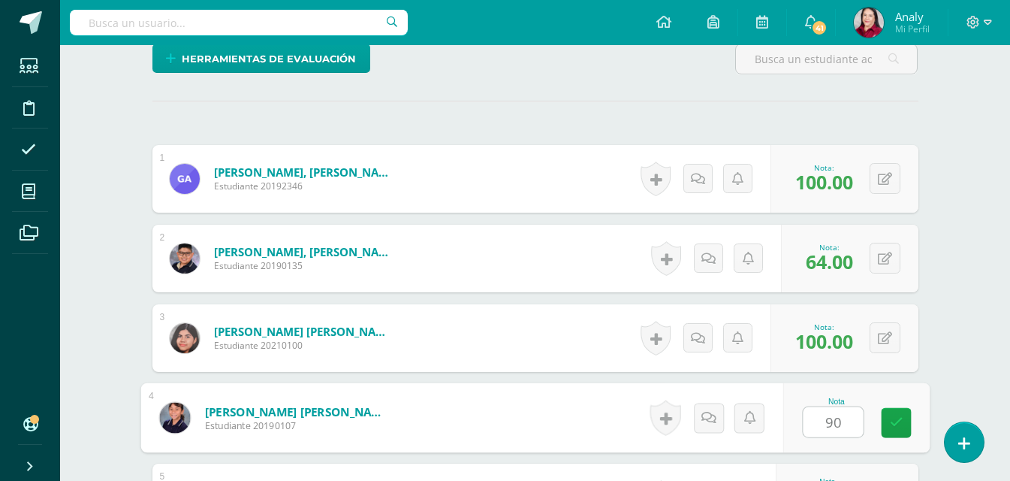
type input "90"
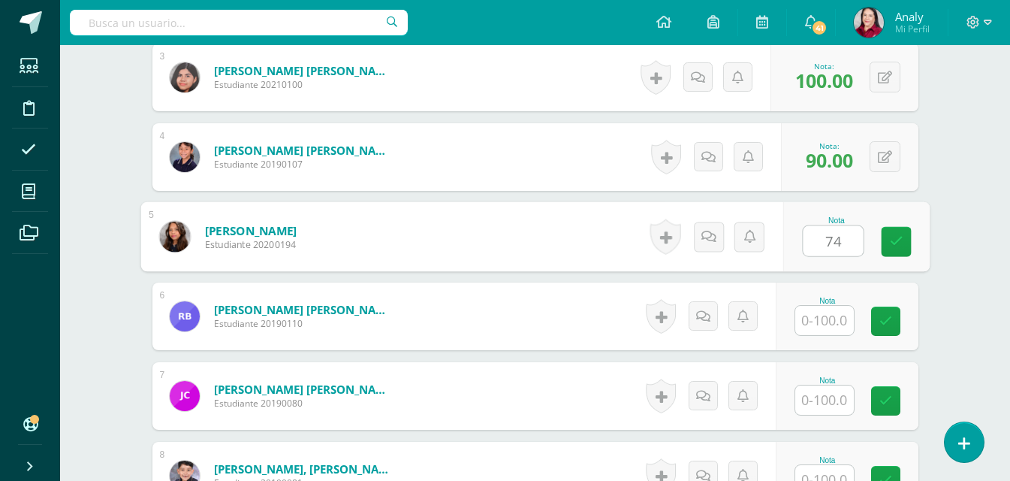
type input "74"
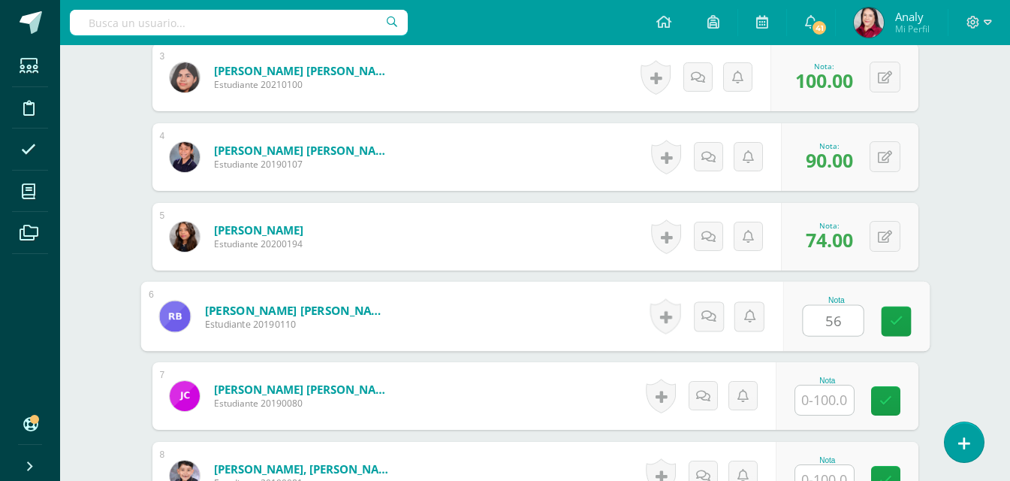
type input "56"
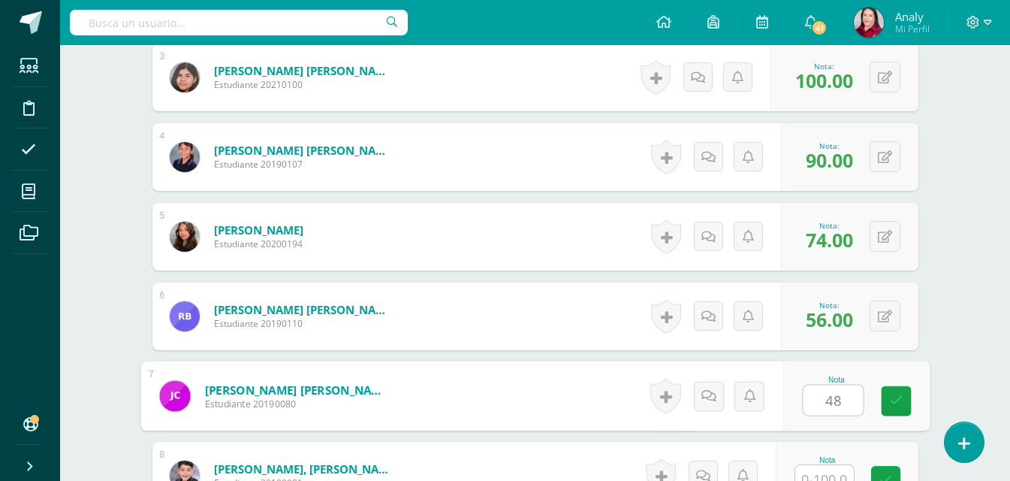
type input "48"
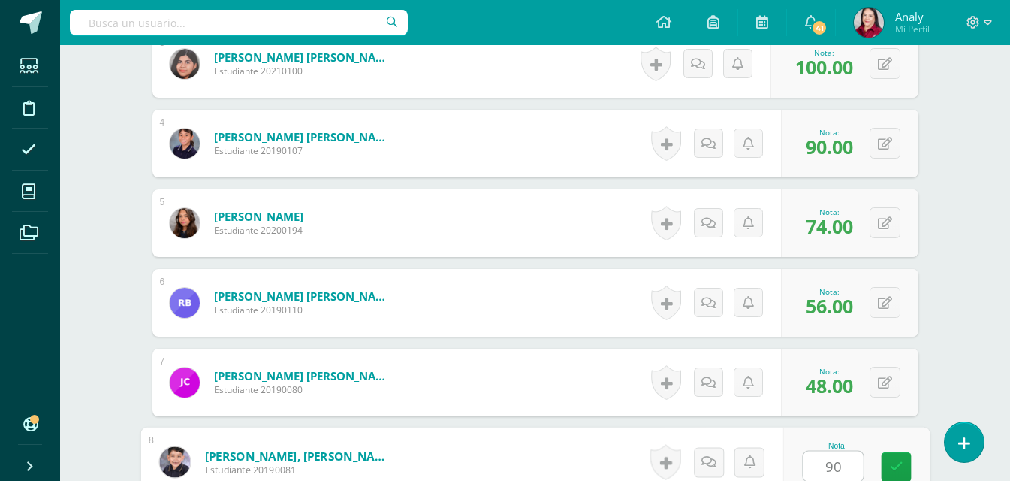
type input "90"
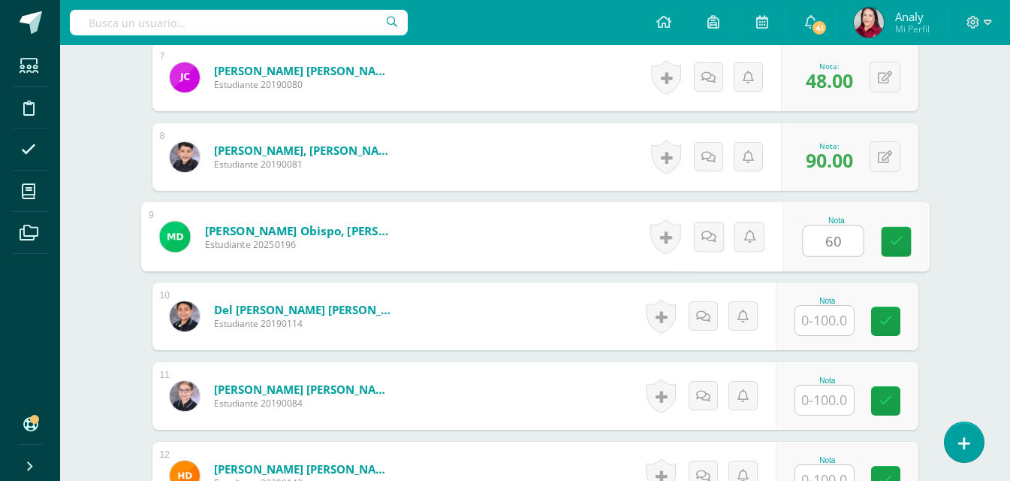
type input "60"
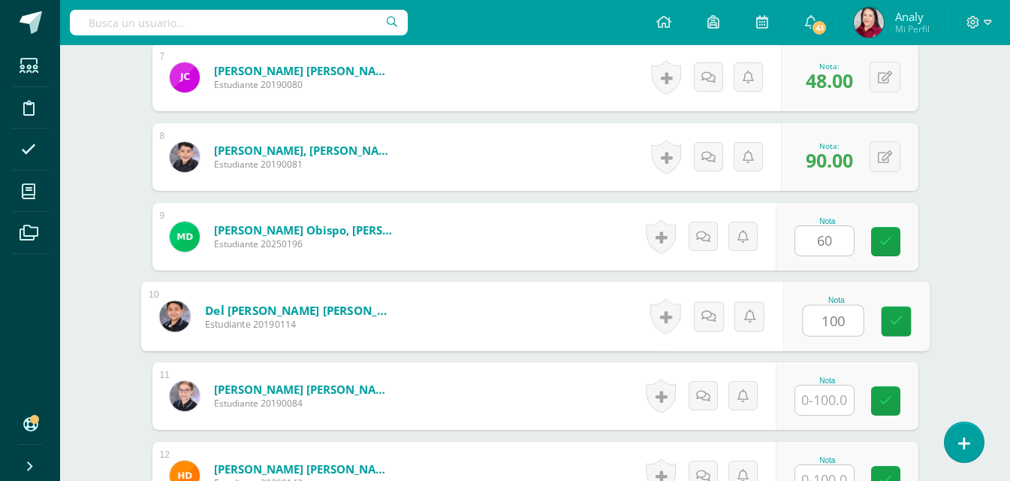
type input "100"
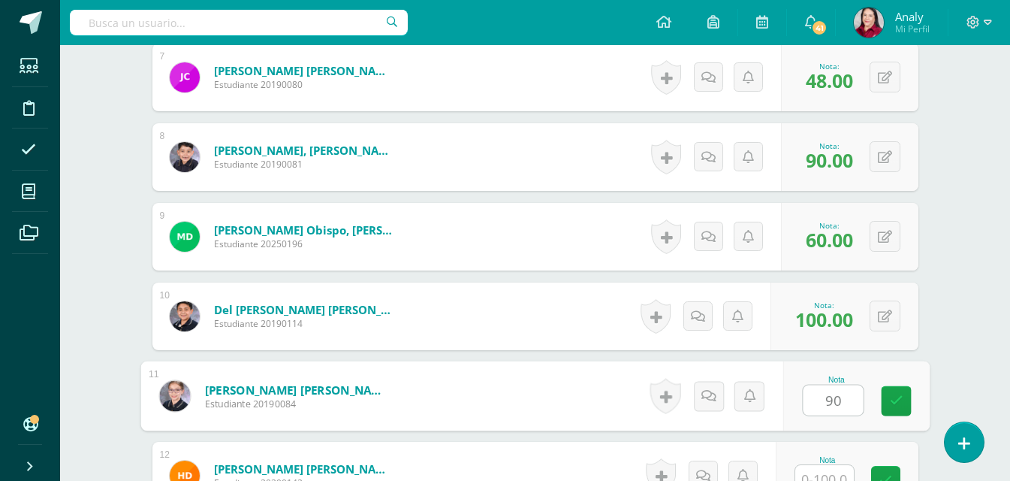
type input "90"
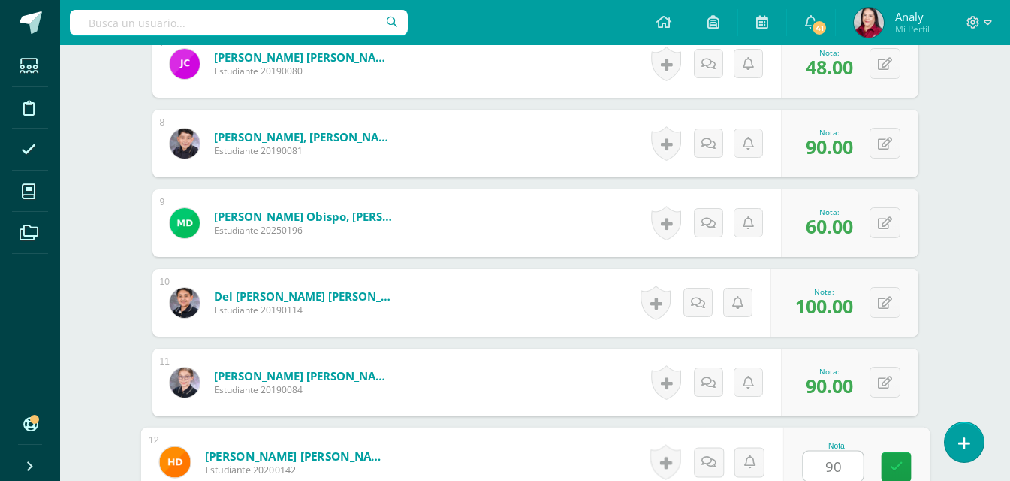
type input "90"
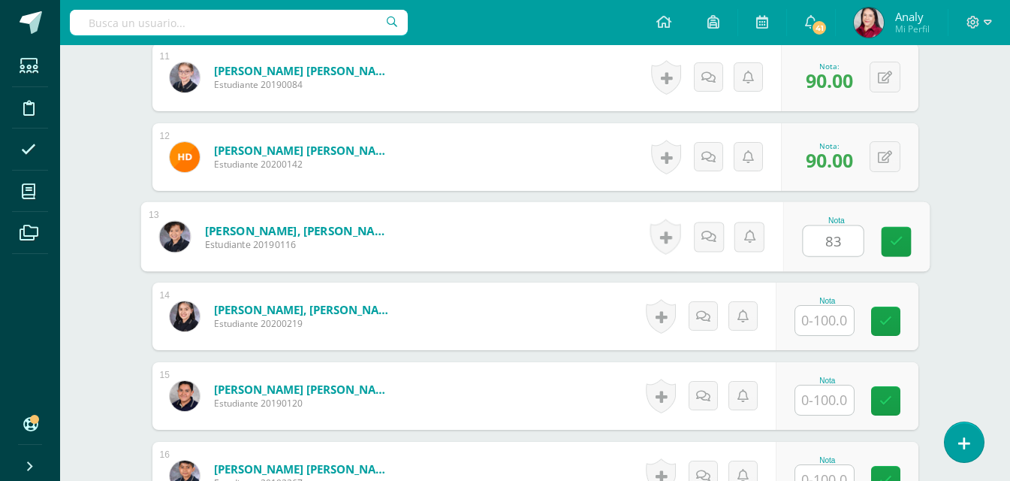
type input "83"
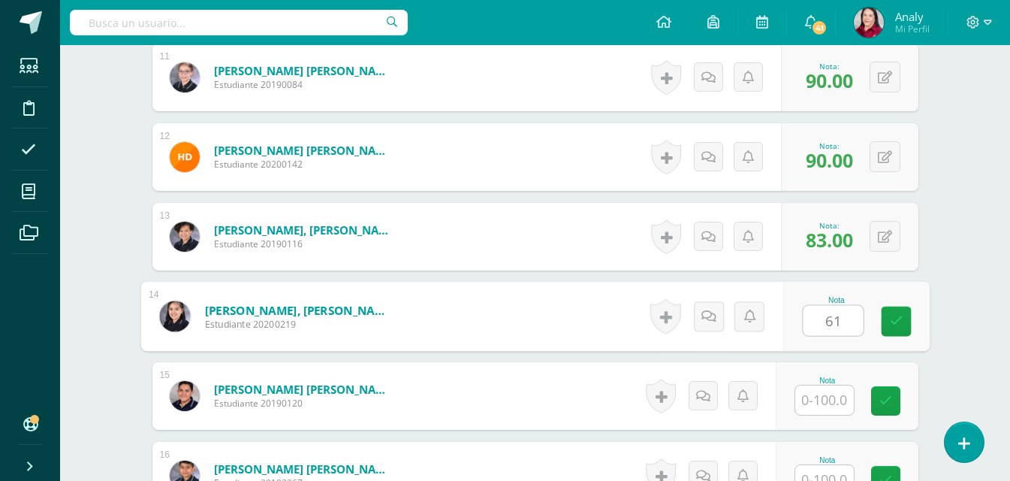
type input "61"
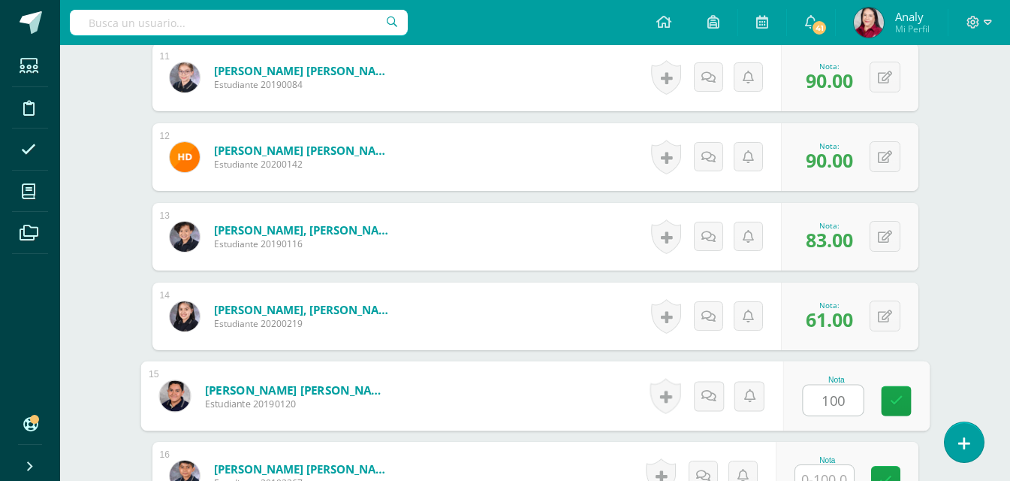
type input "100"
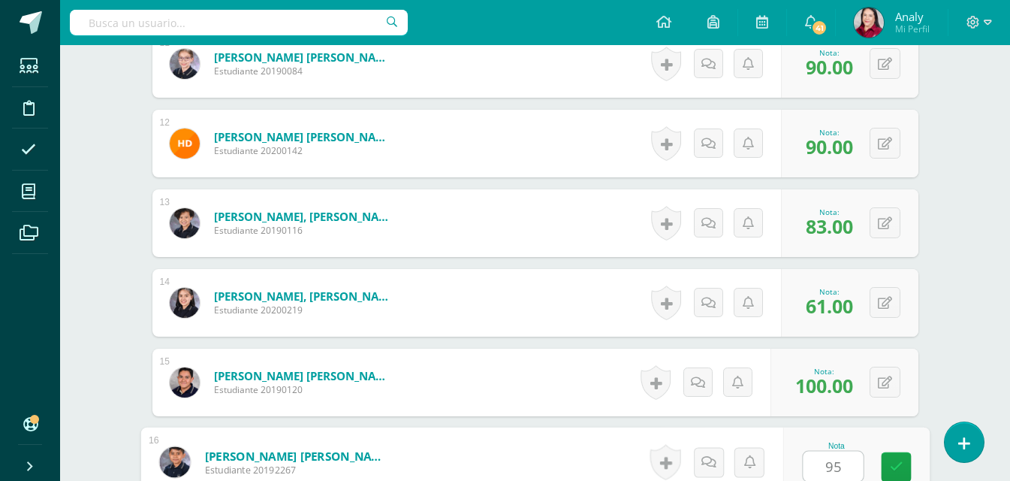
type input "95"
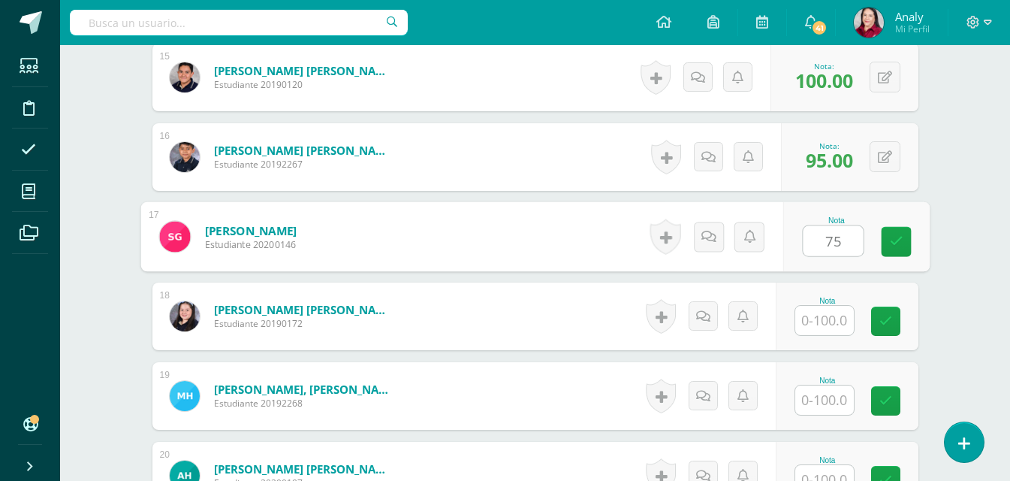
type input "75"
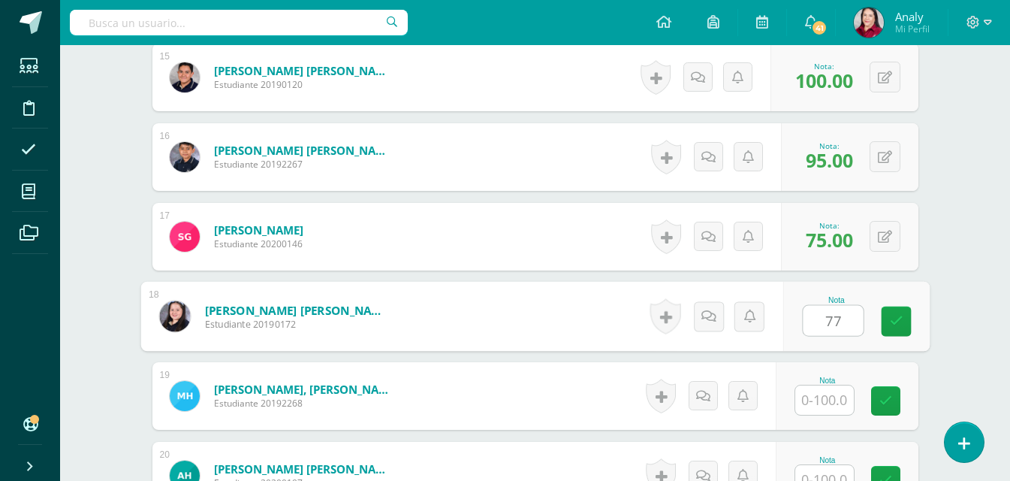
type input "77"
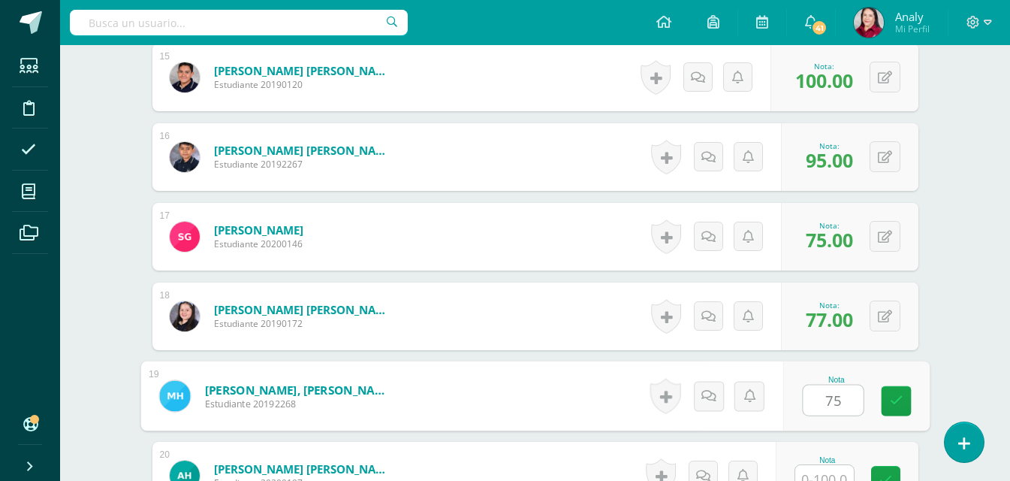
type input "75"
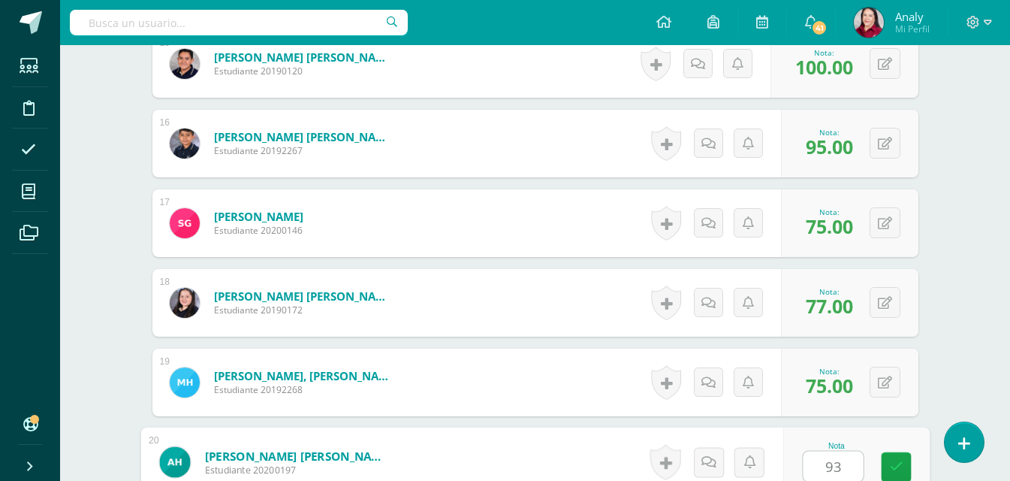
type input "93"
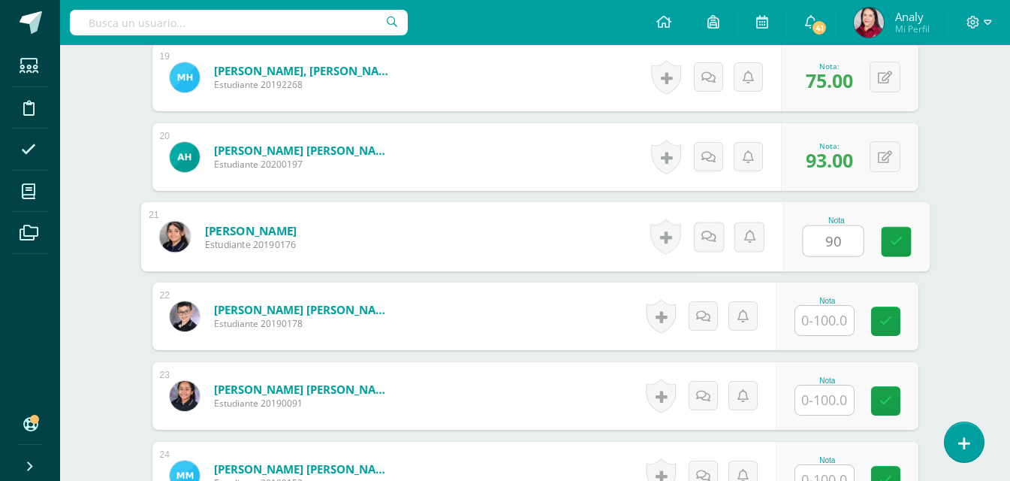
type input "90"
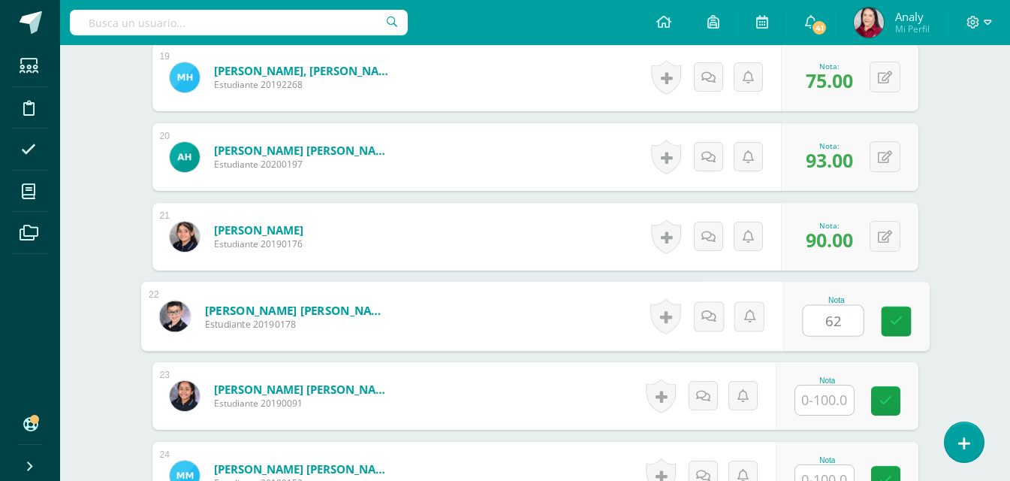
type input "62"
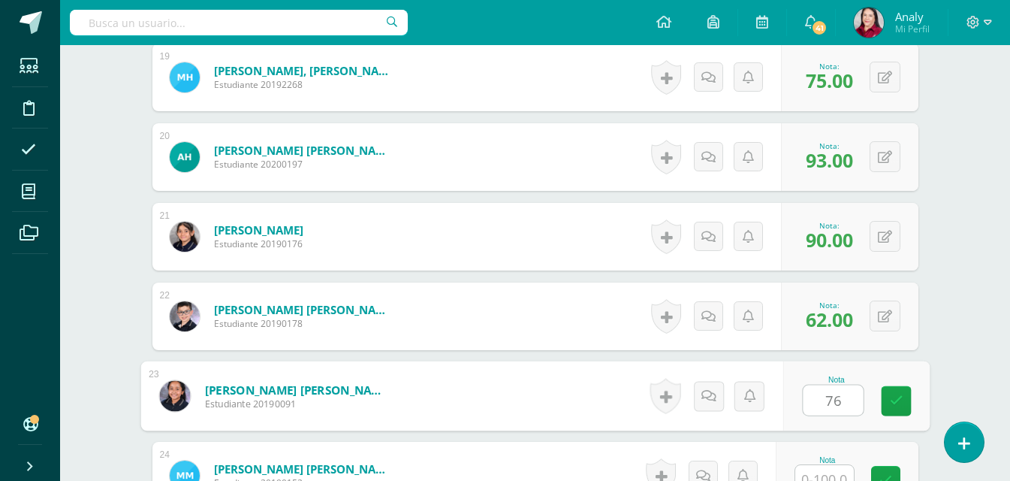
type input "76"
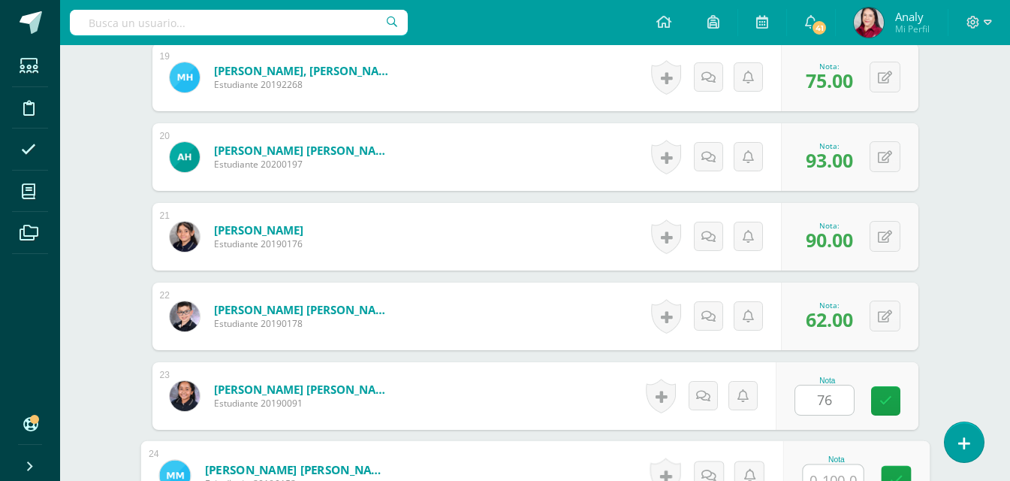
scroll to position [1926, 0]
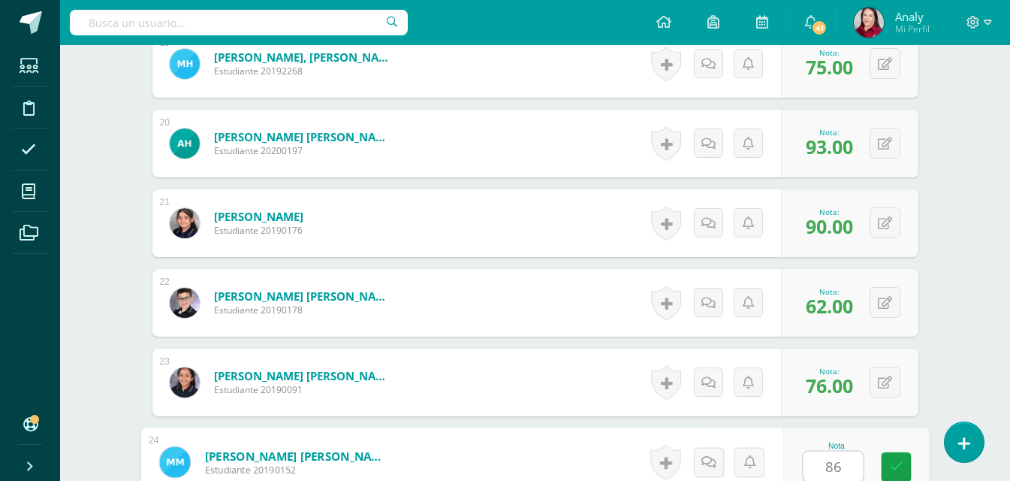
type input "86"
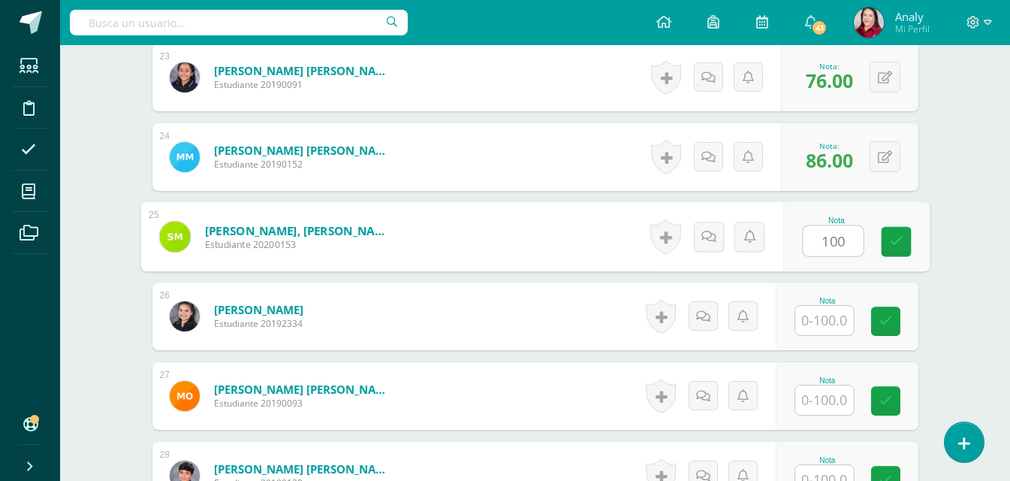
type input "100"
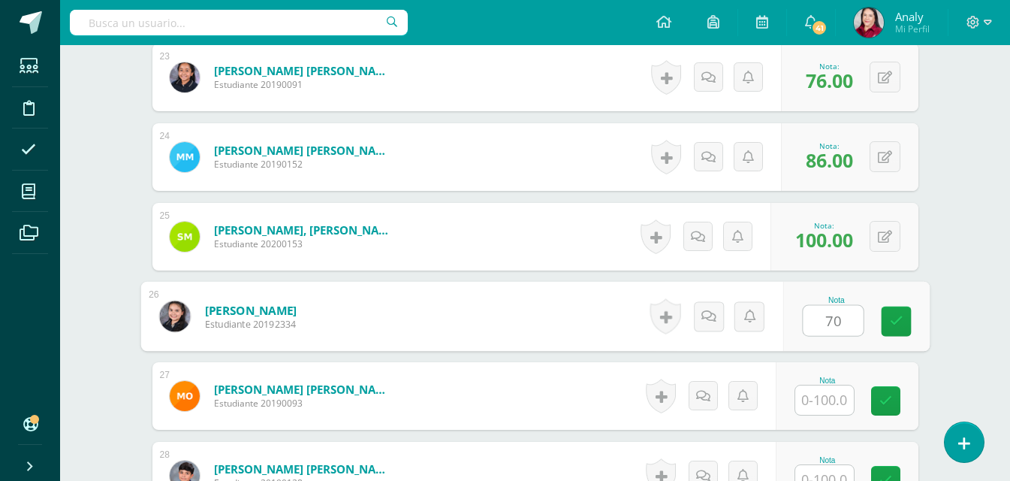
type input "70"
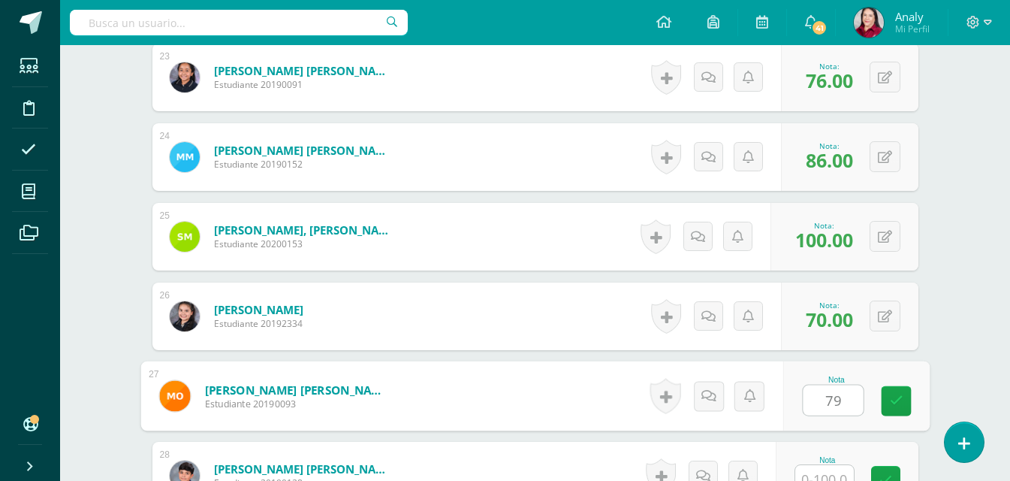
type input "79"
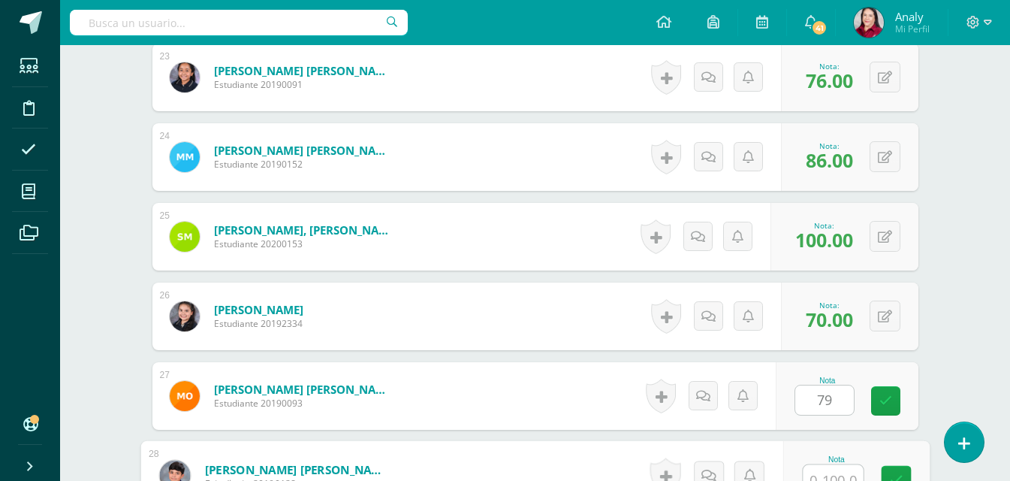
scroll to position [2244, 0]
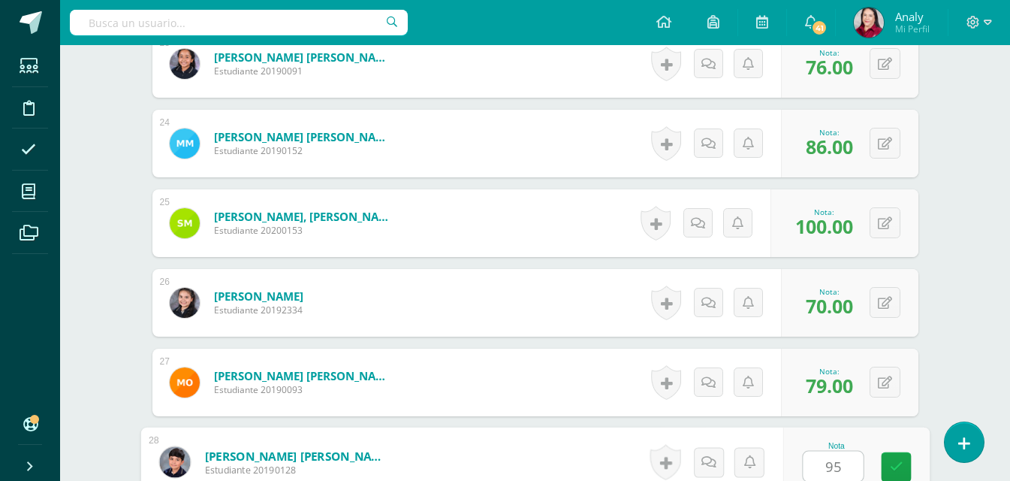
type input "95"
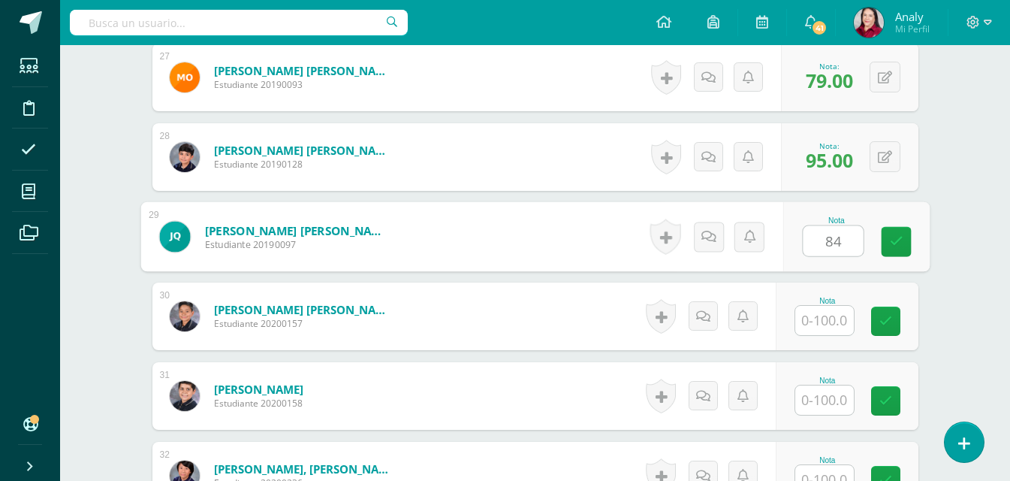
type input "84"
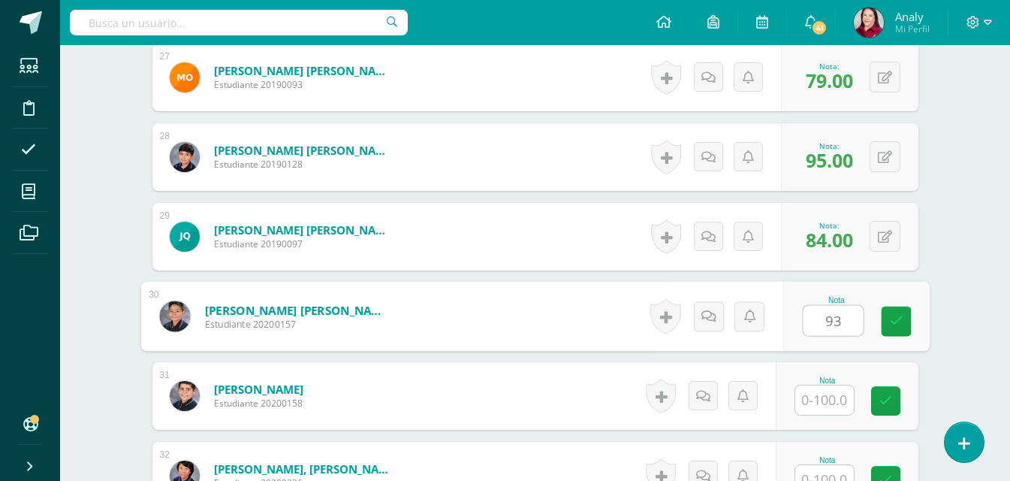
type input "93"
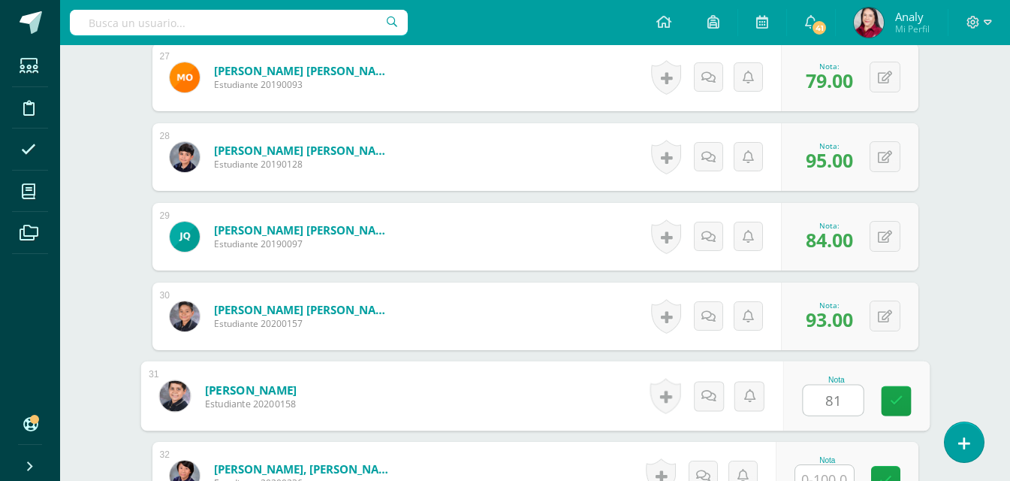
type input "81"
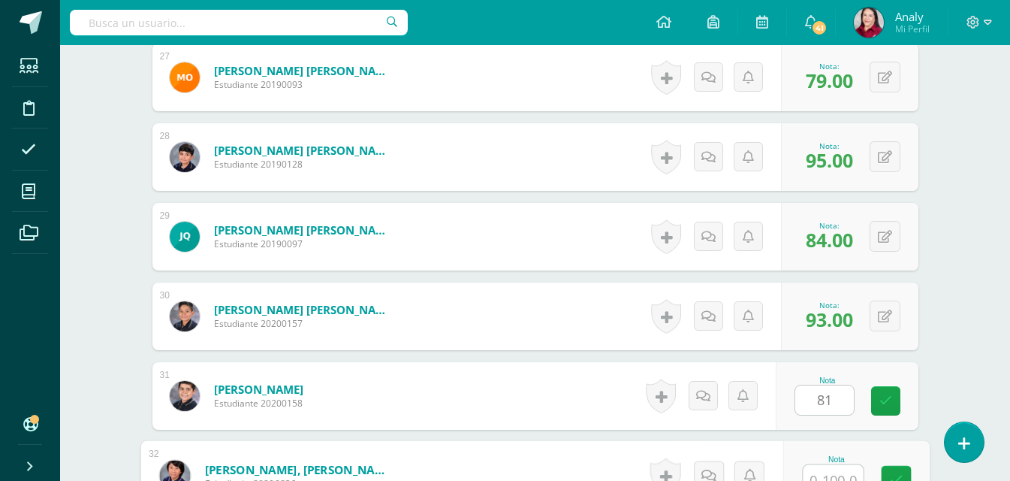
scroll to position [2563, 0]
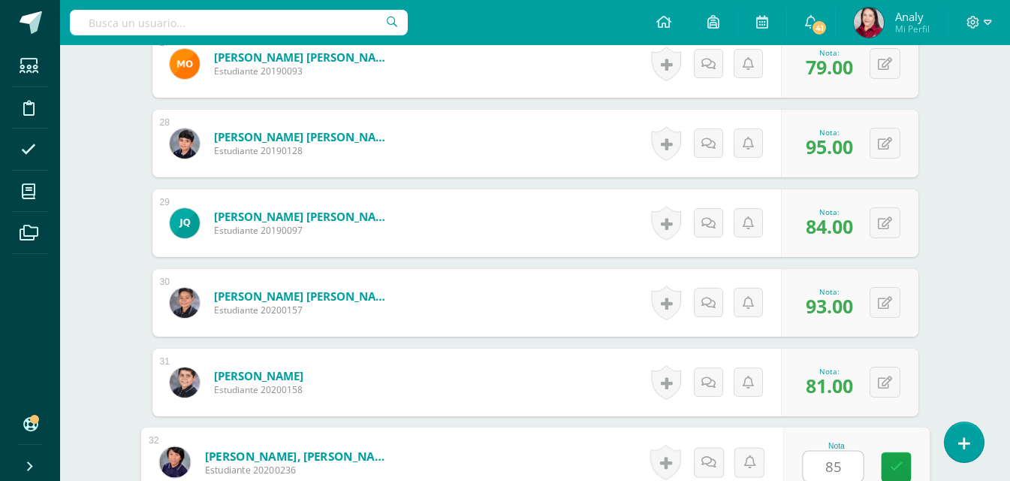
type input "85"
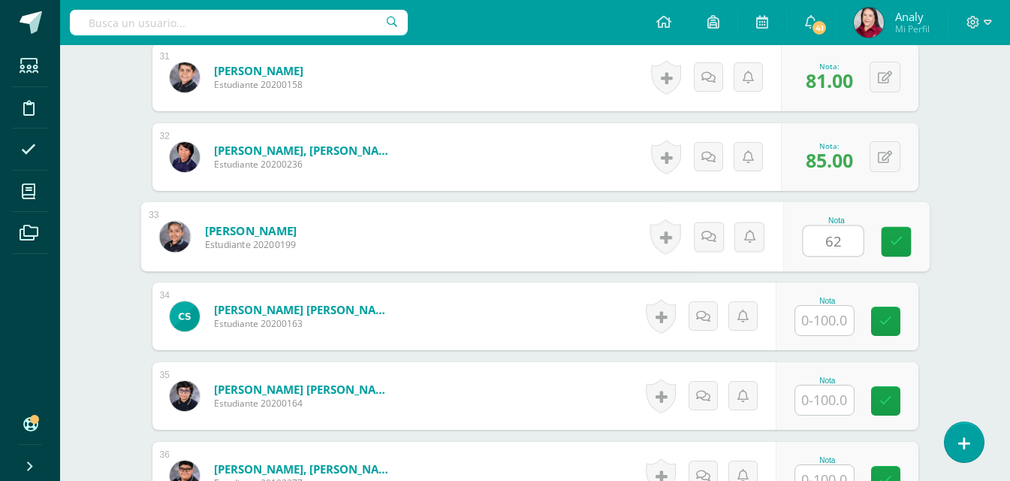
type input "62"
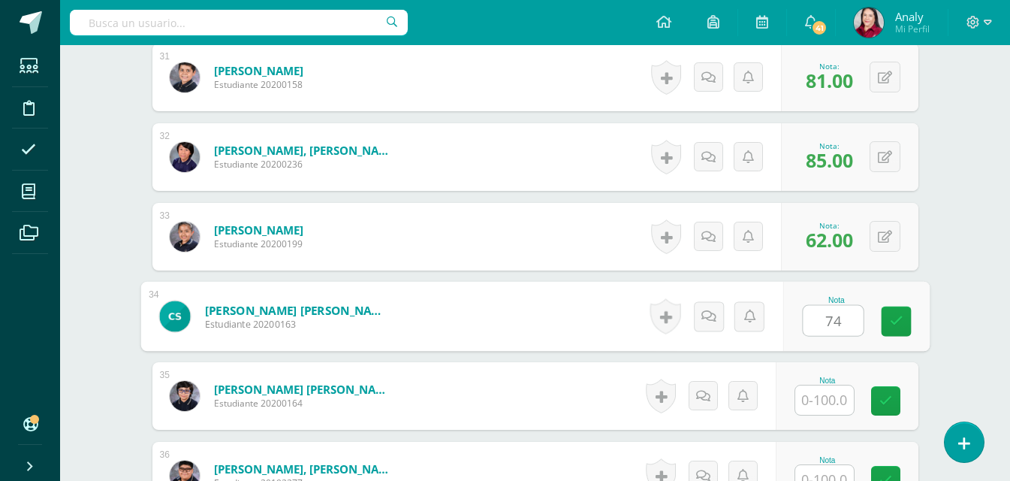
type input "74"
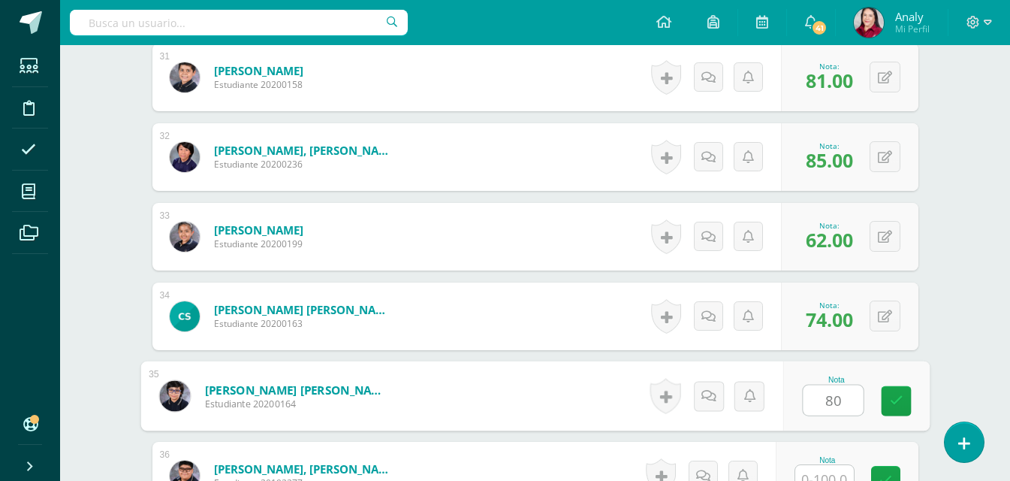
type input "80"
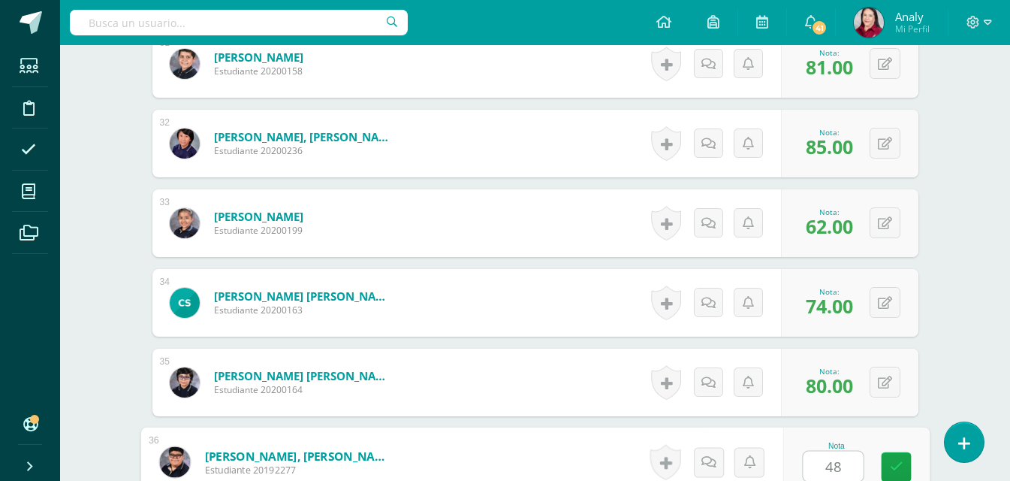
type input "48"
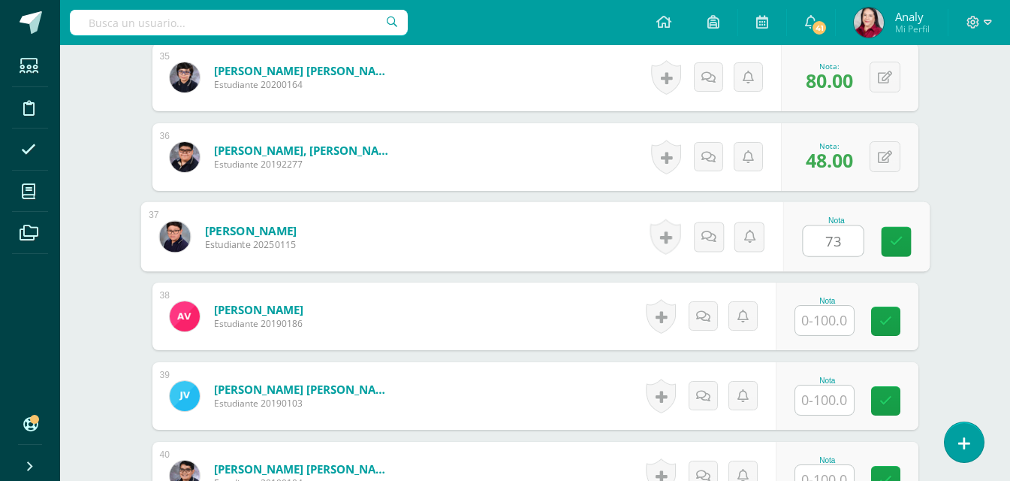
type input "73"
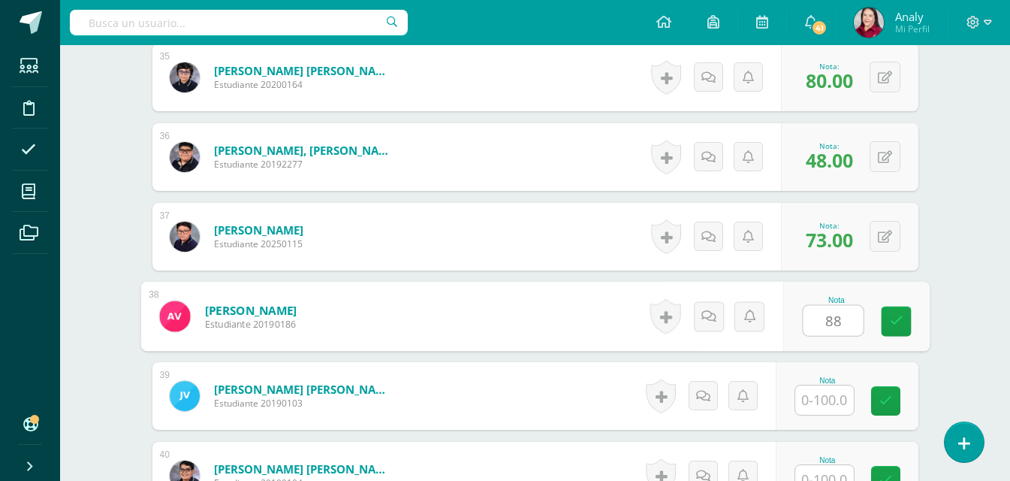
type input "88"
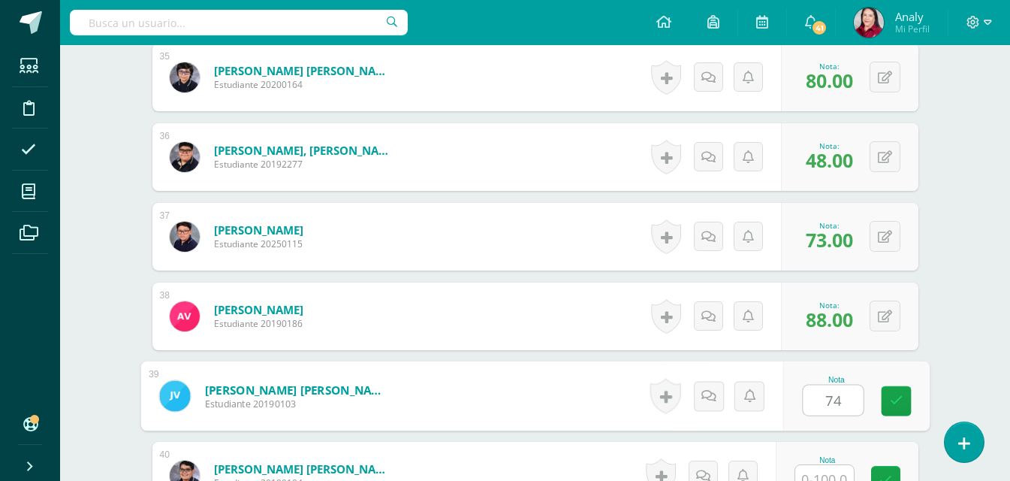
type input "74"
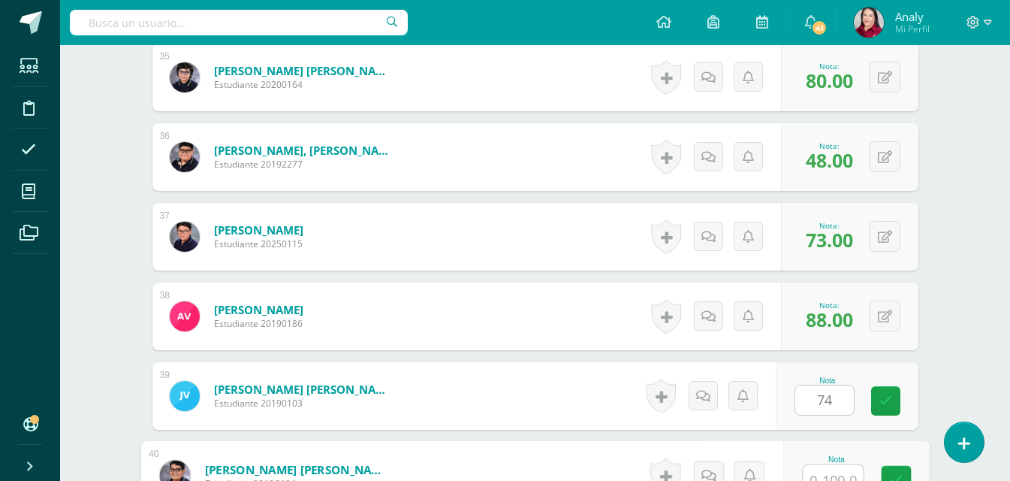
scroll to position [3200, 0]
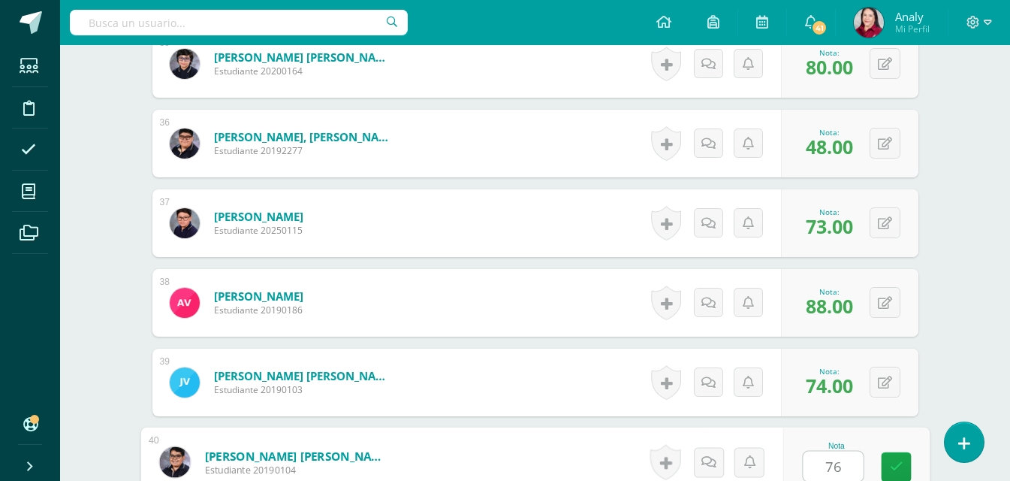
type input "76"
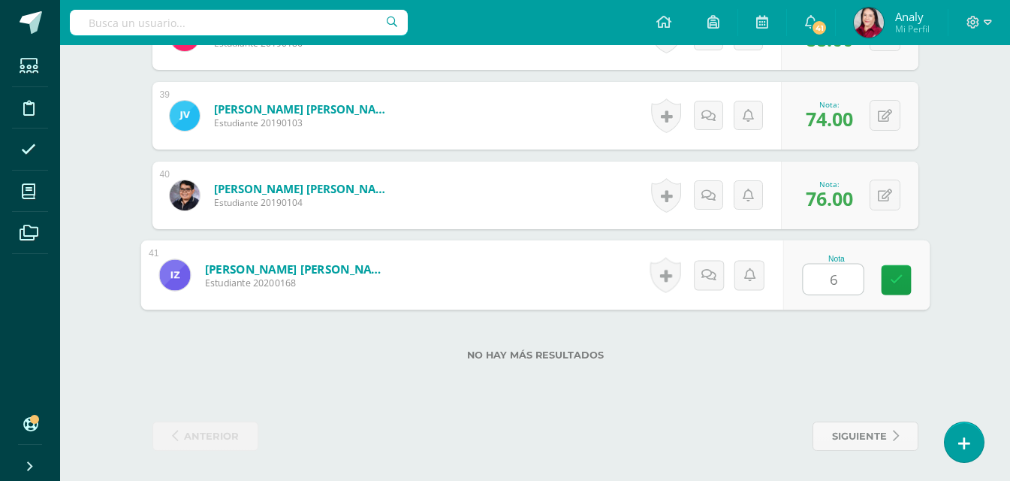
type input "68"
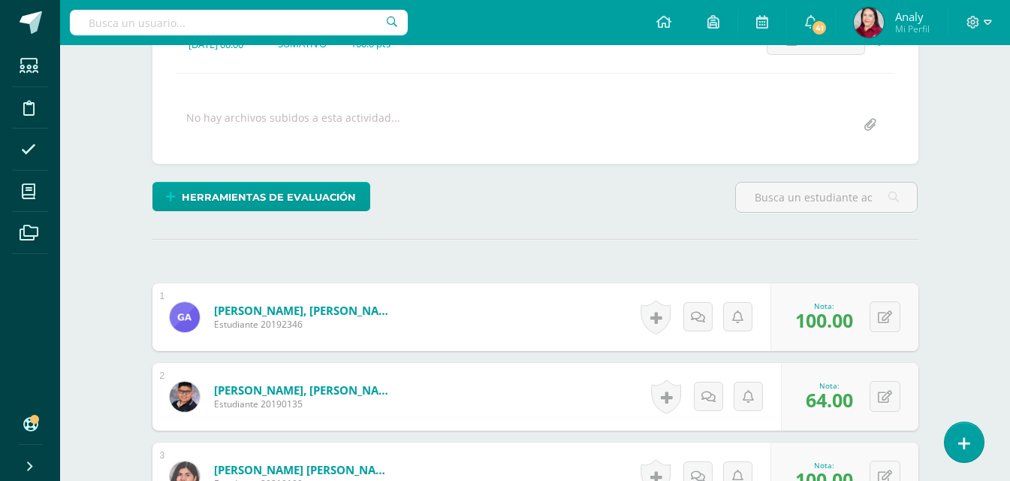
scroll to position [0, 0]
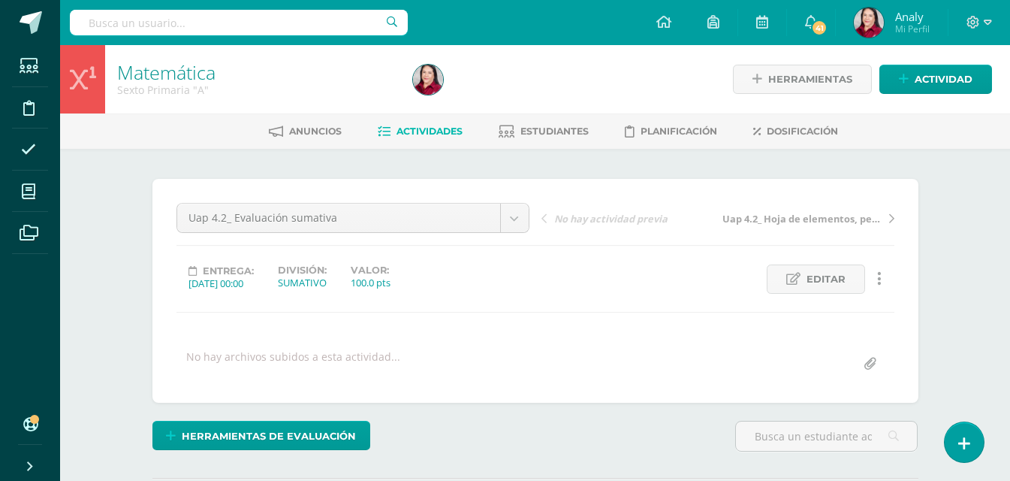
click at [433, 130] on span "Actividades" at bounding box center [430, 130] width 66 height 11
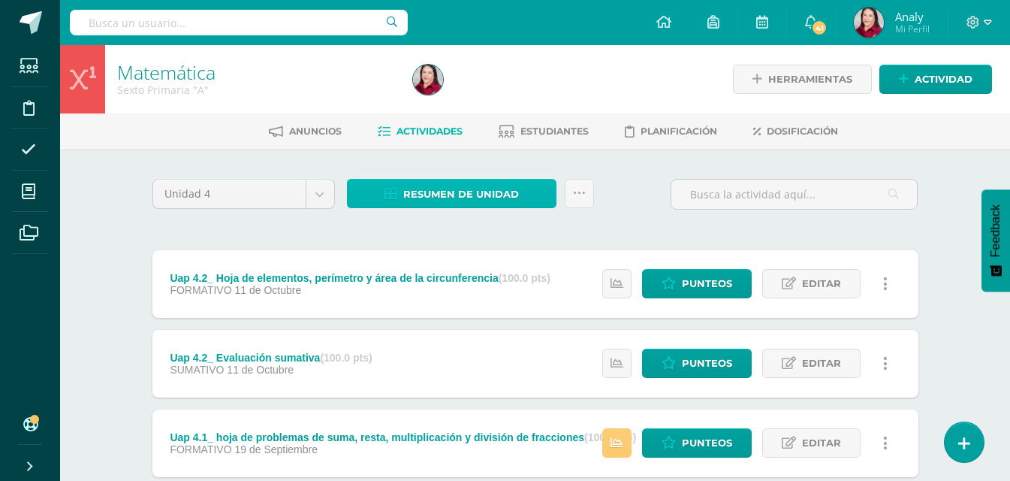
click at [504, 192] on span "Resumen de unidad" at bounding box center [461, 194] width 116 height 28
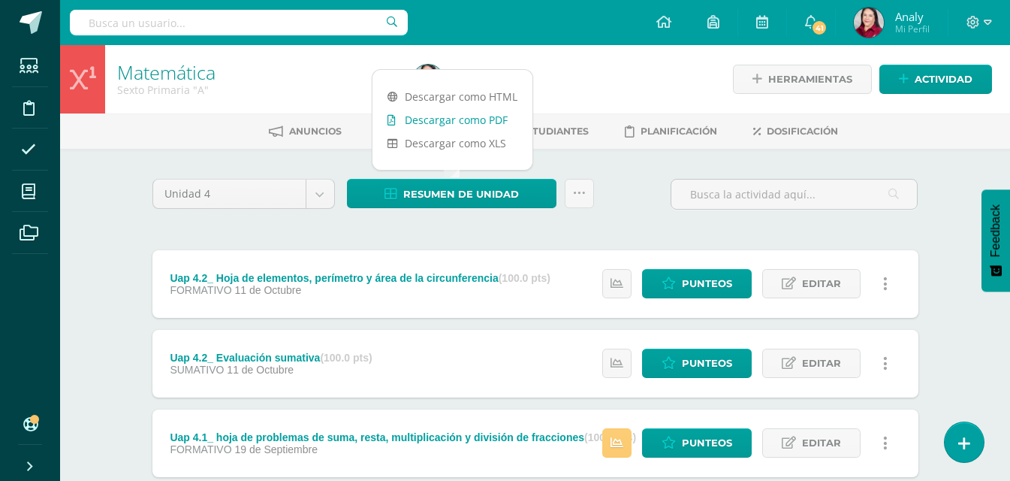
click at [471, 119] on link "Descargar como PDF" at bounding box center [453, 119] width 160 height 23
